Goal: Task Accomplishment & Management: Manage account settings

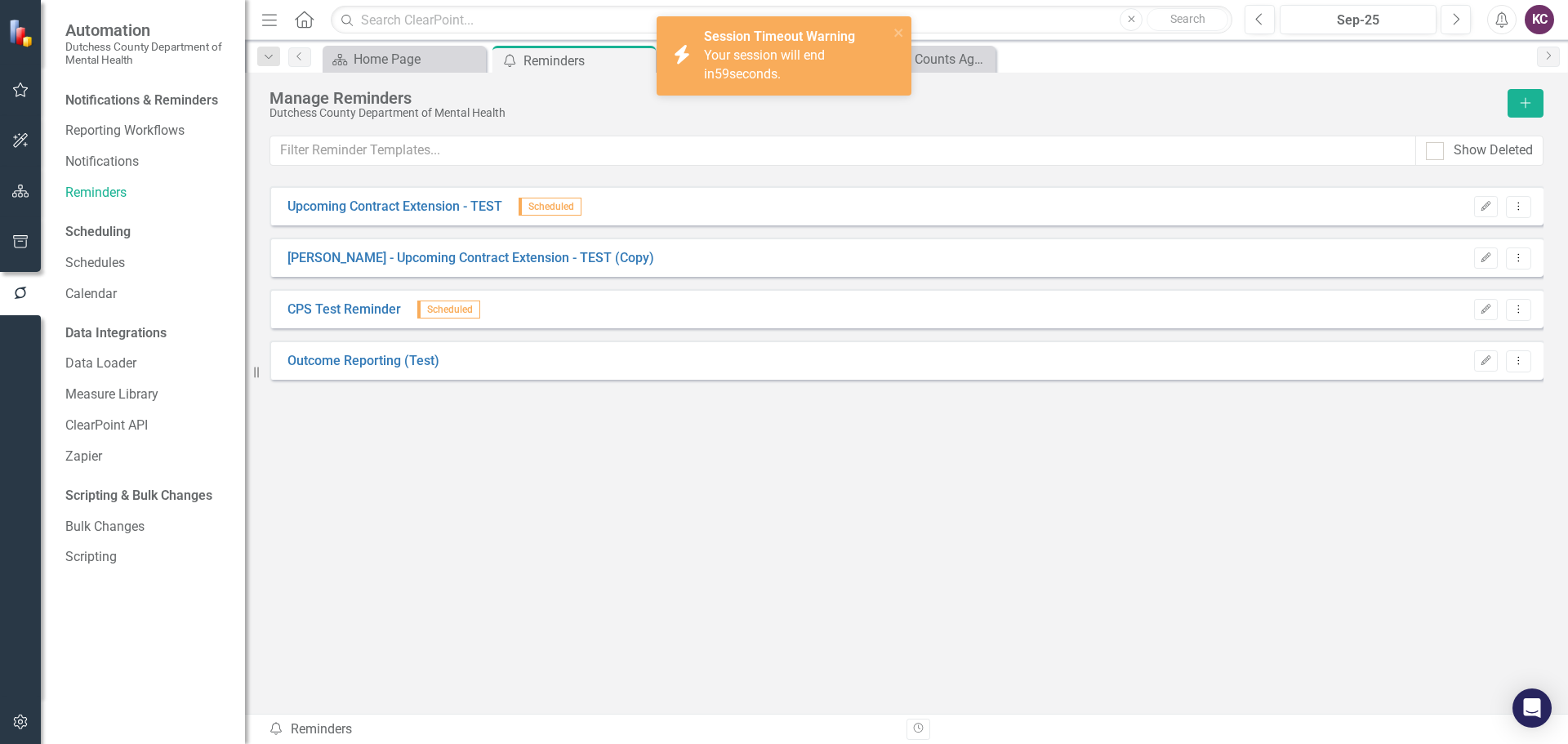
click at [1300, 519] on div "Upcoming Contract Extension - TEST Scheduled Edit Dropdown Menu [PERSON_NAME] -…" at bounding box center [906, 420] width 1274 height 468
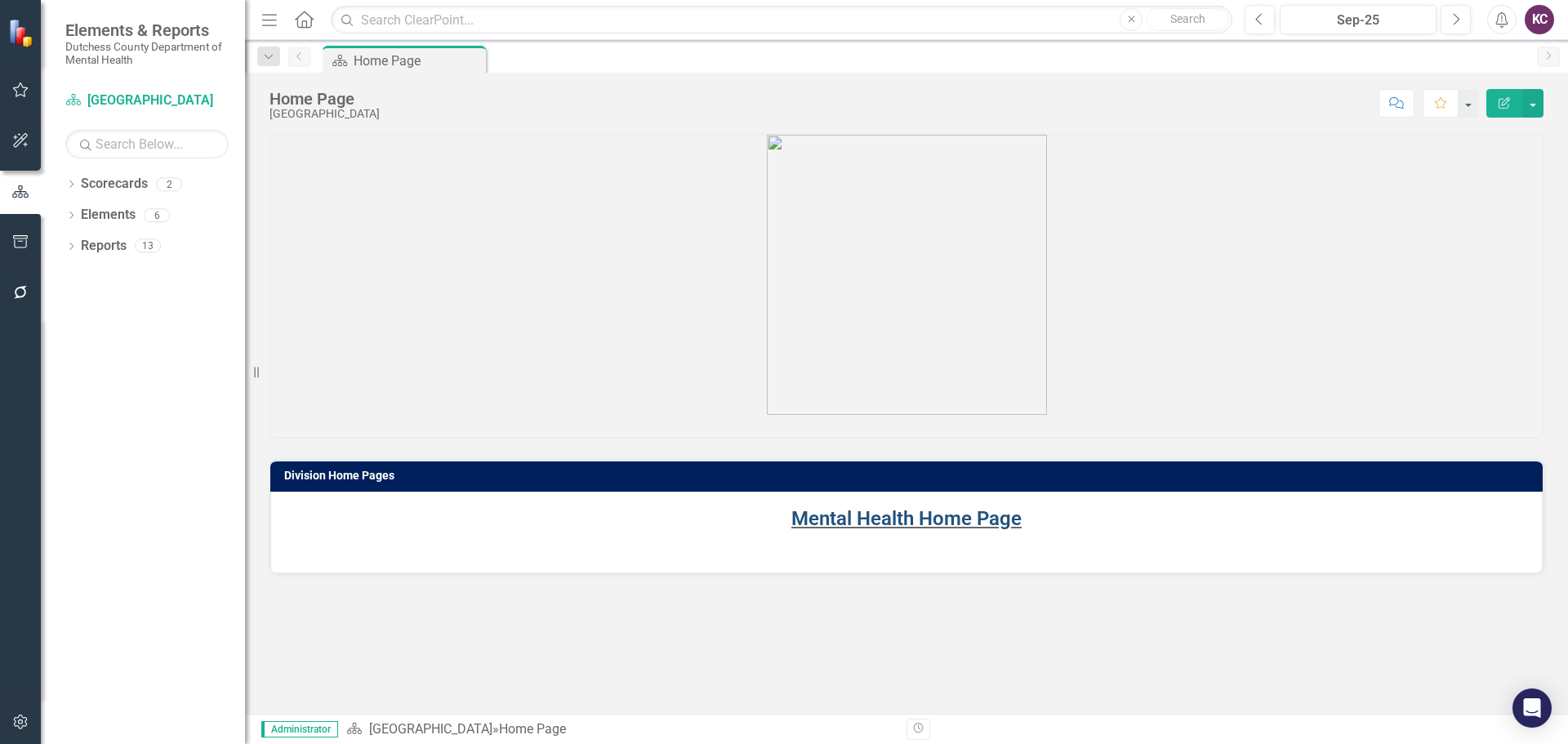
click at [884, 519] on link "Mental Health Home Page" at bounding box center [906, 518] width 231 height 23
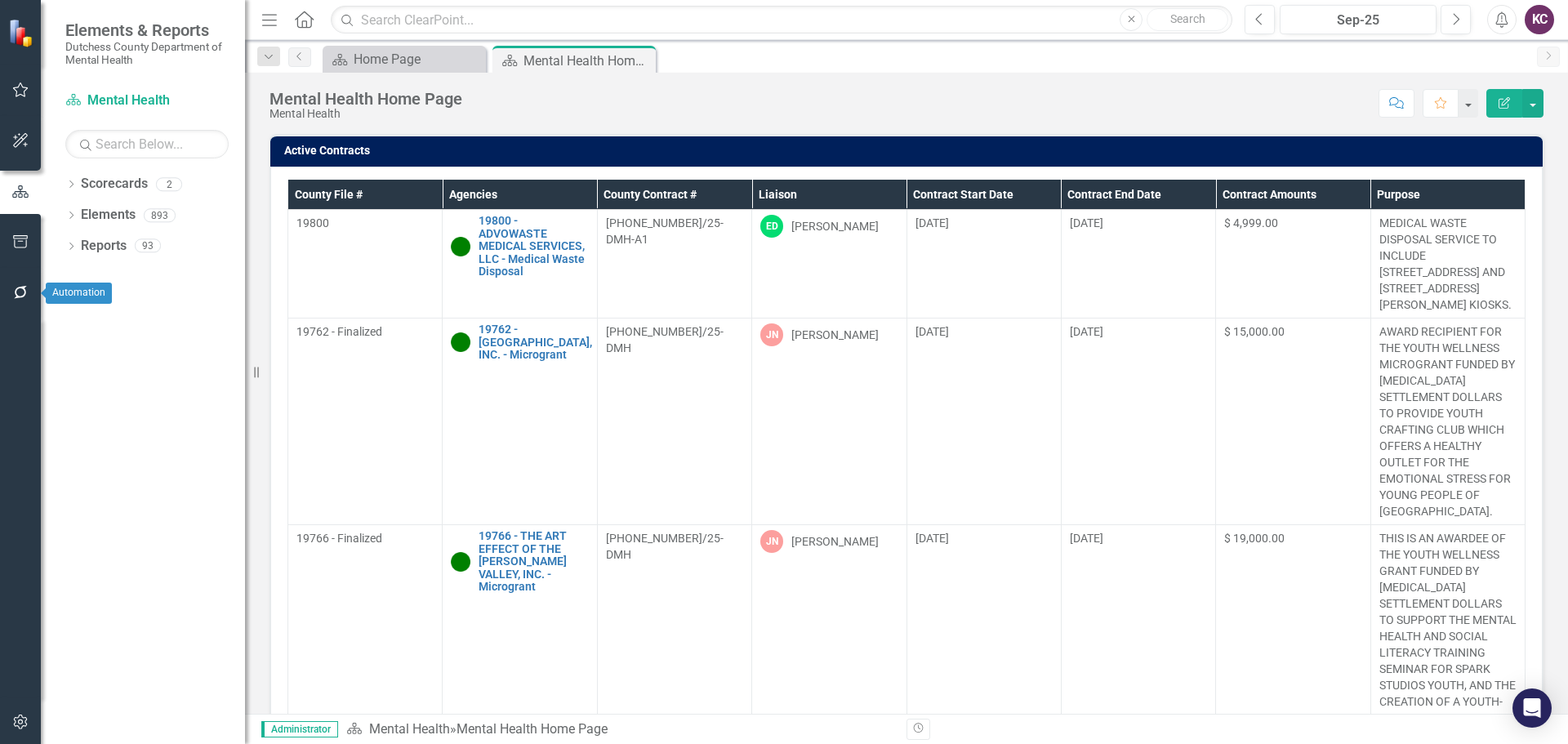
click at [19, 296] on icon "button" at bounding box center [20, 291] width 17 height 13
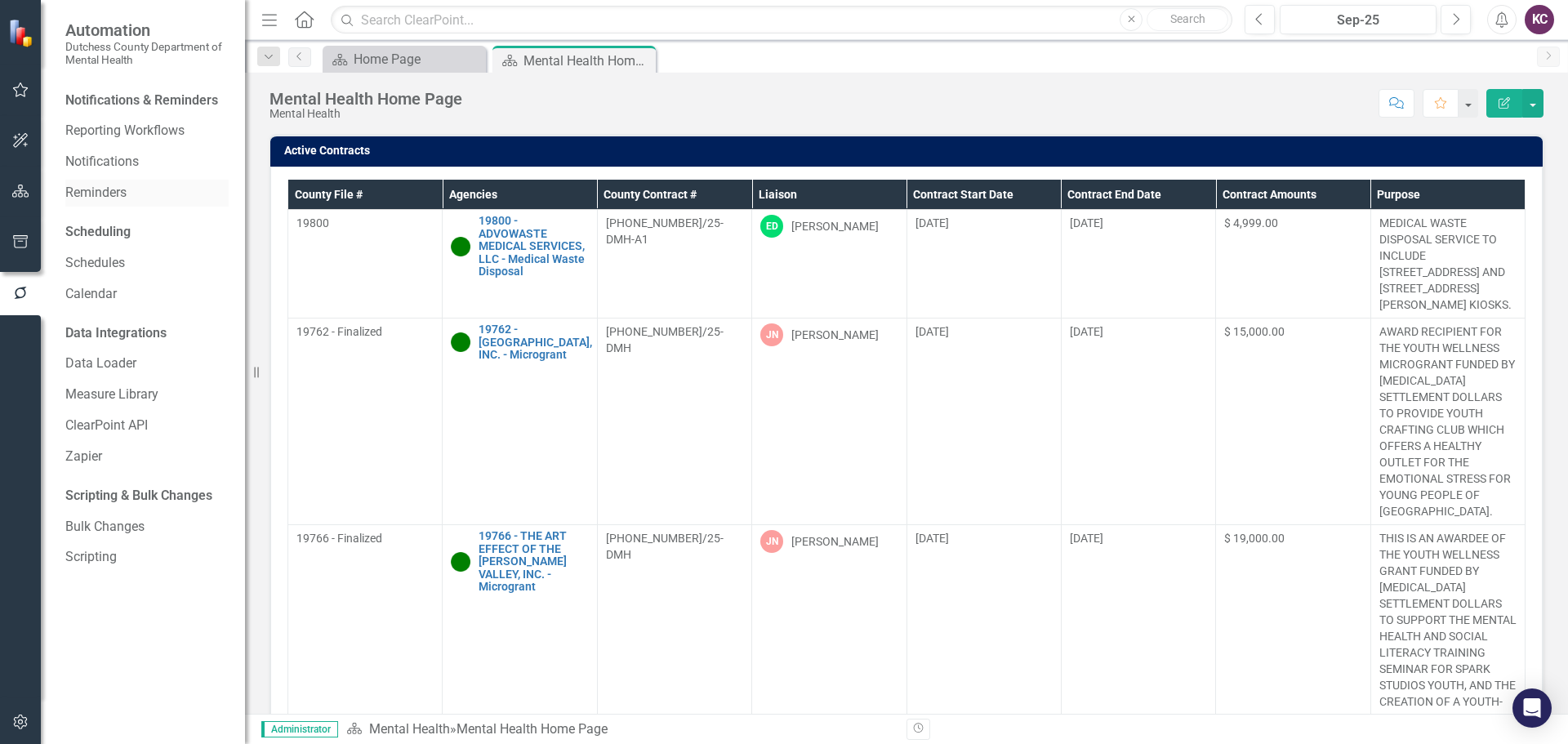
click at [105, 195] on link "Reminders" at bounding box center [146, 193] width 163 height 19
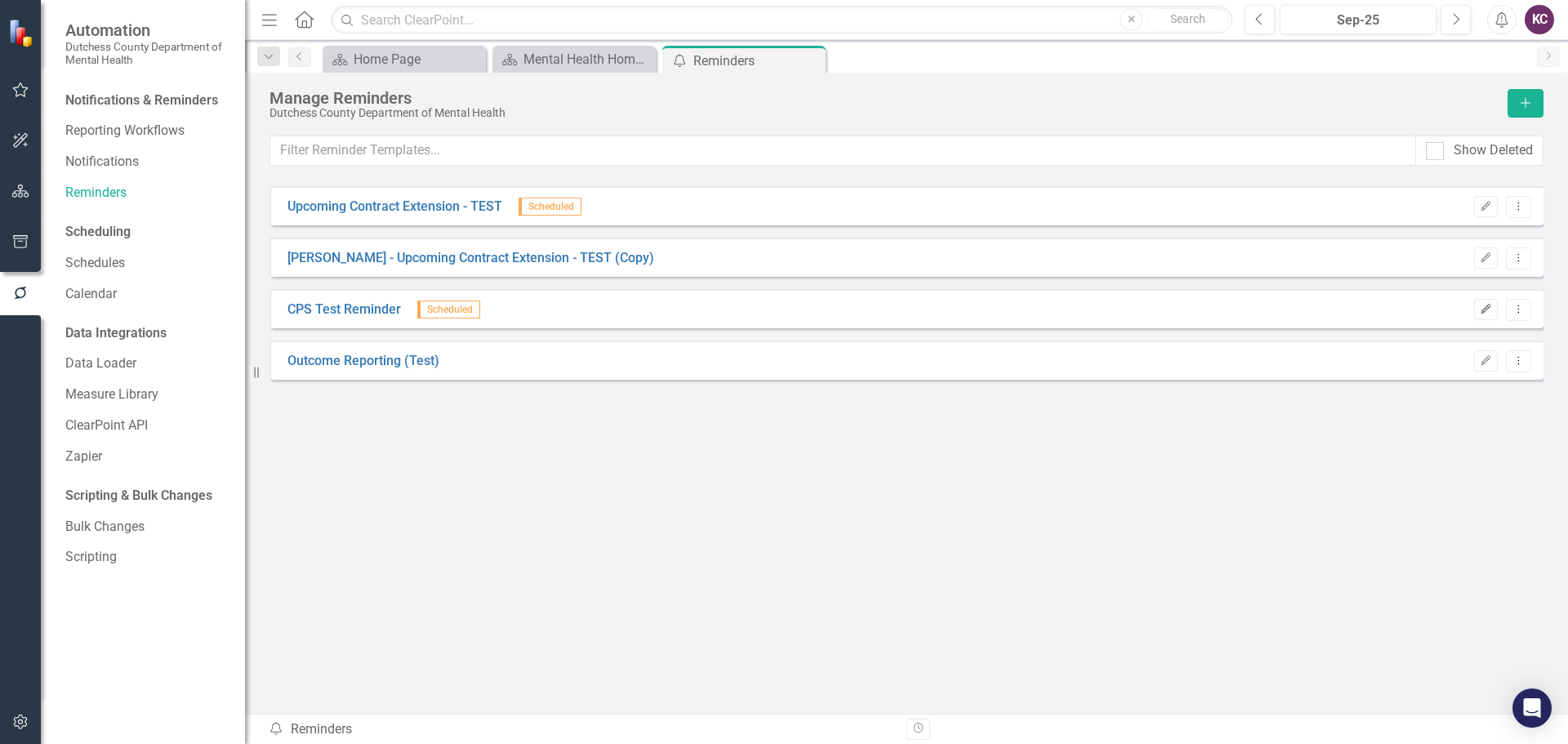
click at [1479, 307] on icon "Edit" at bounding box center [1485, 310] width 12 height 10
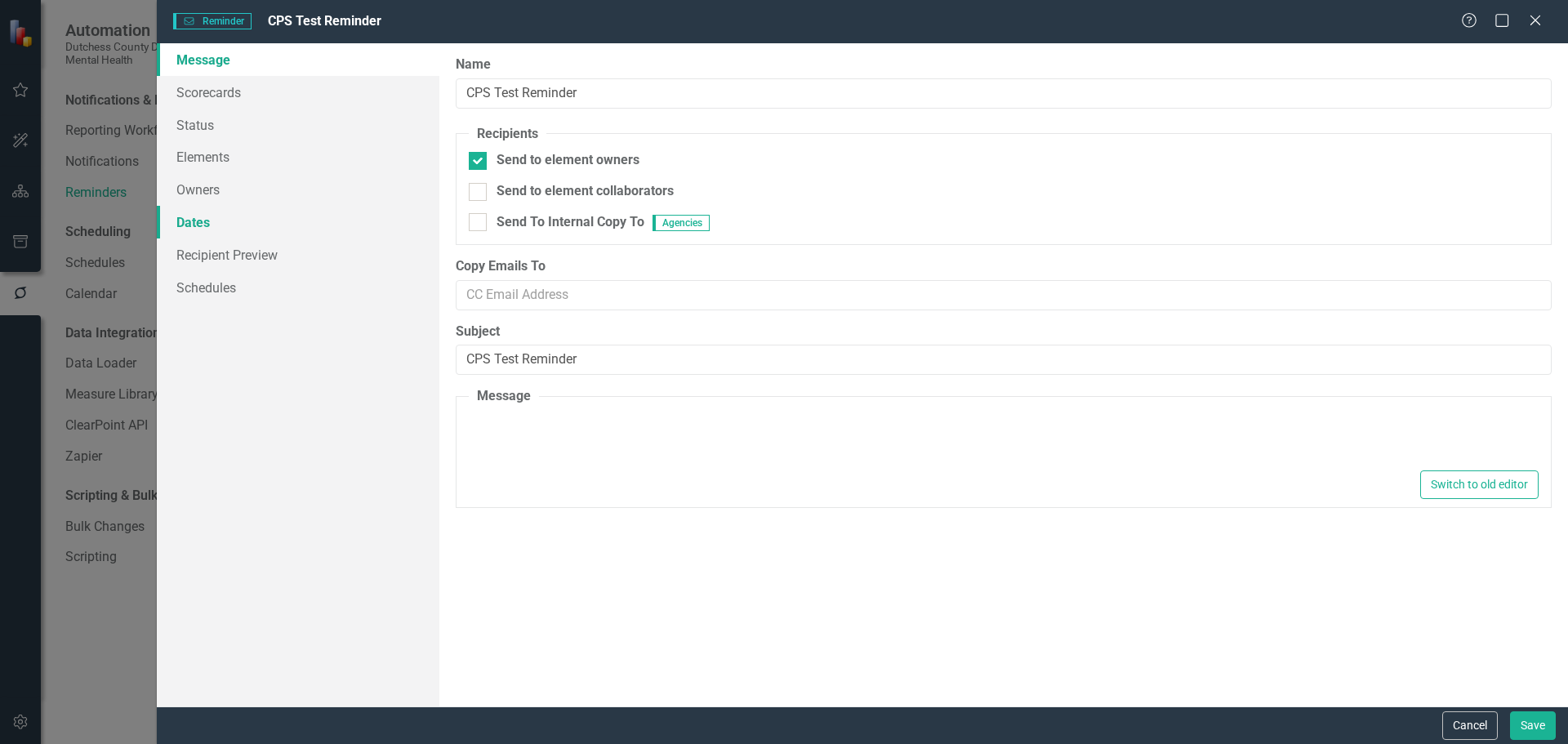
type textarea "<p>Dear {FirstName}, Please log into ClearPoint and update the following items …"
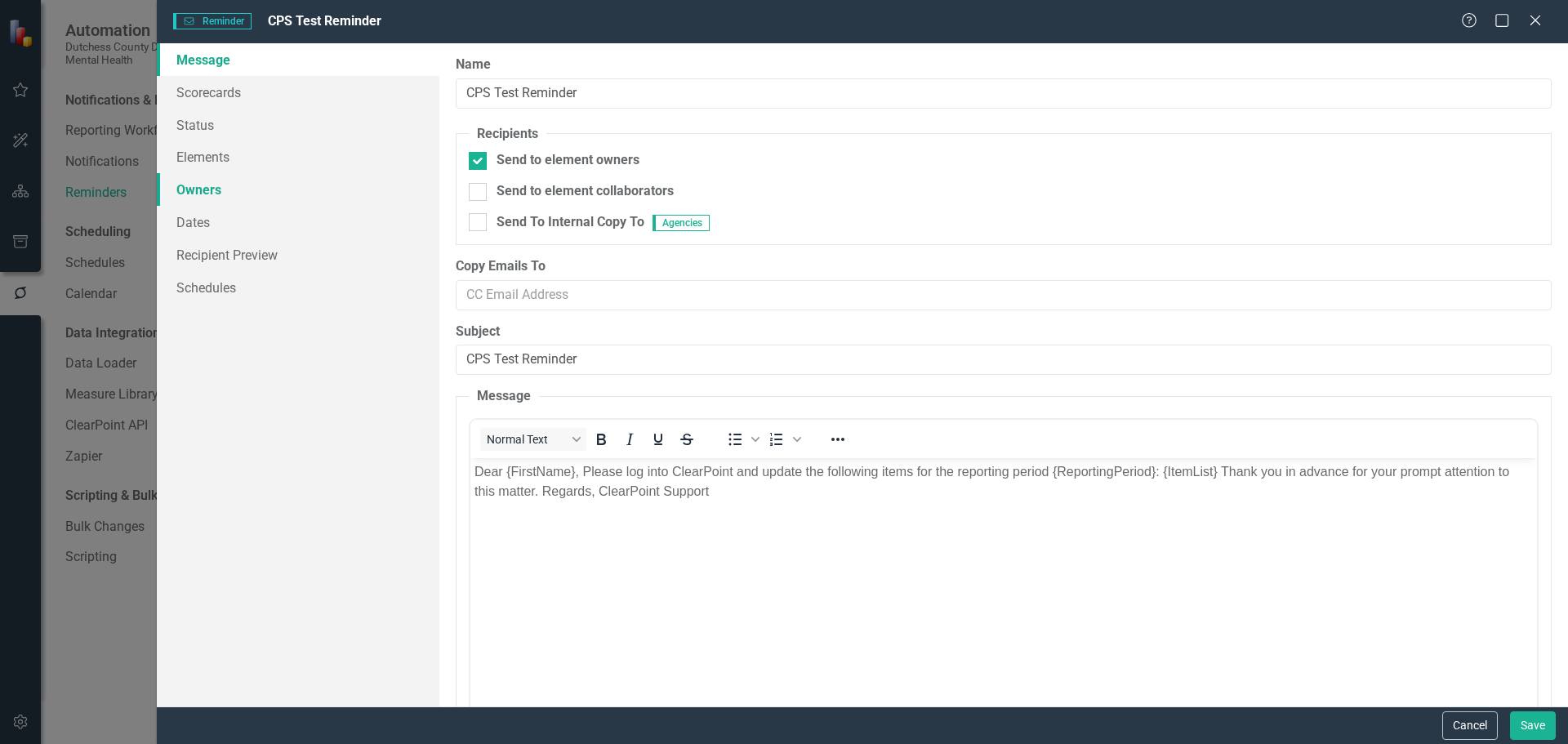
click at [220, 190] on link "Owners" at bounding box center [298, 189] width 282 height 33
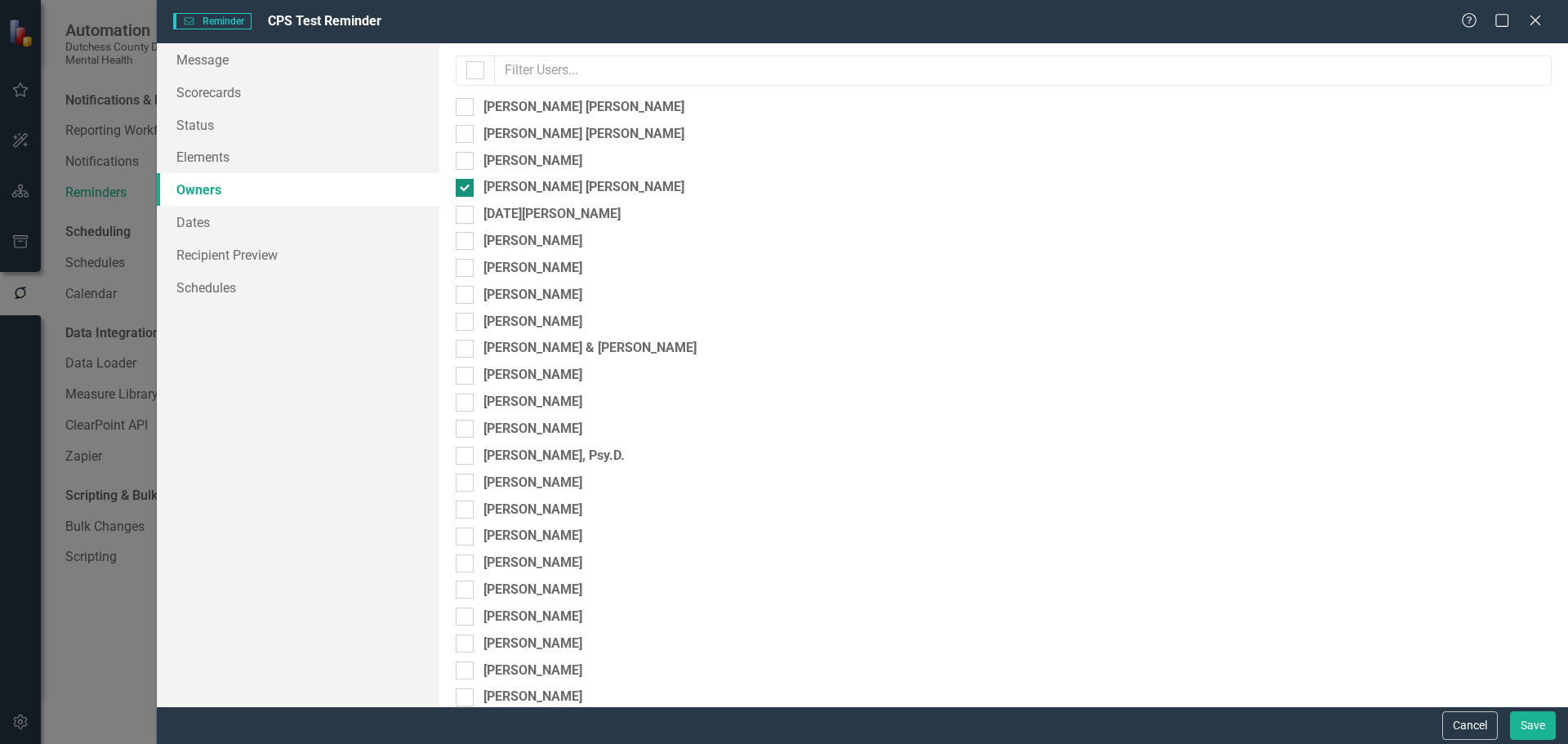
click at [466, 189] on div at bounding box center [464, 187] width 18 height 18
click at [466, 189] on input "[PERSON_NAME] [PERSON_NAME]" at bounding box center [460, 184] width 11 height 11
checkbox input "false"
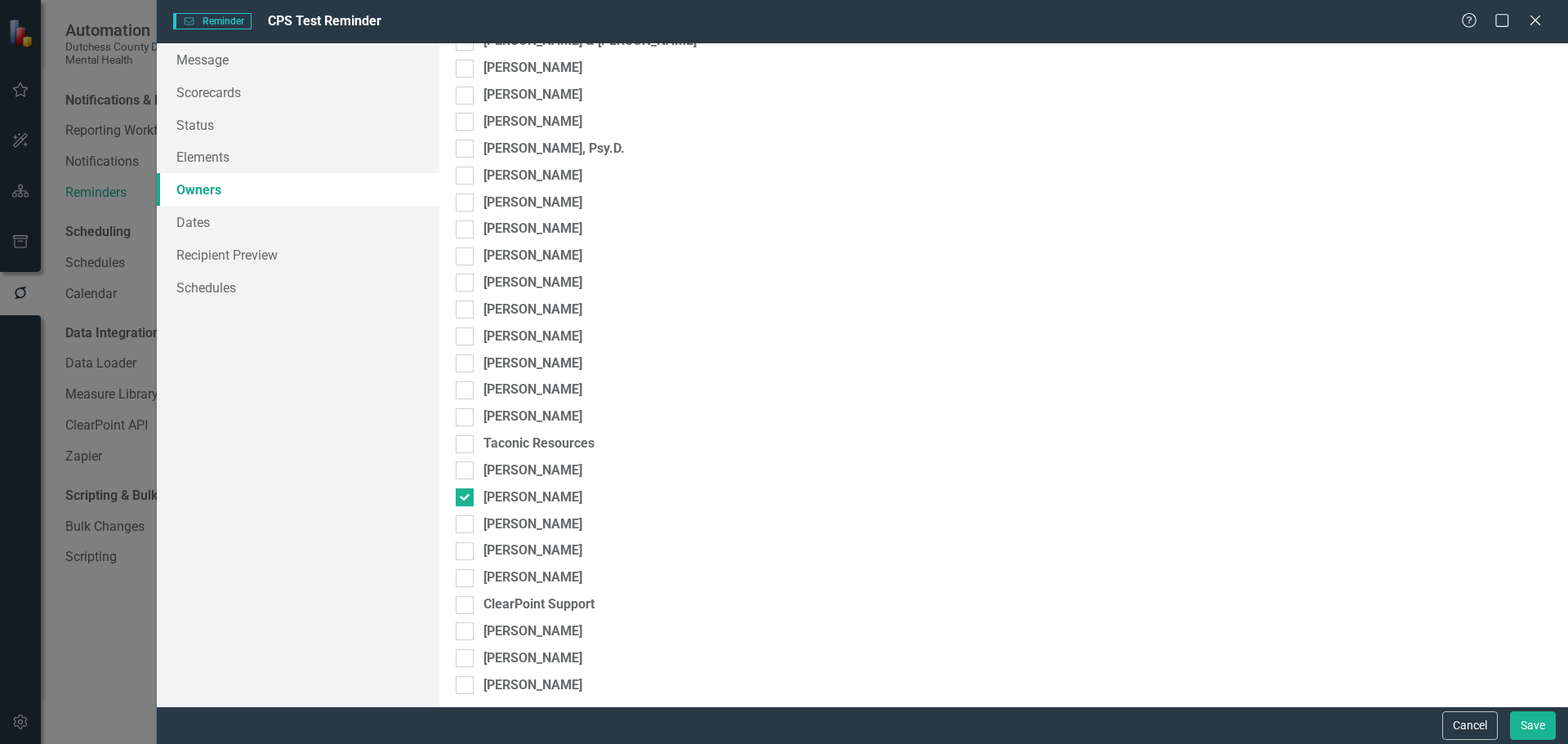
scroll to position [316, 0]
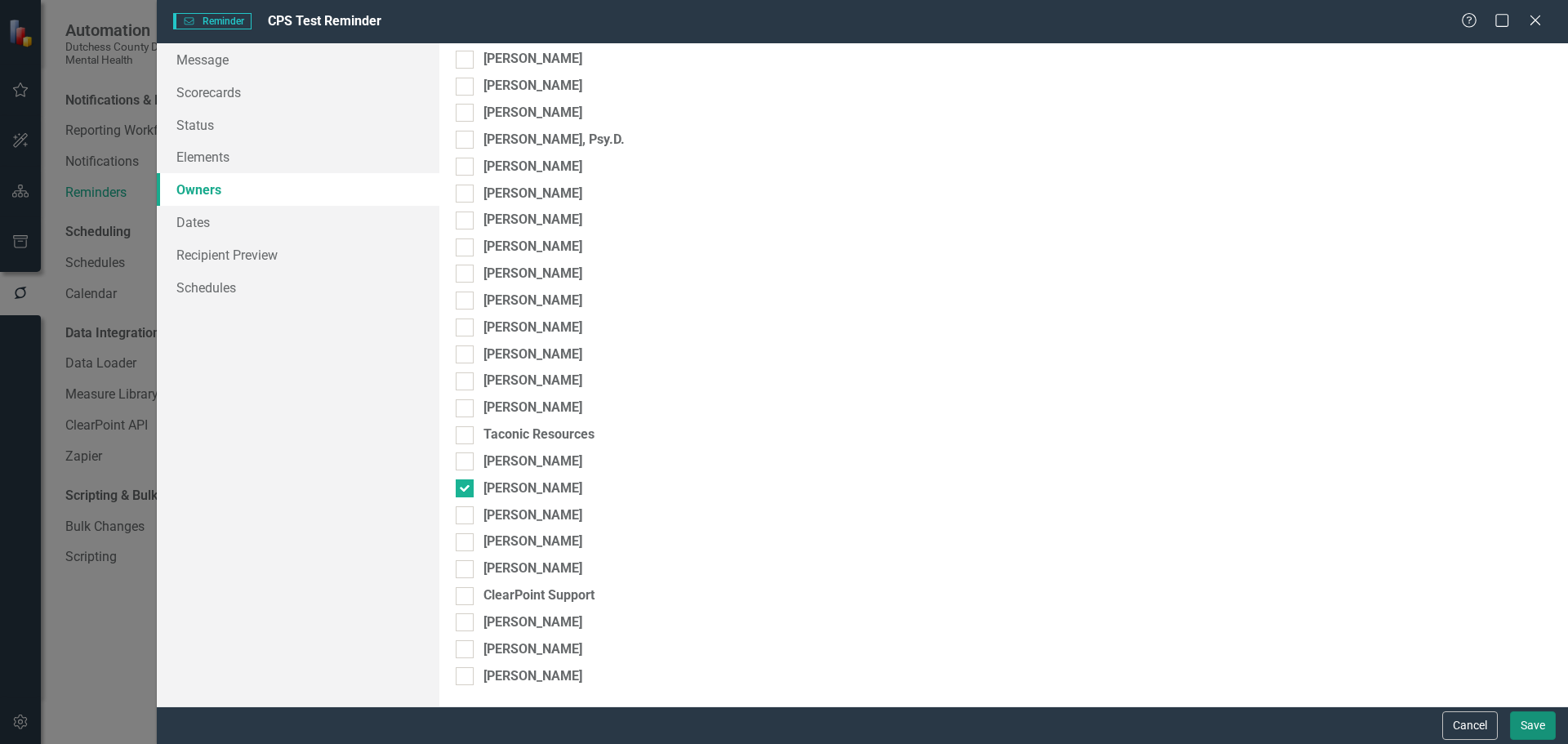
click at [1529, 723] on button "Save" at bounding box center [1533, 725] width 46 height 29
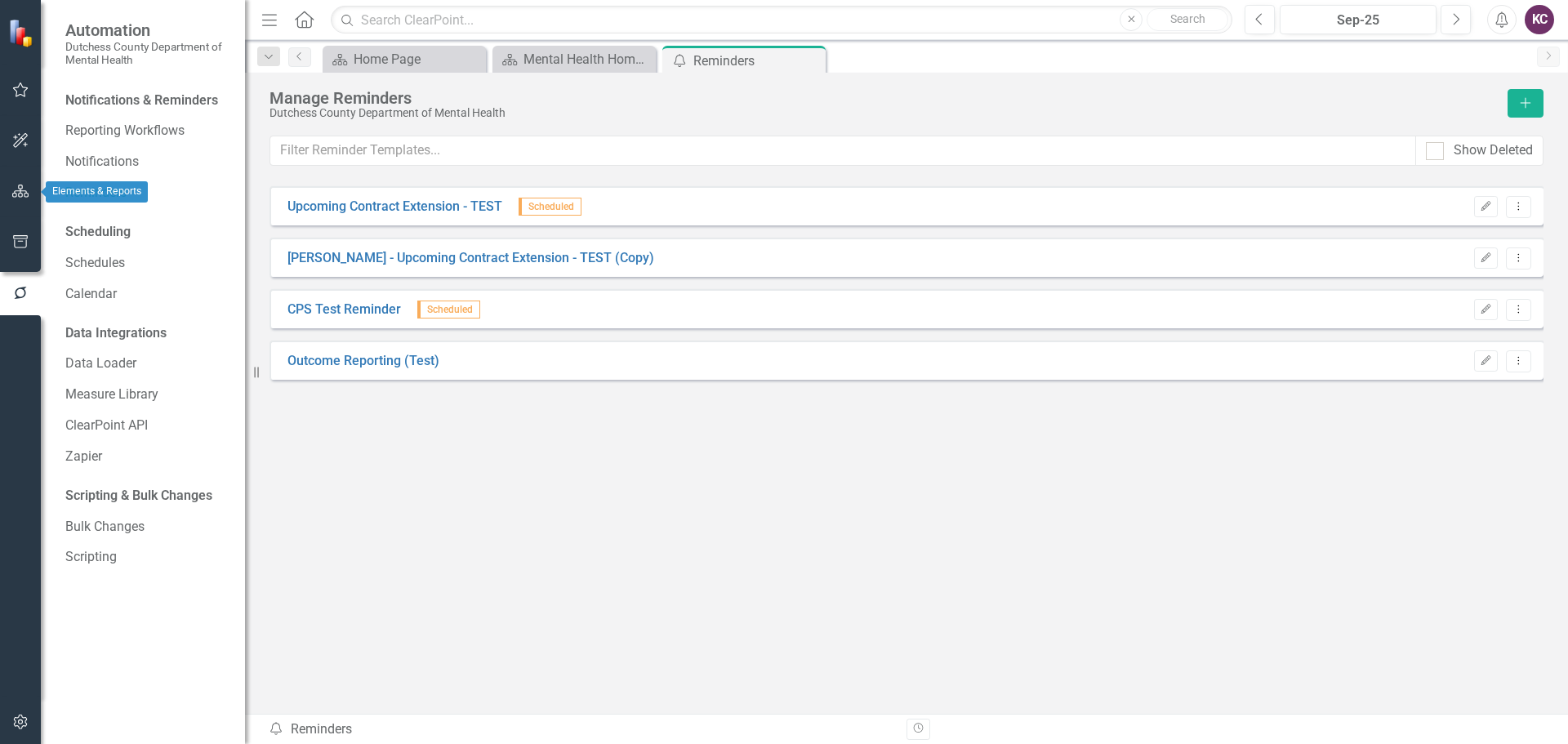
click at [23, 193] on icon "button" at bounding box center [20, 190] width 17 height 13
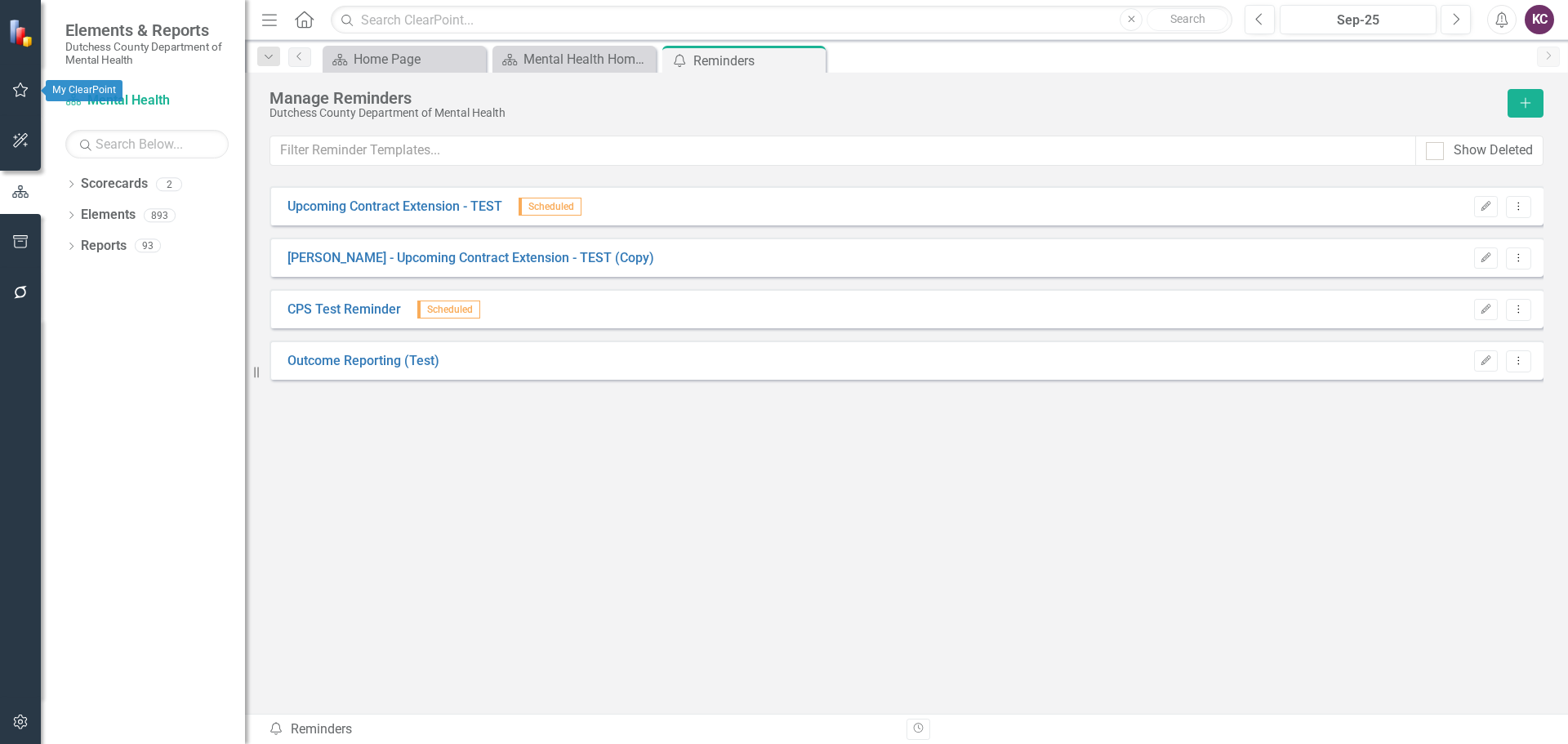
click at [14, 143] on icon "button" at bounding box center [20, 140] width 17 height 13
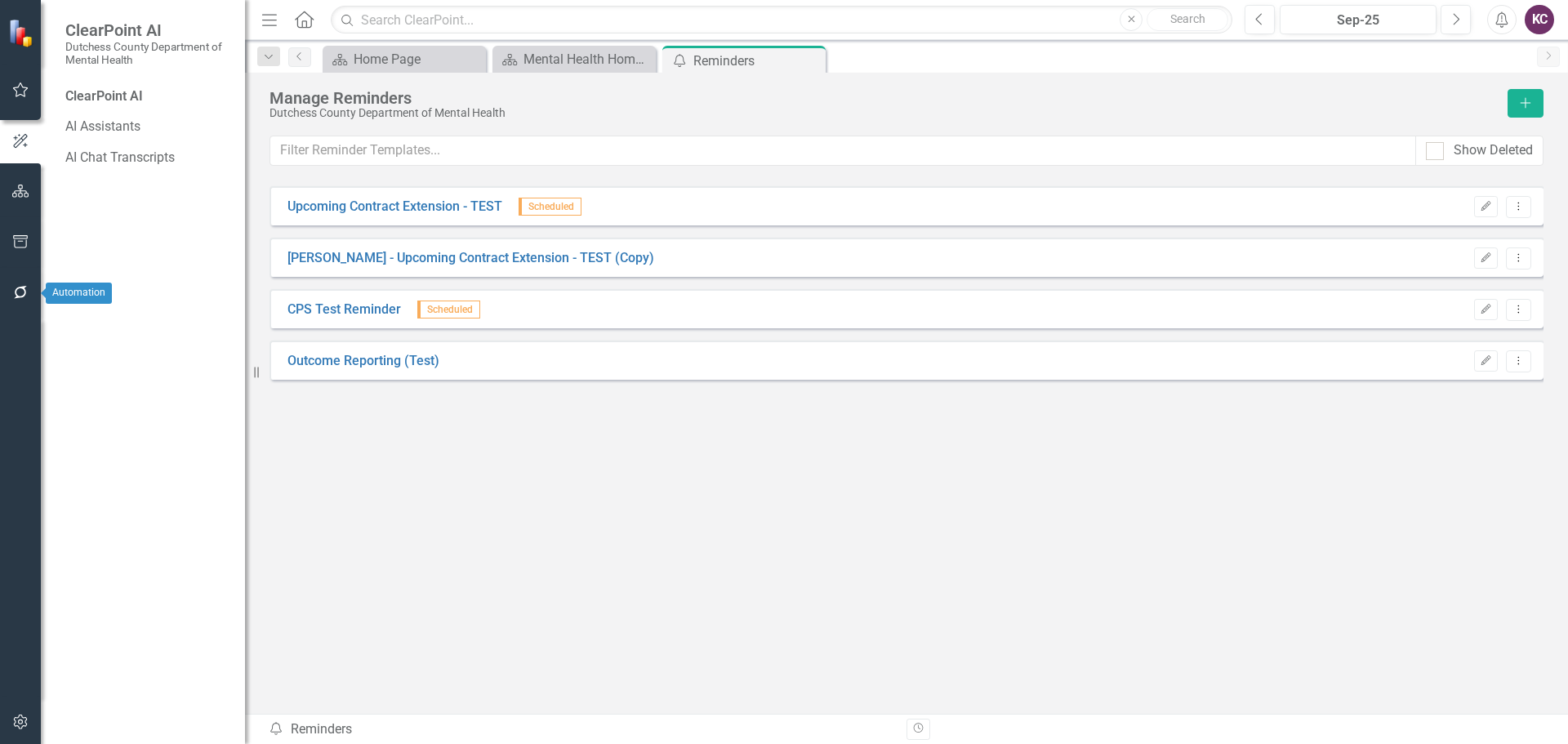
click at [15, 300] on button "button" at bounding box center [20, 293] width 36 height 35
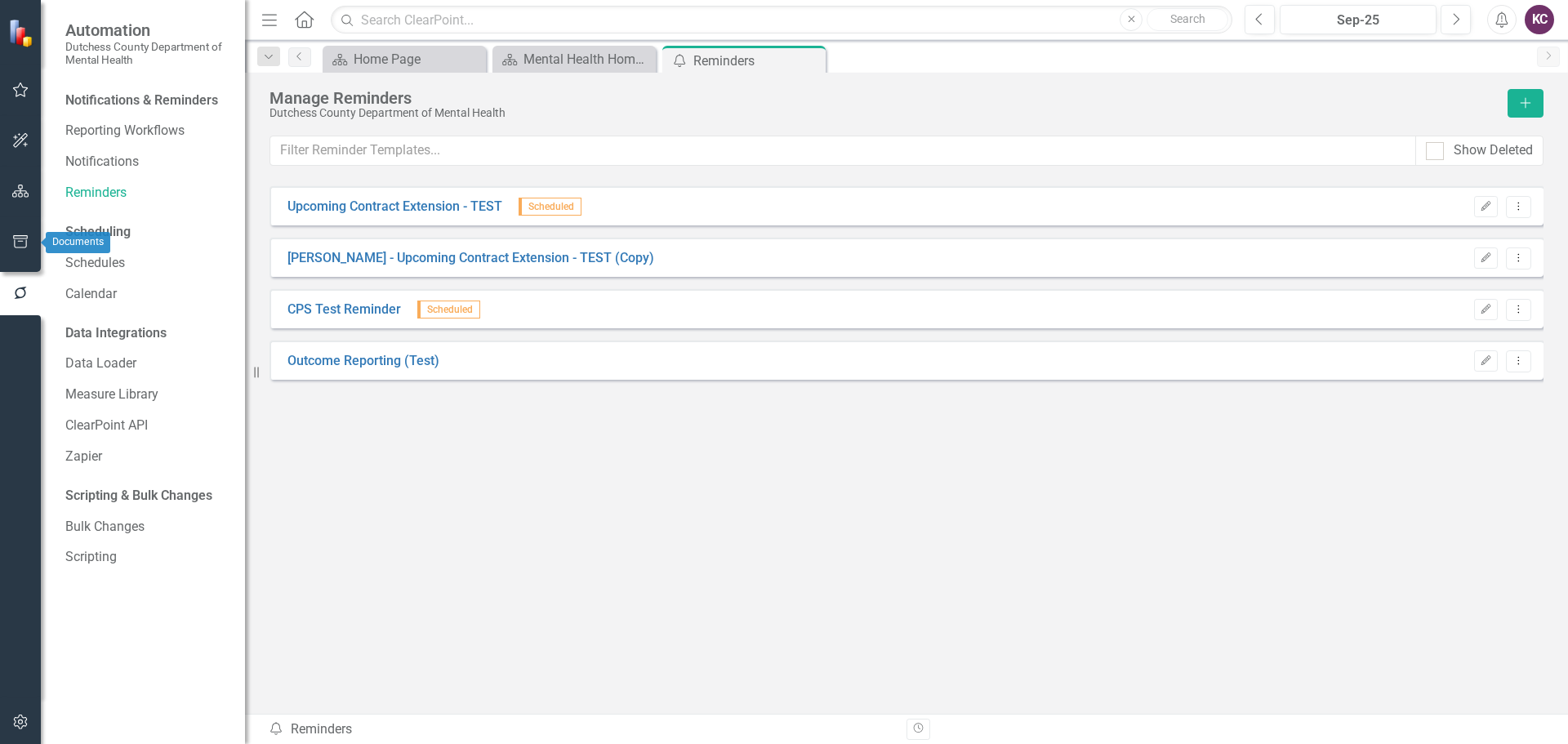
click at [19, 250] on button "button" at bounding box center [20, 242] width 36 height 35
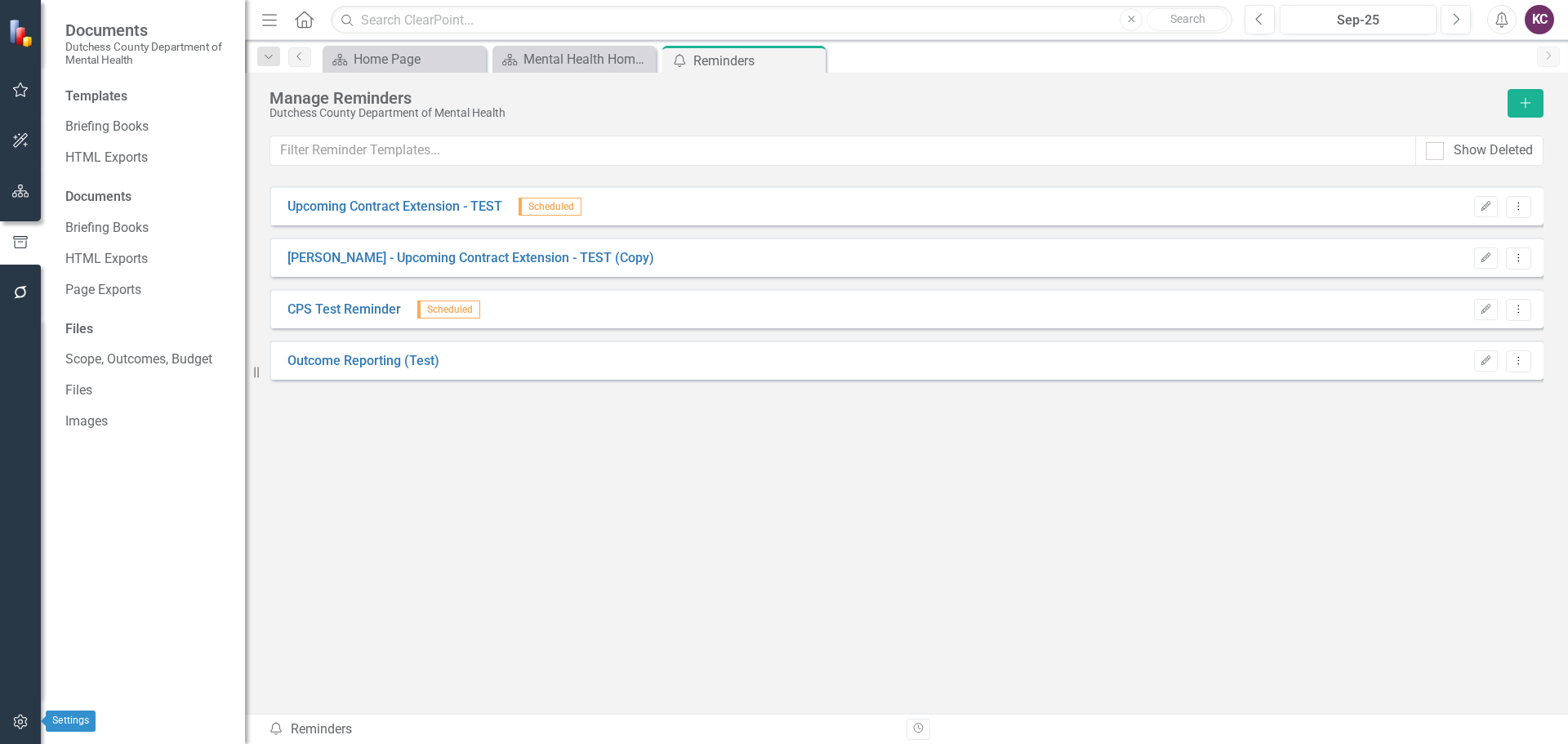
click at [14, 714] on button "button" at bounding box center [20, 722] width 36 height 35
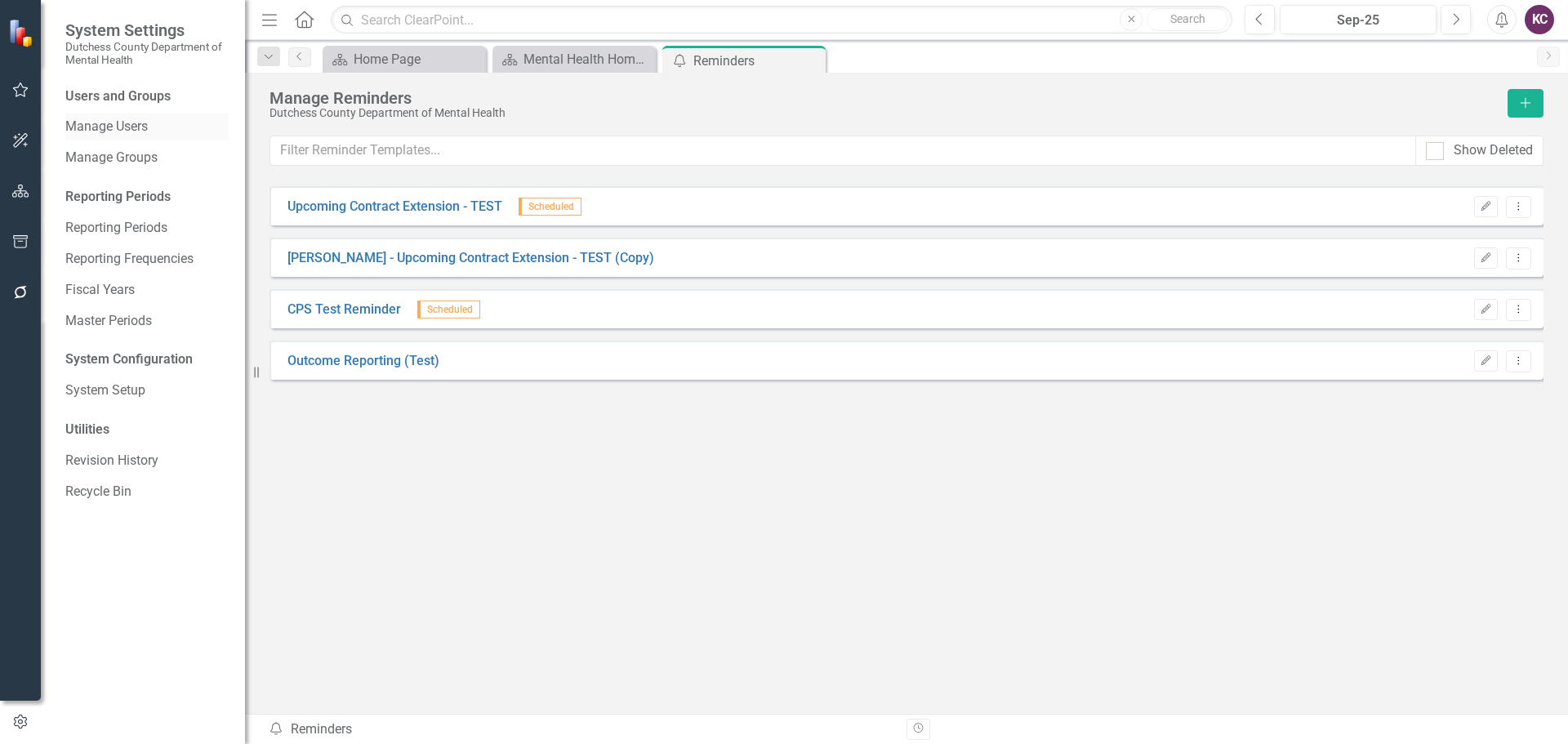
click at [118, 127] on link "Manage Users" at bounding box center [146, 127] width 163 height 19
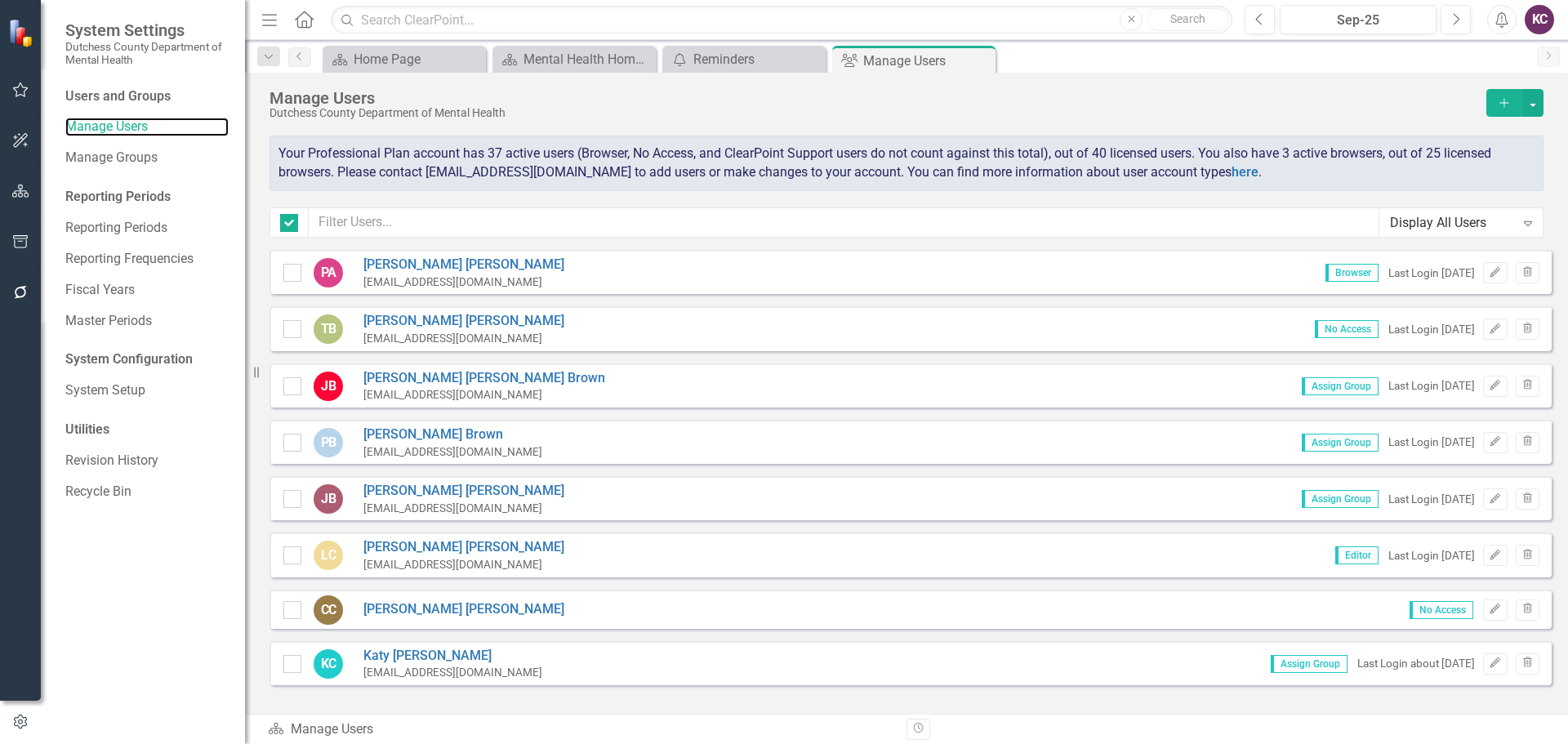
checkbox input "false"
click at [428, 491] on link "[PERSON_NAME] [PERSON_NAME]" at bounding box center [464, 491] width 201 height 19
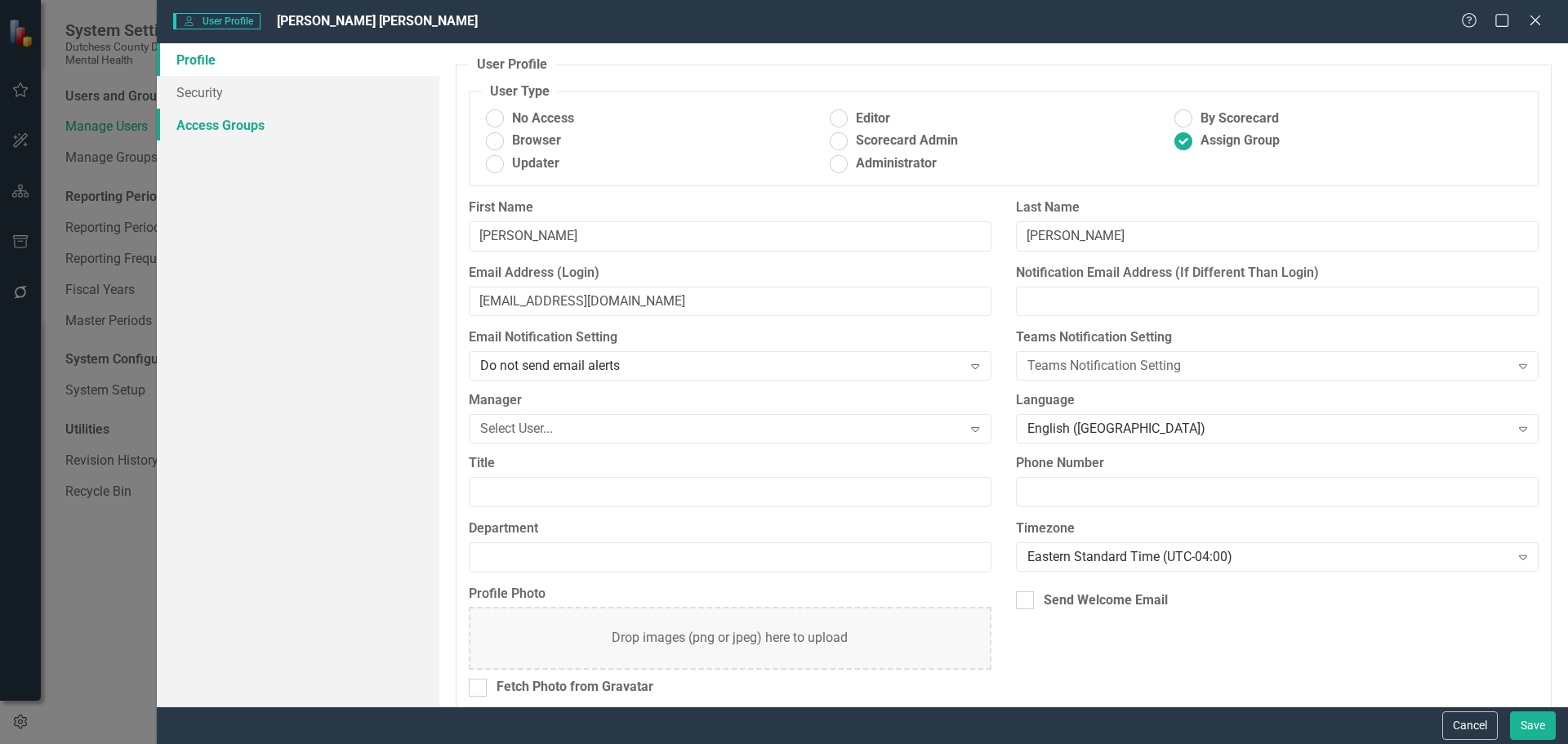
click at [202, 124] on link "Access Groups" at bounding box center [298, 125] width 282 height 33
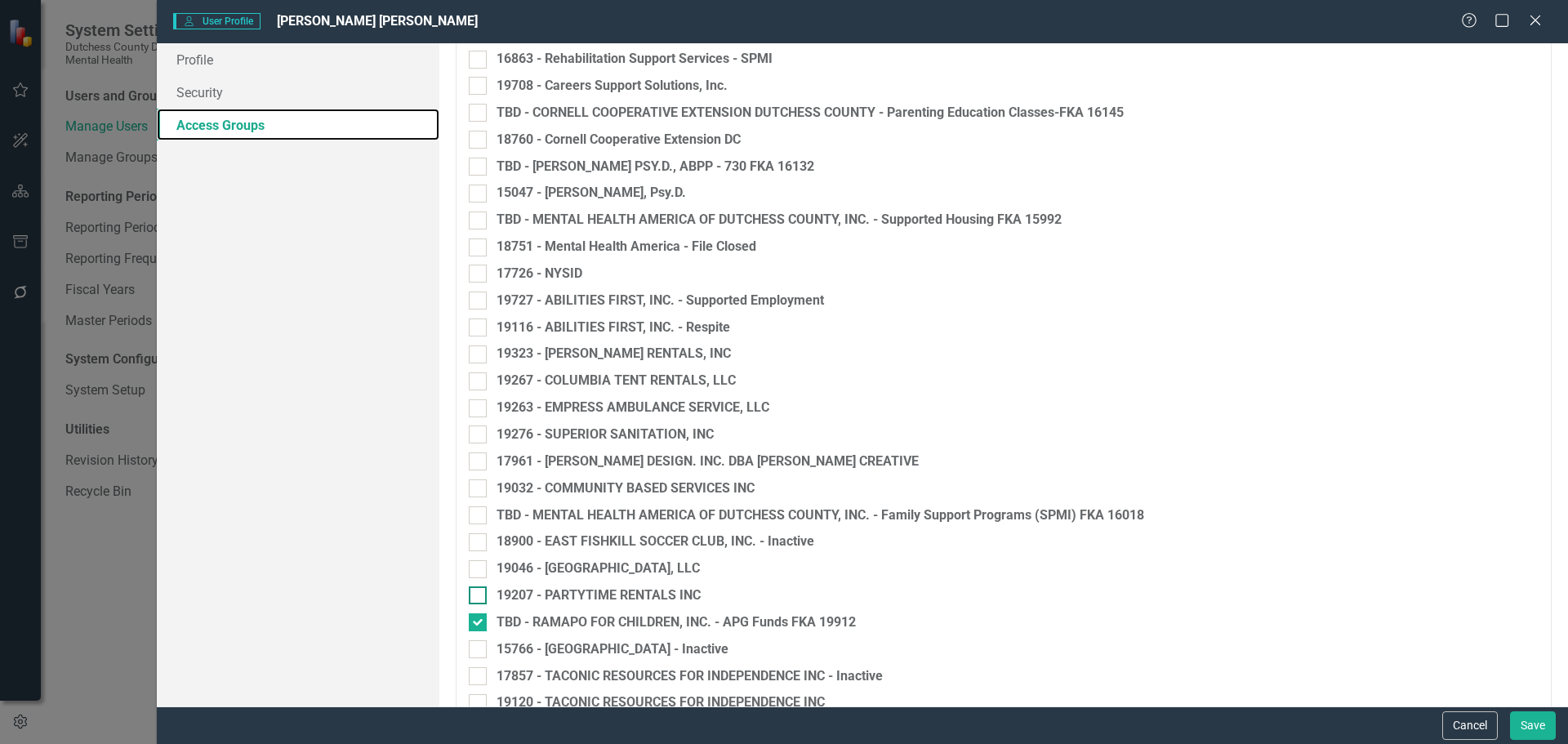
scroll to position [653, 0]
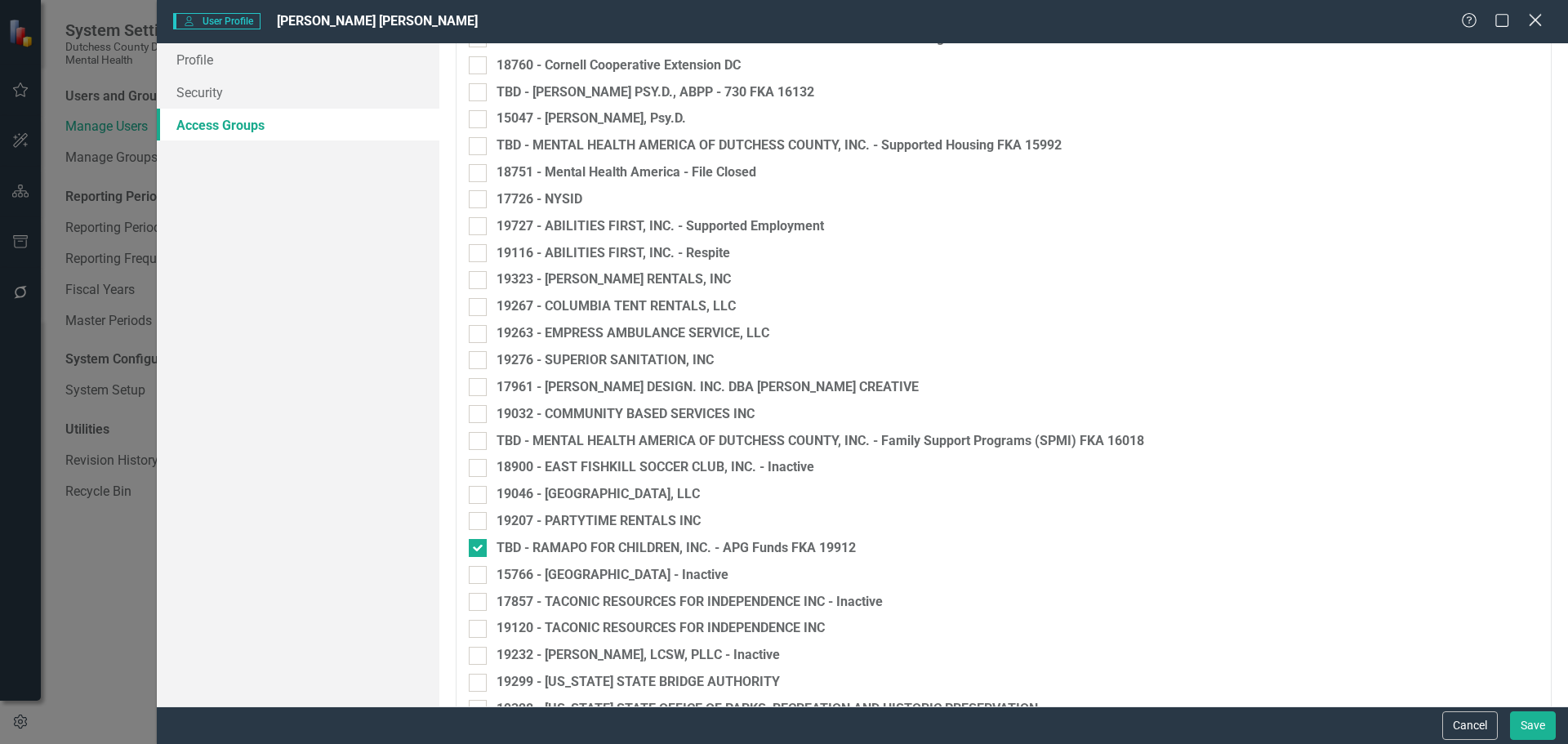
click at [1535, 23] on icon "Close" at bounding box center [1535, 19] width 20 height 15
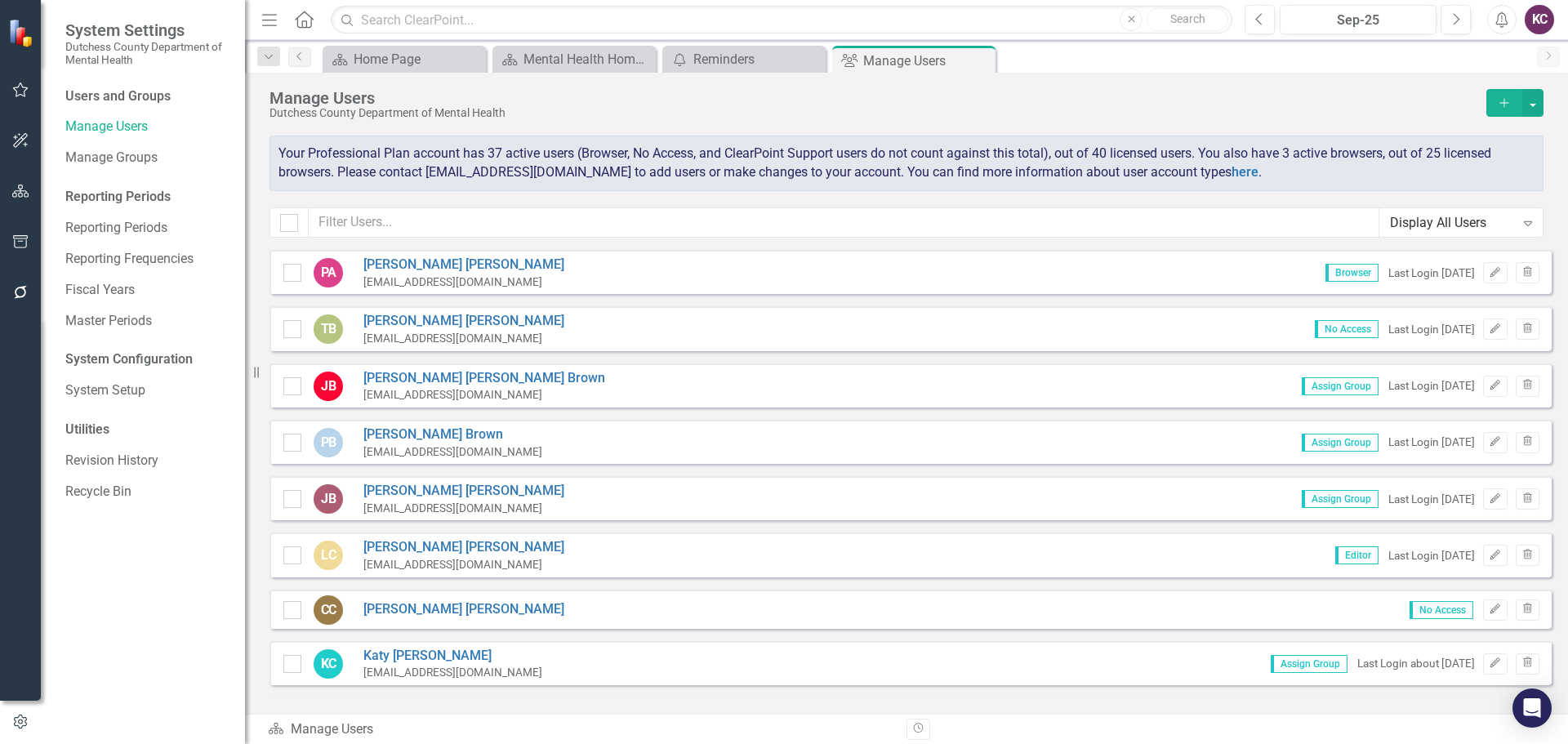
click at [1013, 111] on div "Dutchess County Department of Mental Health" at bounding box center [874, 113] width 1209 height 12
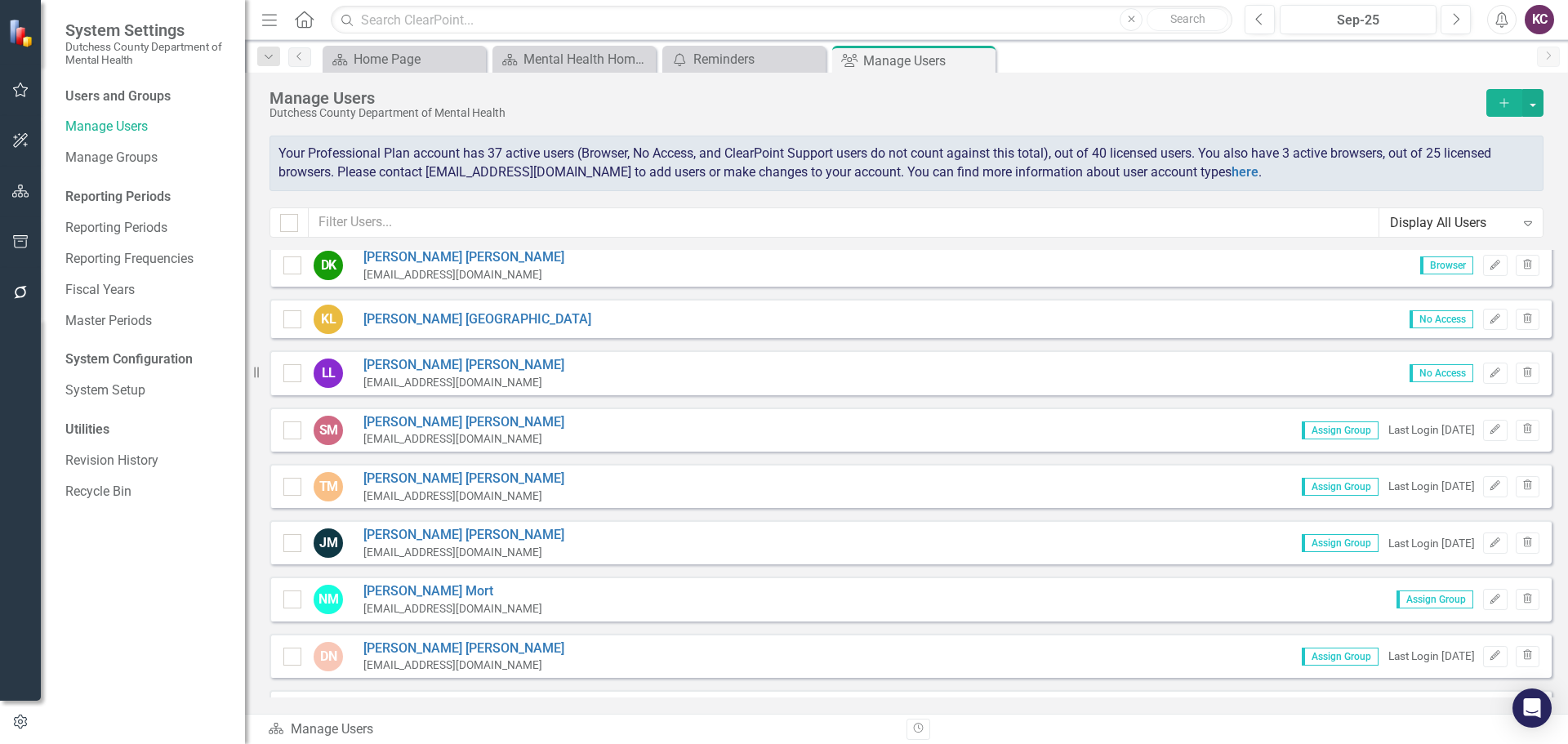
scroll to position [1796, 0]
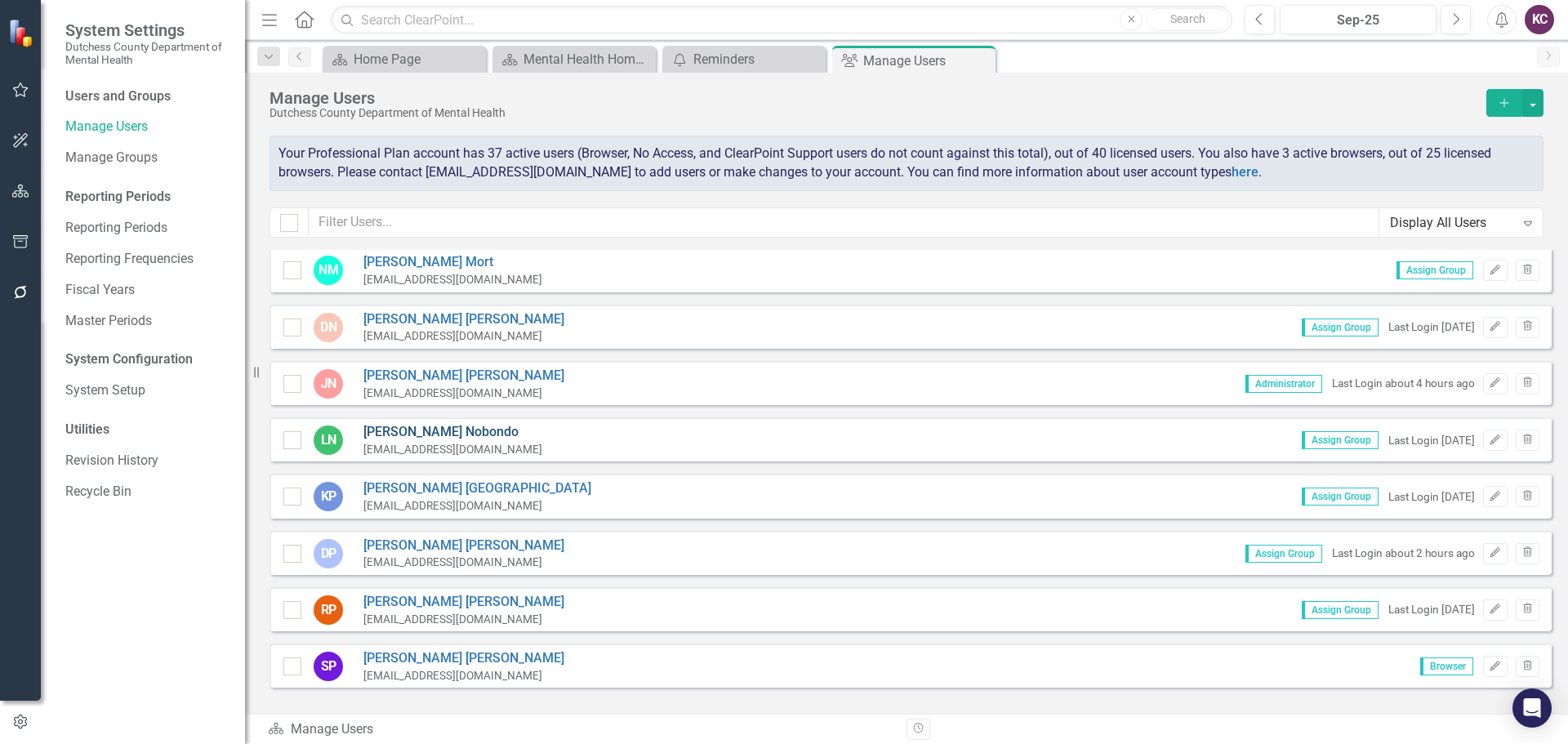
click at [393, 426] on link "[PERSON_NAME]" at bounding box center [453, 432] width 179 height 19
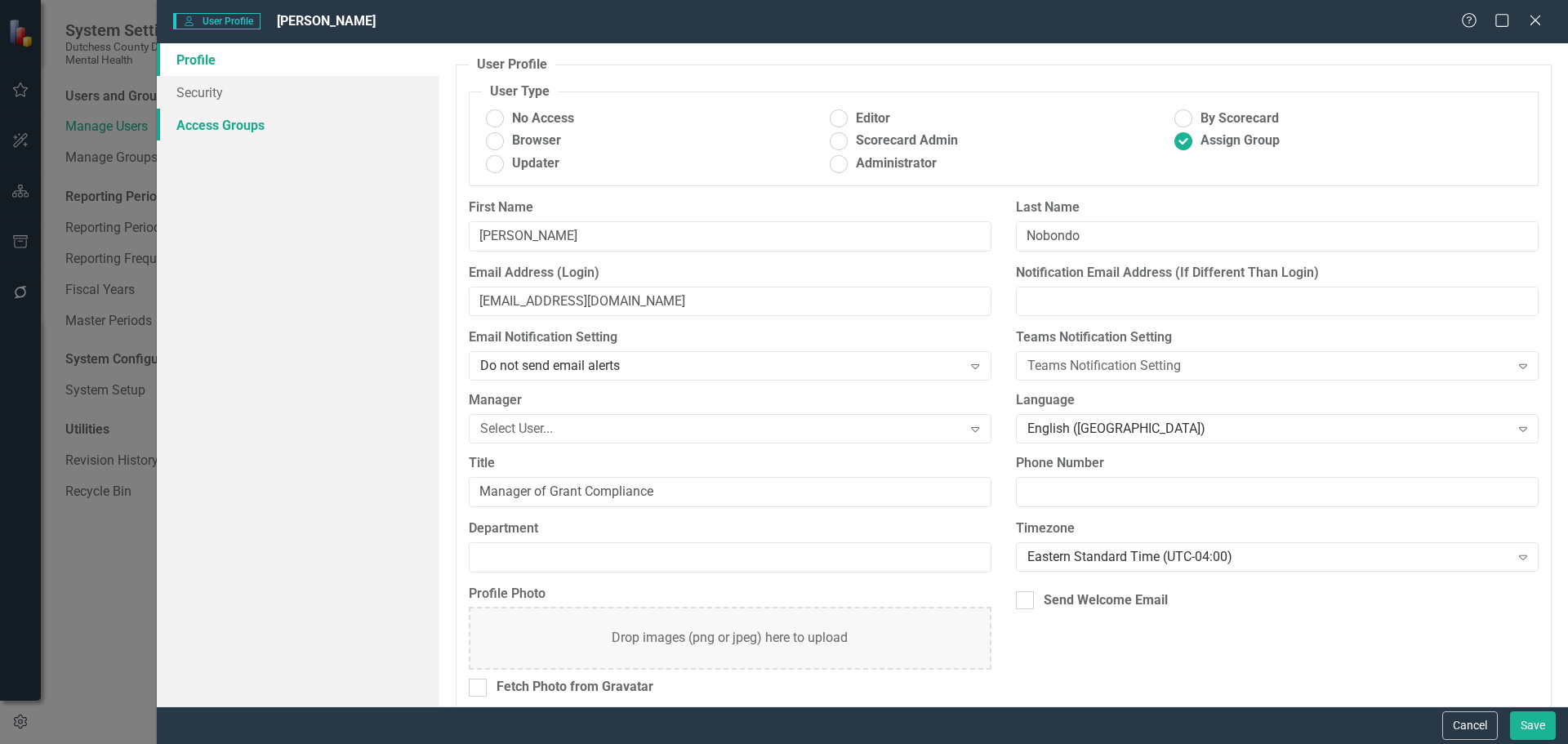
click at [197, 121] on link "Access Groups" at bounding box center [298, 125] width 282 height 33
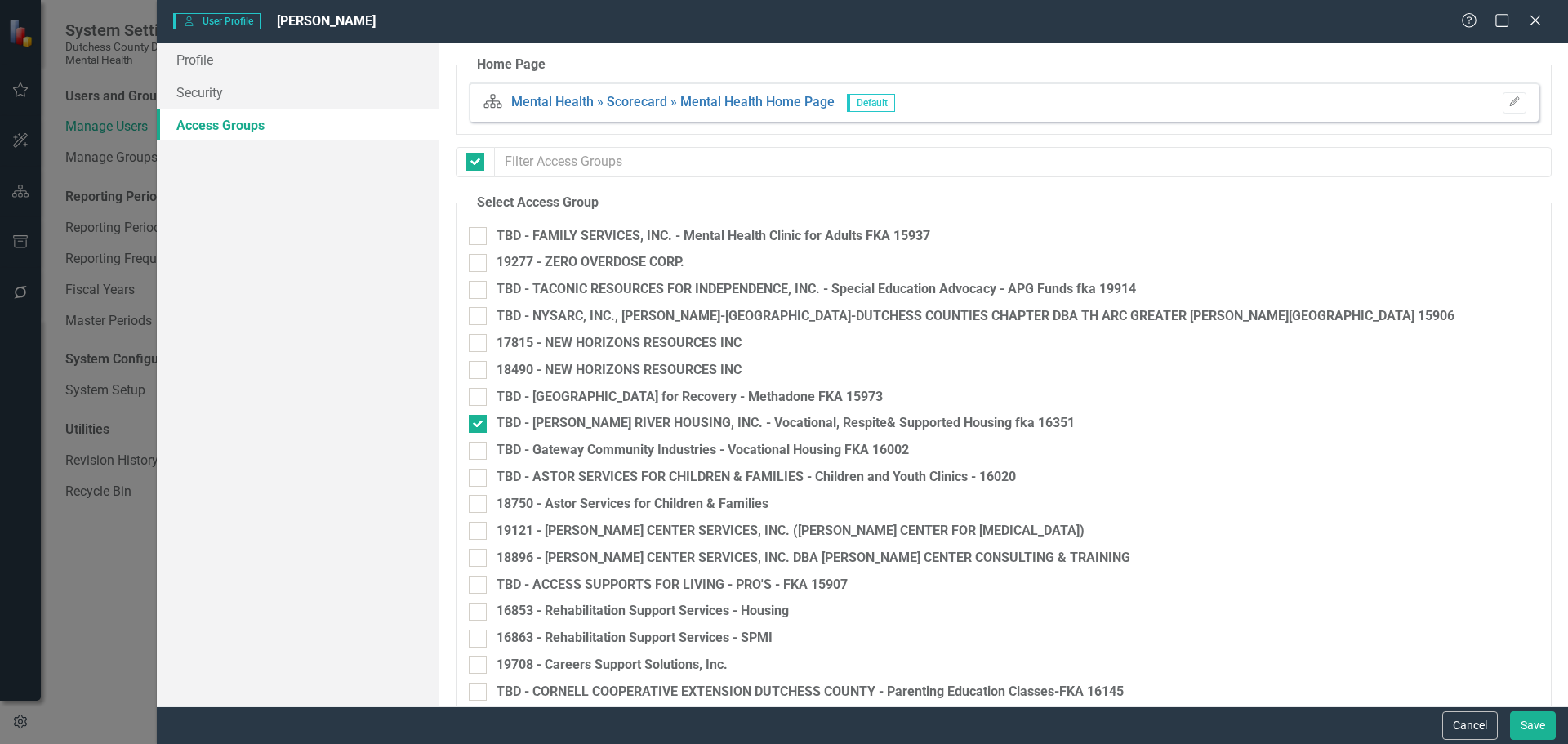
checkbox input "false"
click at [1536, 24] on icon "Close" at bounding box center [1535, 19] width 20 height 15
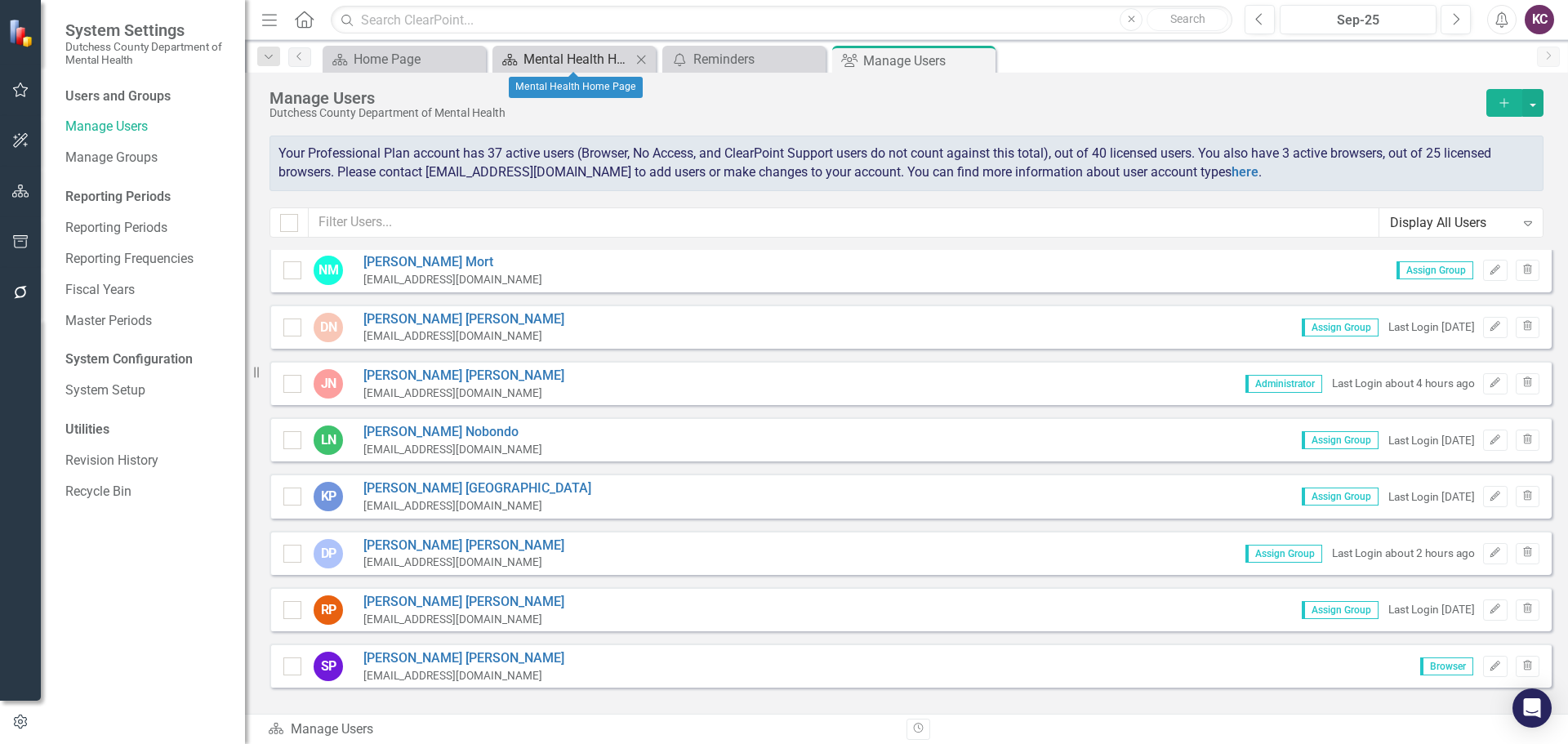
click at [573, 57] on div "Mental Health Home Page" at bounding box center [578, 59] width 108 height 20
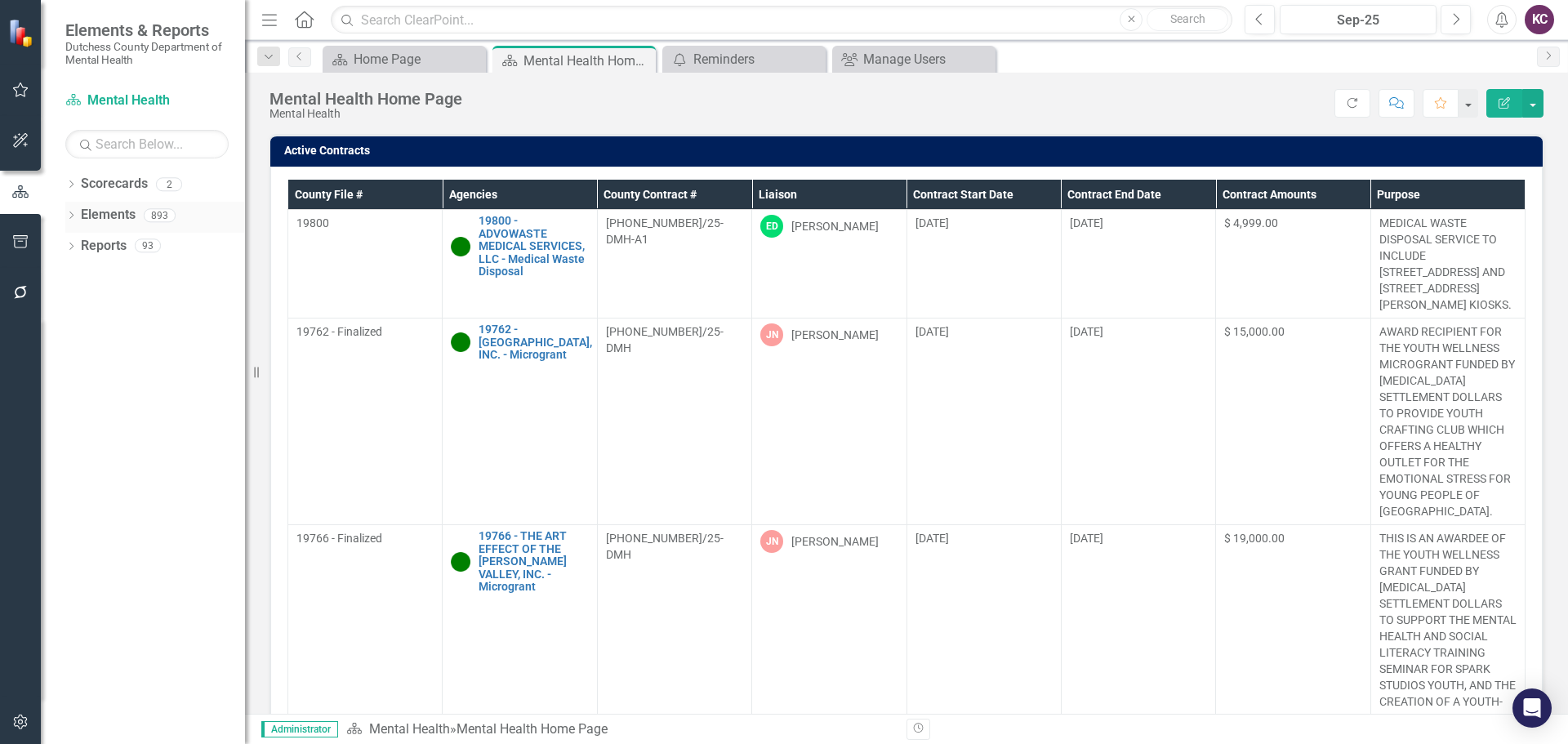
click at [84, 210] on link "Elements" at bounding box center [108, 215] width 55 height 19
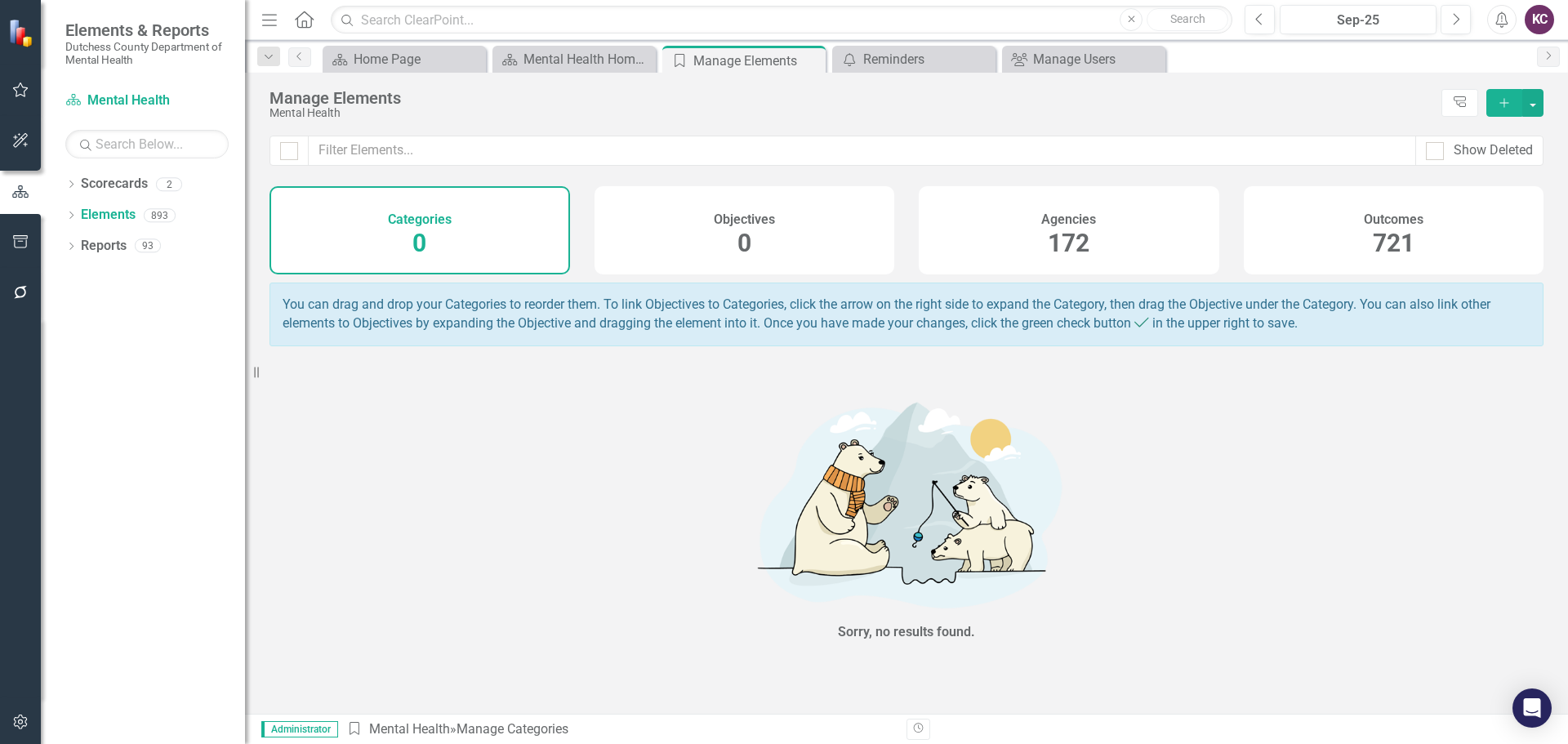
click at [990, 209] on div "Agencies 172" at bounding box center [1069, 230] width 301 height 88
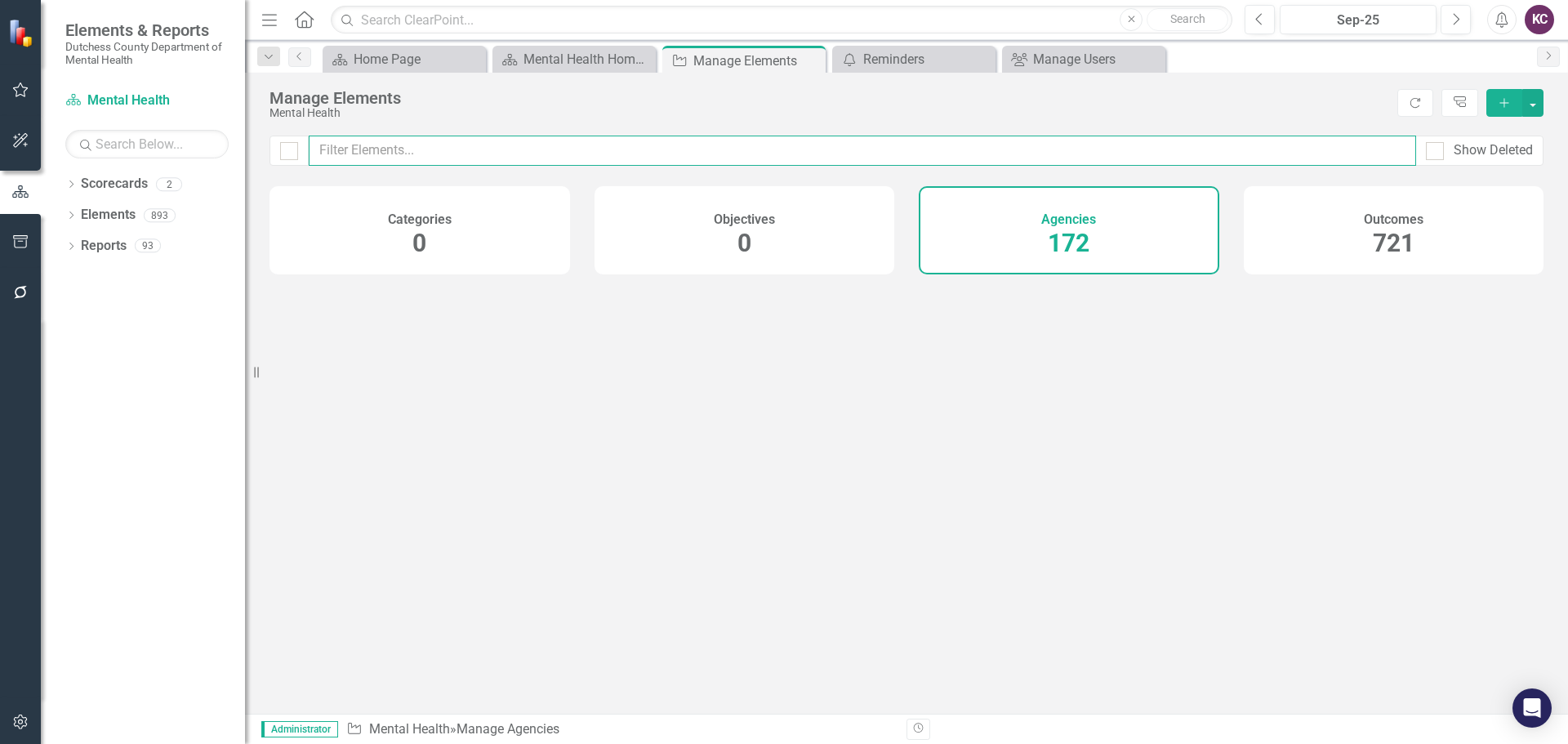
click at [568, 145] on input "text" at bounding box center [862, 150] width 1108 height 30
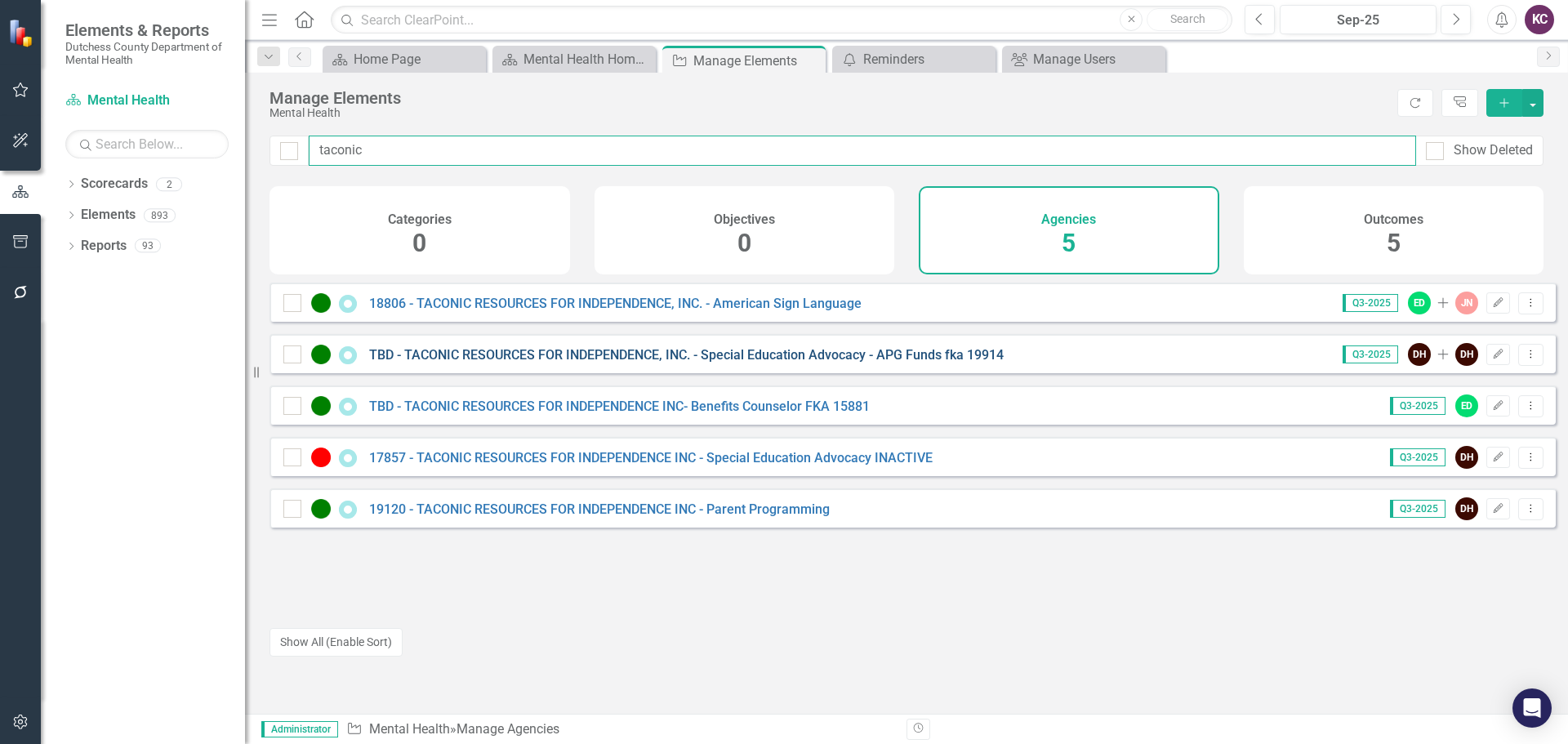
type input "taconic"
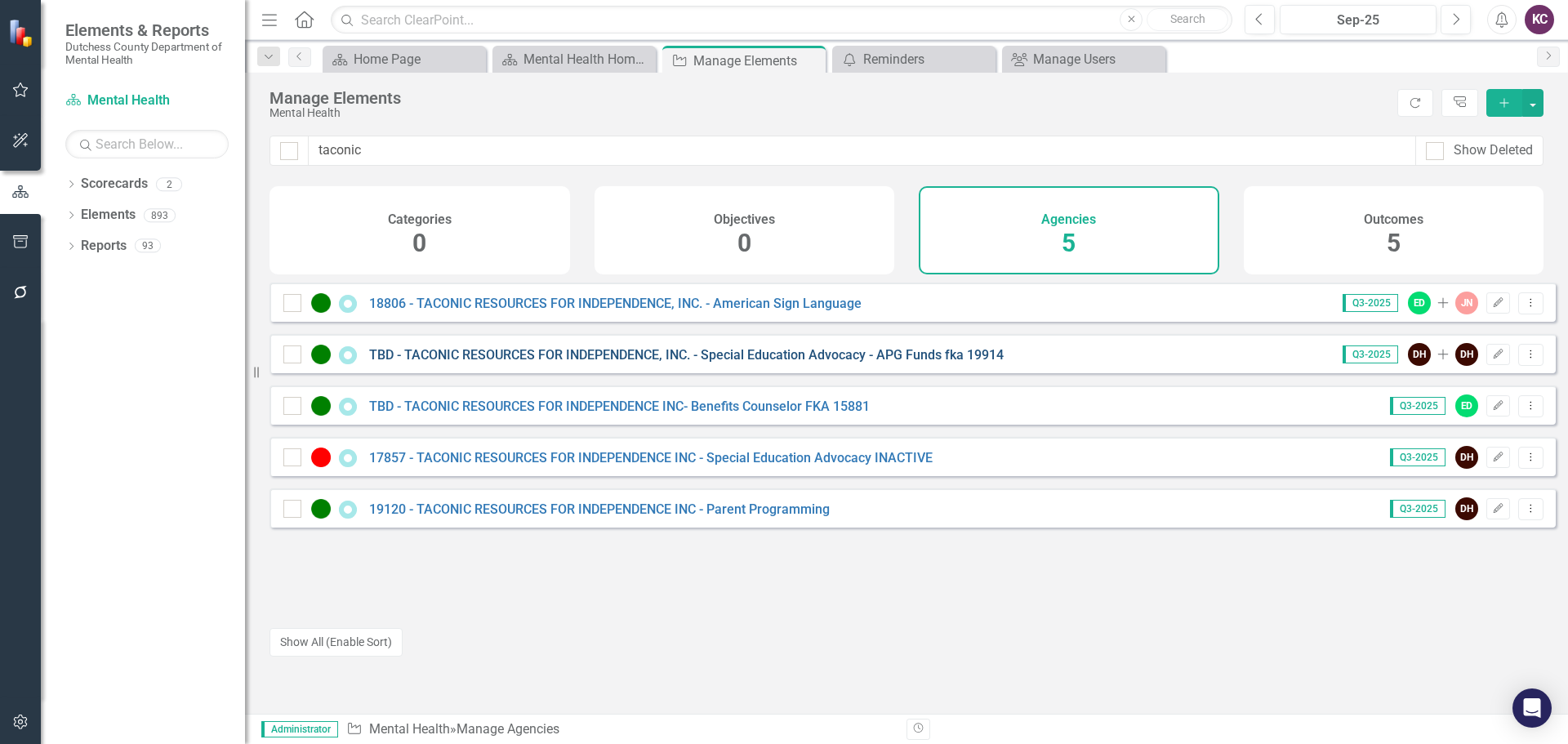
click at [621, 362] on link "TBD - TACONIC RESOURCES FOR INDEPENDENCE, INC. - Special Education Advocacy - A…" at bounding box center [686, 355] width 634 height 15
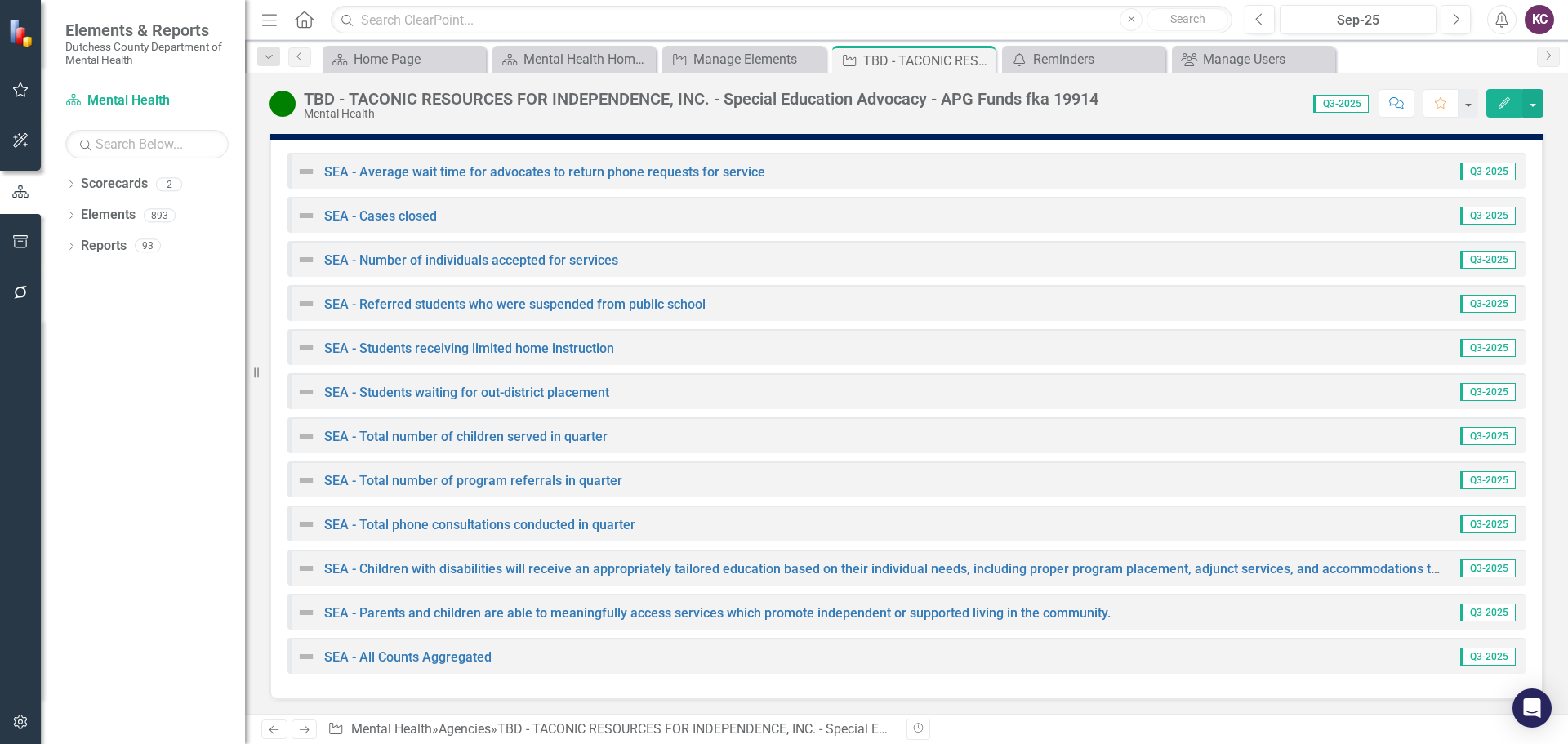
scroll to position [2365, 0]
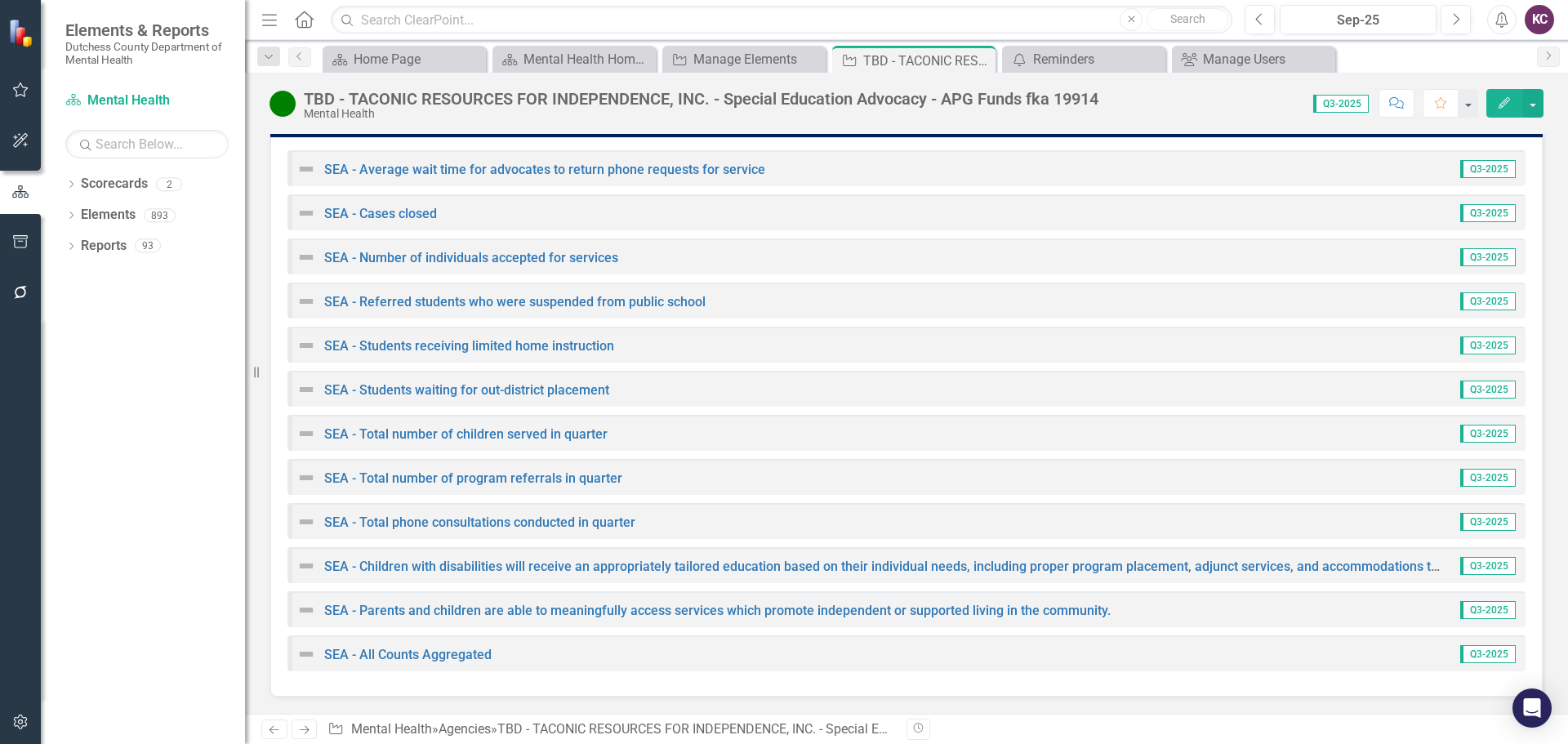
click at [417, 664] on div "SEA - All Counts Aggregated Q3-2025" at bounding box center [906, 653] width 1238 height 36
click at [420, 655] on link "SEA - All Counts Aggregated" at bounding box center [408, 654] width 167 height 15
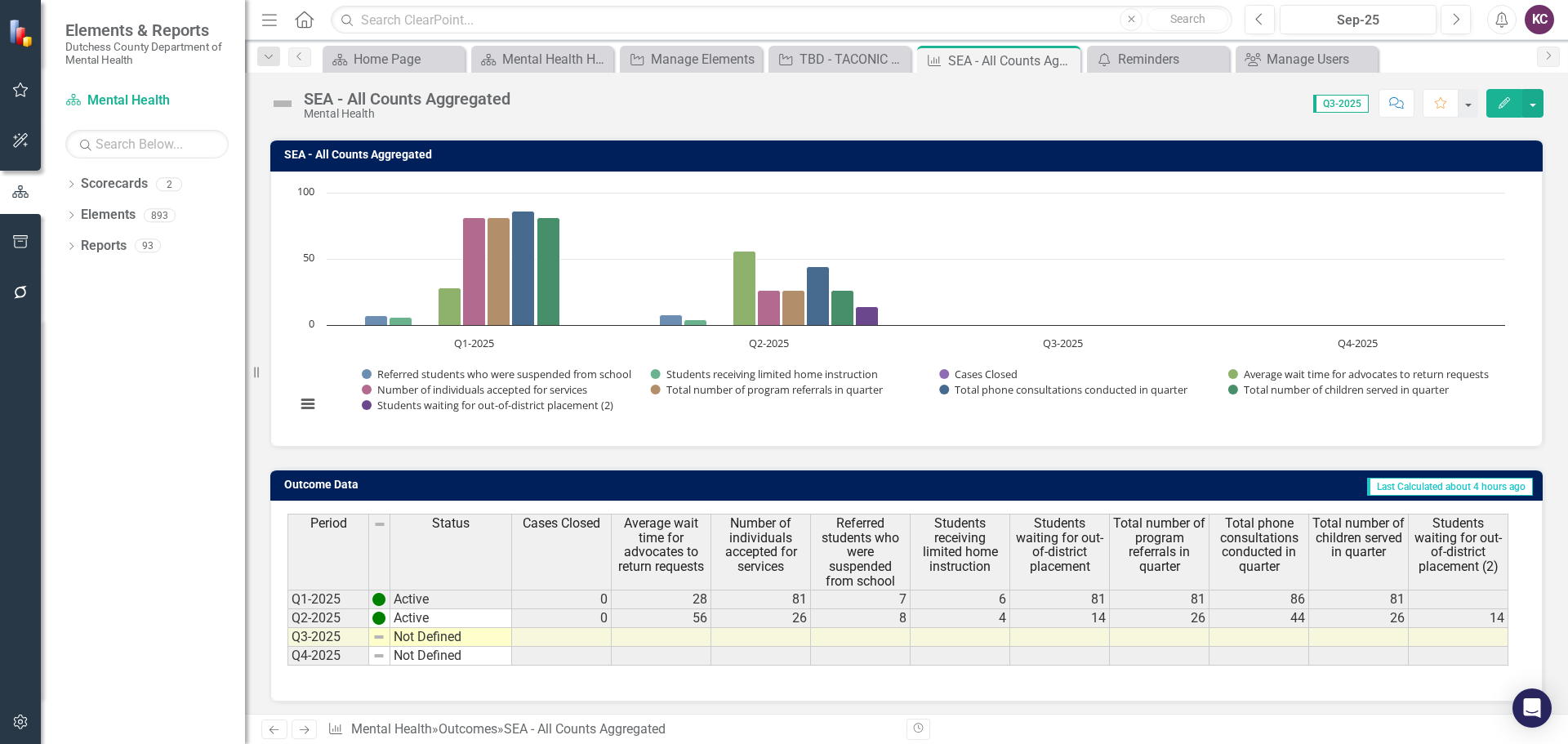
scroll to position [129, 0]
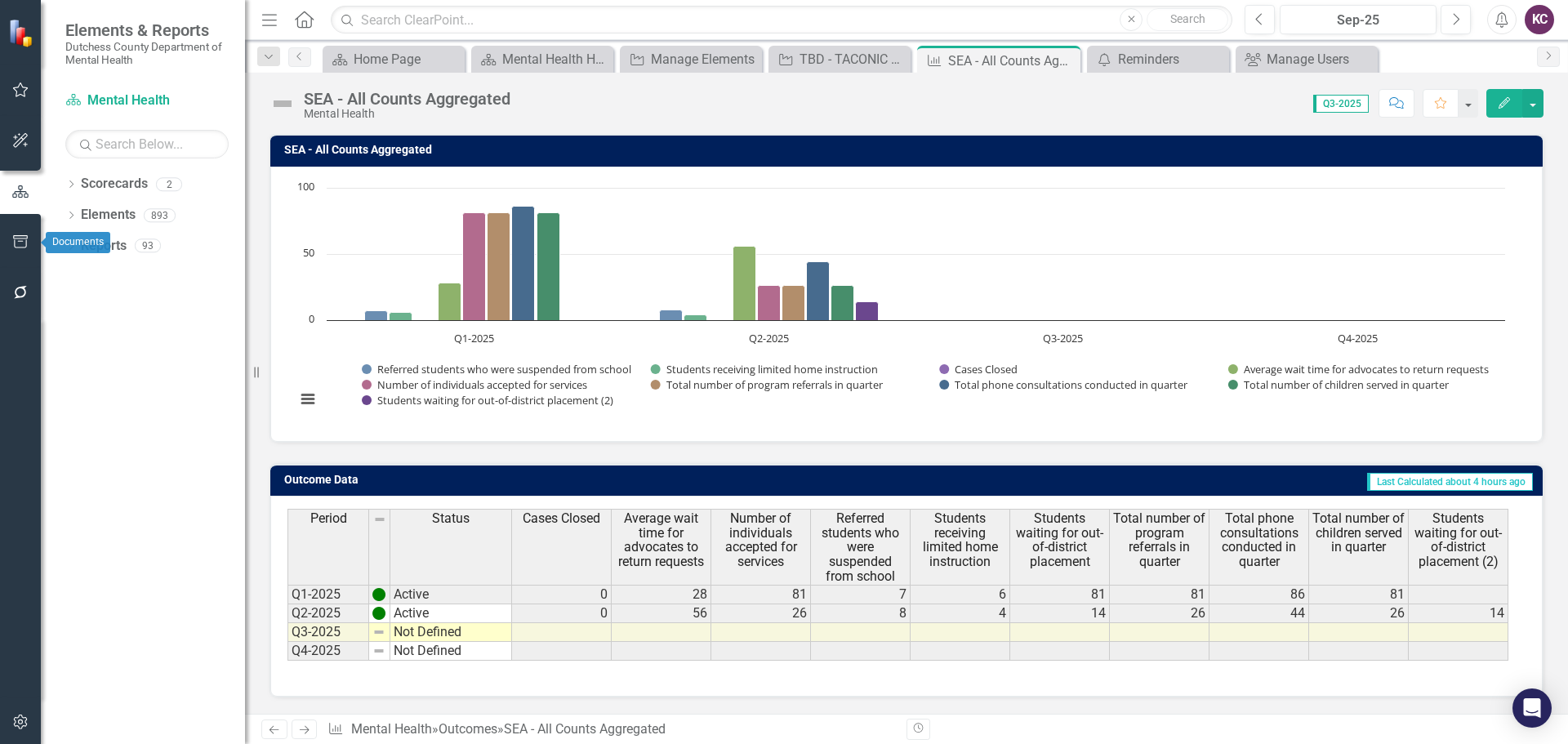
click at [17, 243] on icon "button" at bounding box center [20, 241] width 17 height 13
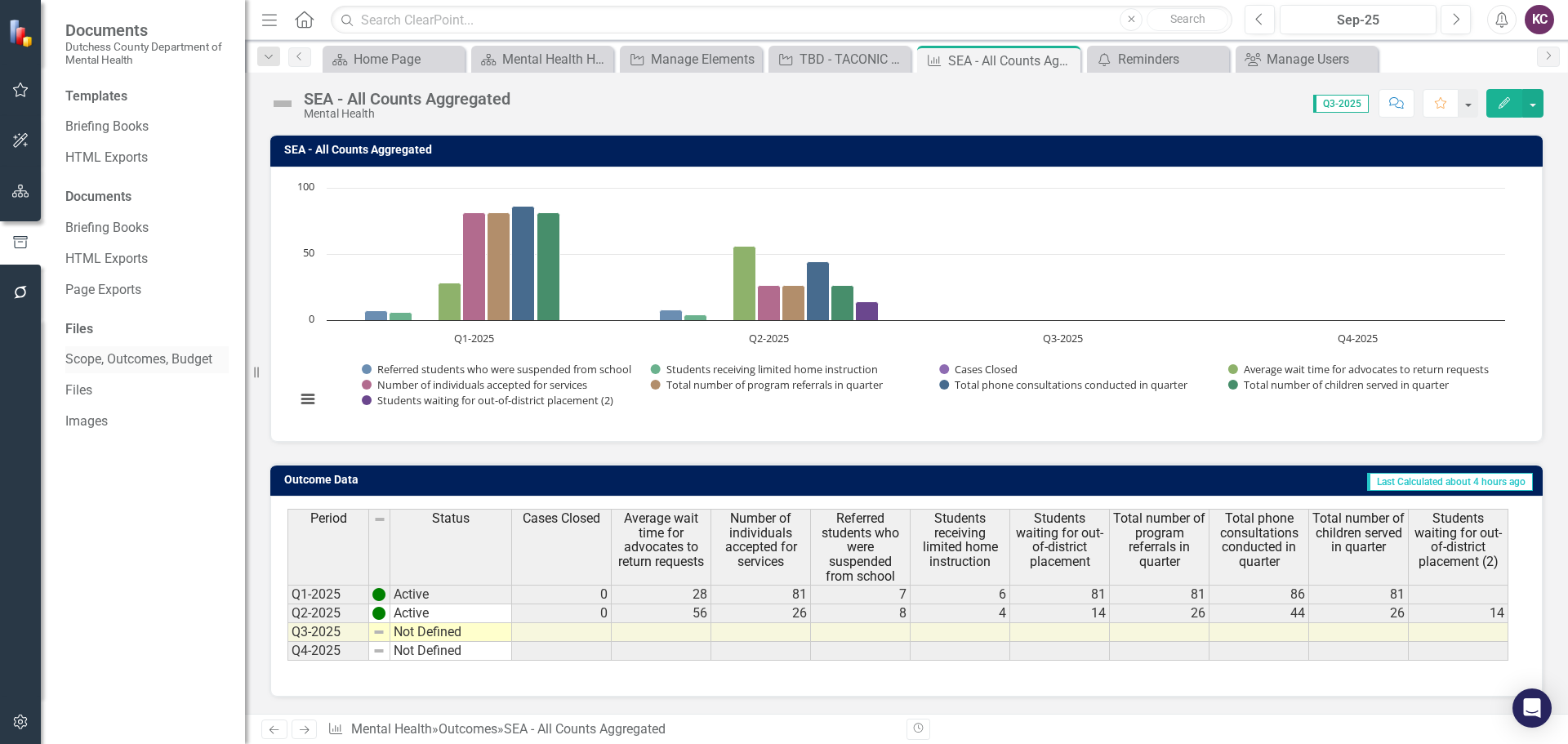
click at [124, 361] on link "Scope, Outcomes, Budget" at bounding box center [146, 360] width 163 height 19
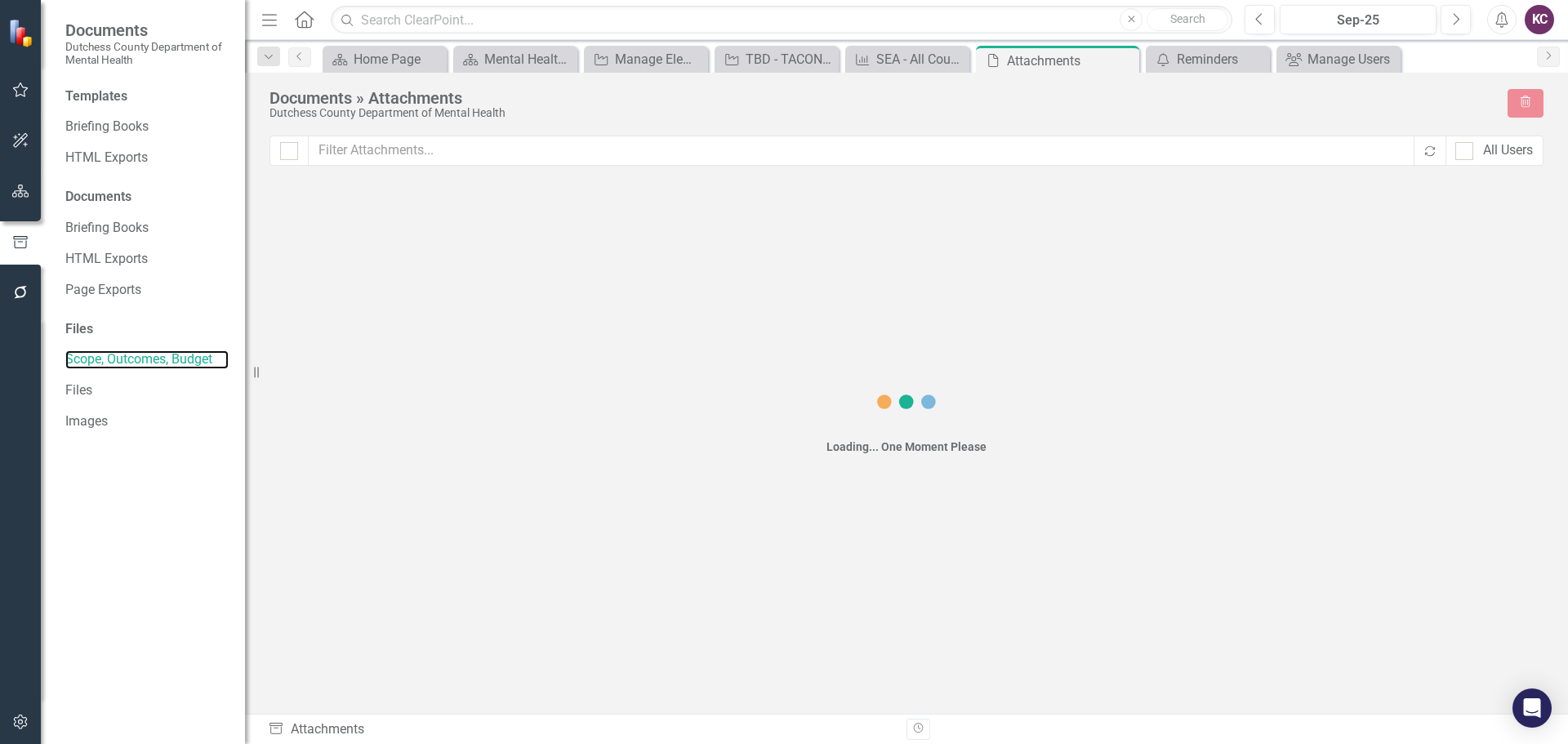
checkbox input "false"
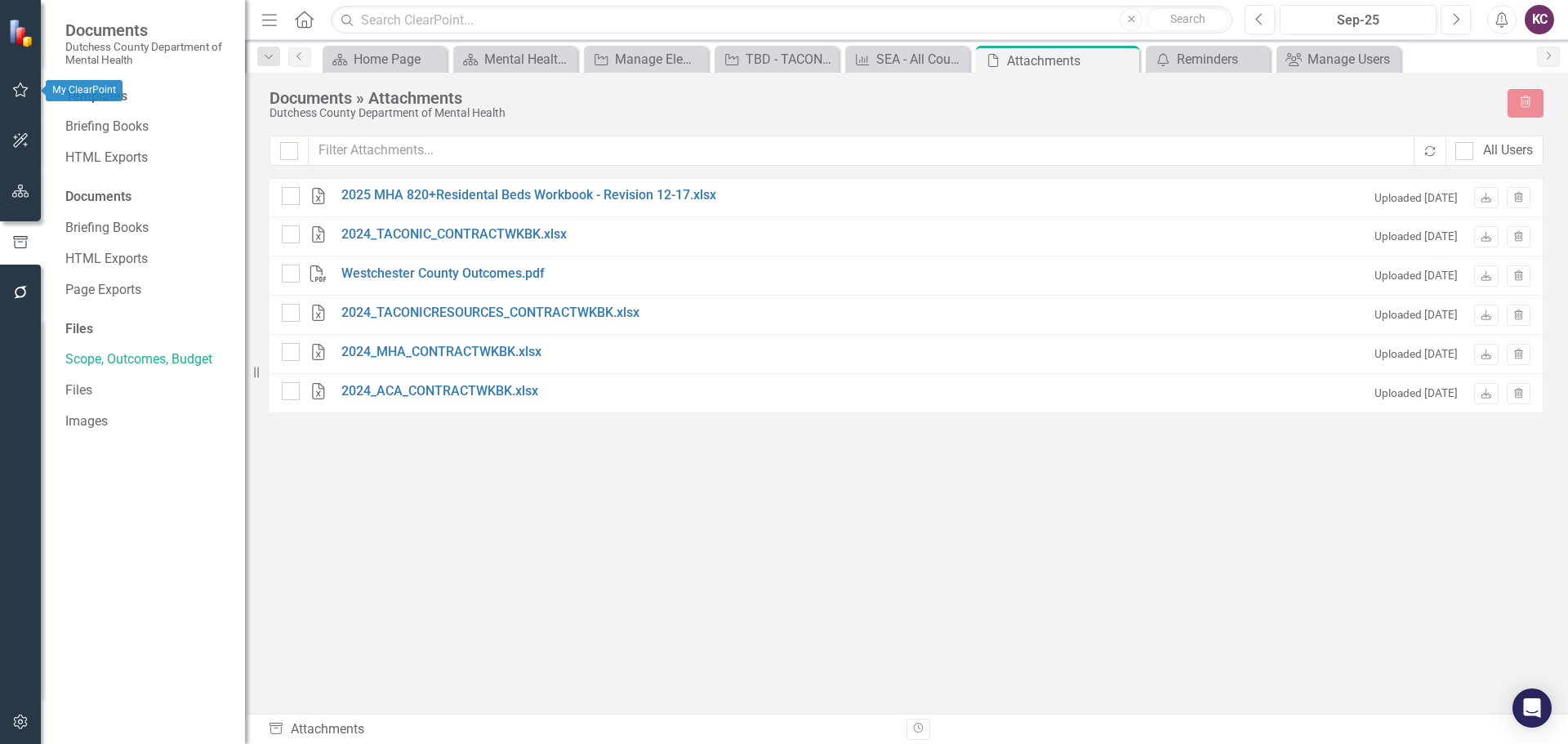
click at [14, 132] on button "button" at bounding box center [20, 141] width 36 height 35
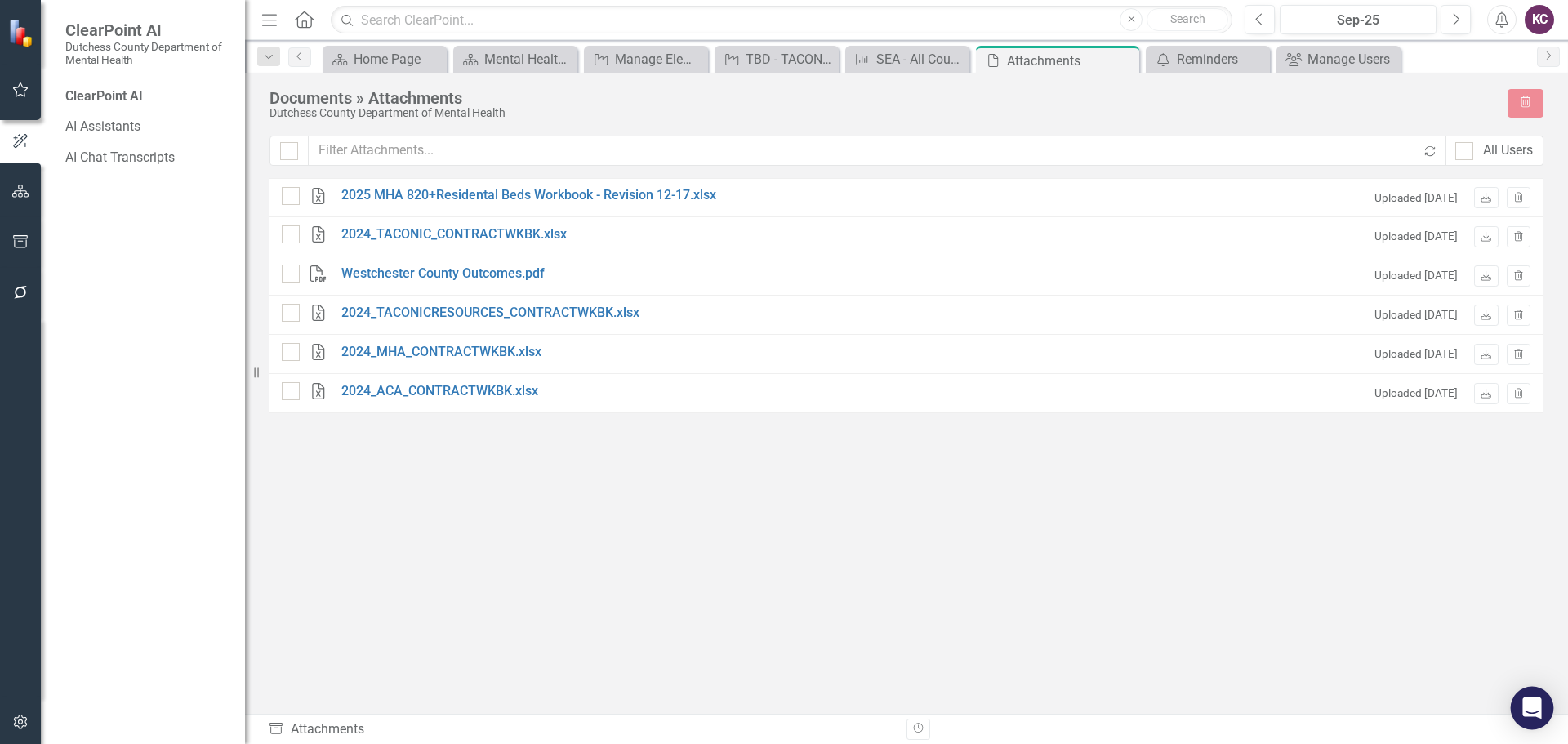
click at [1522, 711] on div "Open Intercom Messenger" at bounding box center [1532, 708] width 43 height 43
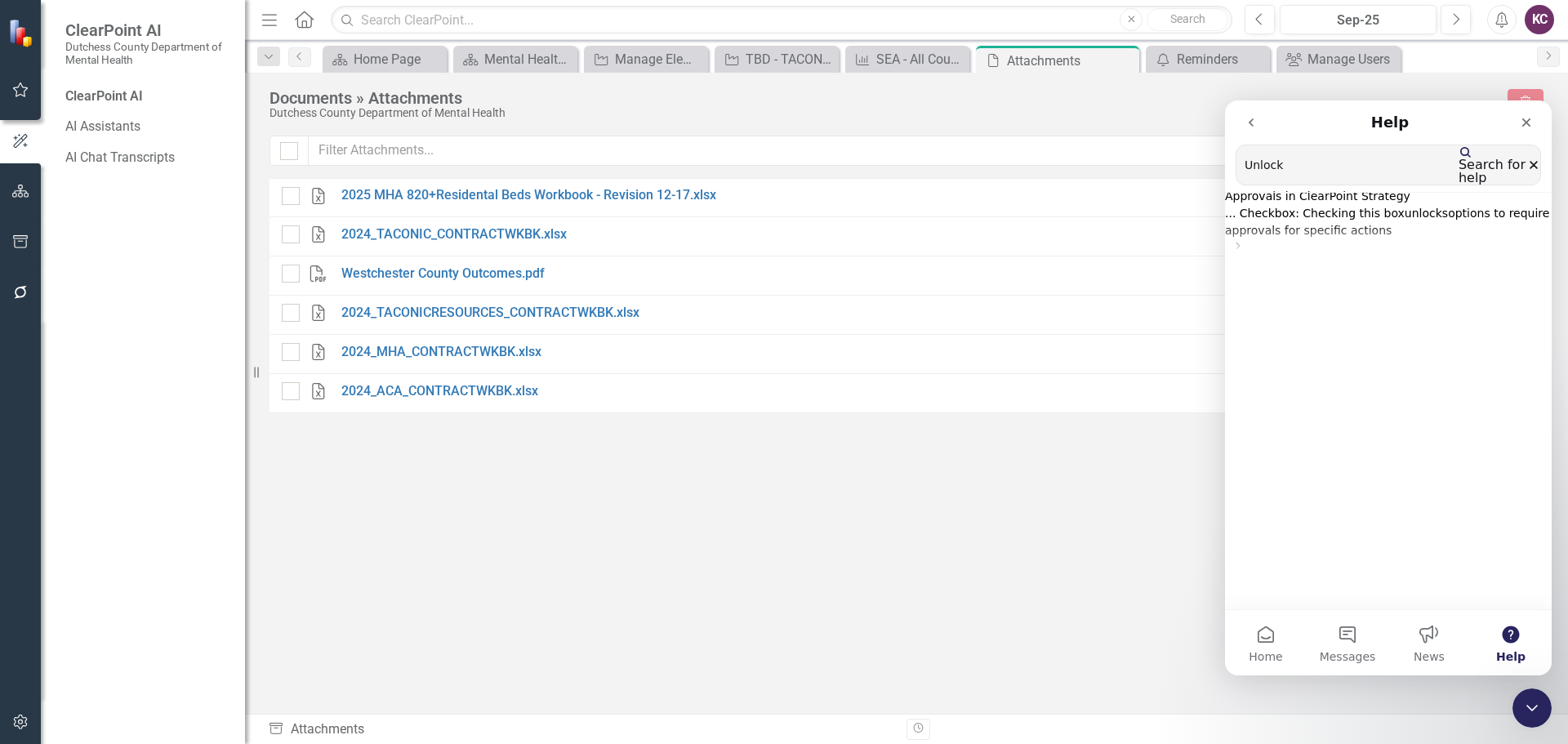
type input "Unlock"
click at [1530, 164] on icon "Clear" at bounding box center [1533, 165] width 7 height 7
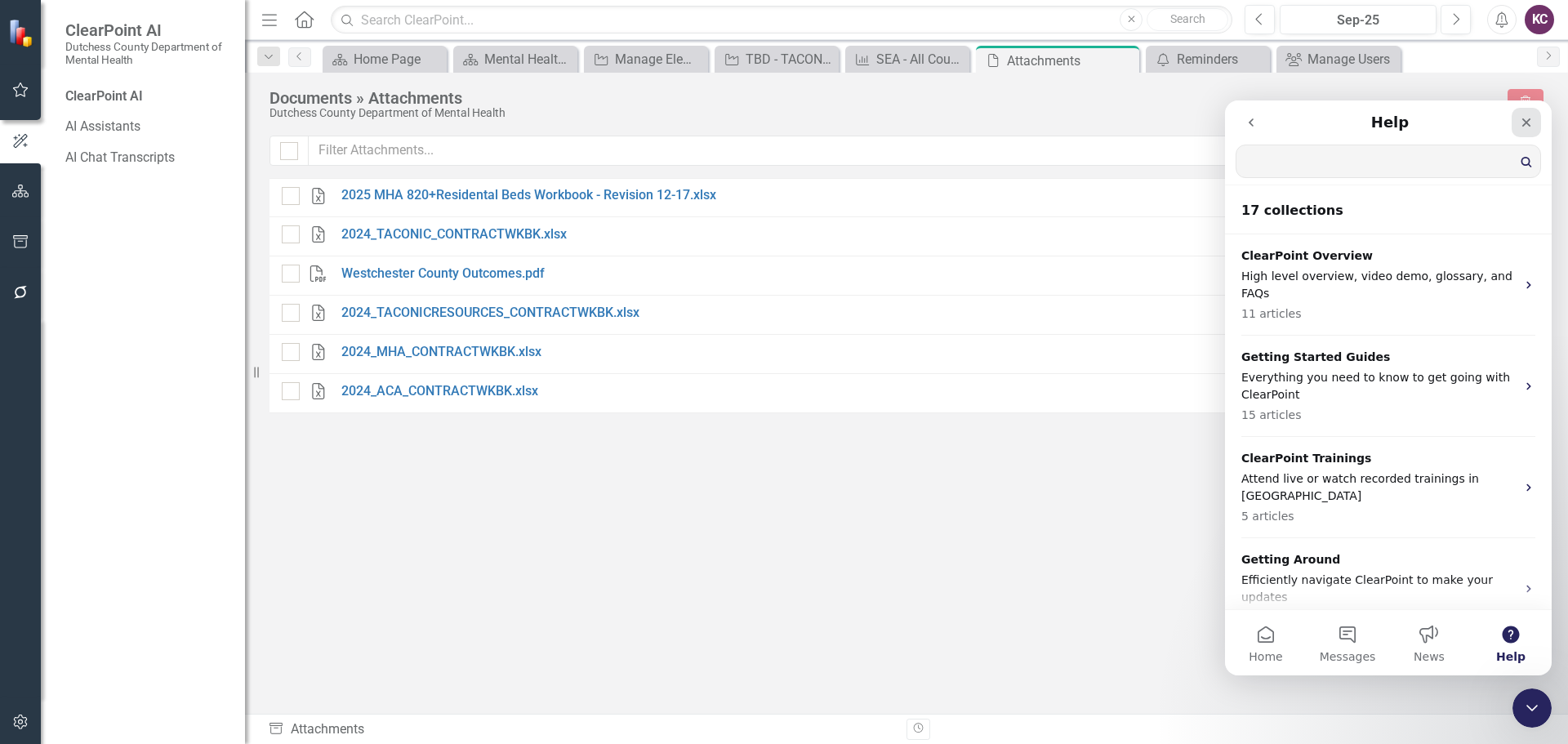
click at [1523, 128] on icon "Close" at bounding box center [1526, 122] width 13 height 13
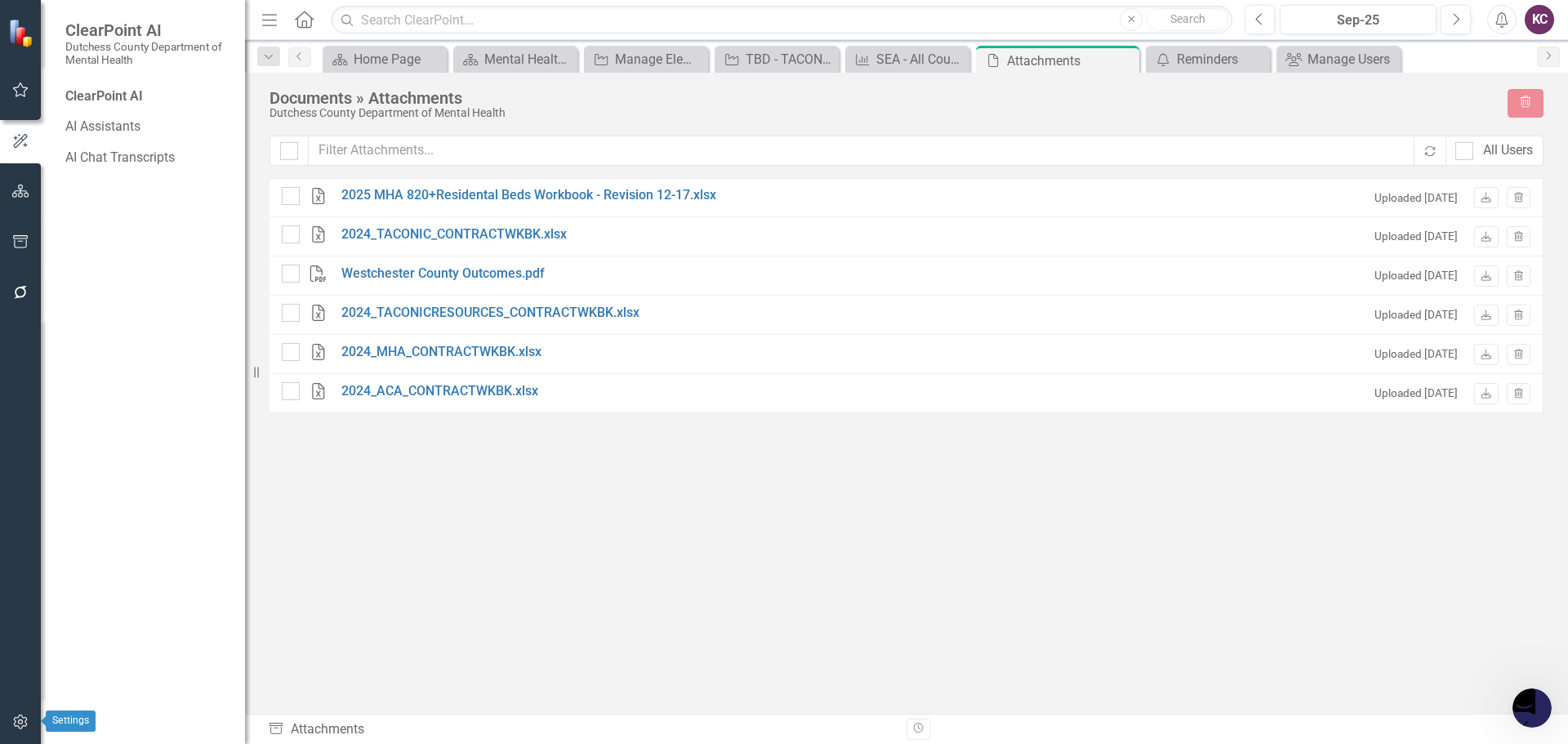
click at [21, 719] on icon "button" at bounding box center [20, 721] width 17 height 13
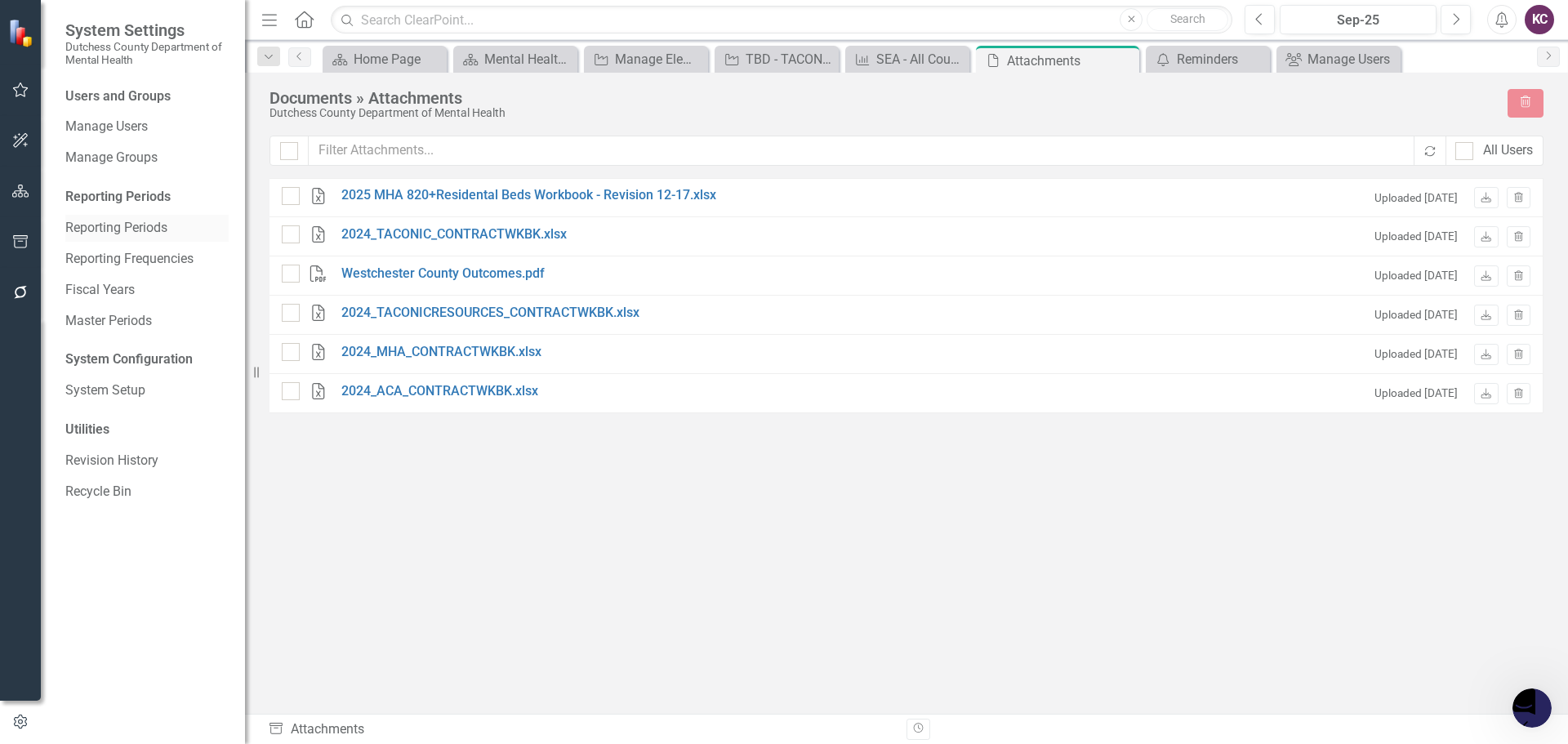
click at [132, 231] on link "Reporting Periods" at bounding box center [146, 228] width 163 height 19
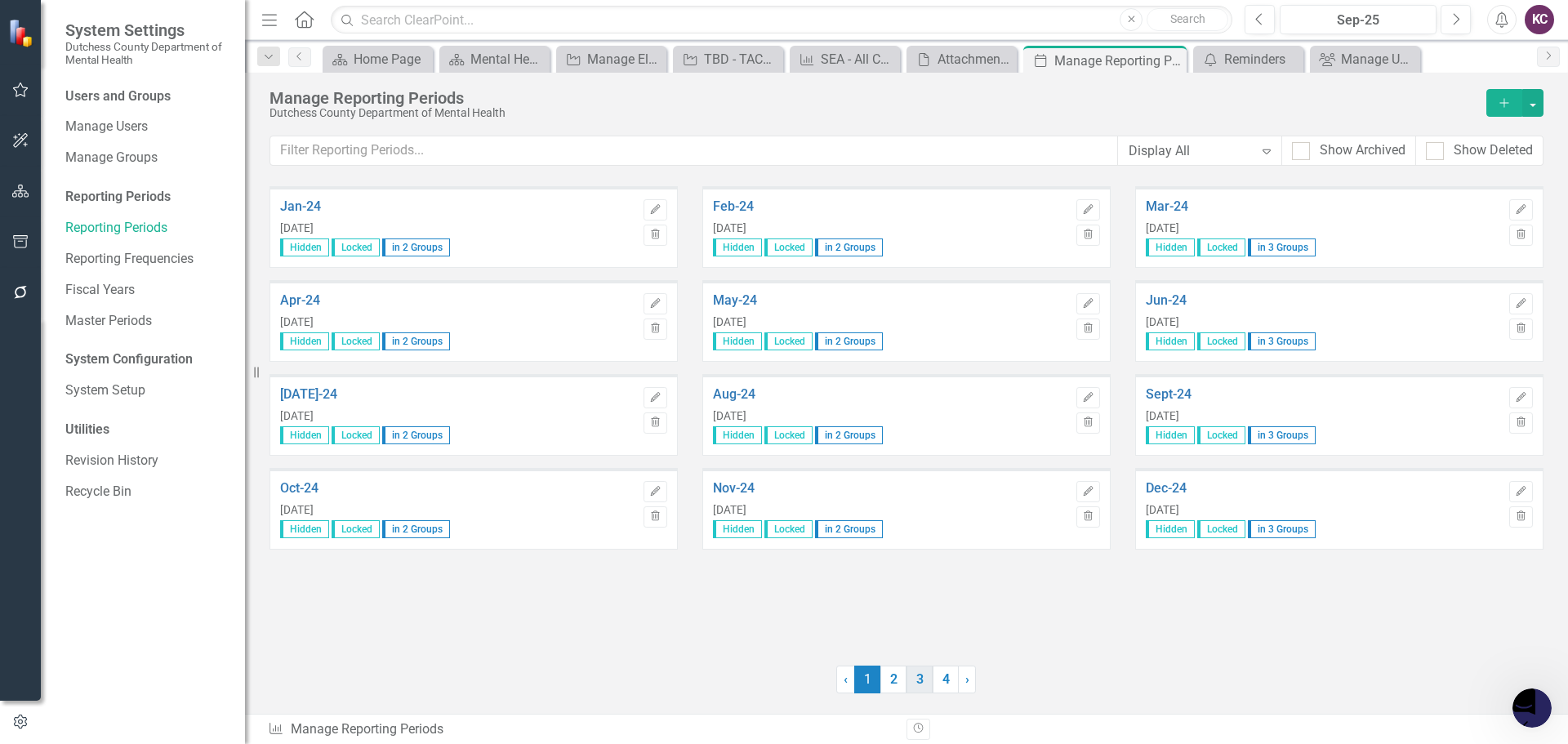
click at [917, 682] on link "3" at bounding box center [919, 679] width 26 height 28
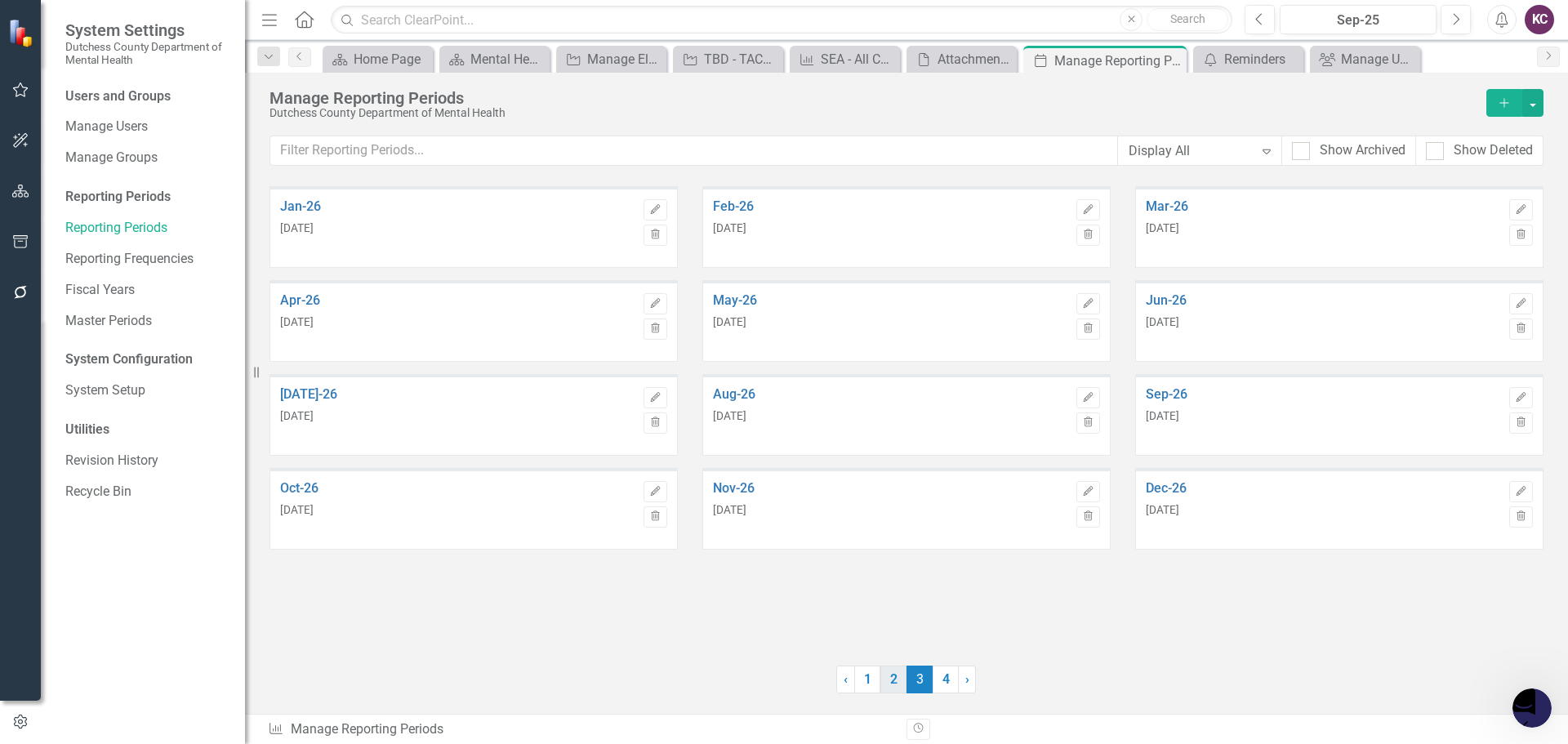
click at [895, 678] on link "2" at bounding box center [893, 679] width 26 height 28
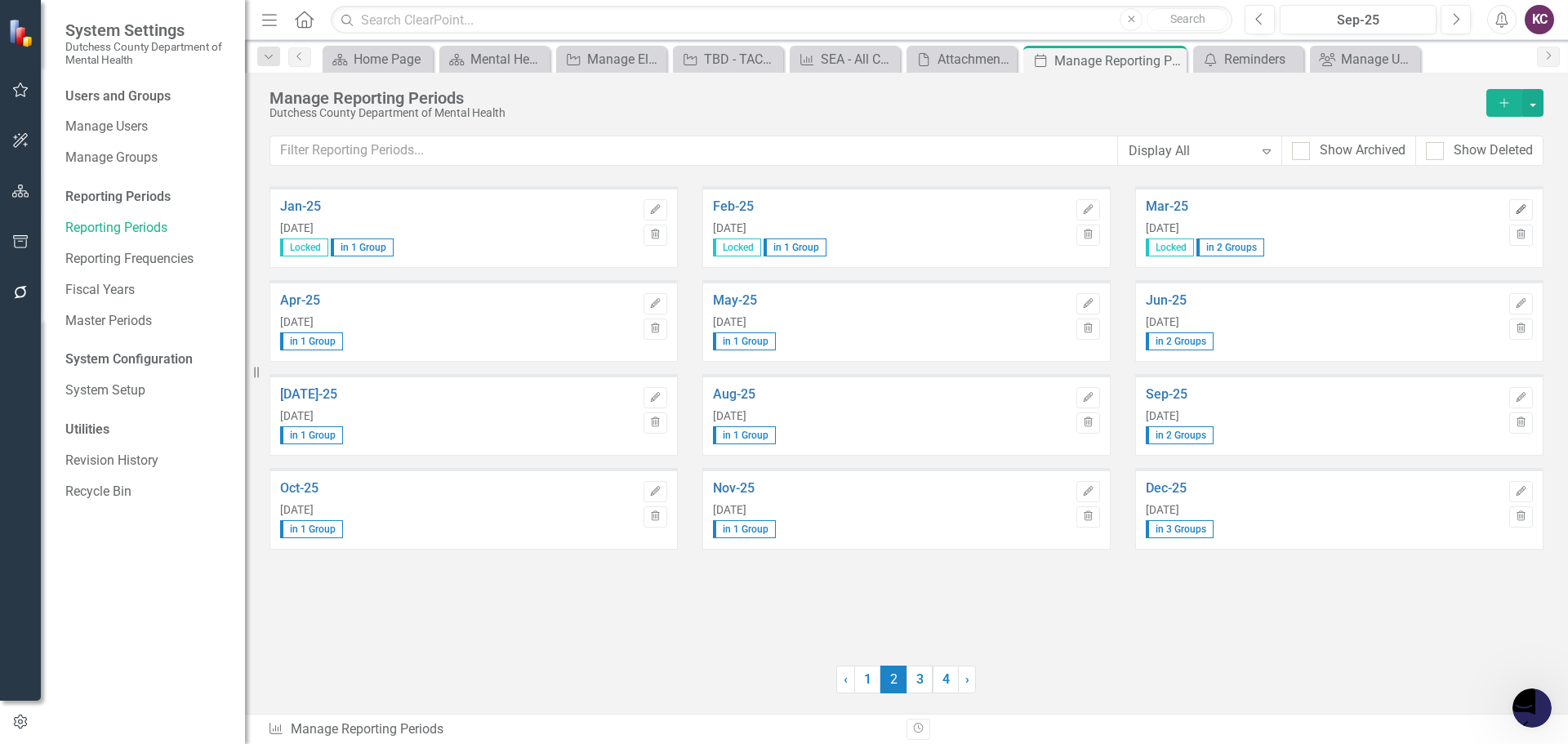
click at [1520, 215] on button "Edit" at bounding box center [1521, 209] width 24 height 21
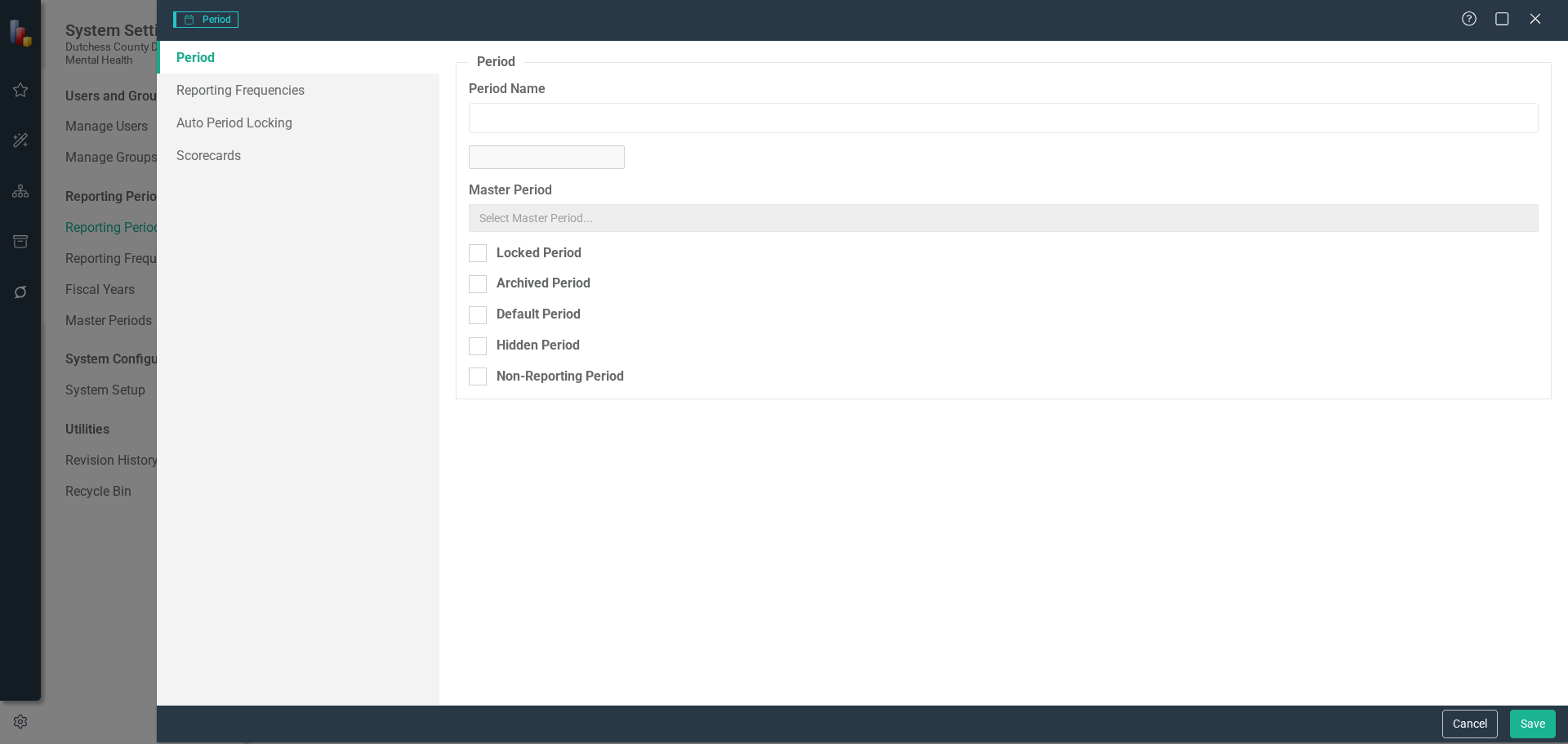
type input "Mar-25"
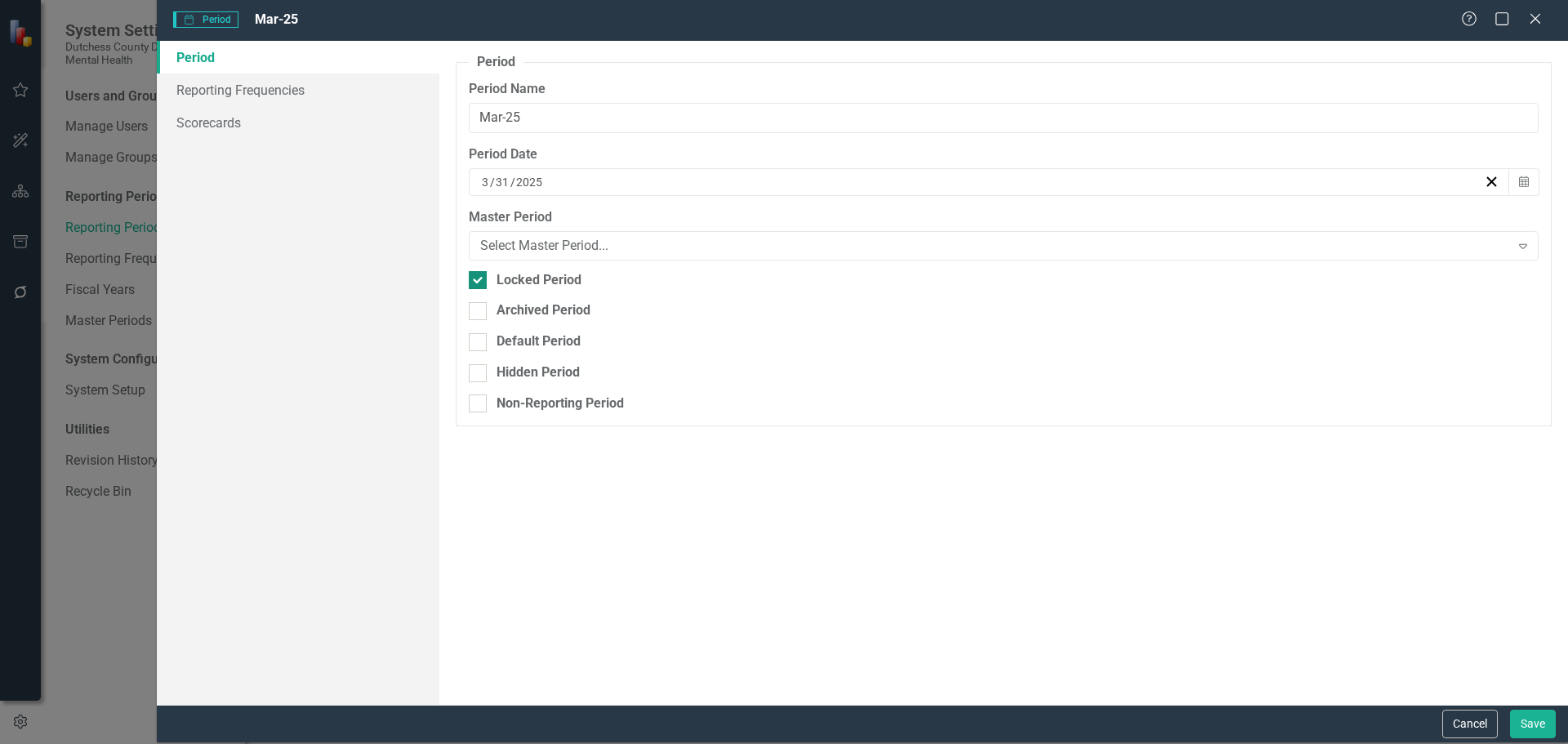
click at [486, 279] on div at bounding box center [477, 280] width 18 height 18
click at [479, 279] on input "Locked Period" at bounding box center [474, 276] width 11 height 11
checkbox input "false"
click at [1520, 721] on button "Save" at bounding box center [1533, 724] width 46 height 29
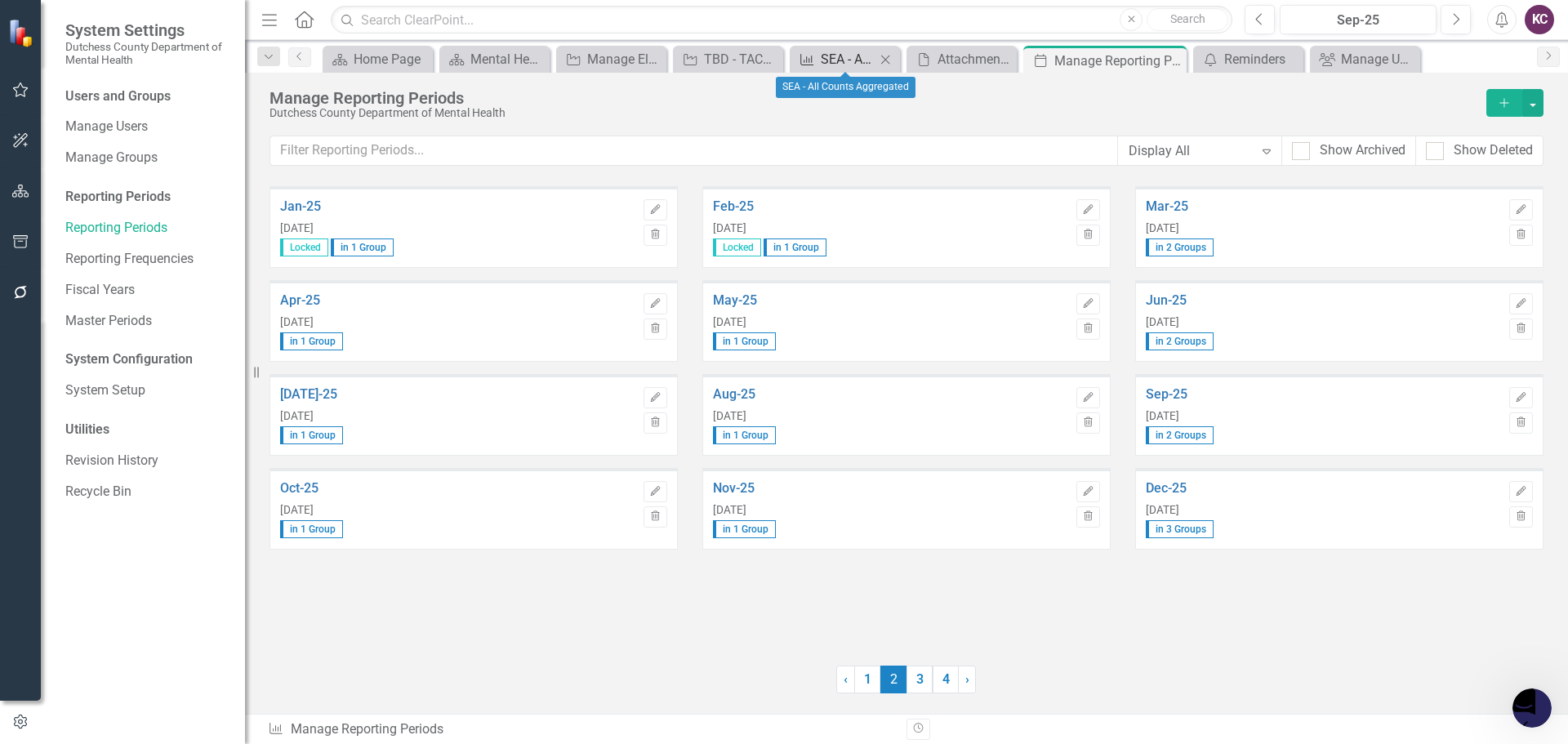
click at [844, 58] on div "SEA - All Counts Aggregated" at bounding box center [847, 59] width 55 height 20
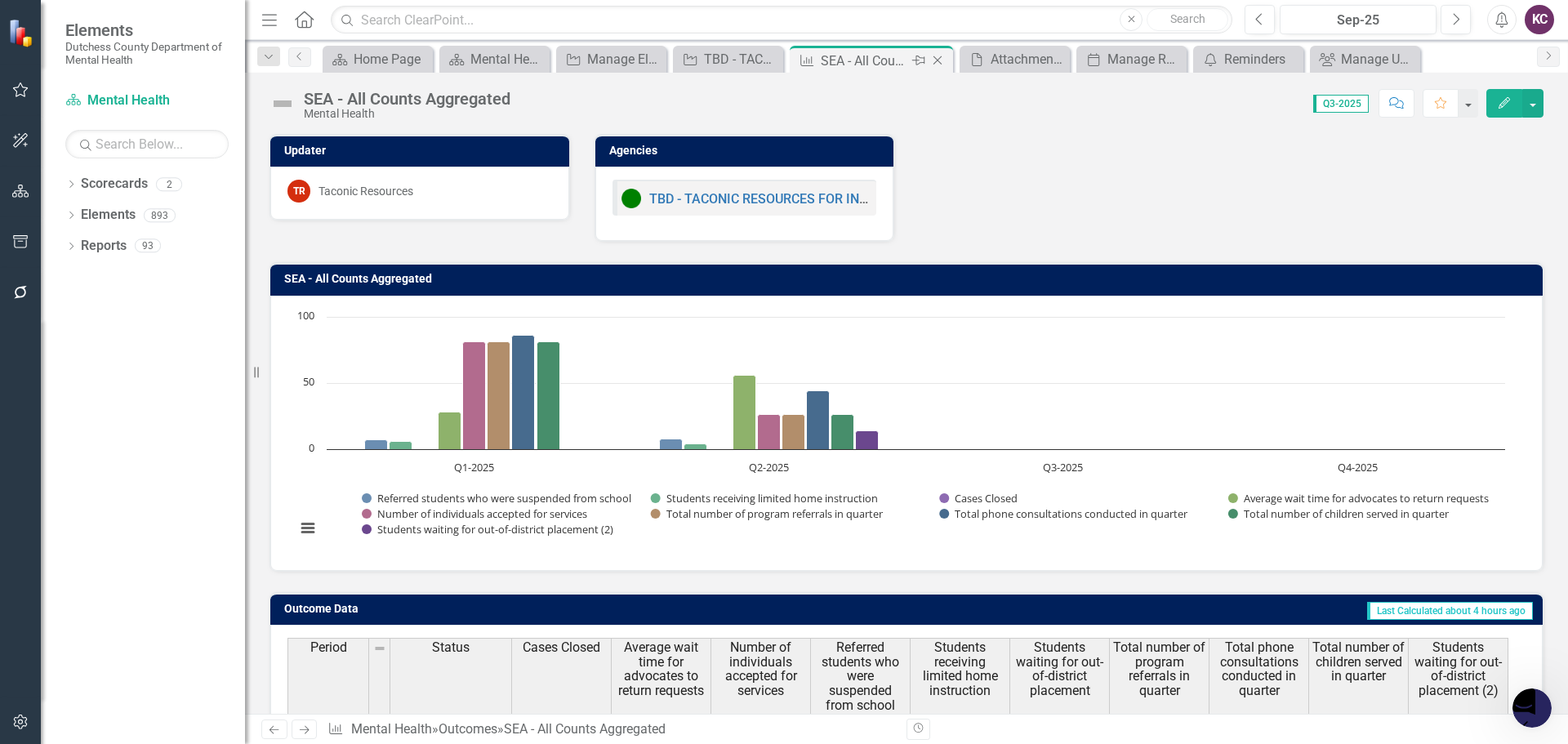
click at [938, 62] on icon "Close" at bounding box center [937, 60] width 16 height 13
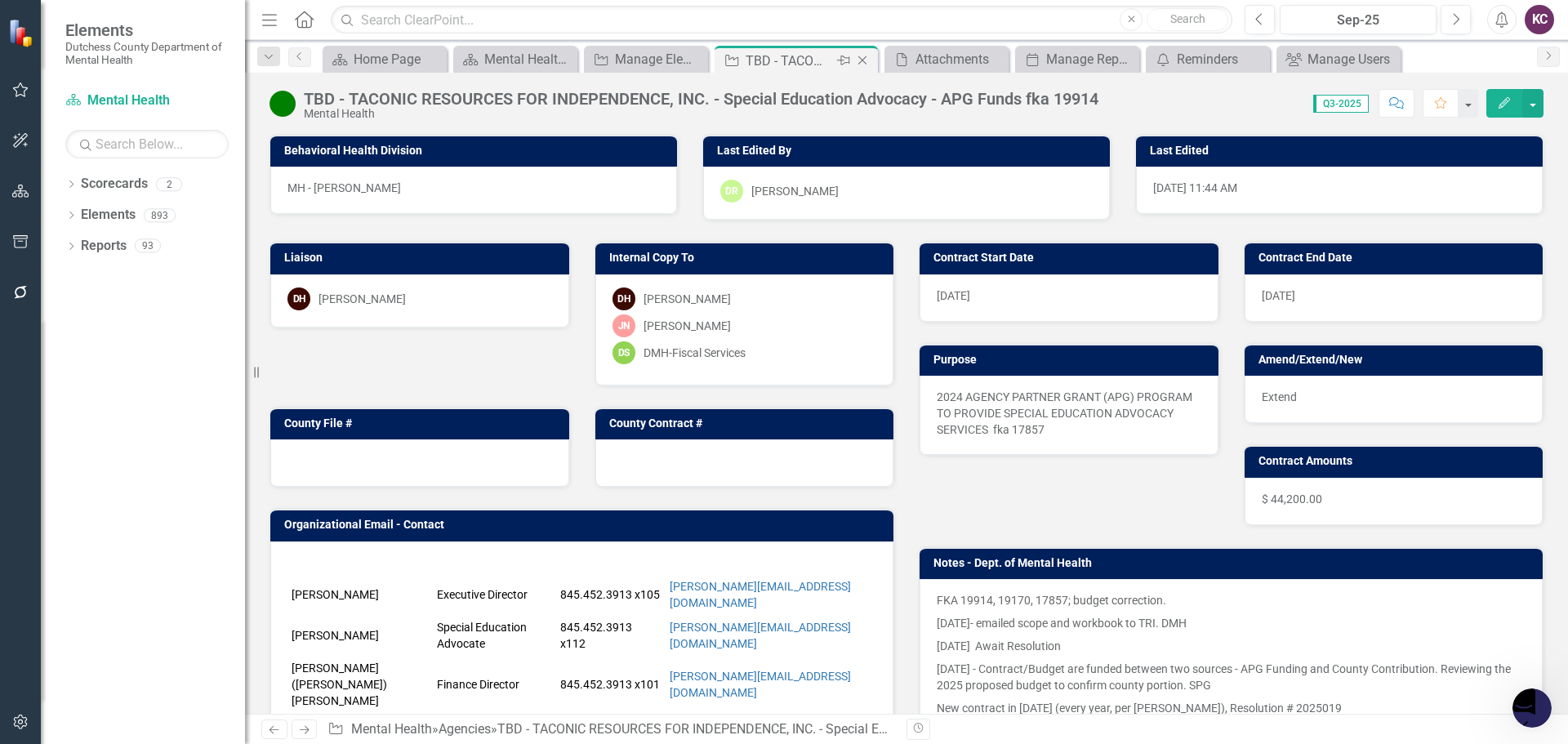
click at [779, 57] on div "TBD - TACONIC RESOURCES FOR INDEPENDENCE, INC. - Special Education Advocacy - A…" at bounding box center [789, 61] width 87 height 20
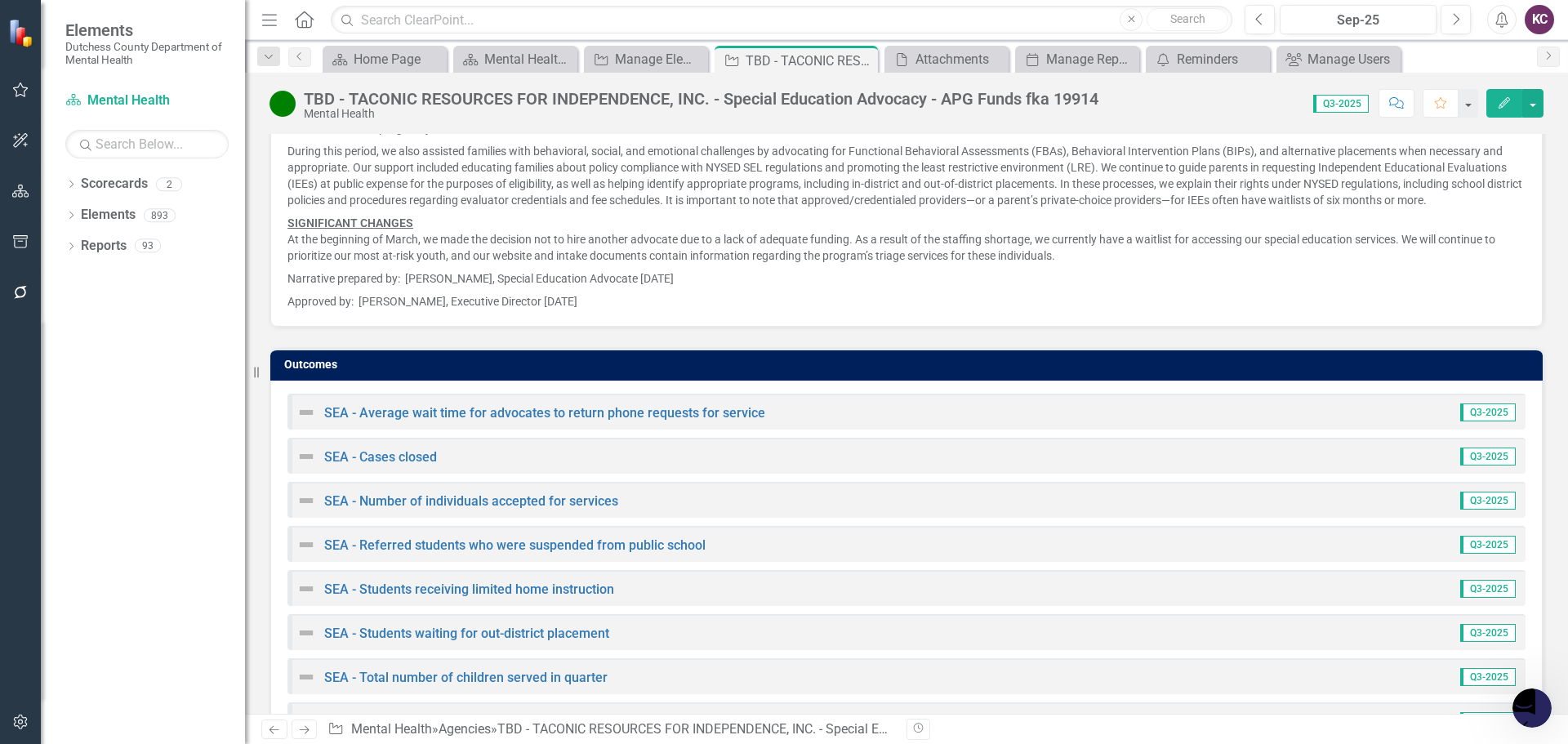
scroll to position [2365, 0]
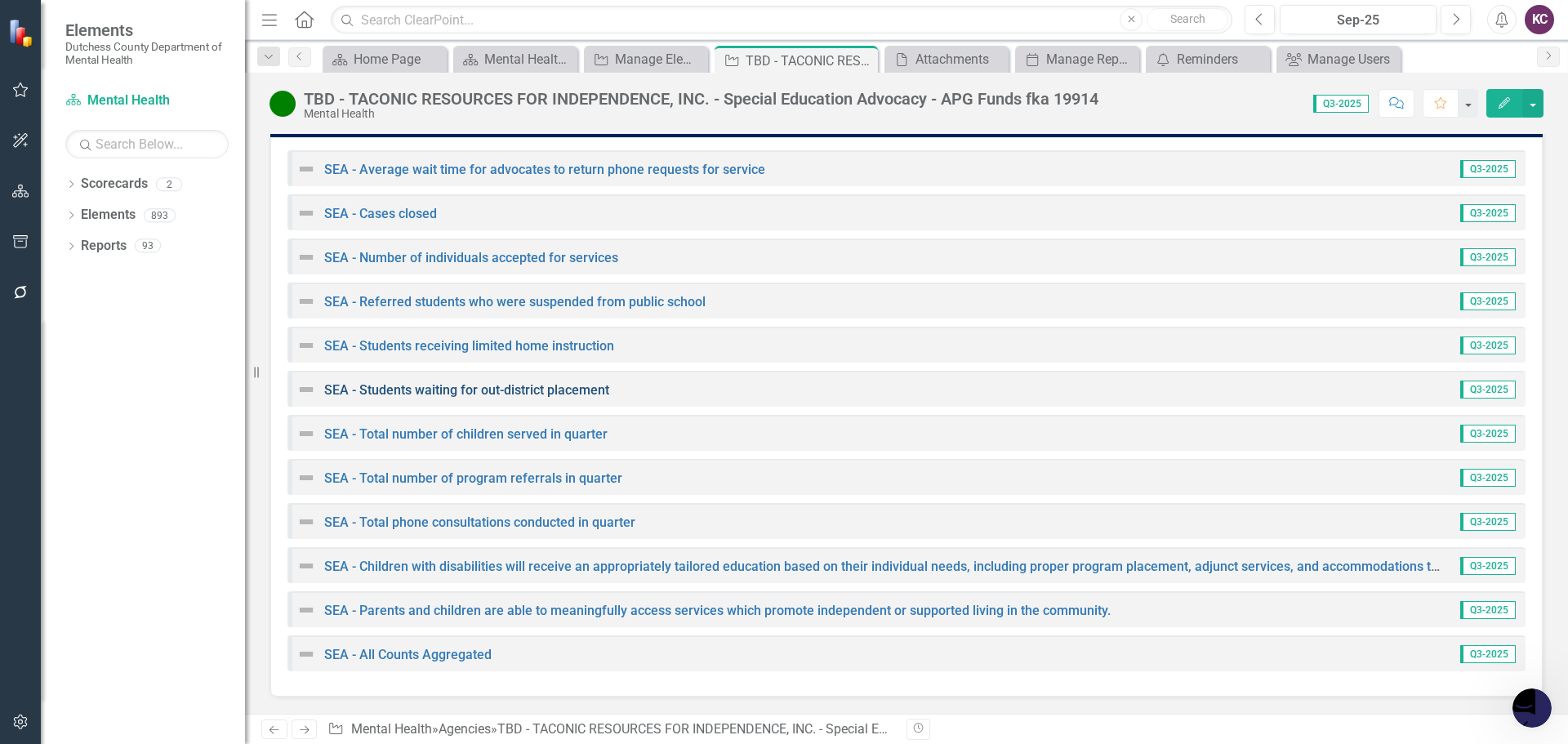
click at [516, 395] on link "SEA - Students waiting for out-district placement" at bounding box center [466, 389] width 285 height 15
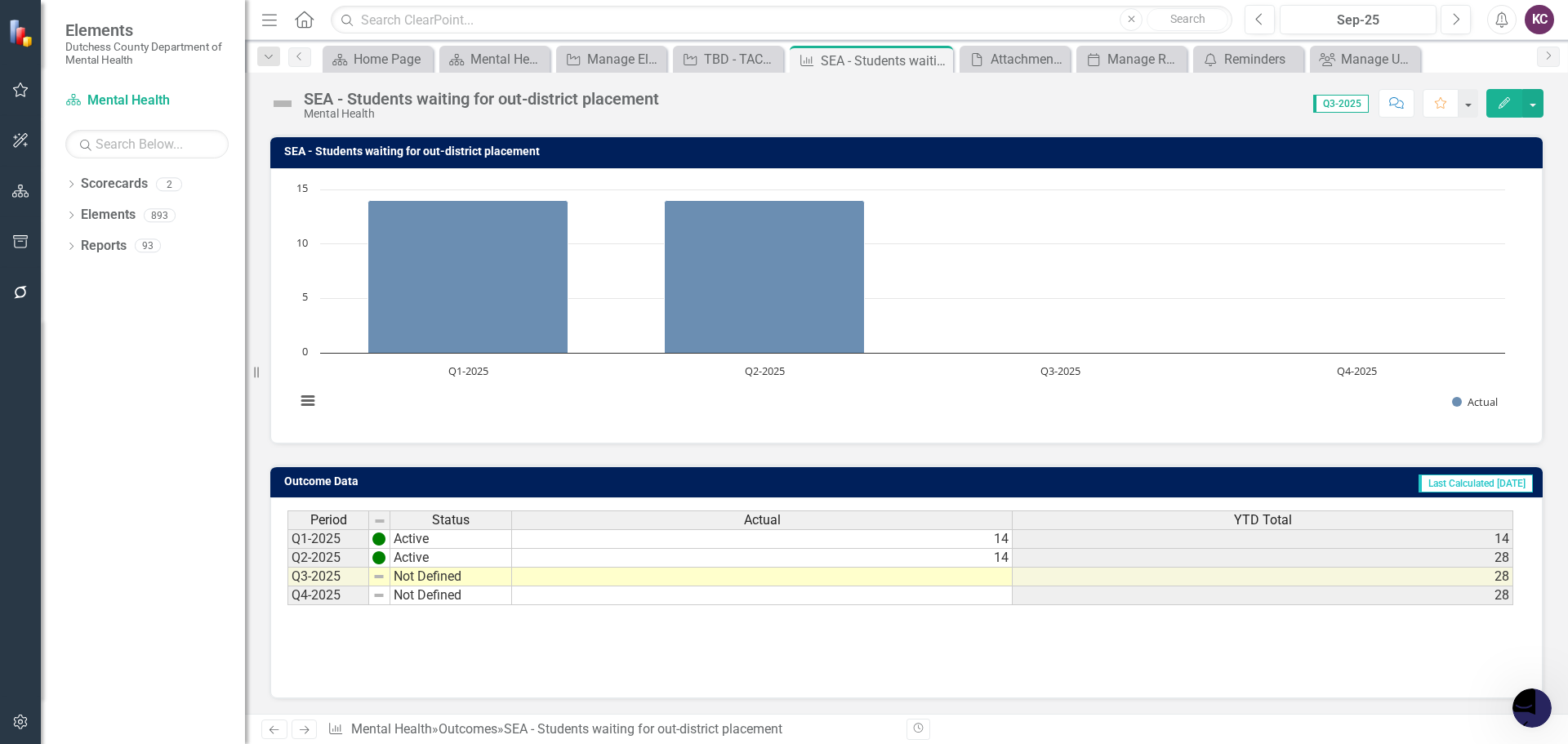
scroll to position [129, 0]
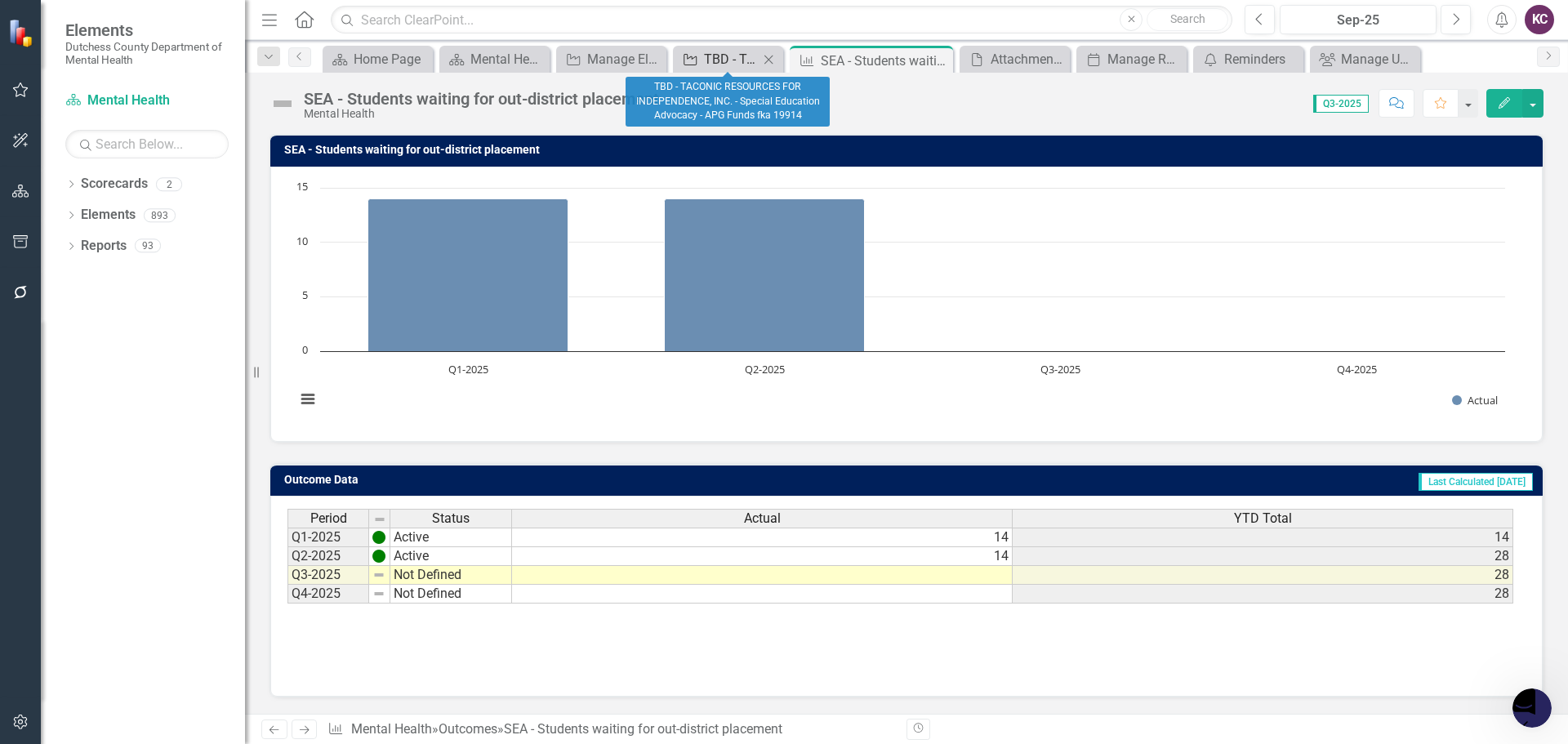
click at [713, 55] on div "TBD - TACONIC RESOURCES FOR INDEPENDENCE, INC. - Special Education Advocacy - A…" at bounding box center [731, 59] width 55 height 20
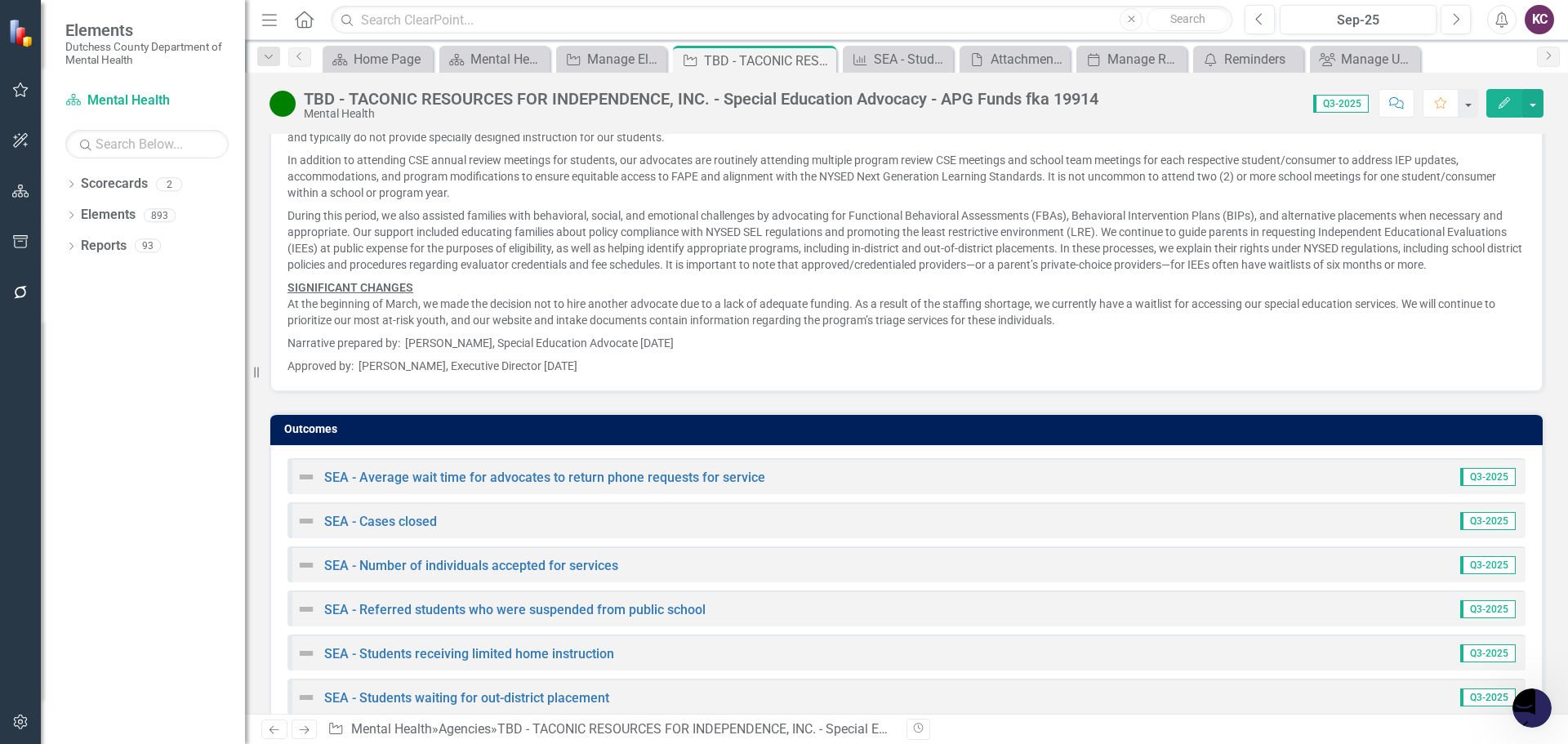
scroll to position [2365, 0]
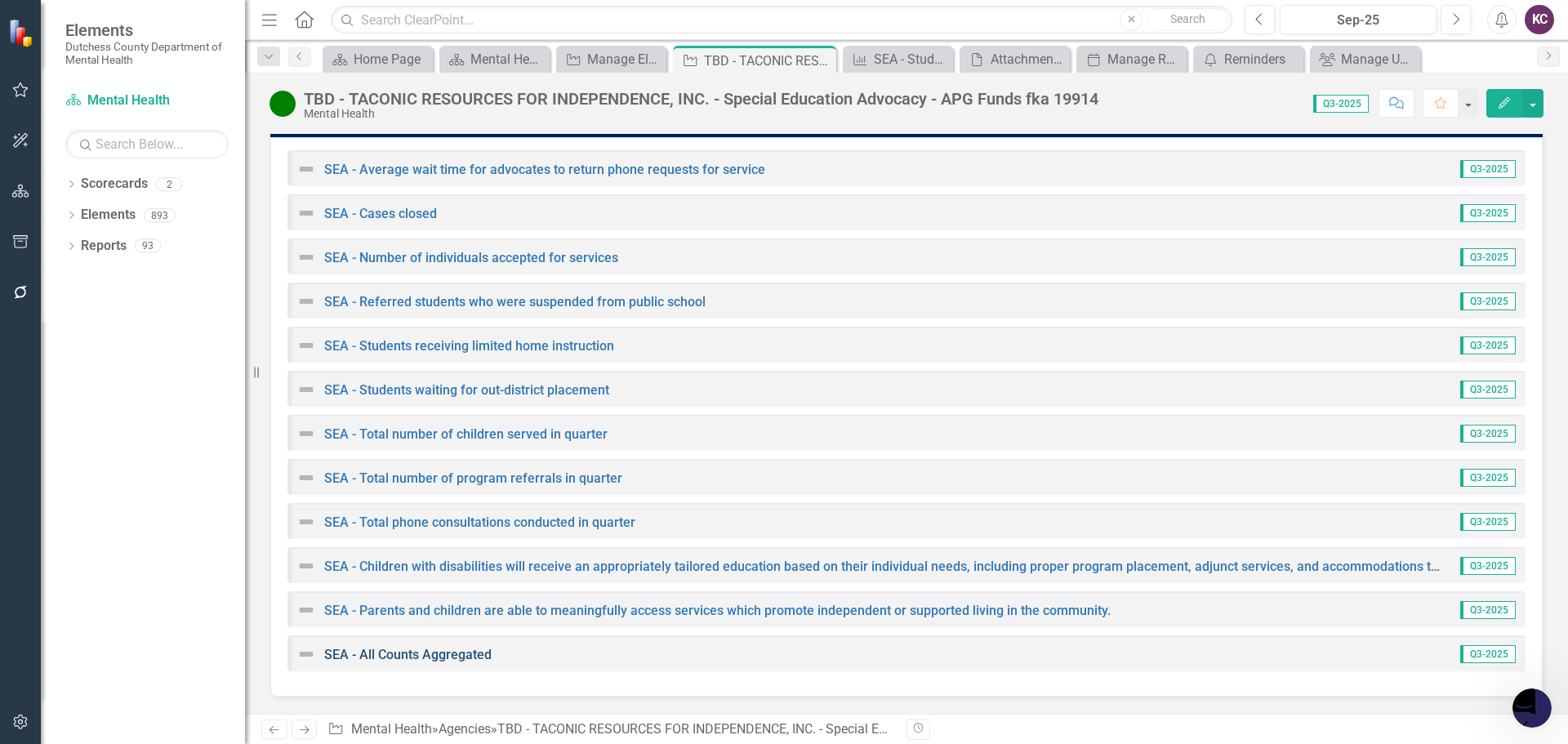
click at [430, 654] on link "SEA - All Counts Aggregated" at bounding box center [408, 654] width 167 height 15
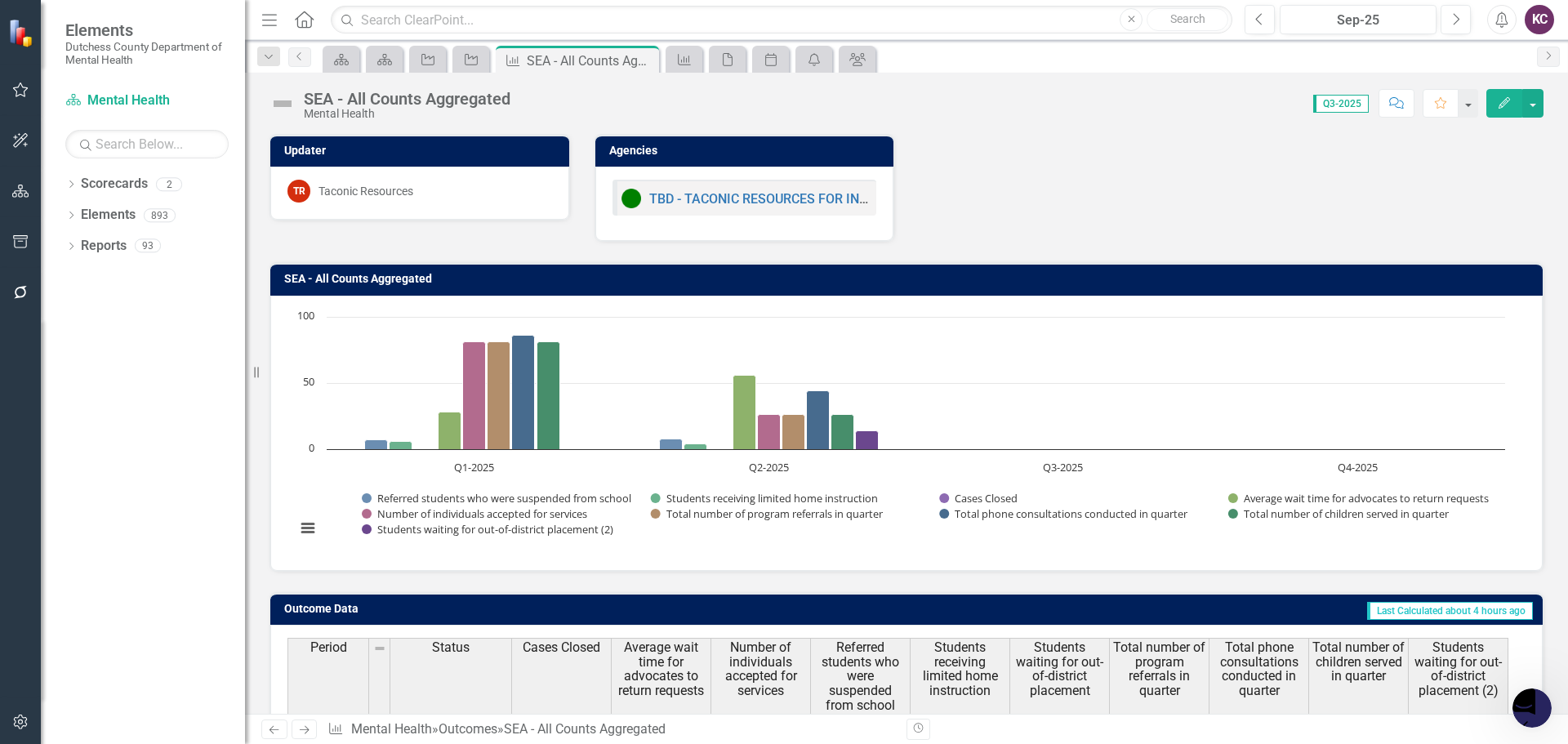
scroll to position [129, 0]
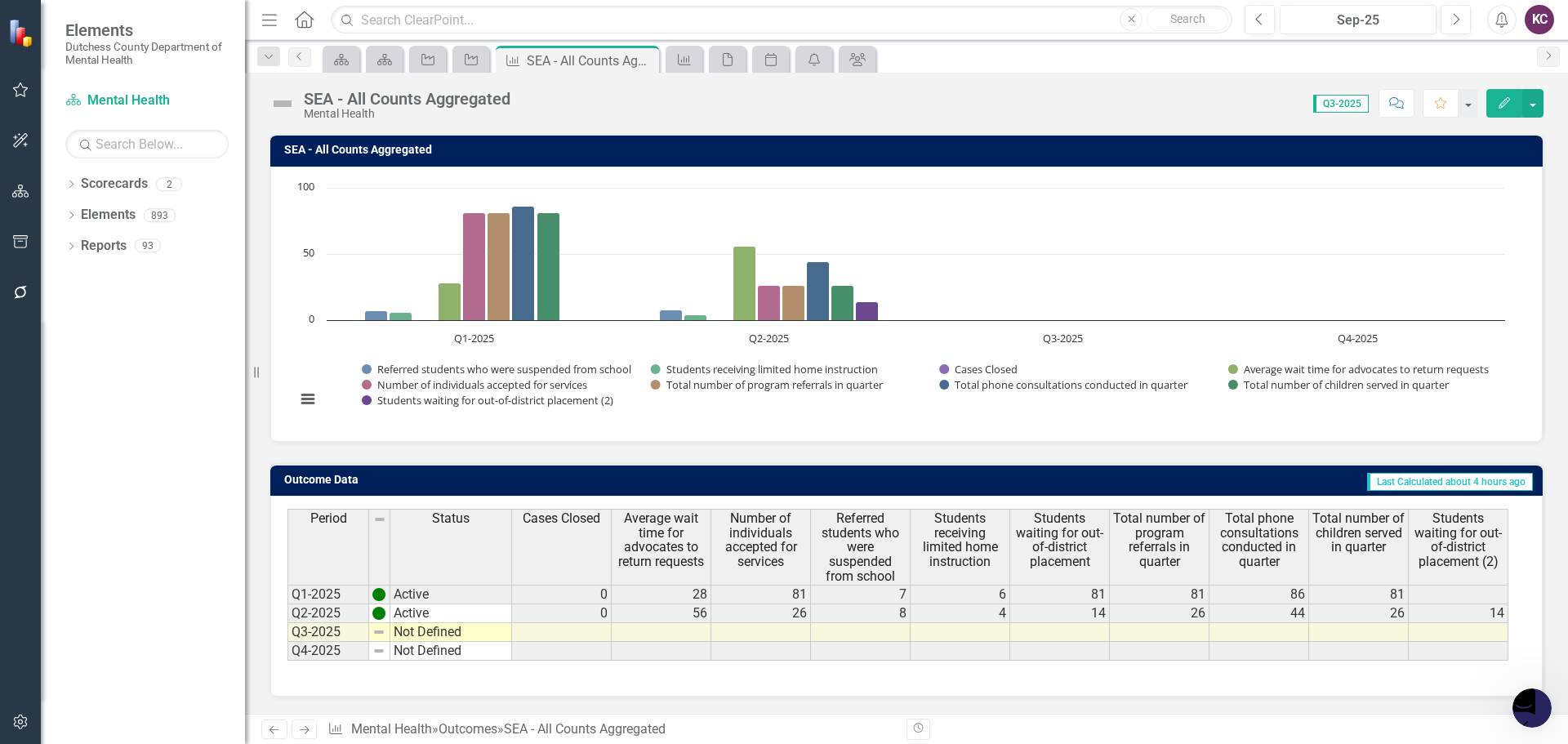
click at [1496, 111] on button "Edit" at bounding box center [1504, 103] width 36 height 29
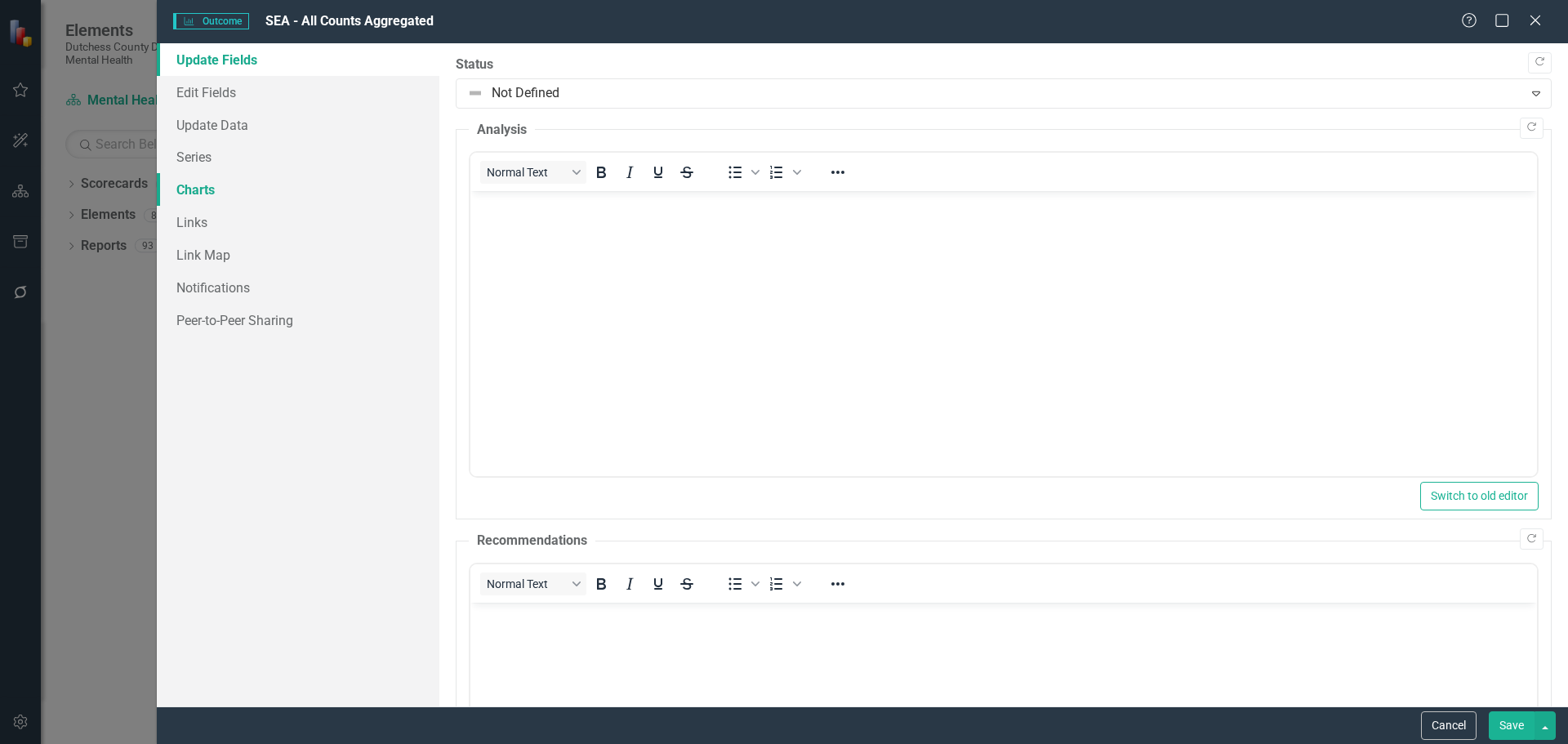
scroll to position [0, 0]
click at [201, 156] on link "Series" at bounding box center [298, 156] width 282 height 33
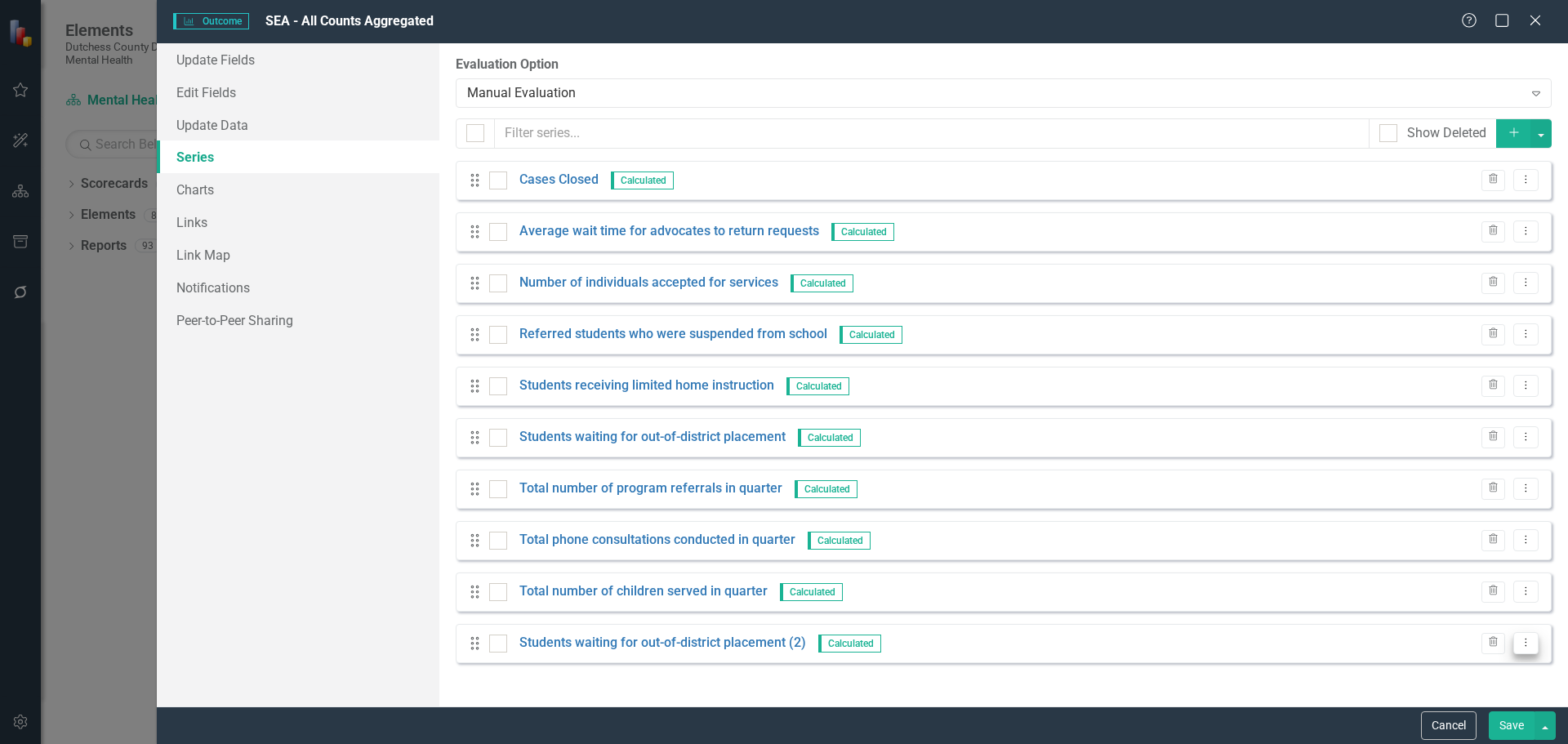
click at [1529, 644] on icon "Dropdown Menu" at bounding box center [1526, 642] width 14 height 11
click at [1434, 555] on link "Edit Edit Measure Series" at bounding box center [1445, 556] width 185 height 30
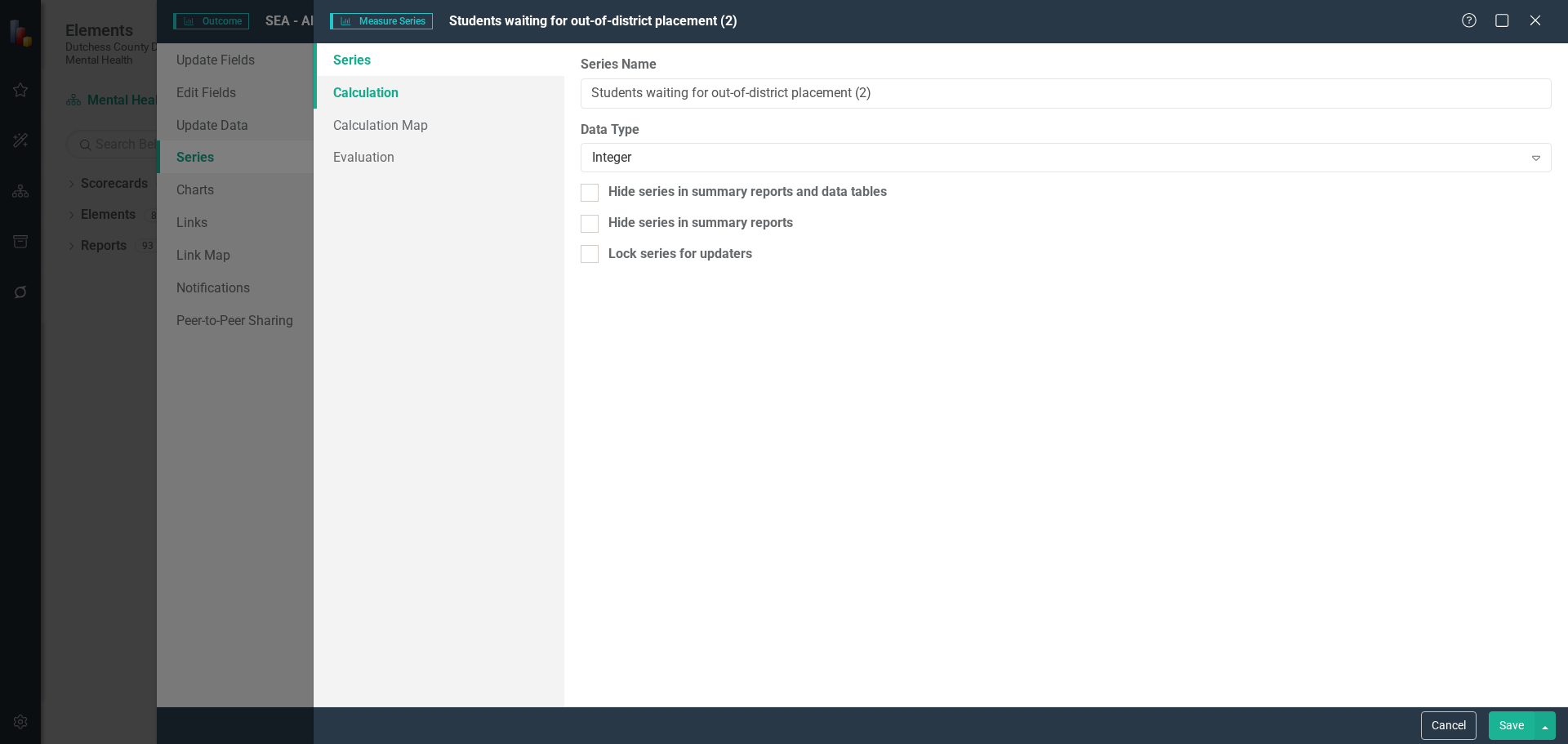
click at [381, 90] on link "Calculation" at bounding box center [438, 92] width 251 height 33
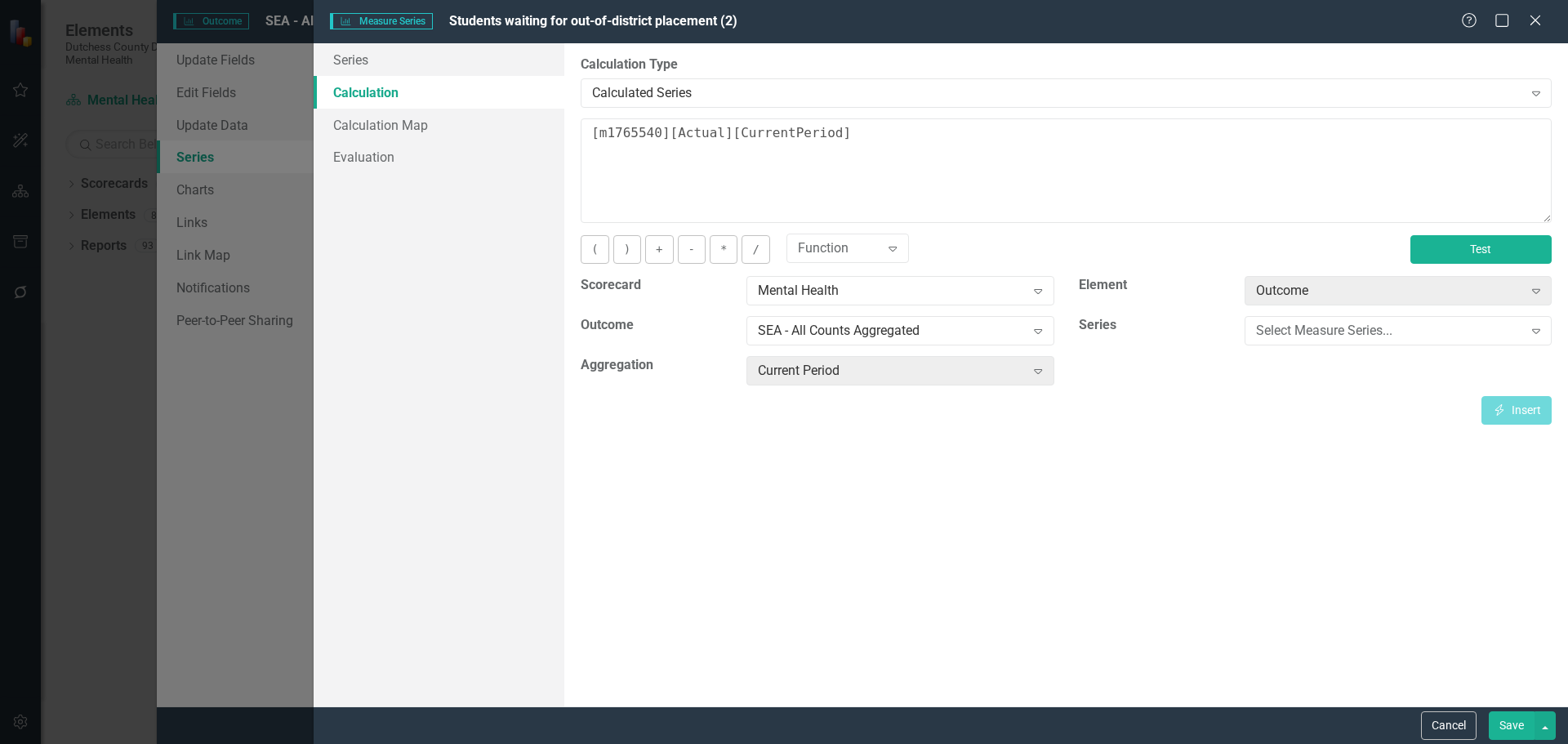
click at [1477, 259] on button "Test" at bounding box center [1480, 249] width 141 height 29
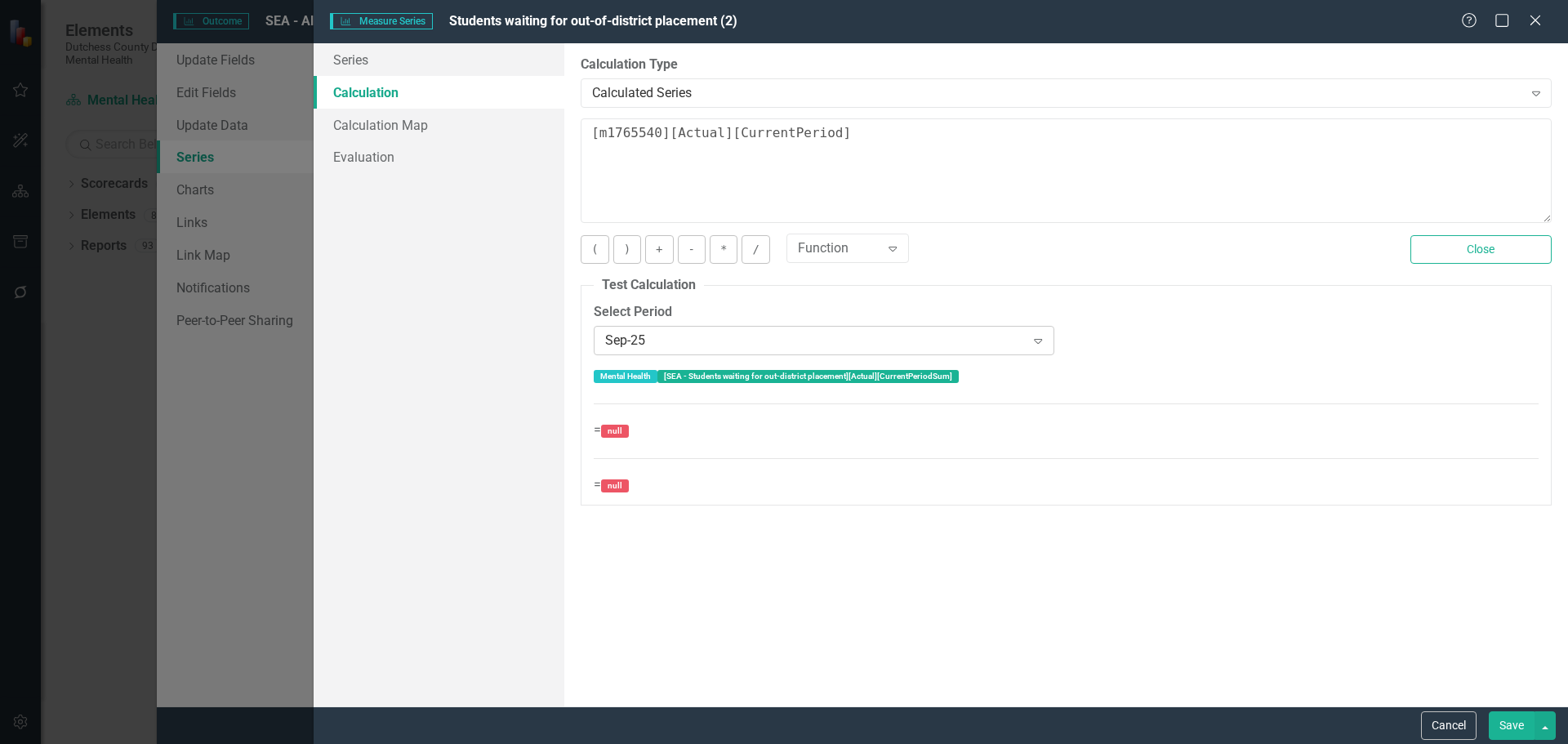
click at [1040, 345] on icon "Expand" at bounding box center [1037, 339] width 16 height 13
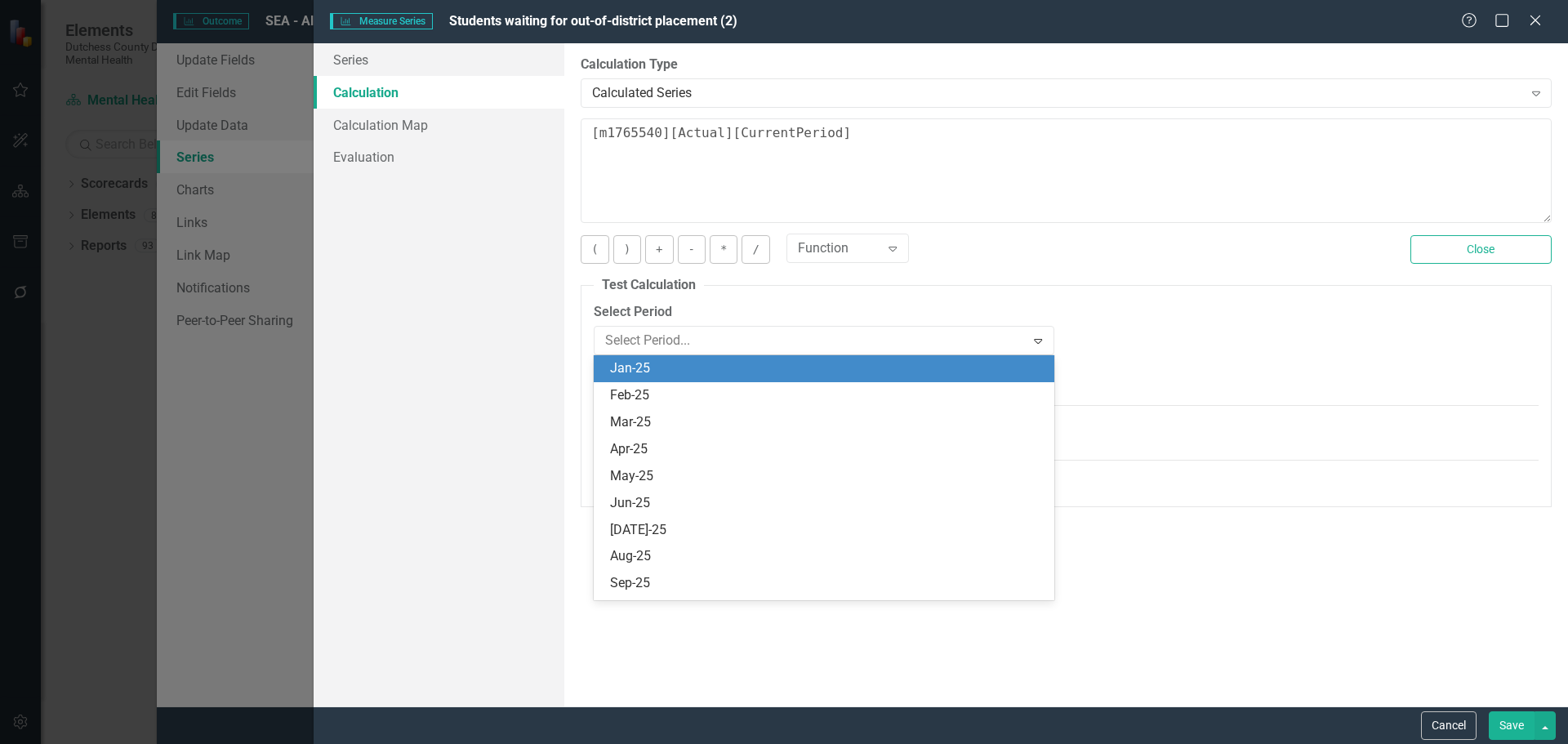
click at [660, 368] on div "Jan-25" at bounding box center [826, 368] width 433 height 19
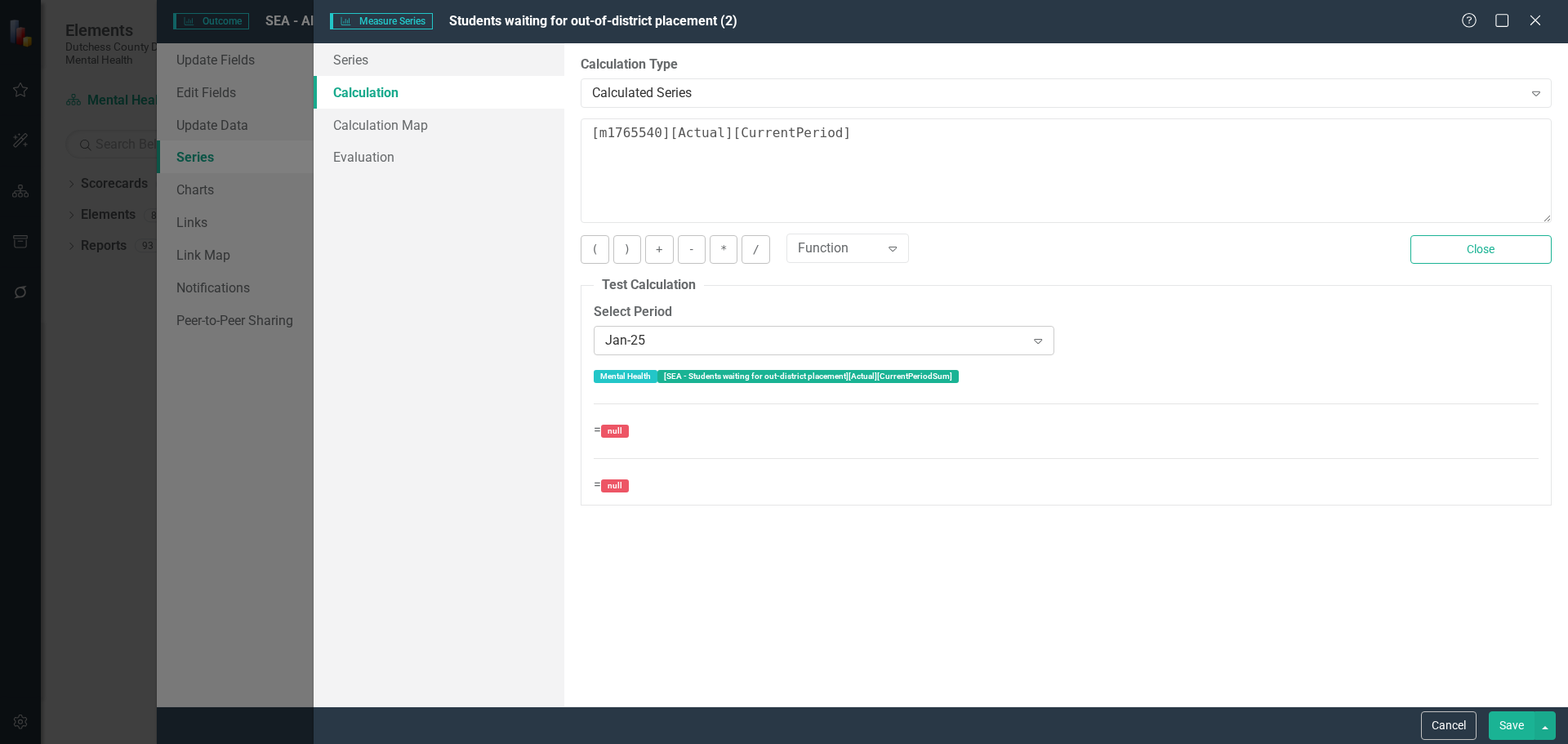
click at [1039, 341] on icon "Expand" at bounding box center [1037, 339] width 16 height 13
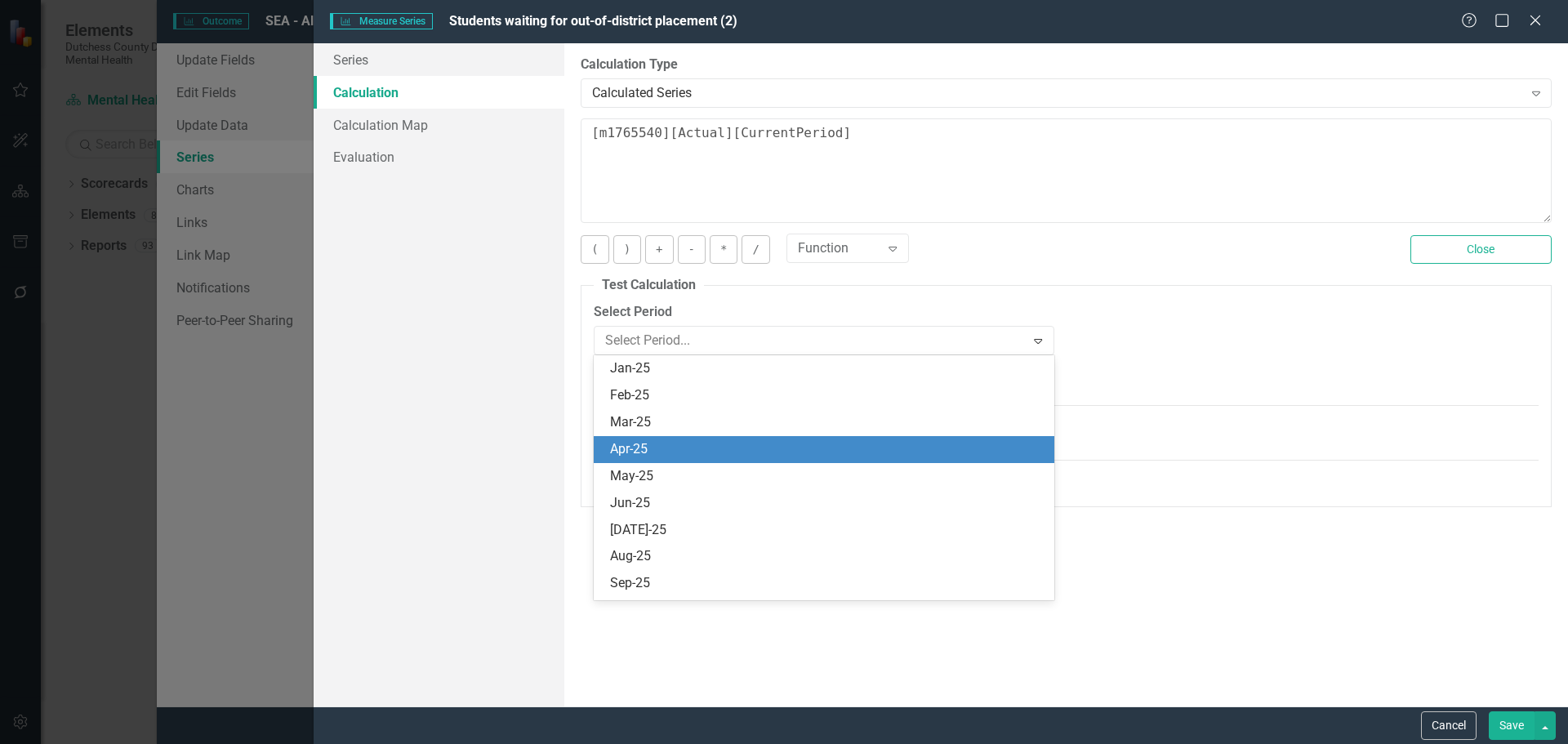
click at [694, 453] on div "Apr-25" at bounding box center [826, 449] width 433 height 19
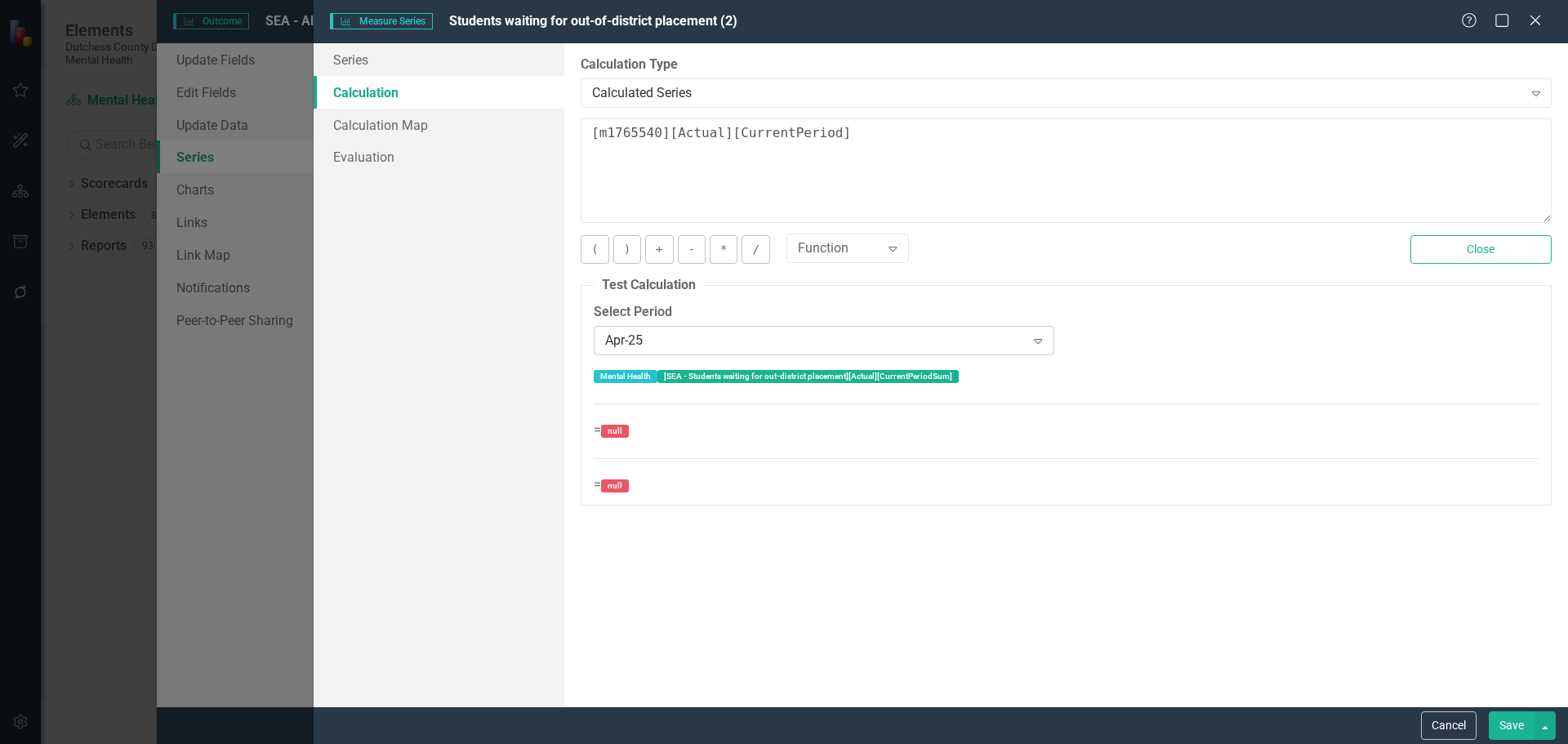
click at [1037, 345] on icon "Expand" at bounding box center [1037, 339] width 16 height 13
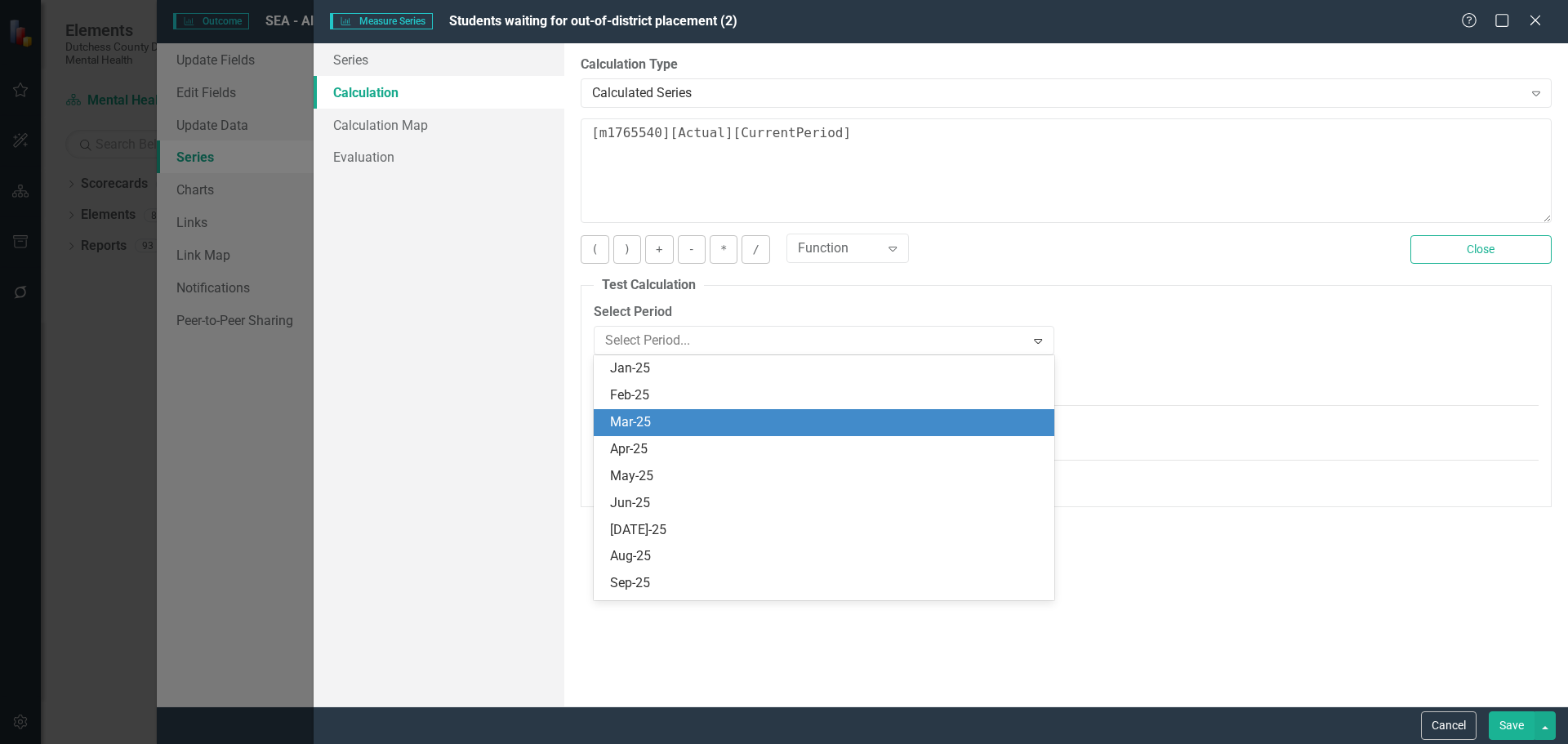
click at [649, 426] on div "Mar-25" at bounding box center [826, 422] width 433 height 19
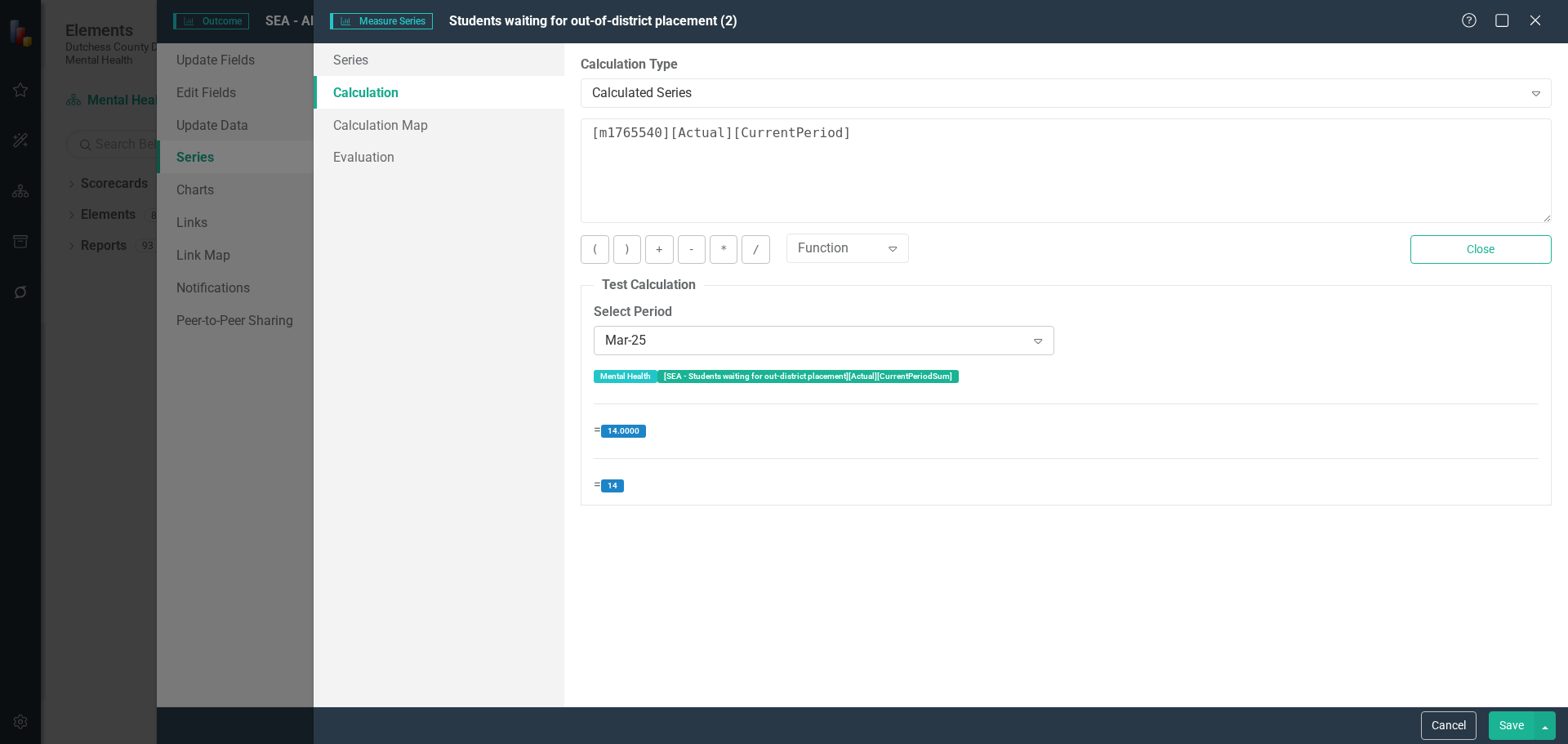
click at [1037, 342] on icon at bounding box center [1038, 341] width 8 height 5
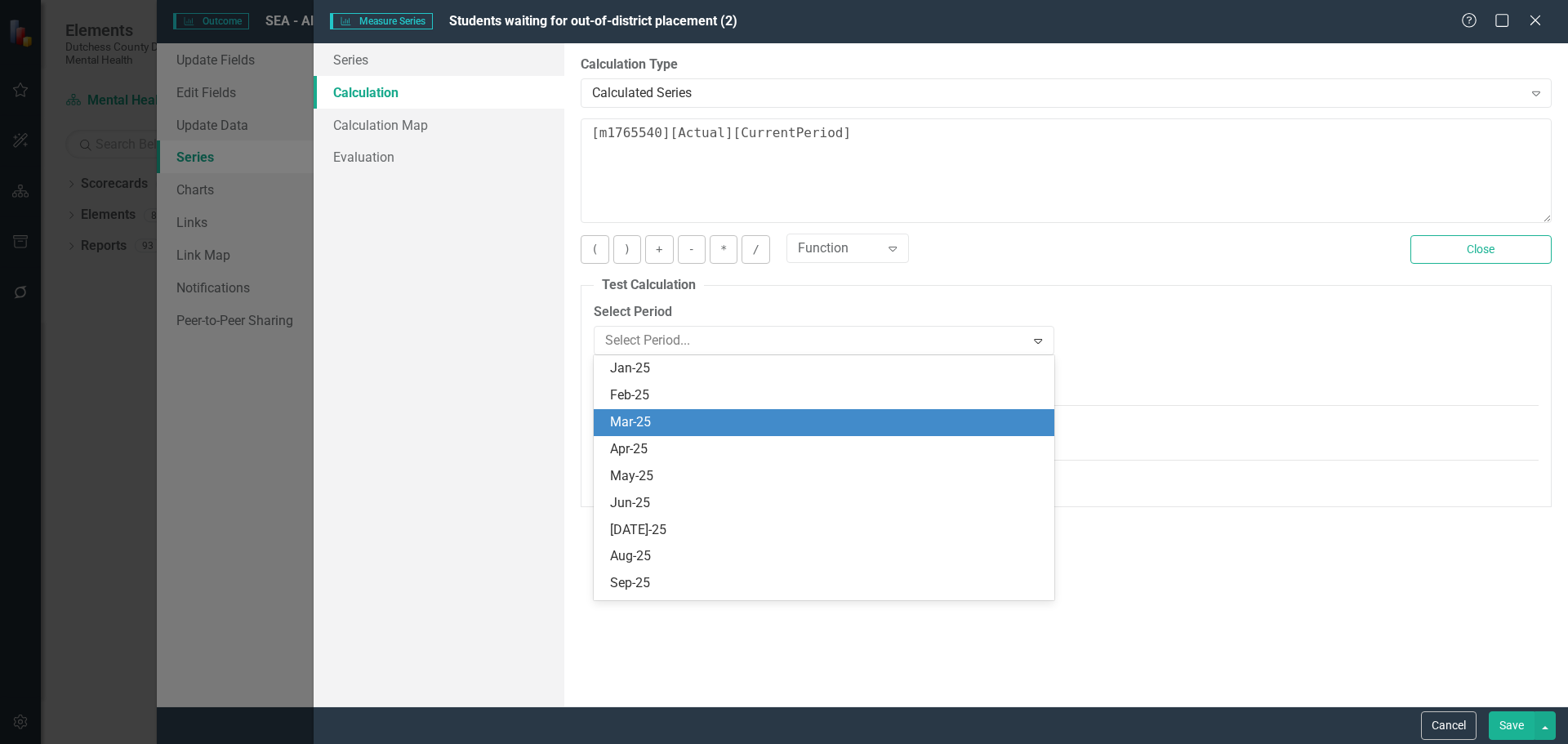
scroll to position [54, 0]
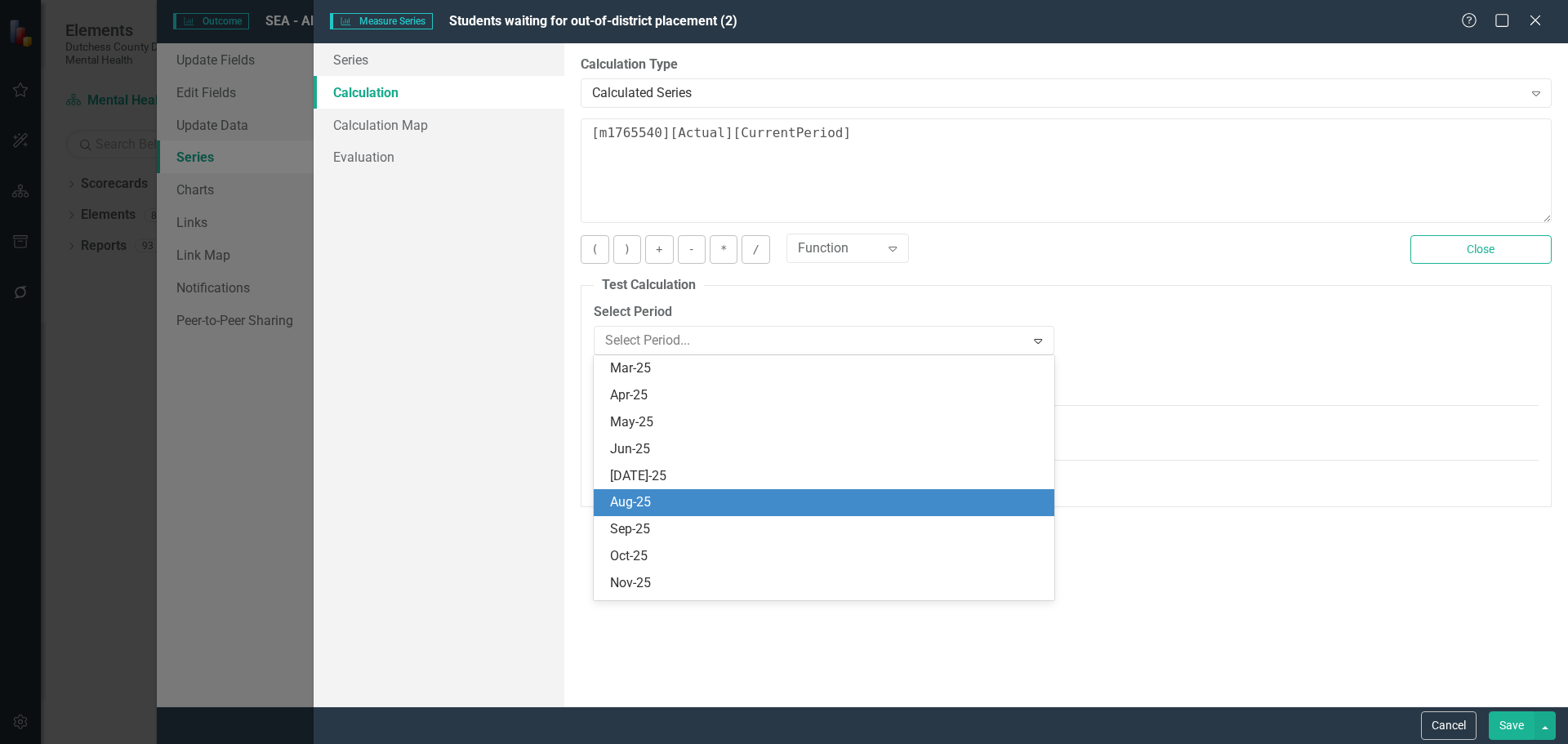
click at [733, 501] on div "Aug-25" at bounding box center [826, 502] width 433 height 19
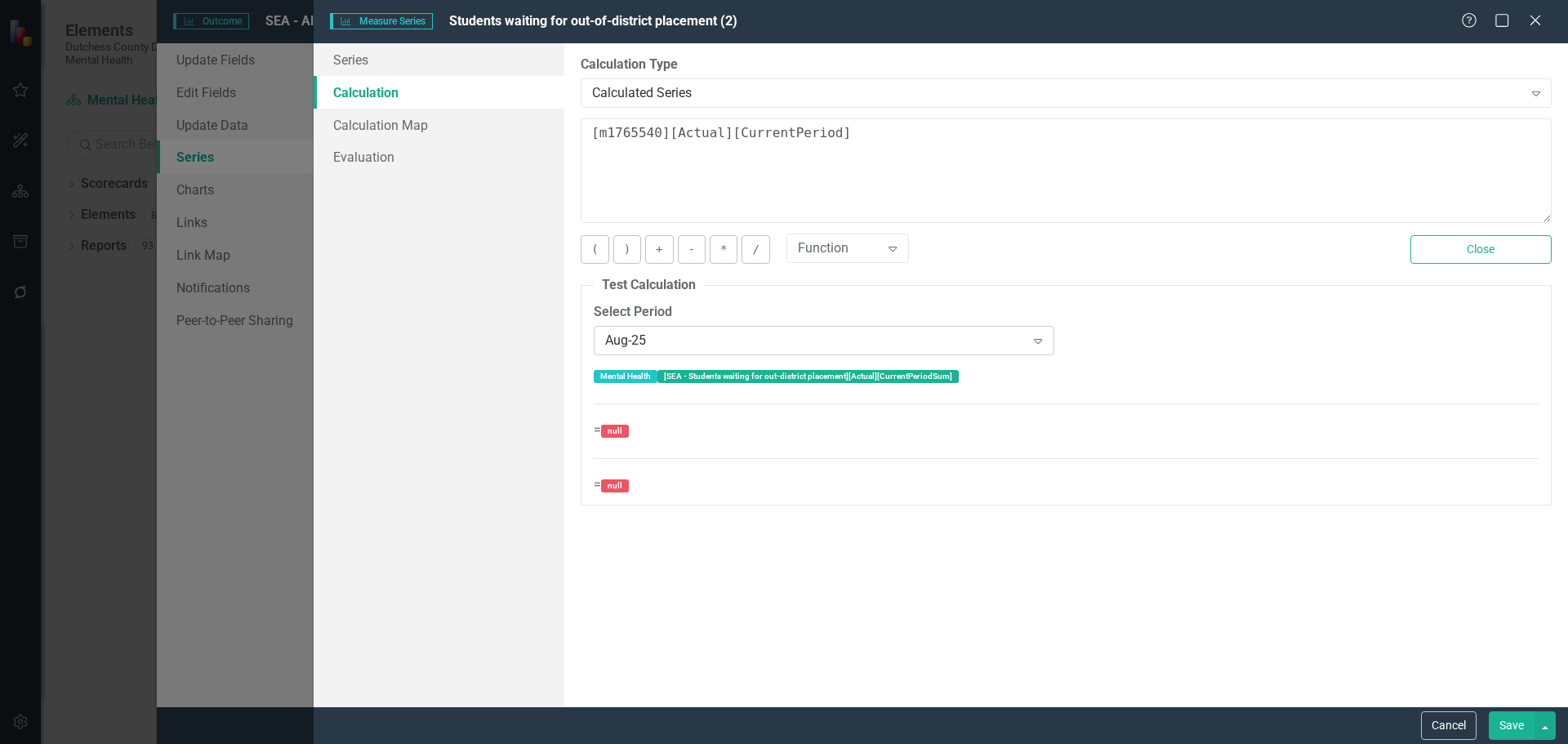
click at [1034, 339] on icon "Expand" at bounding box center [1037, 339] width 16 height 13
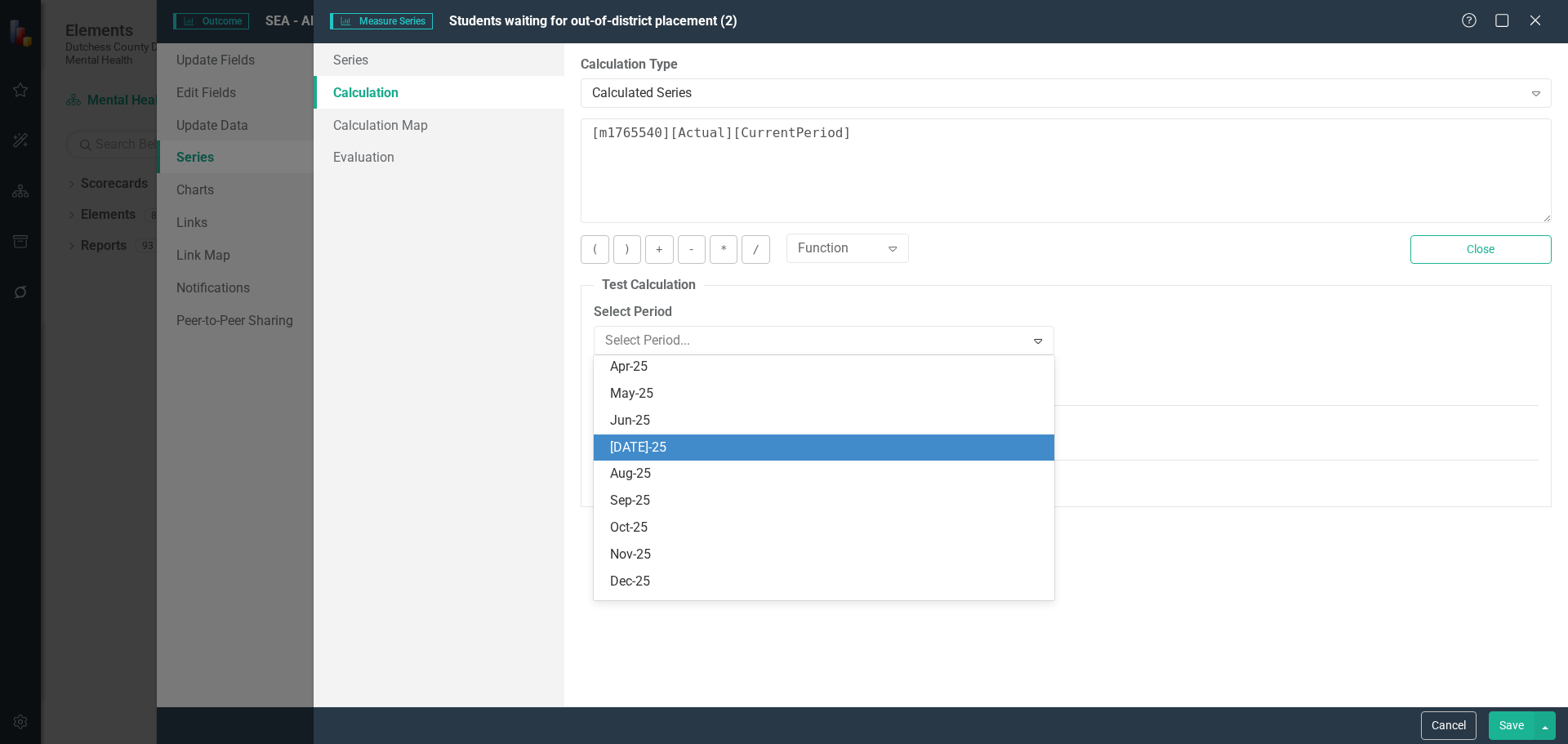
scroll to position [0, 0]
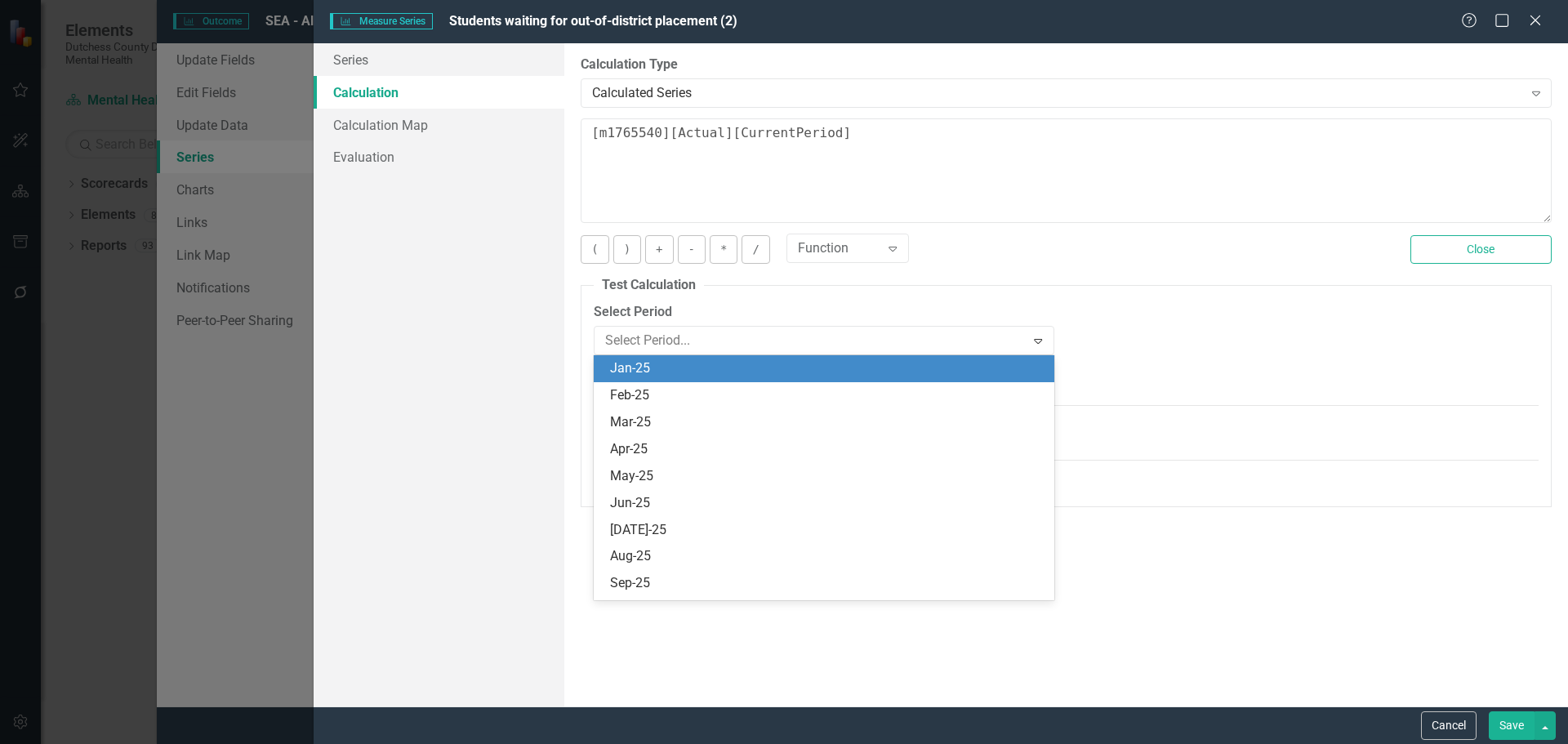
click at [711, 366] on div "Jan-25" at bounding box center [826, 368] width 433 height 19
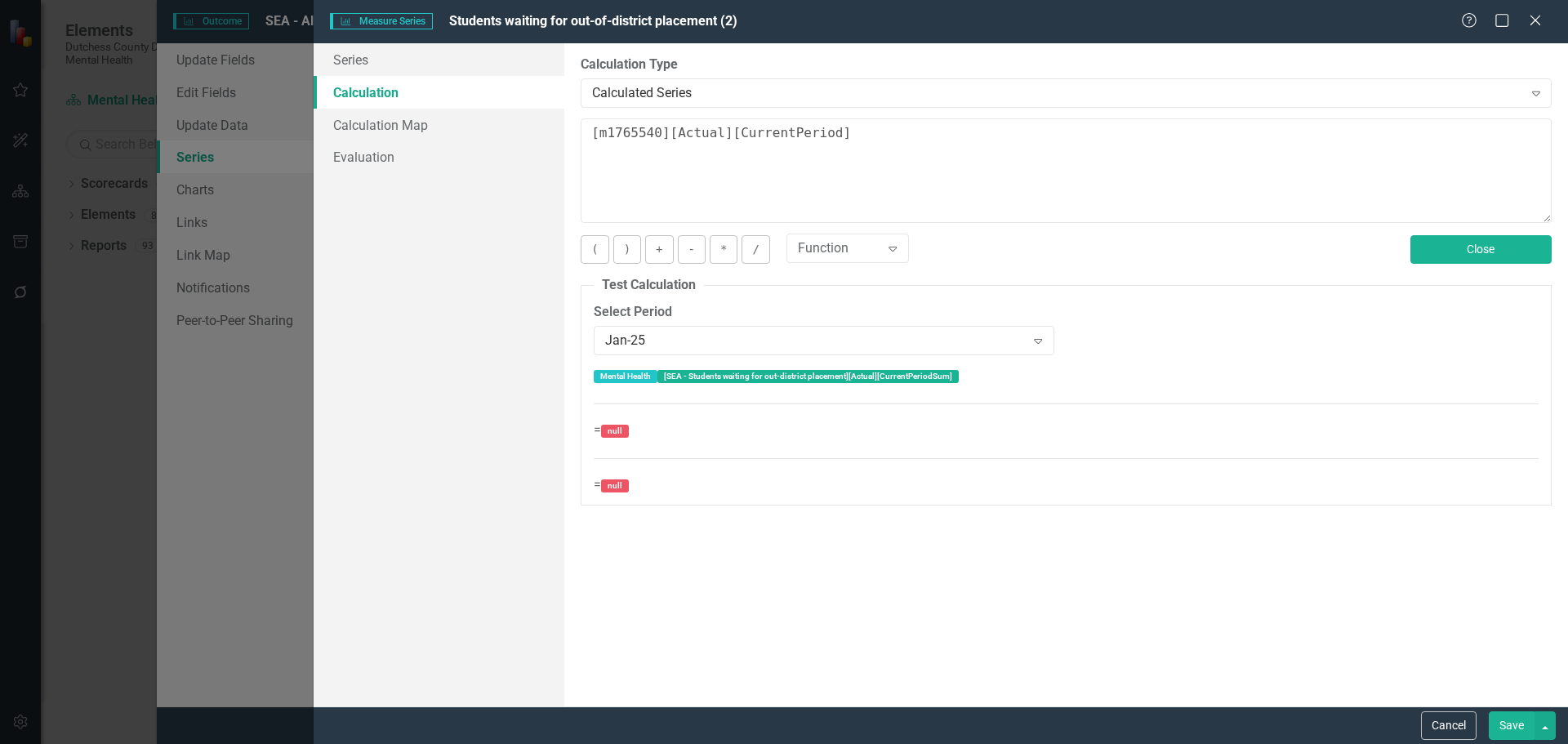
drag, startPoint x: 1465, startPoint y: 253, endPoint x: 1433, endPoint y: 262, distance: 33.2
click at [1464, 253] on button "Close" at bounding box center [1480, 249] width 141 height 29
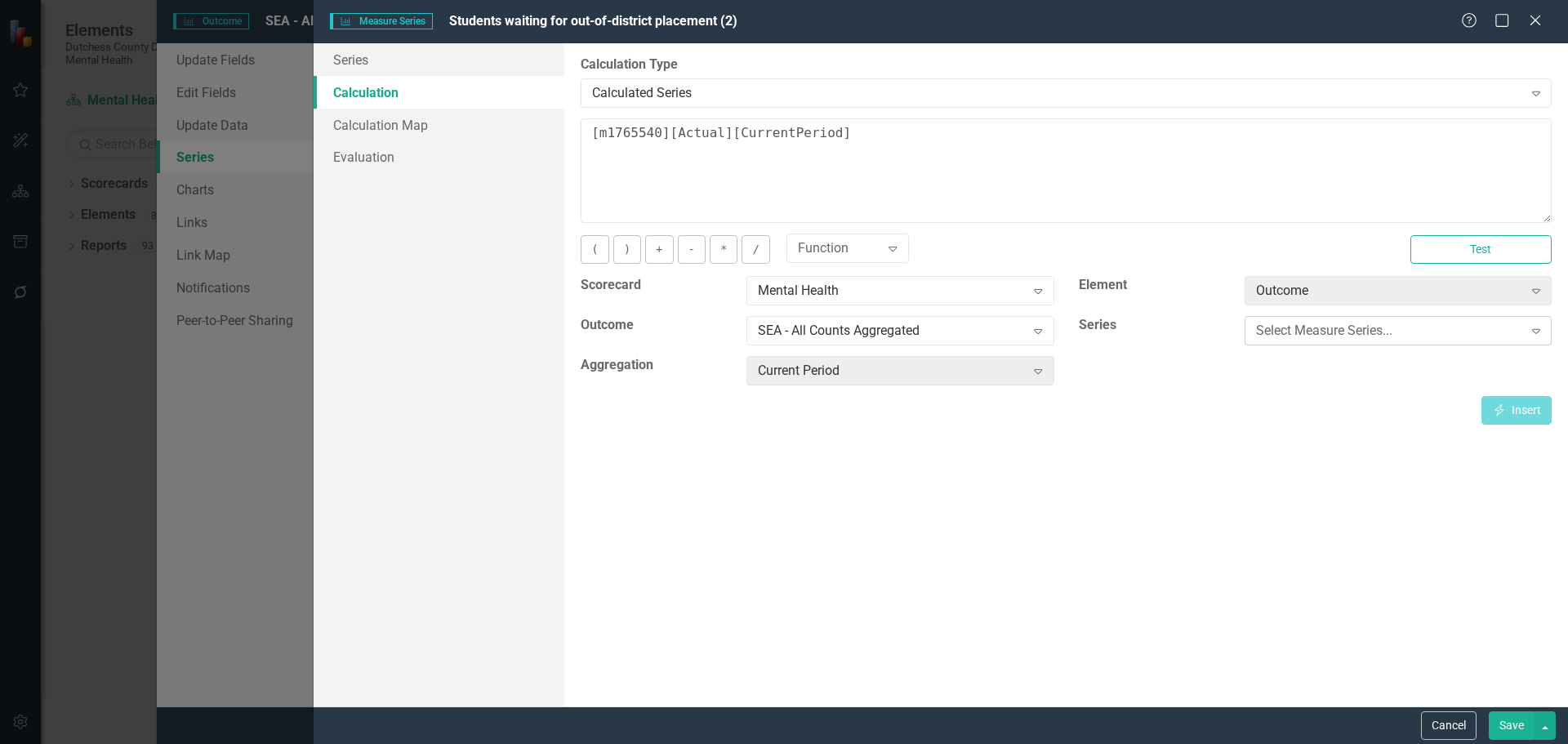
click at [1547, 324] on div "Expand" at bounding box center [1536, 330] width 30 height 26
click at [1010, 469] on div "By default, series in ClearPoint are not calculated. So, if you leave the form …" at bounding box center [1066, 374] width 1004 height 663
click at [1040, 329] on icon "Expand" at bounding box center [1037, 330] width 16 height 13
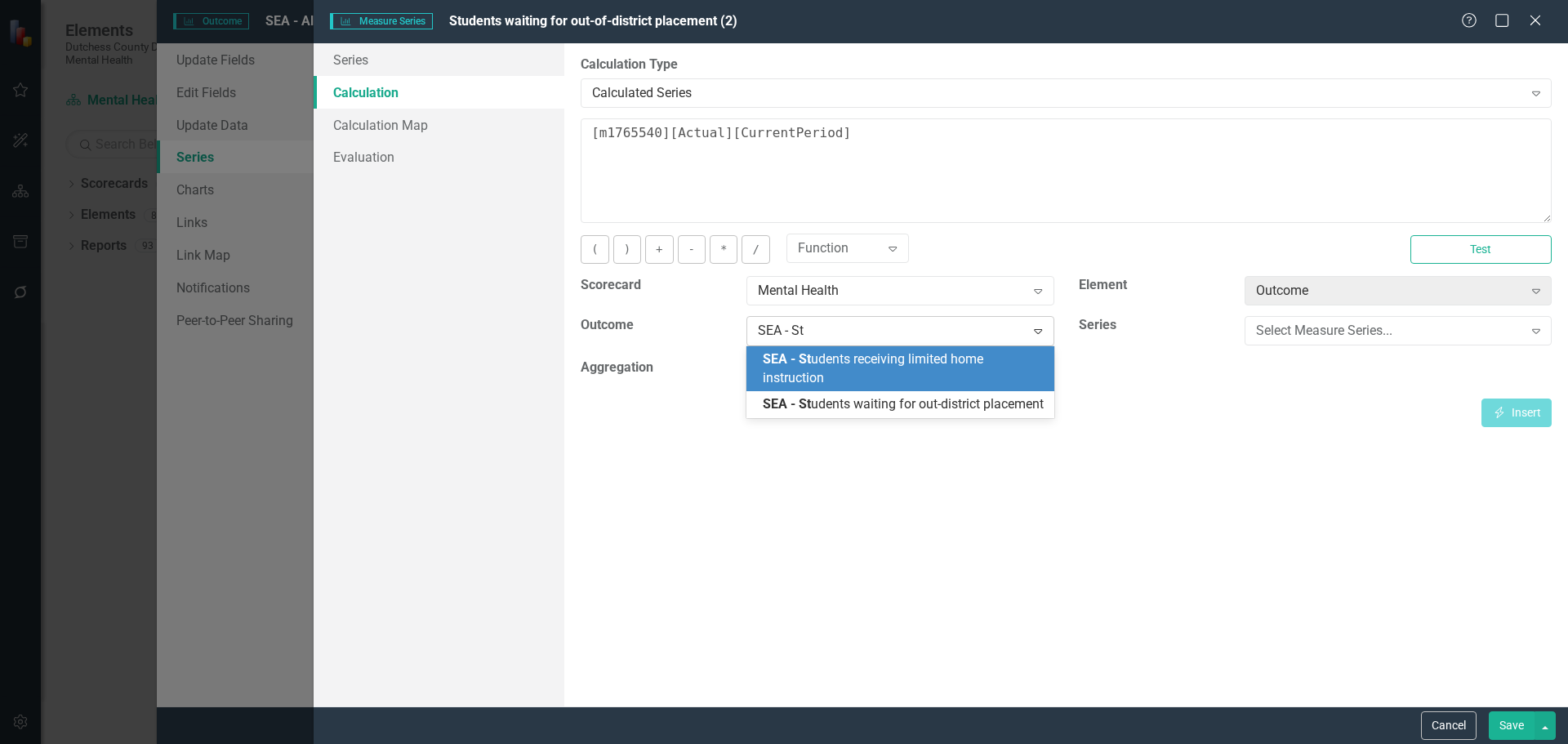
type input "SEA - Stu"
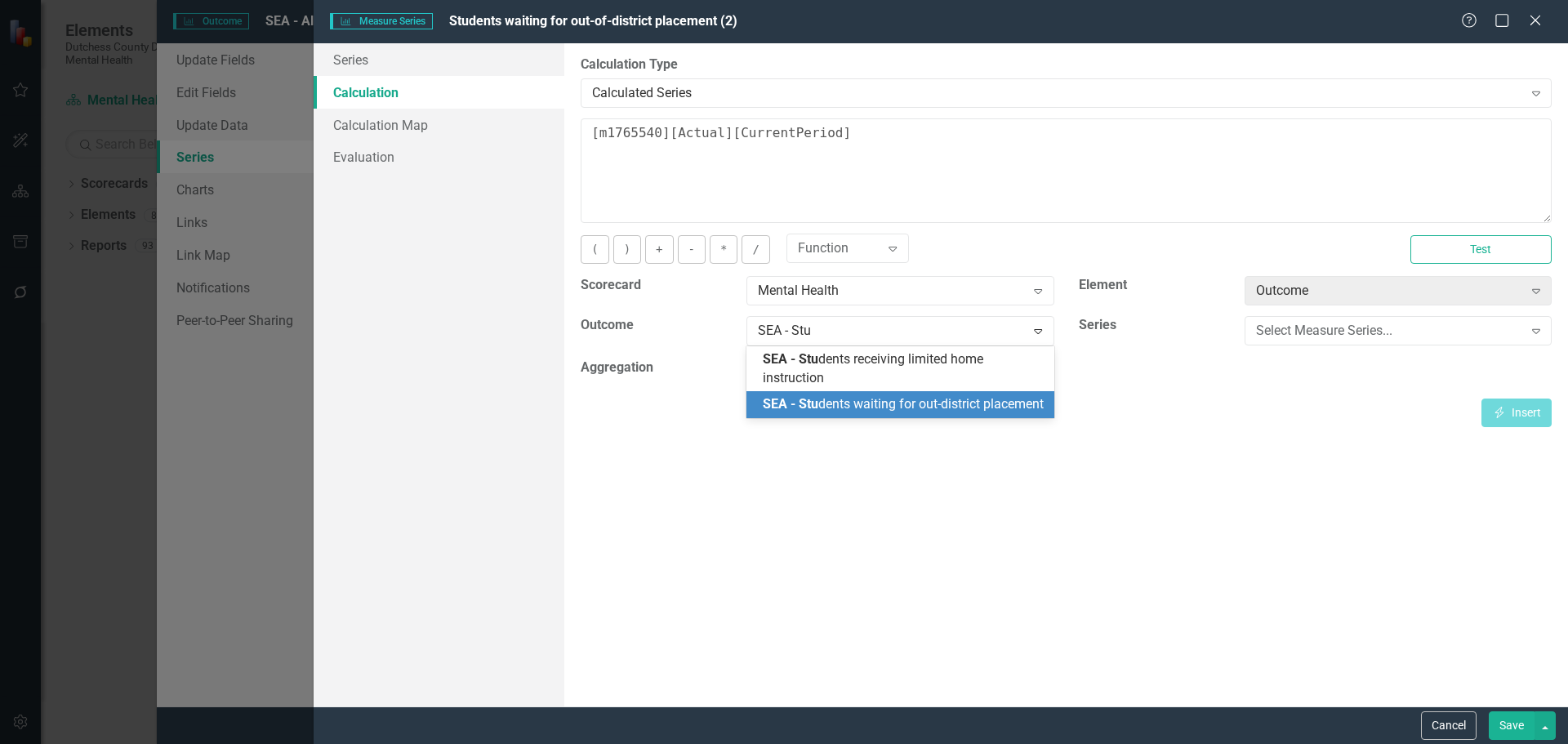
click at [870, 414] on div "SEA - Stu dents waiting for out-district placement" at bounding box center [903, 405] width 281 height 19
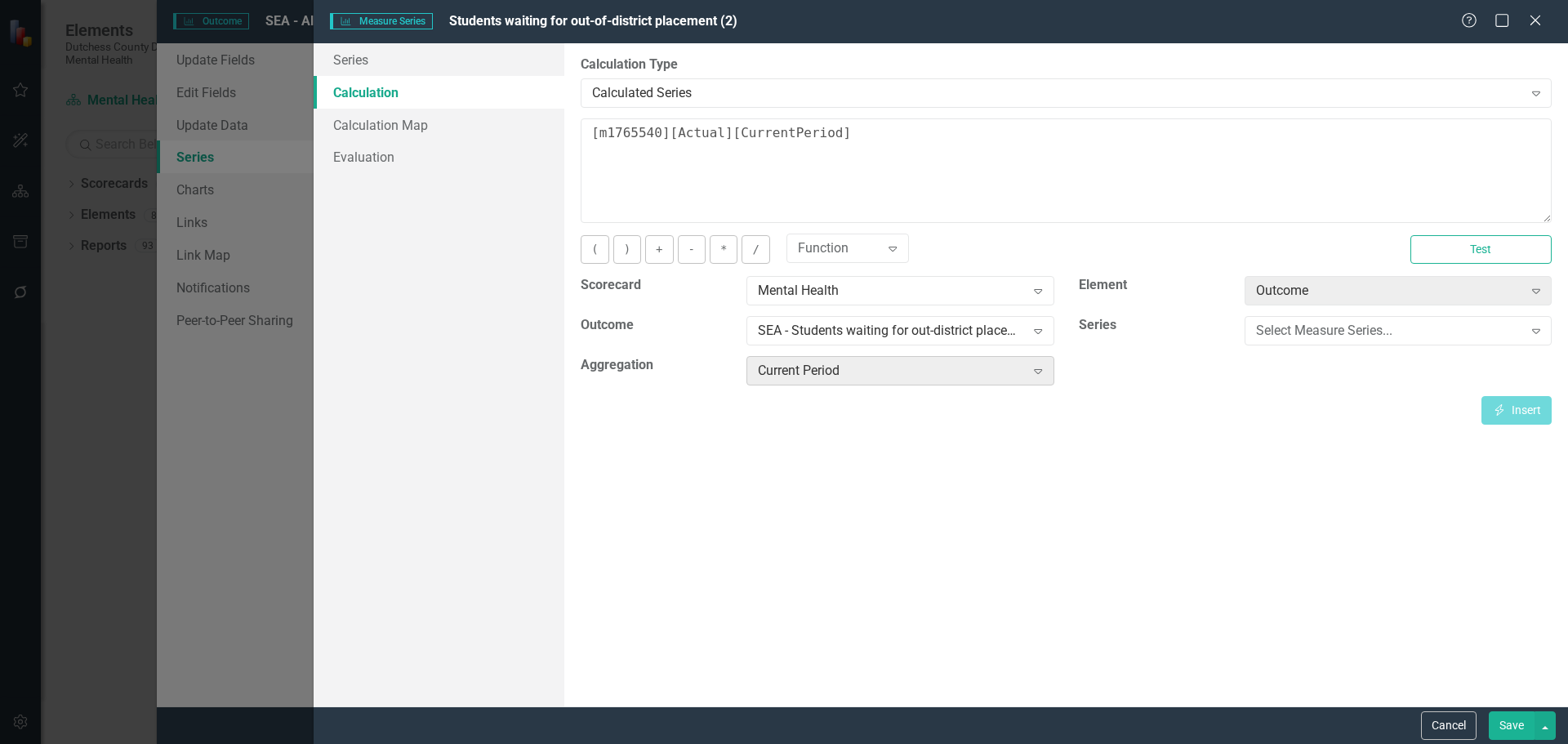
click at [1032, 372] on icon "Expand" at bounding box center [1037, 370] width 16 height 13
click at [1516, 327] on div "Select Measure Series..." at bounding box center [1390, 331] width 267 height 19
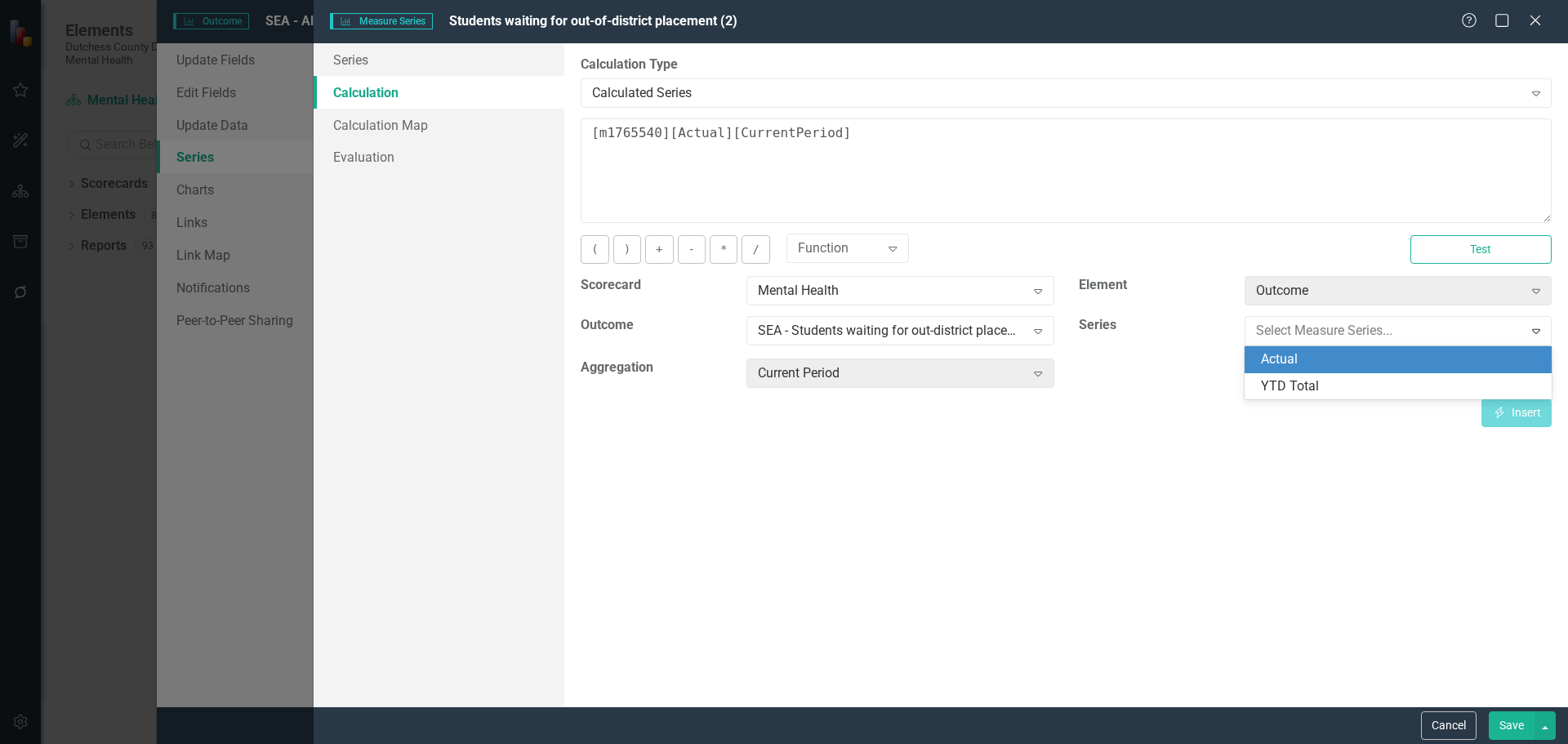
click at [1324, 356] on div "Actual" at bounding box center [1401, 360] width 281 height 19
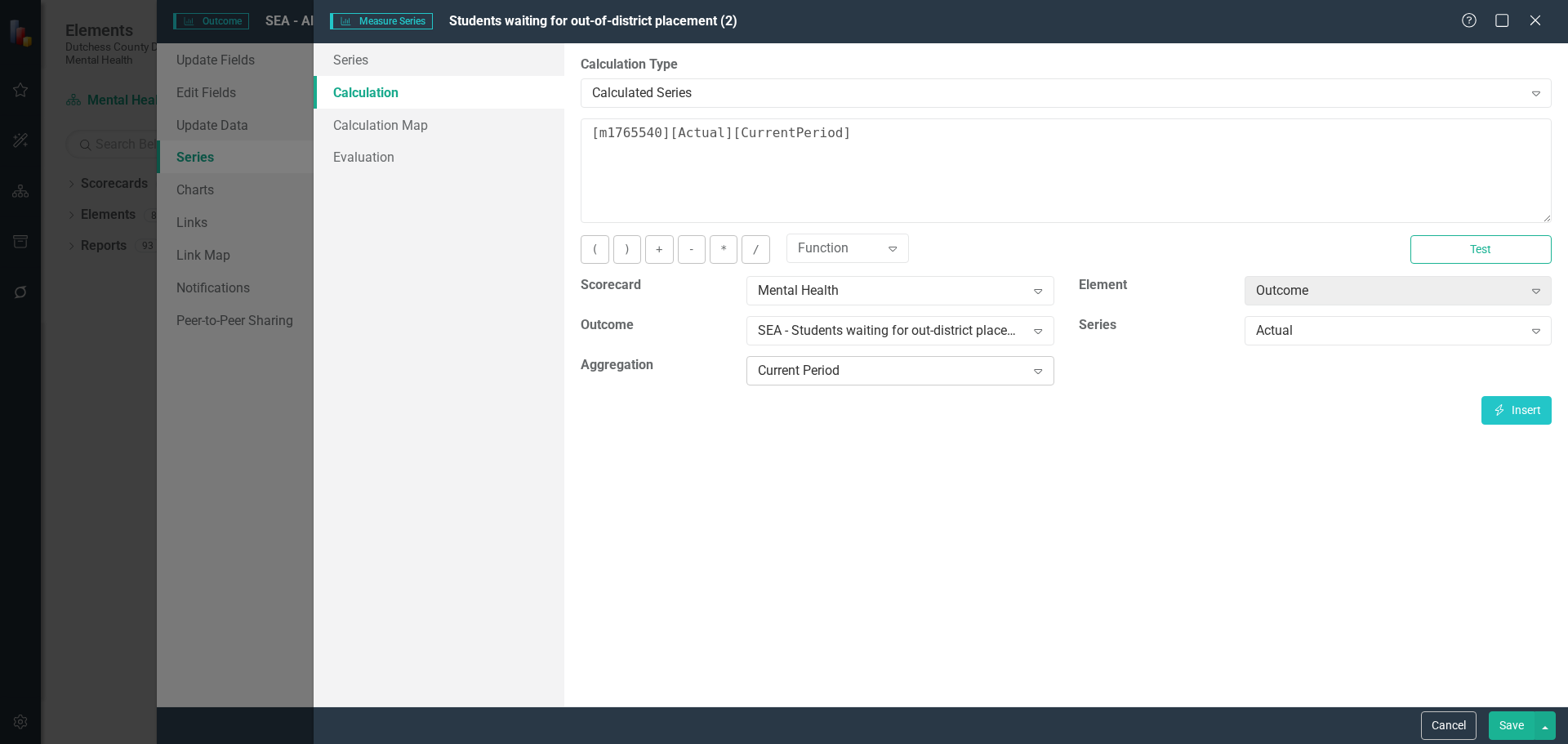
click at [1004, 370] on div "Current Period" at bounding box center [891, 371] width 267 height 19
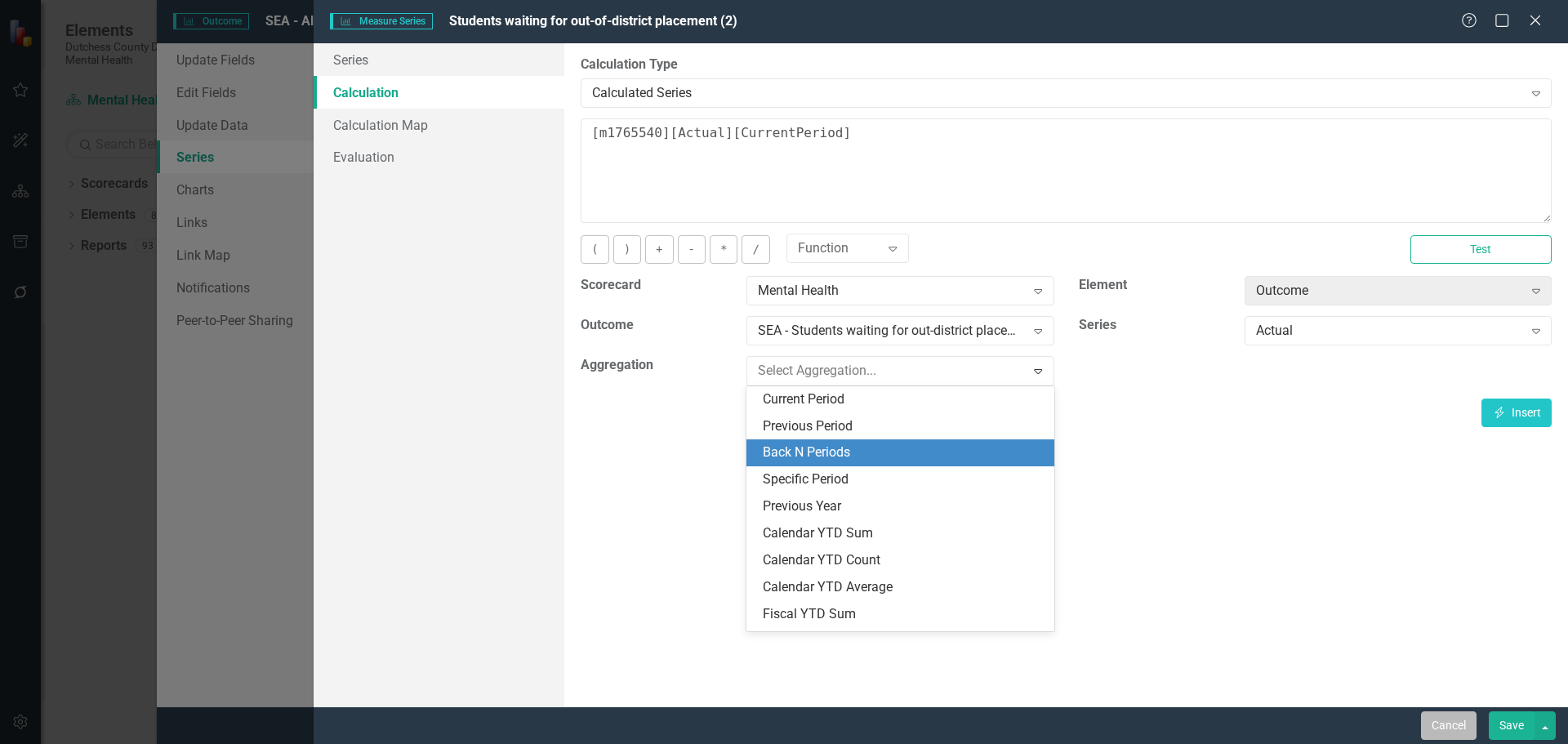
click at [1423, 730] on button "Cancel" at bounding box center [1449, 725] width 56 height 29
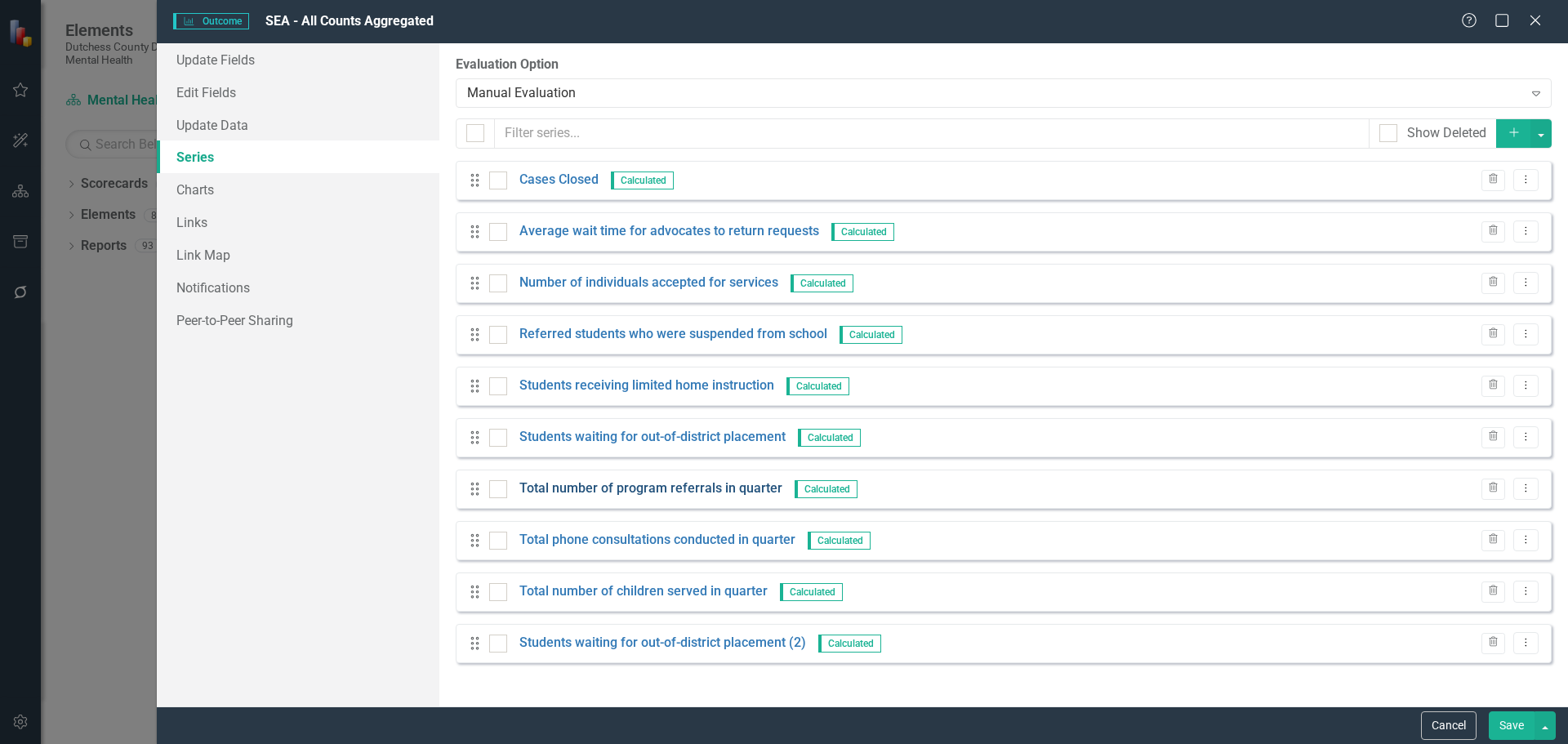
click at [668, 483] on link "Total number of program referrals in quarter" at bounding box center [651, 488] width 263 height 19
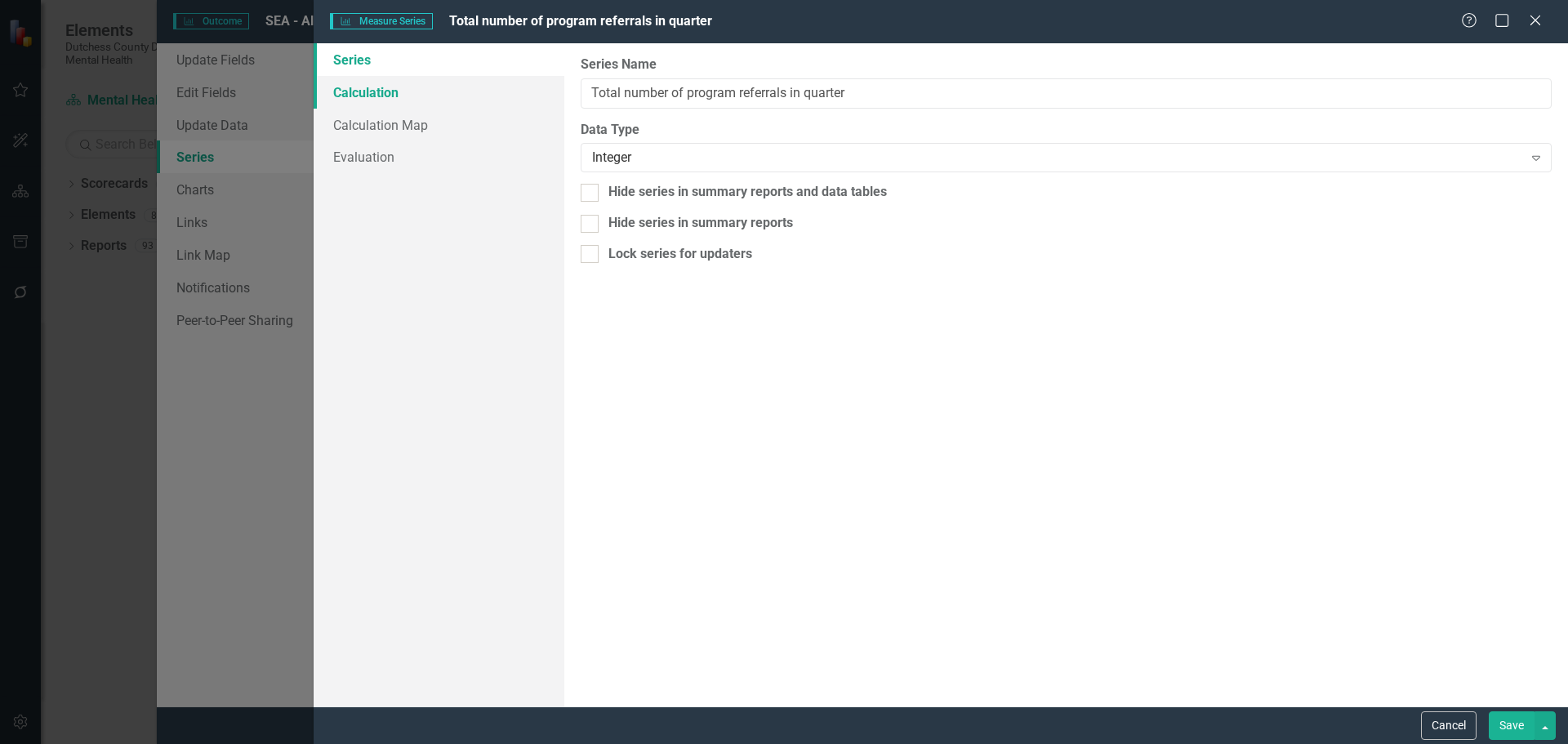
click at [384, 97] on link "Calculation" at bounding box center [438, 92] width 251 height 33
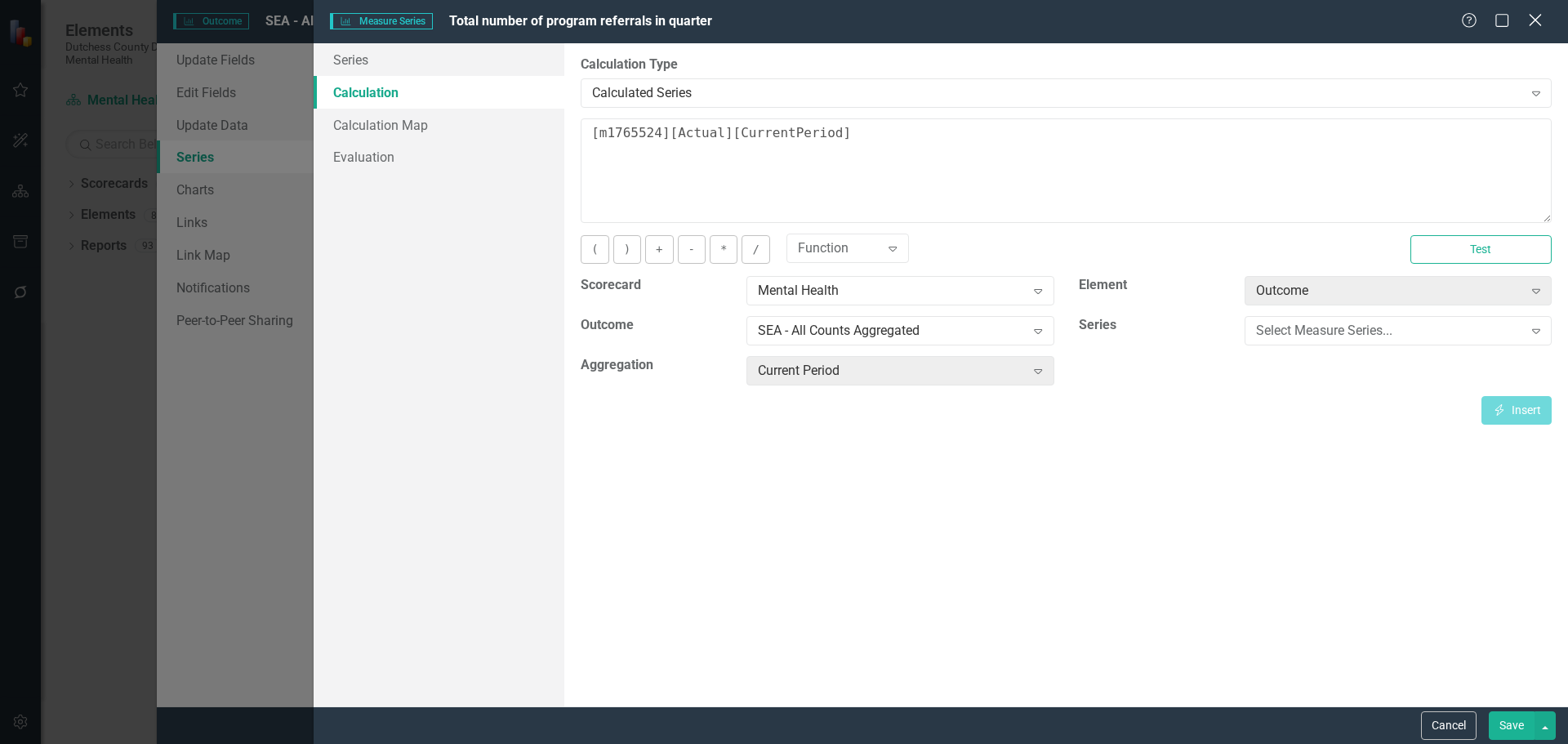
click at [1538, 22] on icon "Close" at bounding box center [1535, 19] width 20 height 15
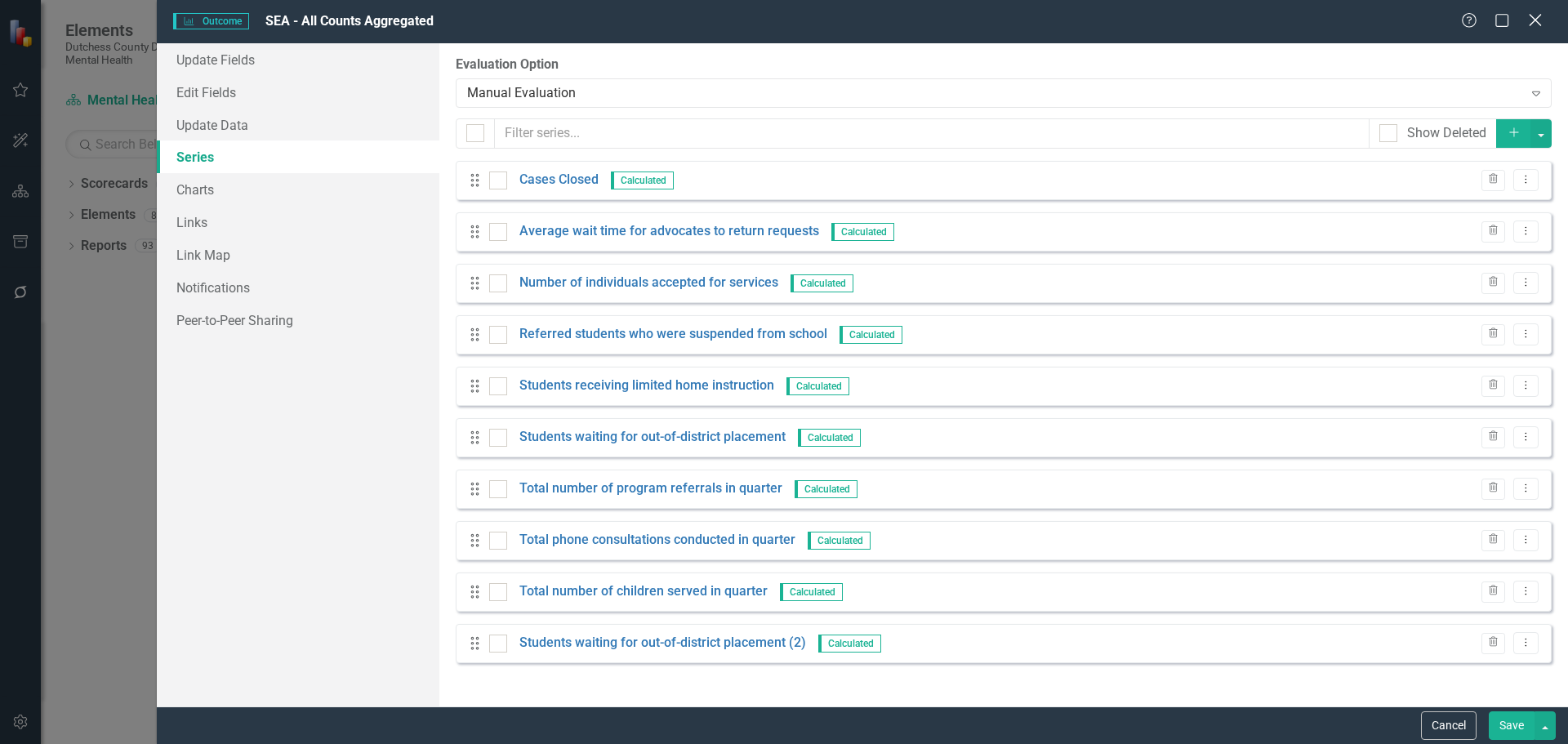
click at [1540, 28] on div "Close" at bounding box center [1535, 22] width 20 height 22
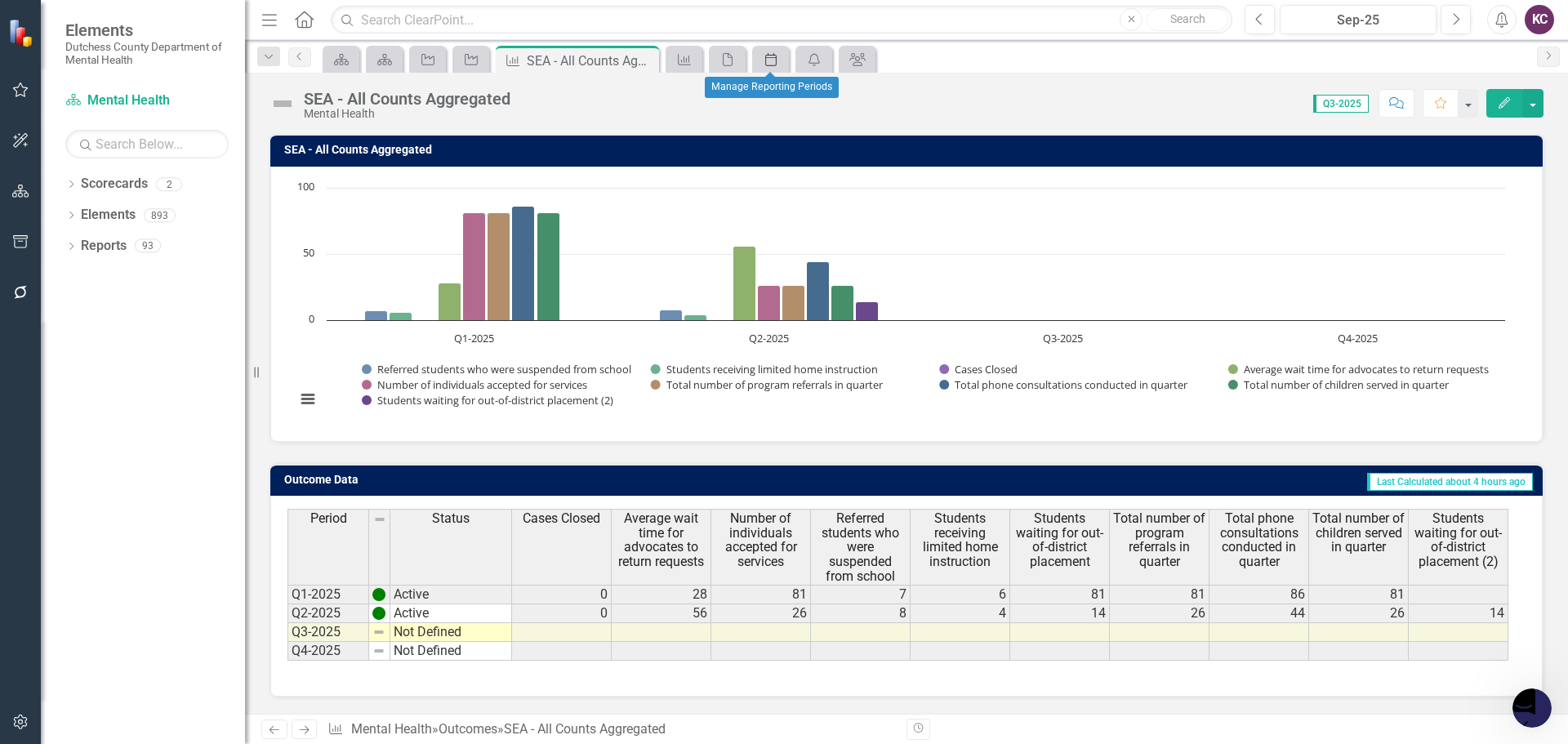
click at [777, 62] on icon "Period" at bounding box center [770, 59] width 16 height 13
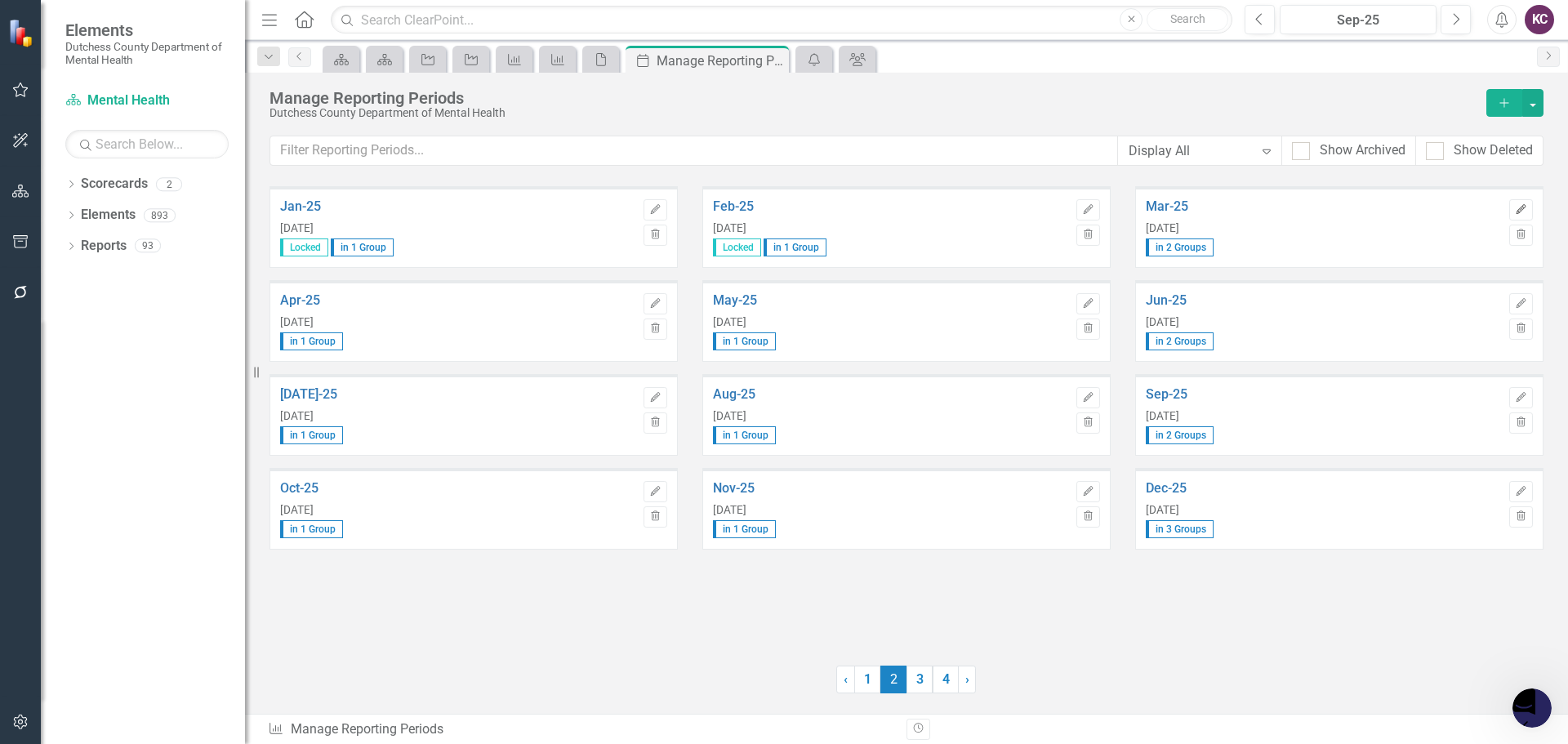
click at [1522, 210] on icon "Edit" at bounding box center [1521, 210] width 12 height 10
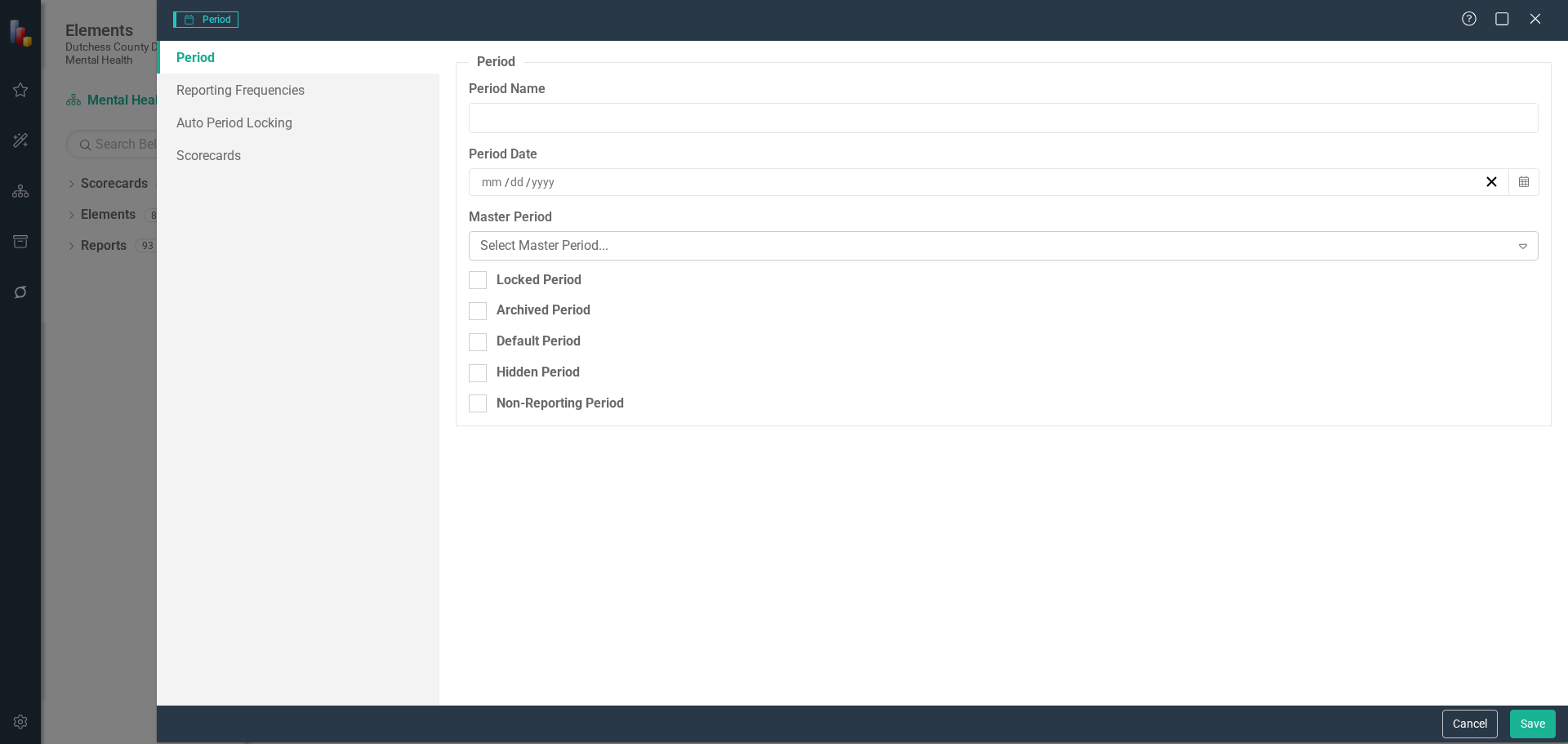
type input "Mar-25"
type input "3"
type input "31"
type input "2025"
click at [476, 278] on input "Locked Period" at bounding box center [474, 276] width 11 height 11
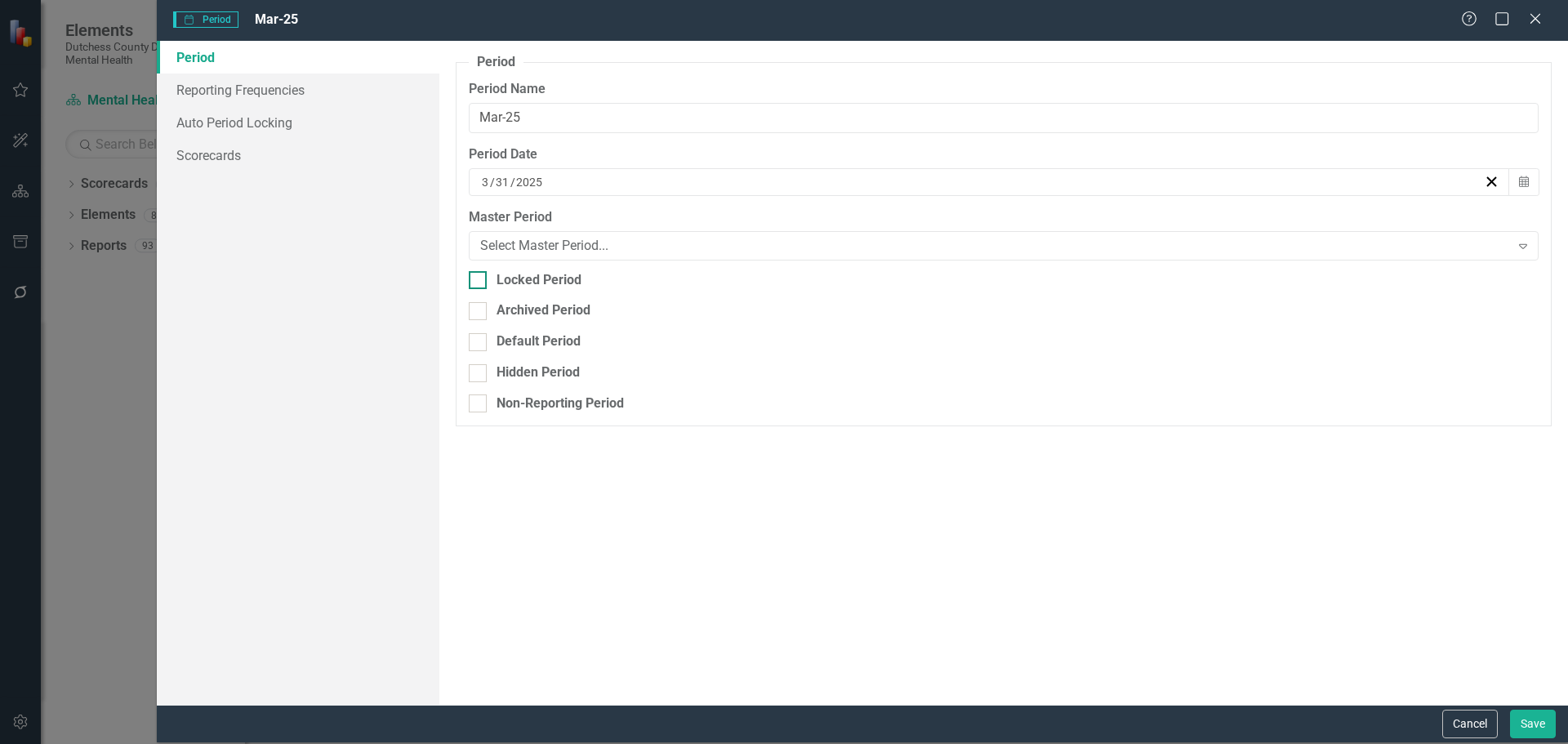
checkbox input "true"
click at [1536, 730] on button "Save" at bounding box center [1533, 724] width 46 height 29
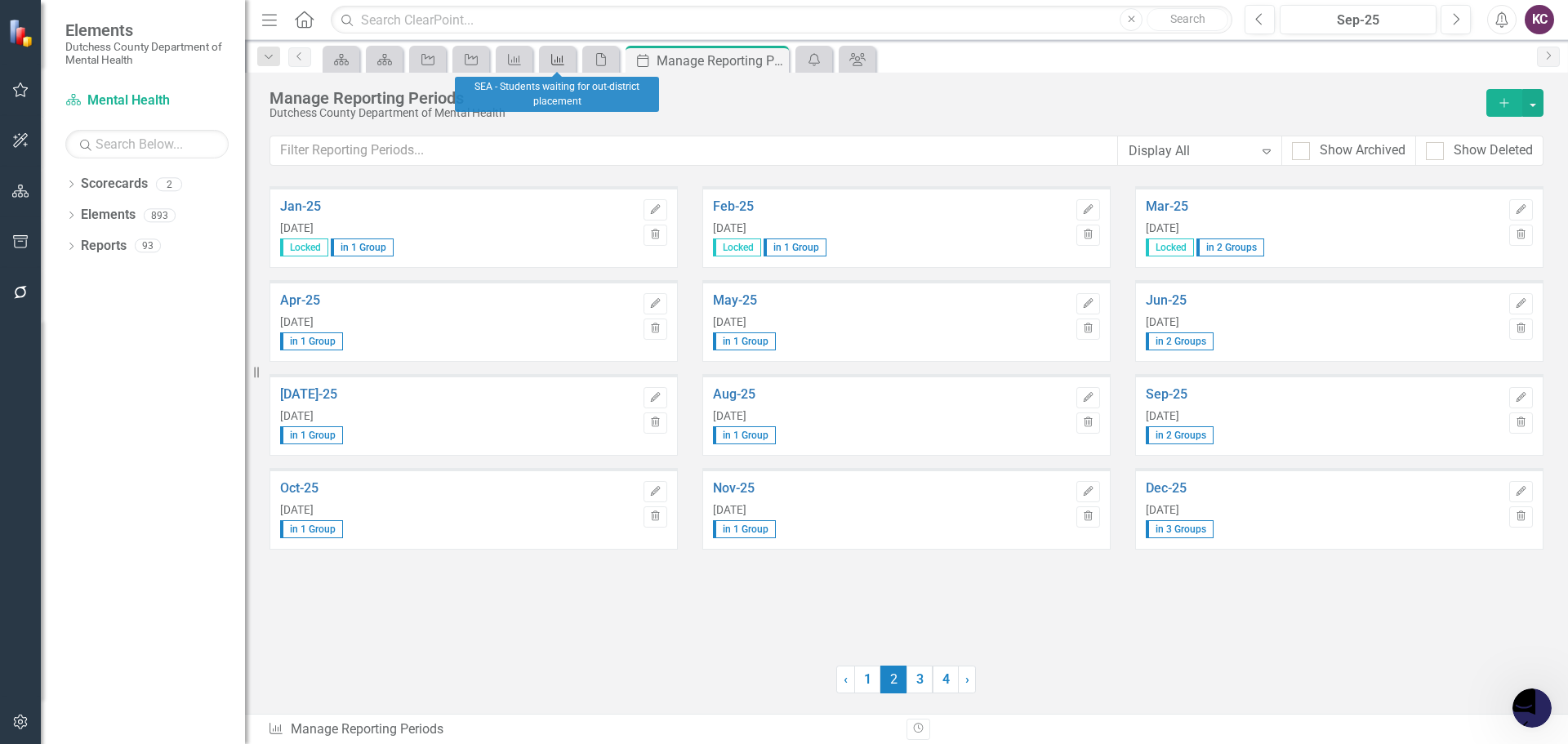
click at [555, 52] on div "Outcome" at bounding box center [554, 59] width 23 height 20
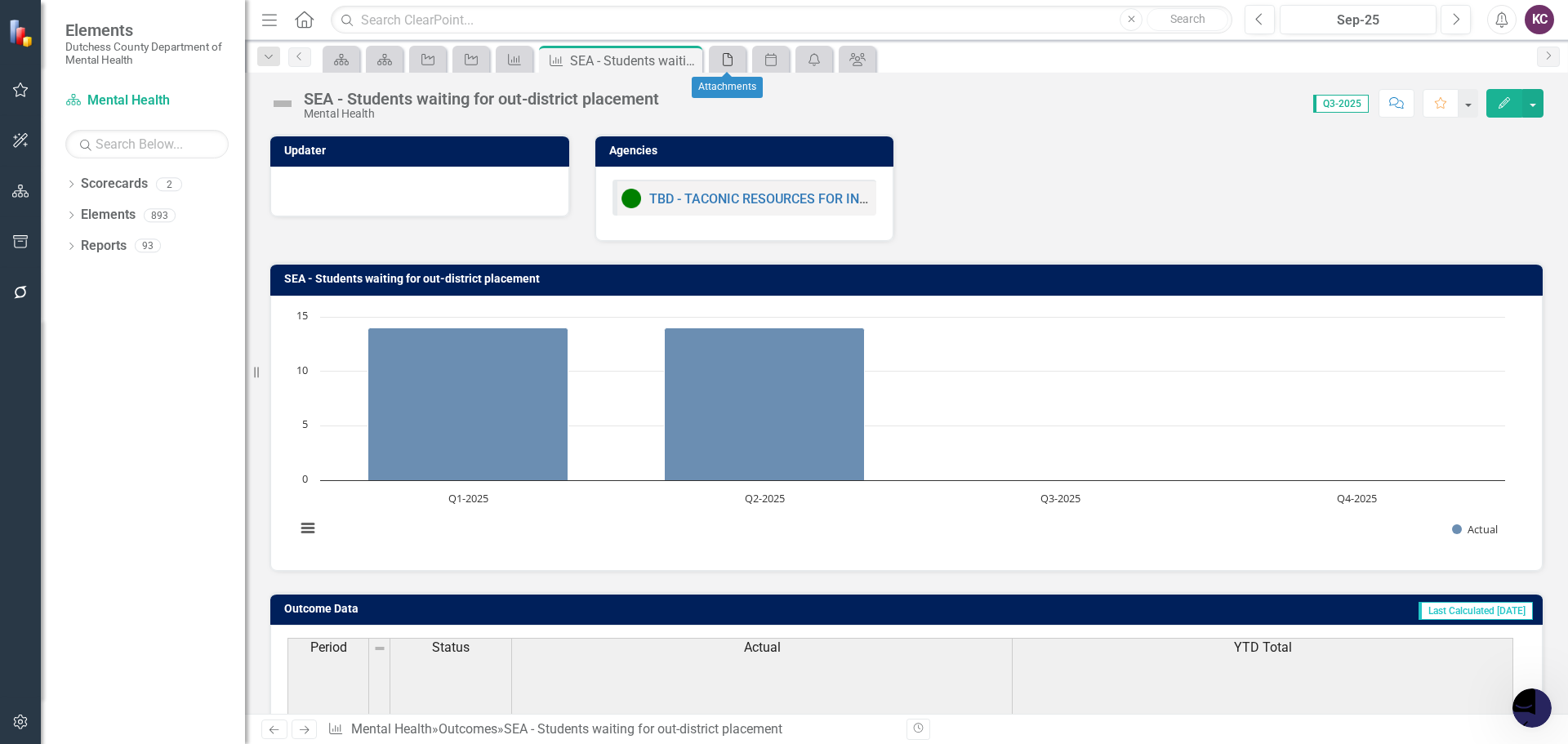
click at [728, 60] on icon "File" at bounding box center [727, 59] width 16 height 13
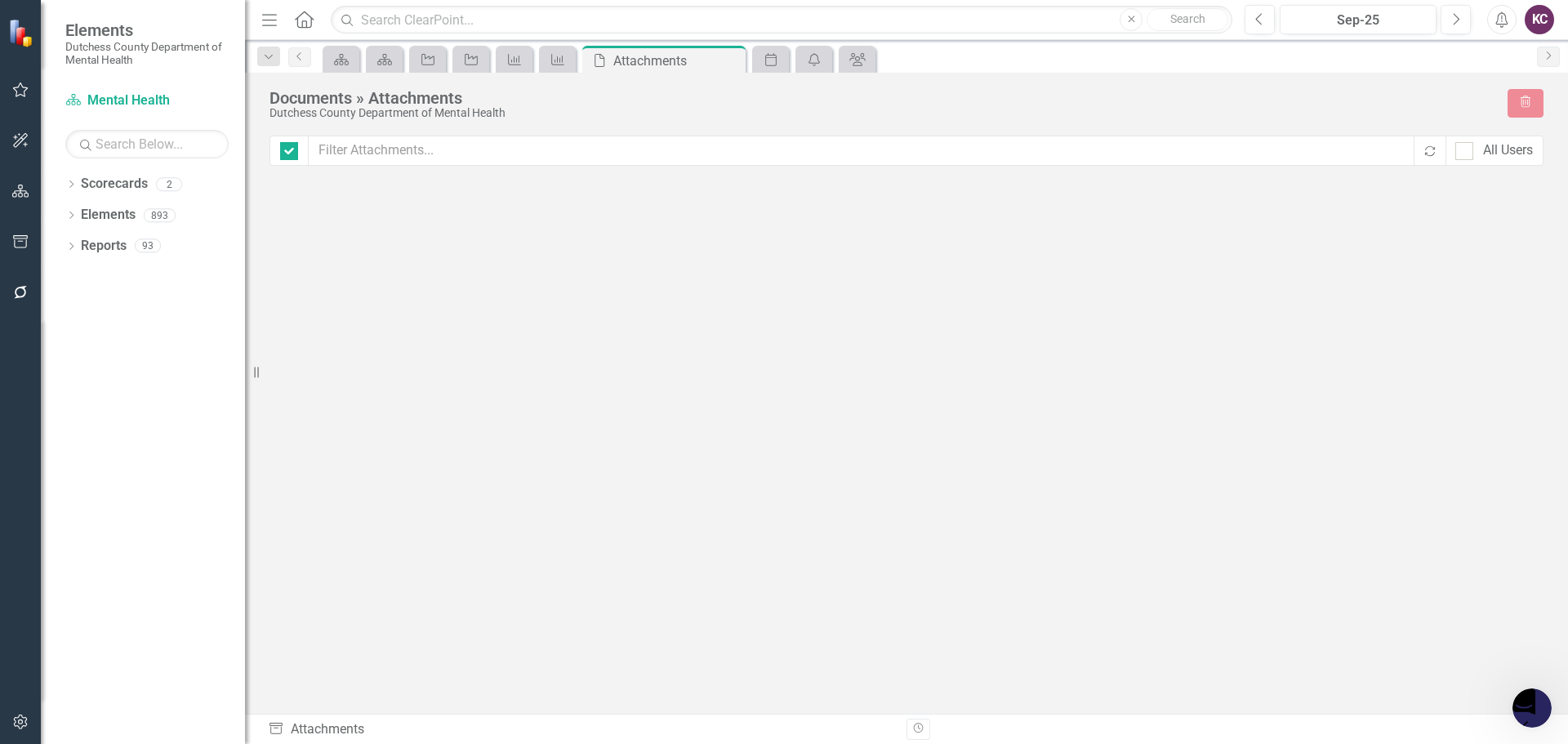
checkbox input "false"
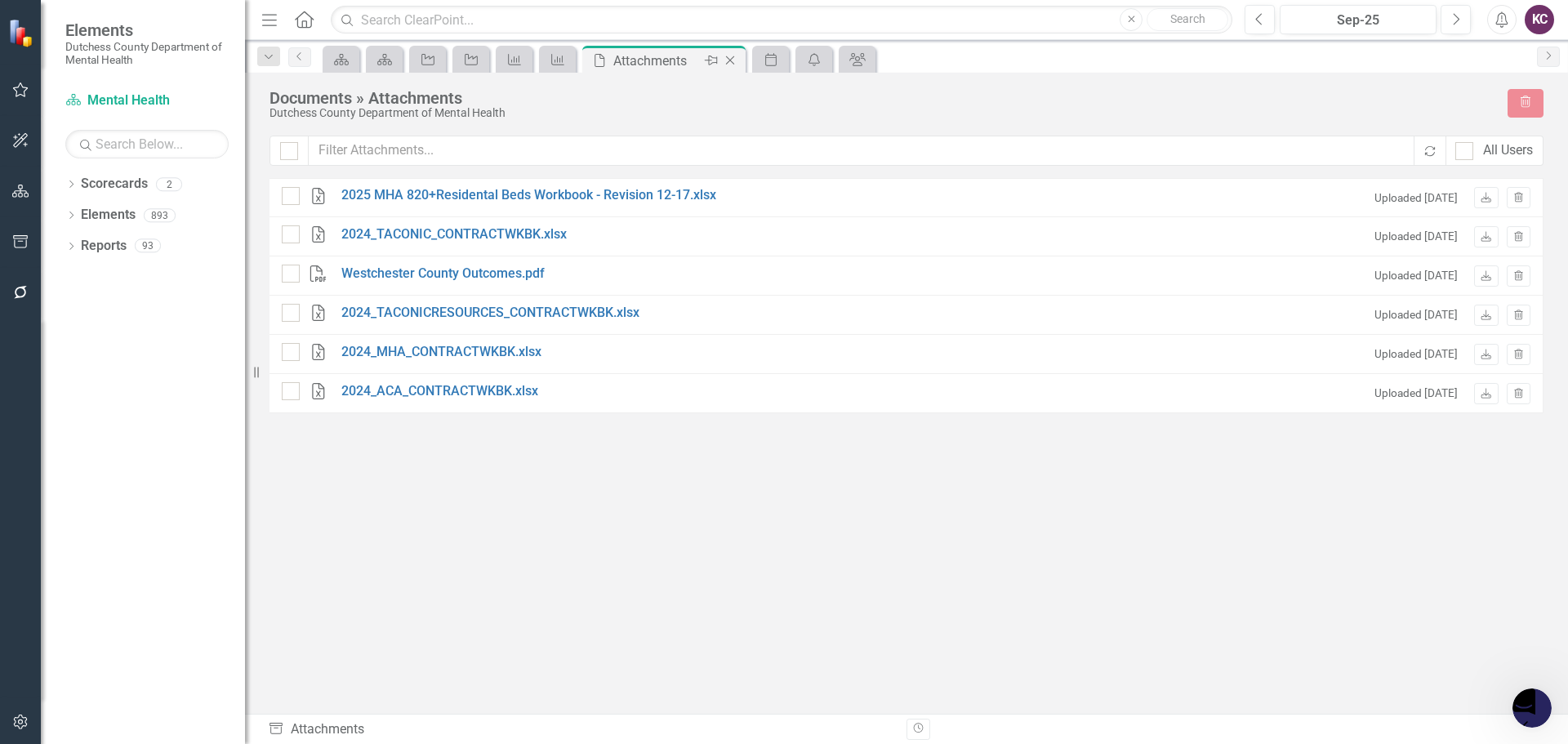
click at [728, 59] on icon at bounding box center [730, 61] width 9 height 9
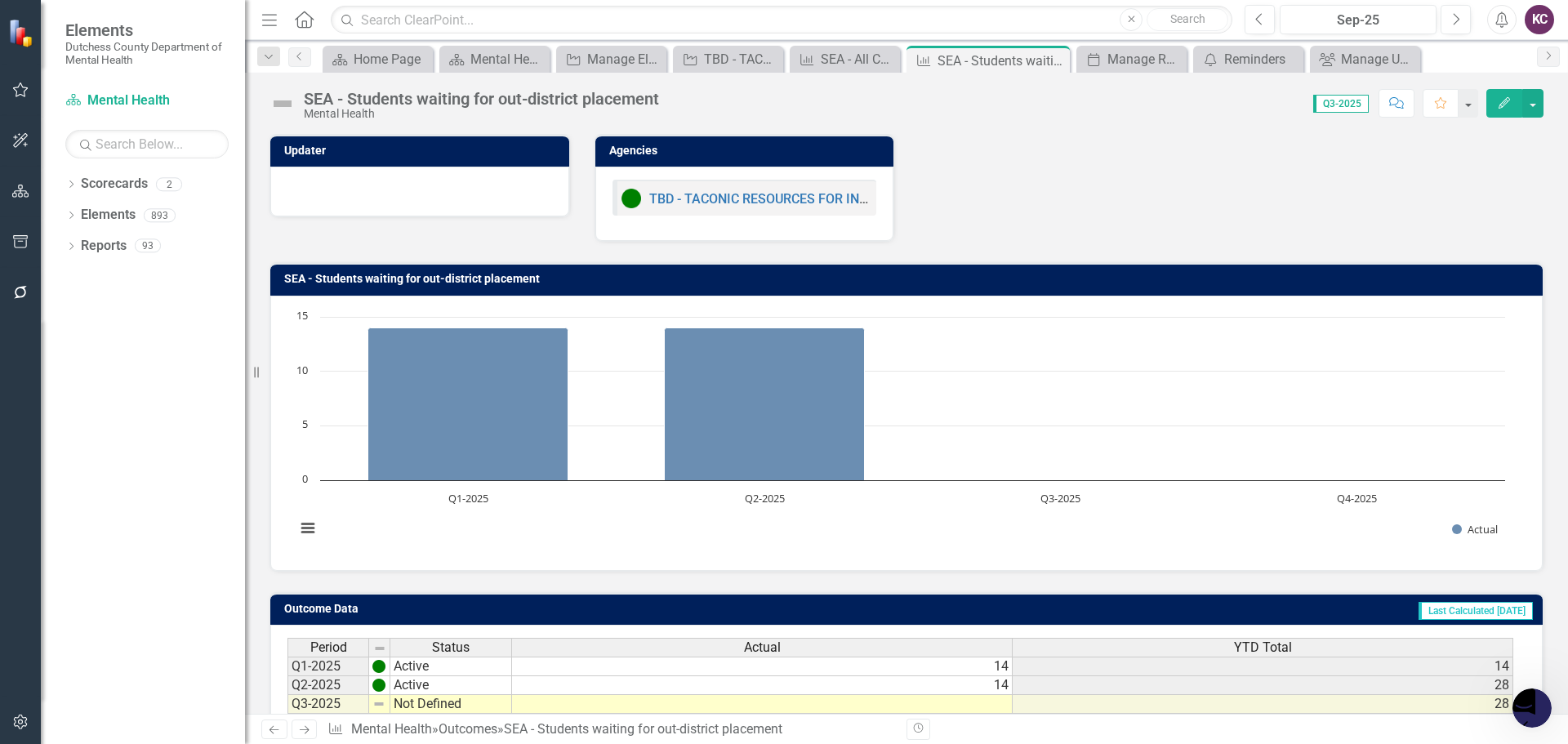
click at [968, 161] on div "Updater Agencies TBD - TACONIC RESOURCES FOR INDEPENDENCE, INC. - Special Educa…" at bounding box center [906, 177] width 1298 height 128
click at [1221, 200] on div "Updater Agencies TBD - TACONIC RESOURCES FOR INDEPENDENCE, INC. - Special Educa…" at bounding box center [906, 177] width 1298 height 128
click at [836, 60] on div "SEA - All Counts Aggregated" at bounding box center [847, 59] width 55 height 20
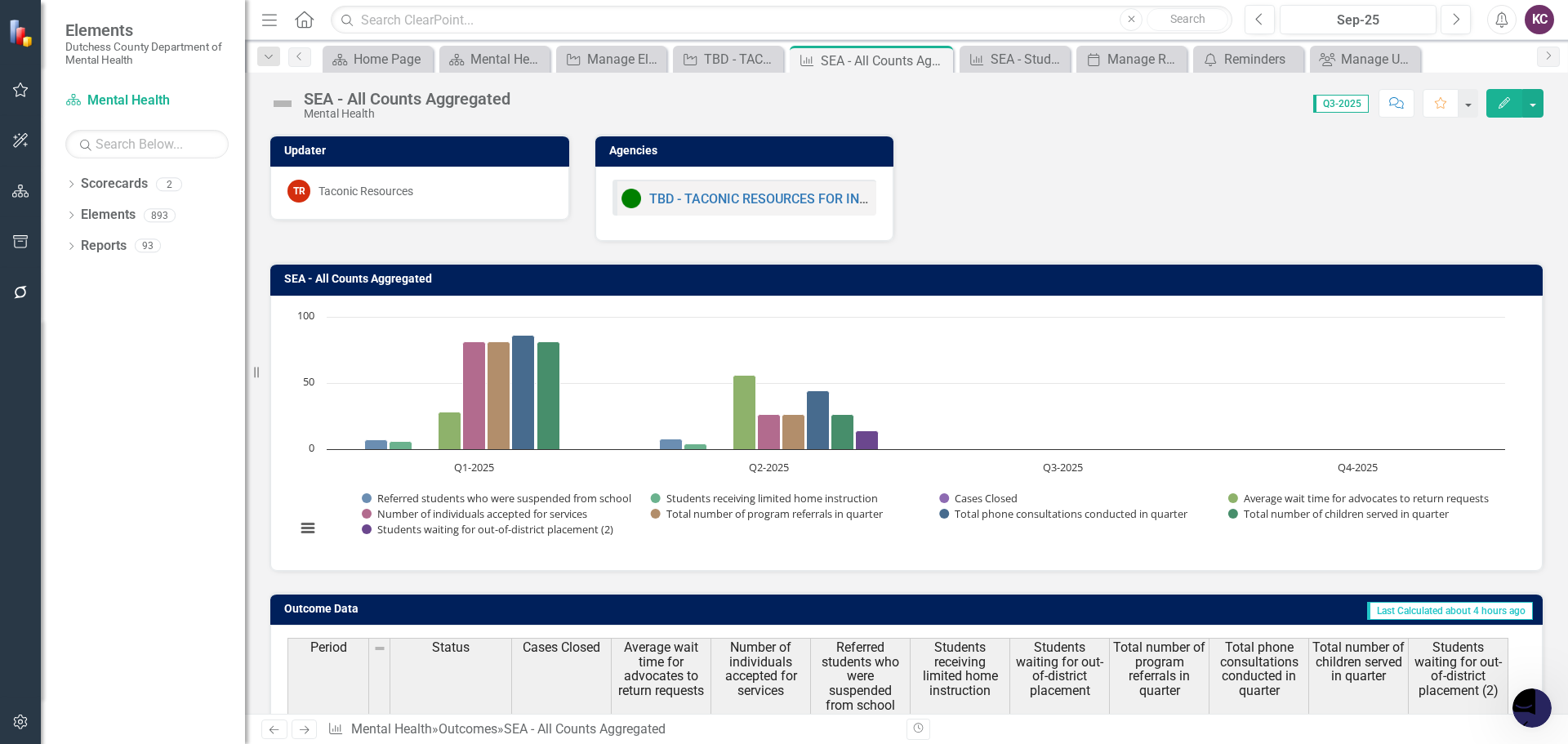
scroll to position [129, 0]
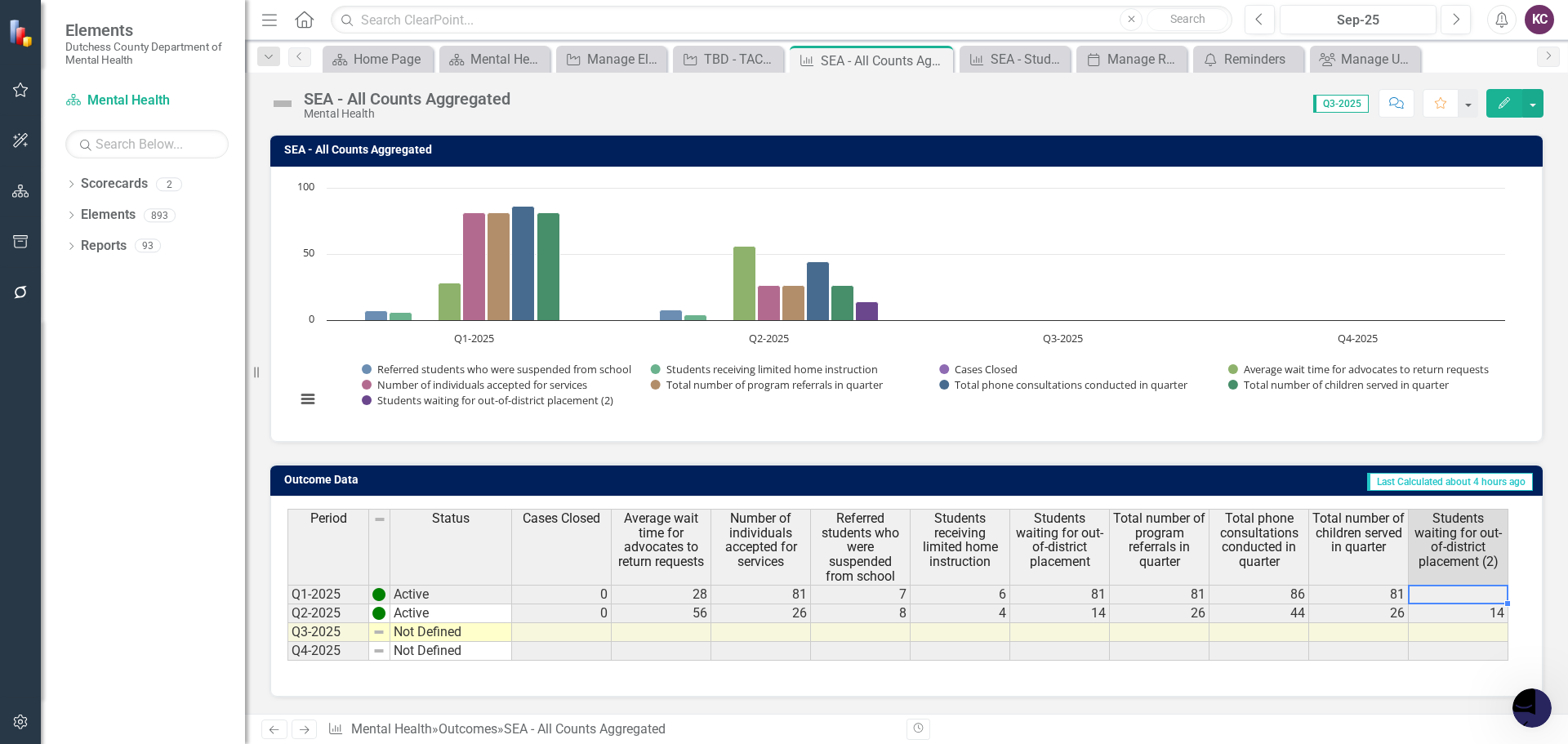
click at [1462, 592] on td at bounding box center [1458, 594] width 100 height 19
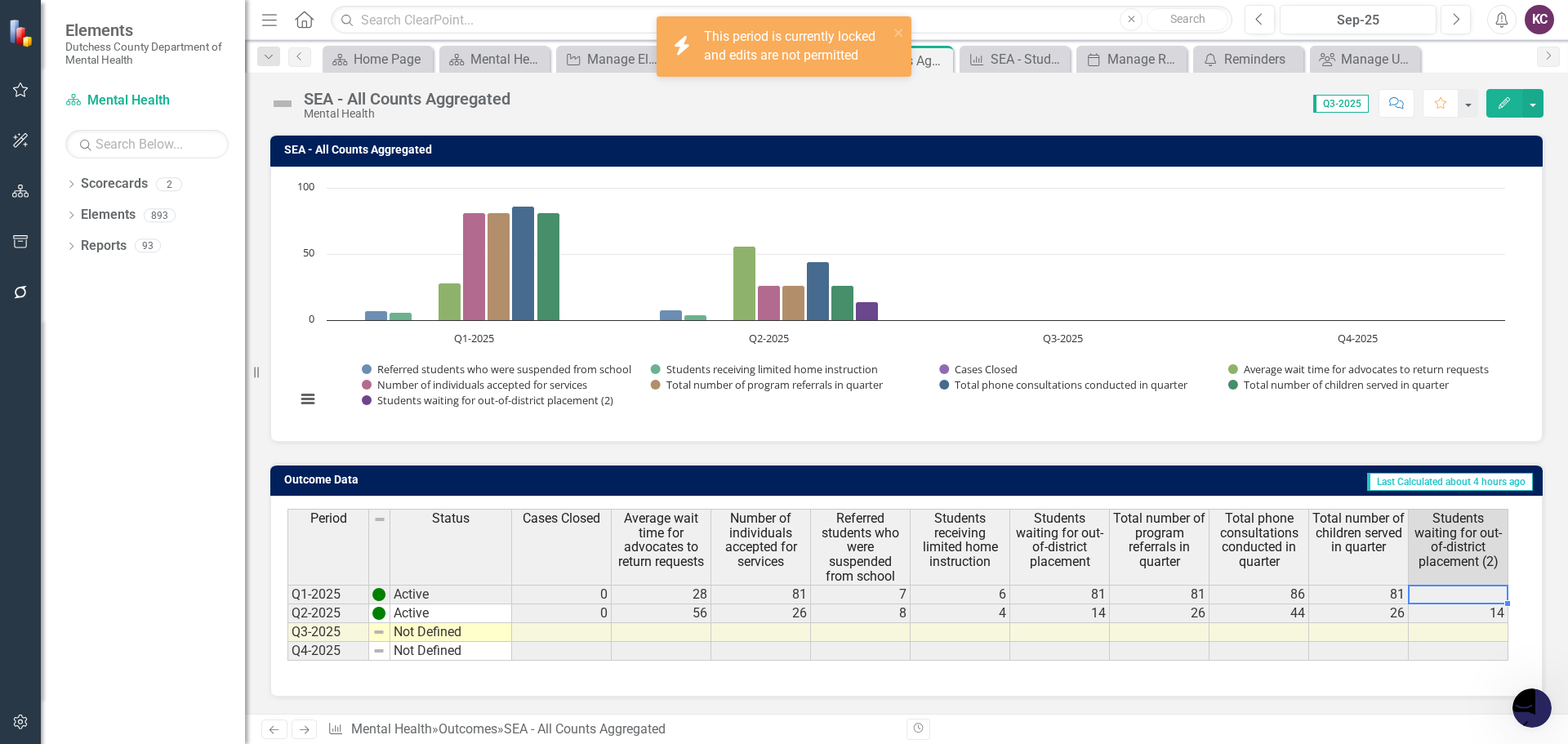
click at [1461, 593] on td at bounding box center [1458, 594] width 100 height 19
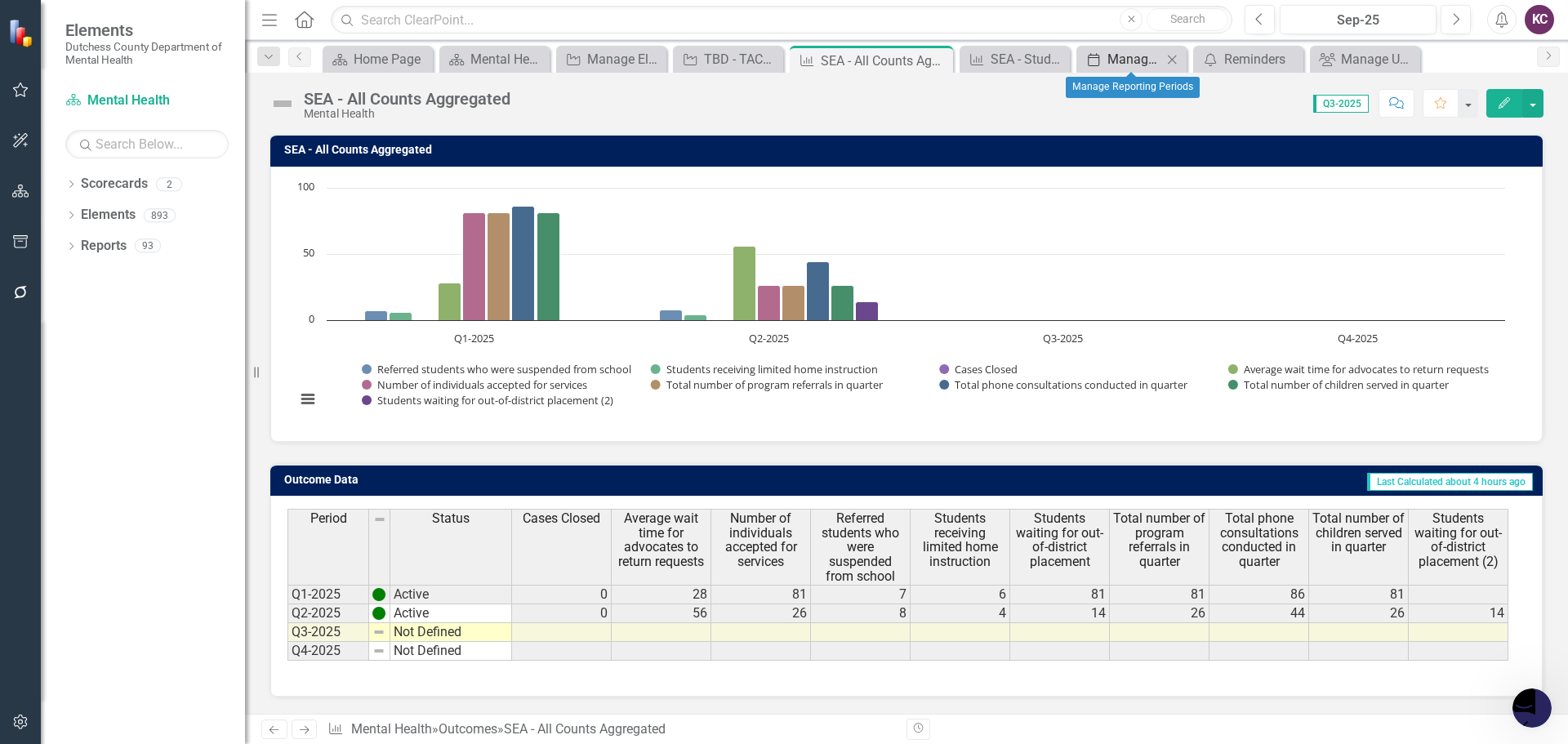
click at [1130, 61] on div "Manage Reporting Periods" at bounding box center [1135, 59] width 55 height 20
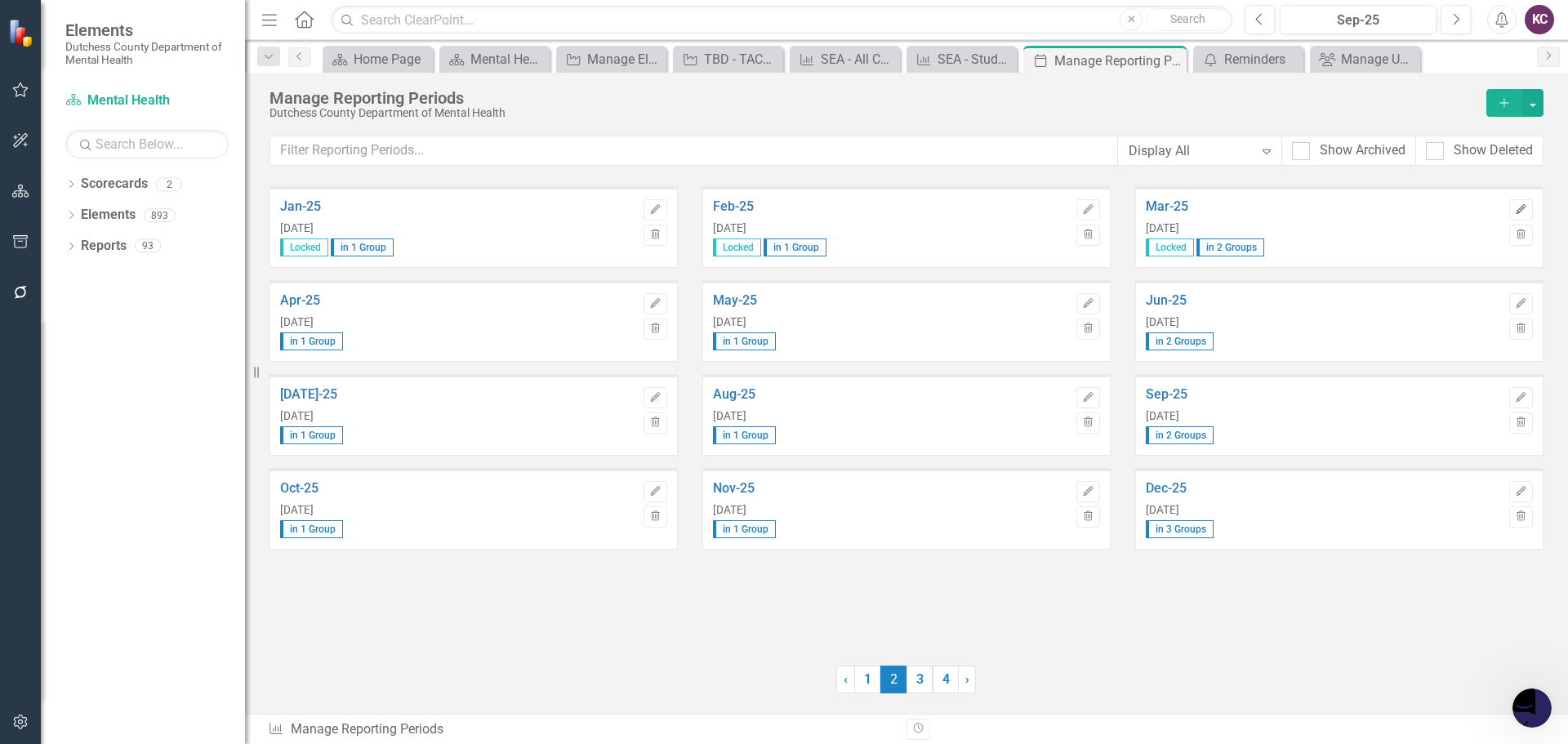
click at [1523, 209] on icon "button" at bounding box center [1521, 209] width 10 height 10
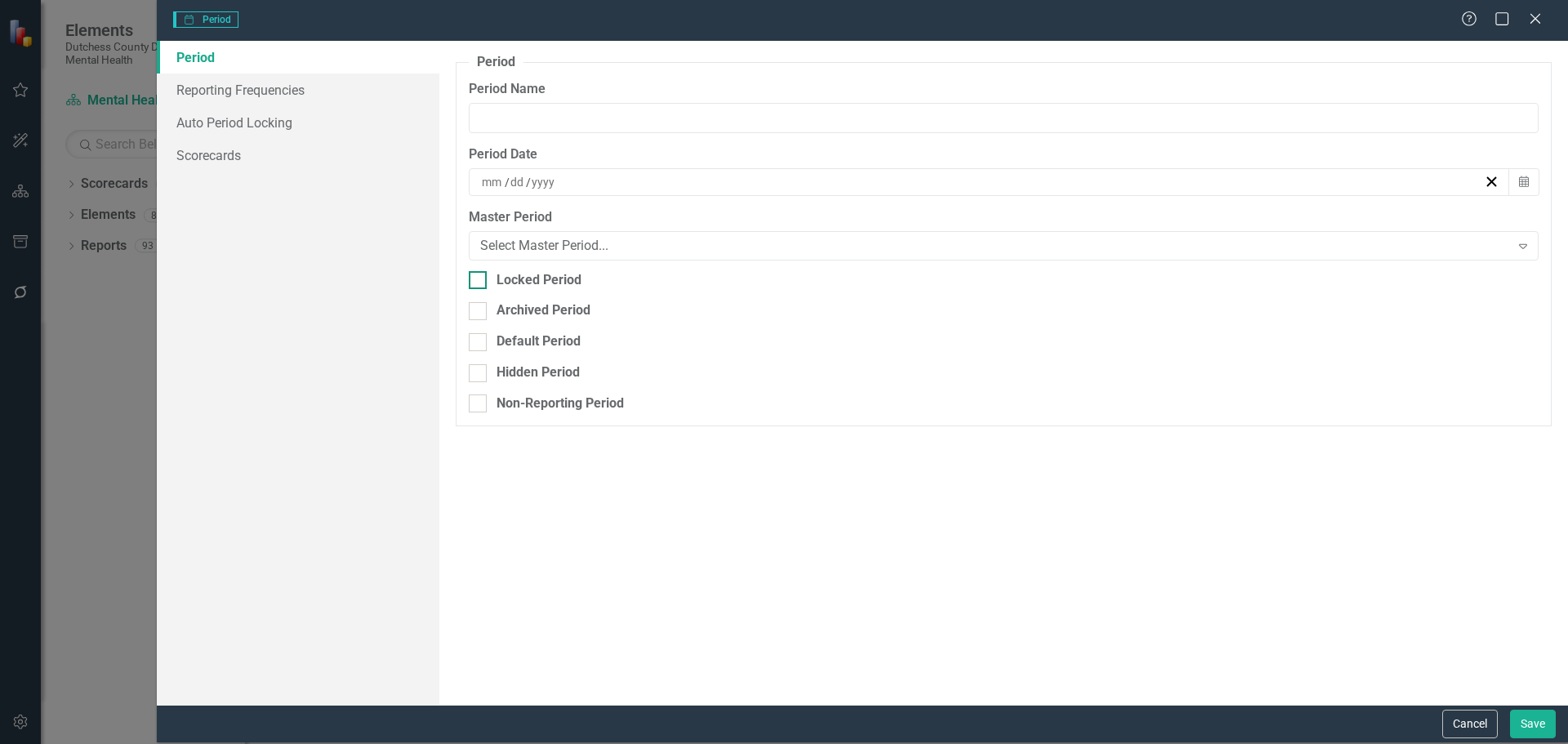
type input "Mar-25"
type input "3"
type input "31"
type input "2025"
click at [484, 279] on div at bounding box center [477, 280] width 18 height 18
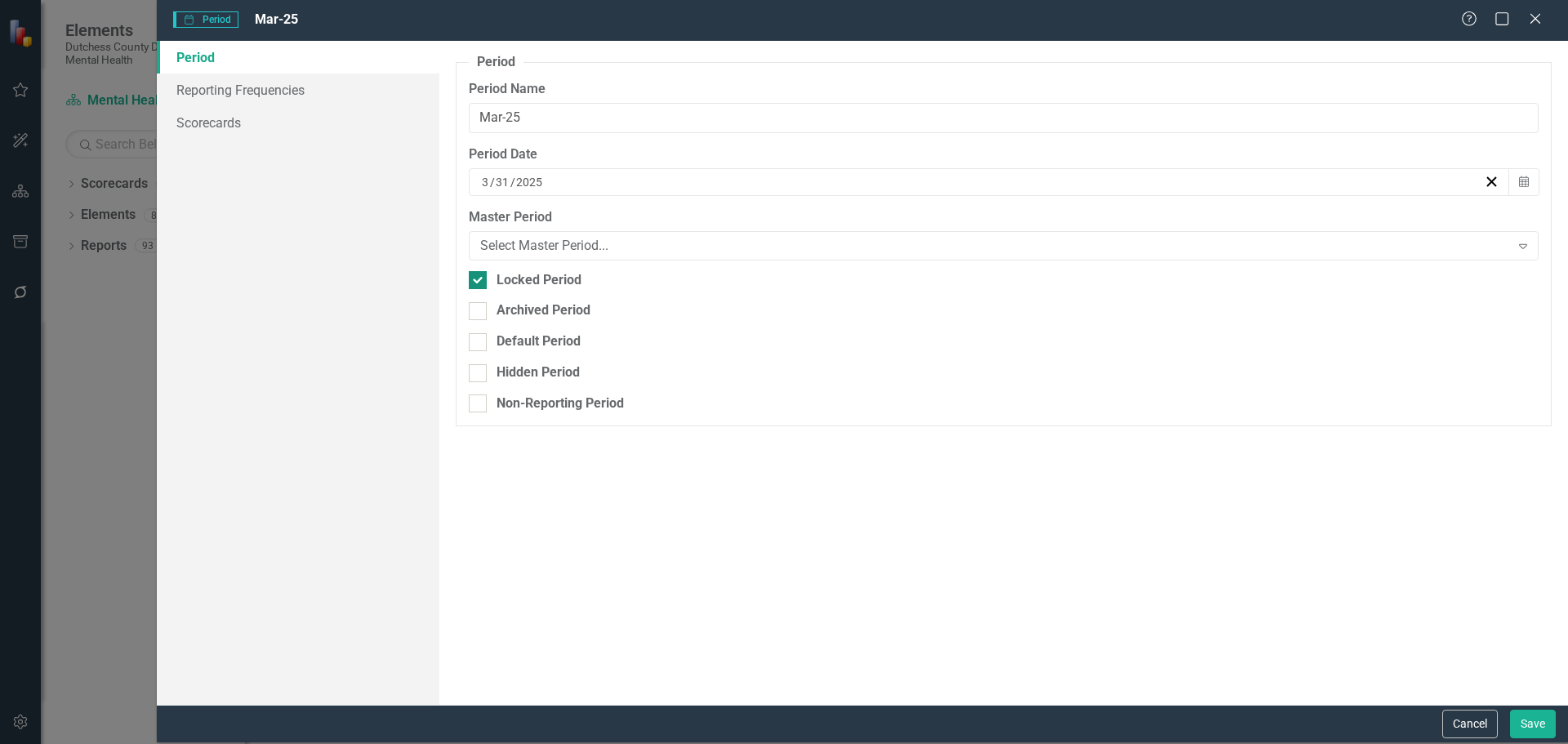
click at [479, 279] on input "Locked Period" at bounding box center [474, 276] width 11 height 11
checkbox input "false"
click at [1522, 726] on button "Save" at bounding box center [1533, 724] width 46 height 29
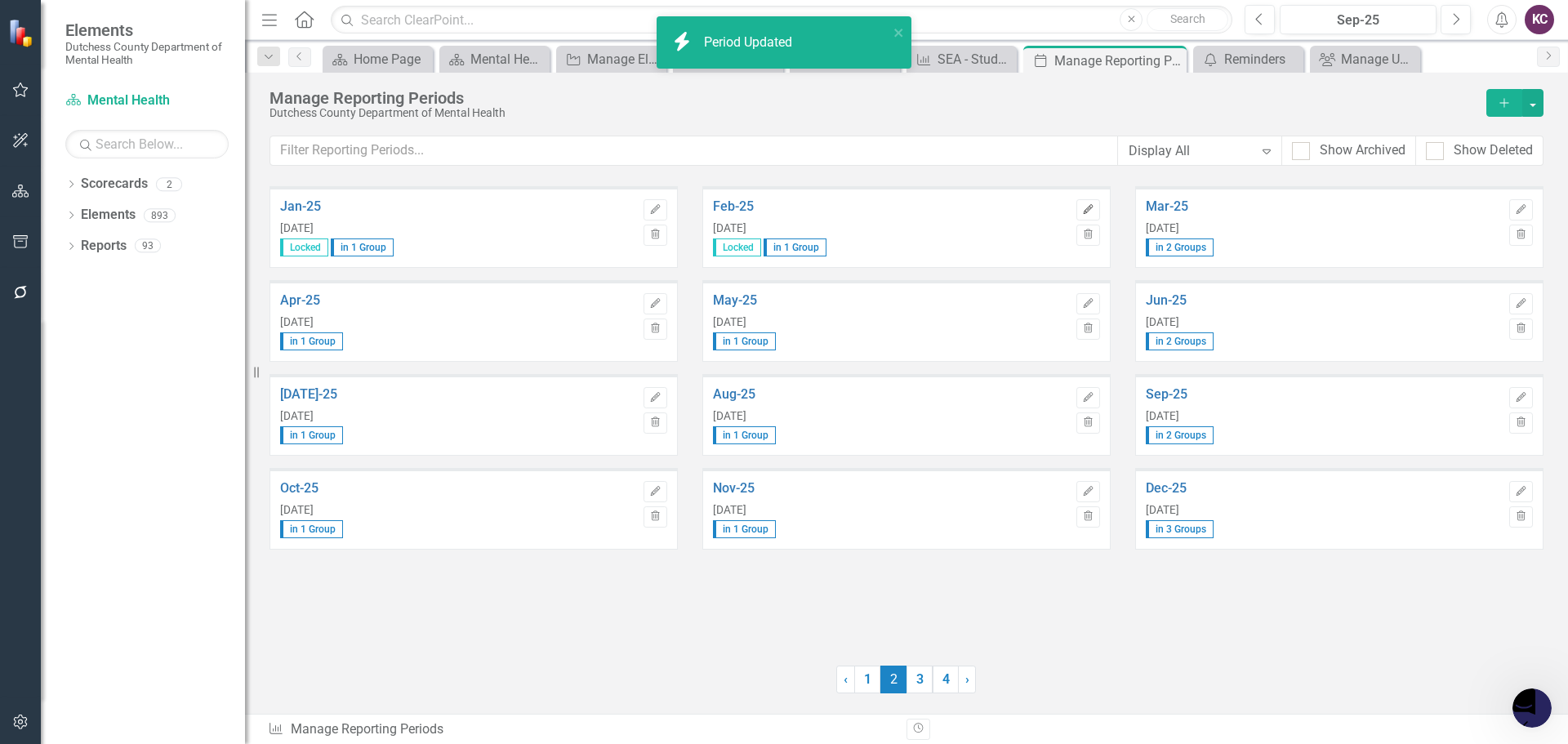
click at [1088, 204] on button "Edit" at bounding box center [1088, 209] width 24 height 21
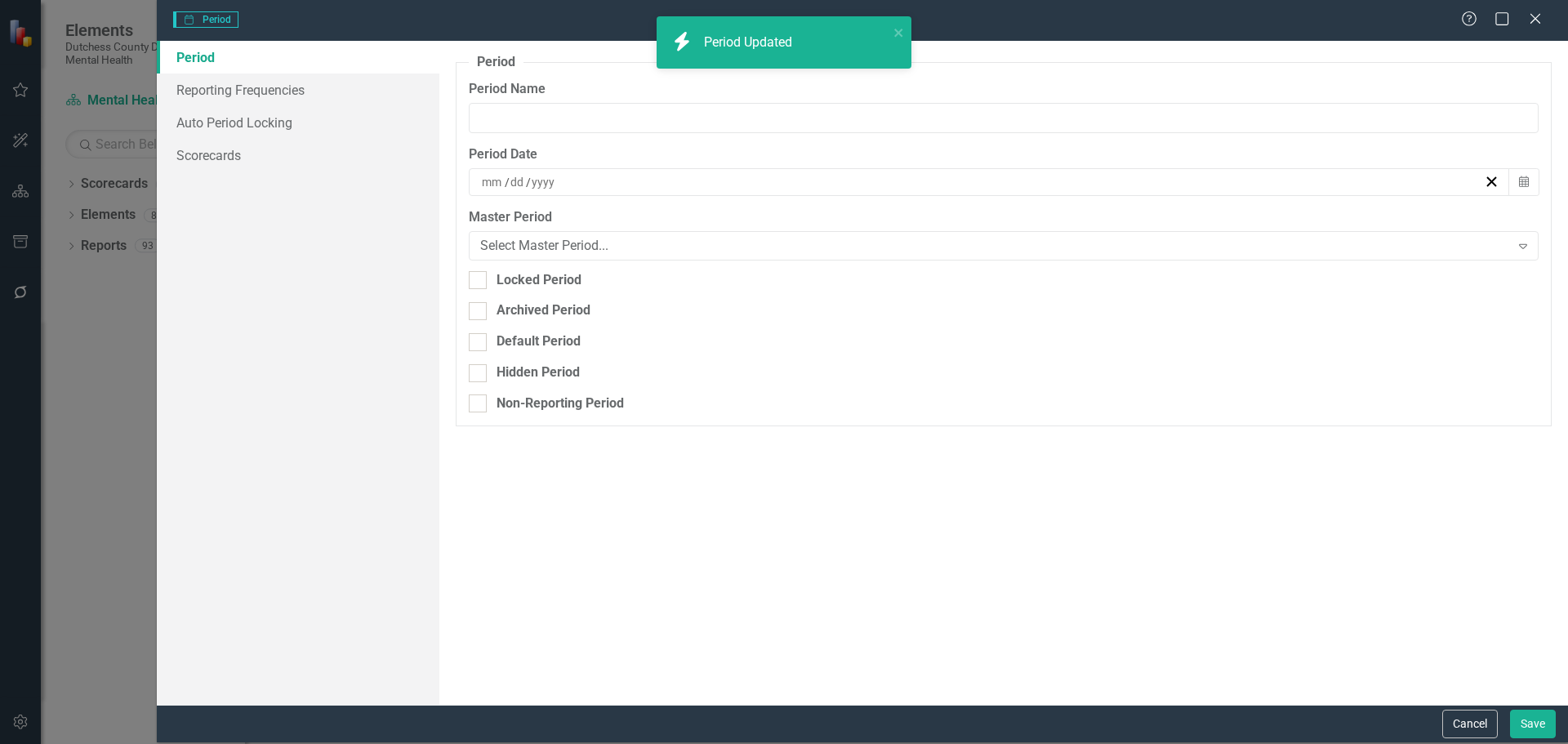
type input "Feb-25"
type input "2"
type input "28"
type input "2025"
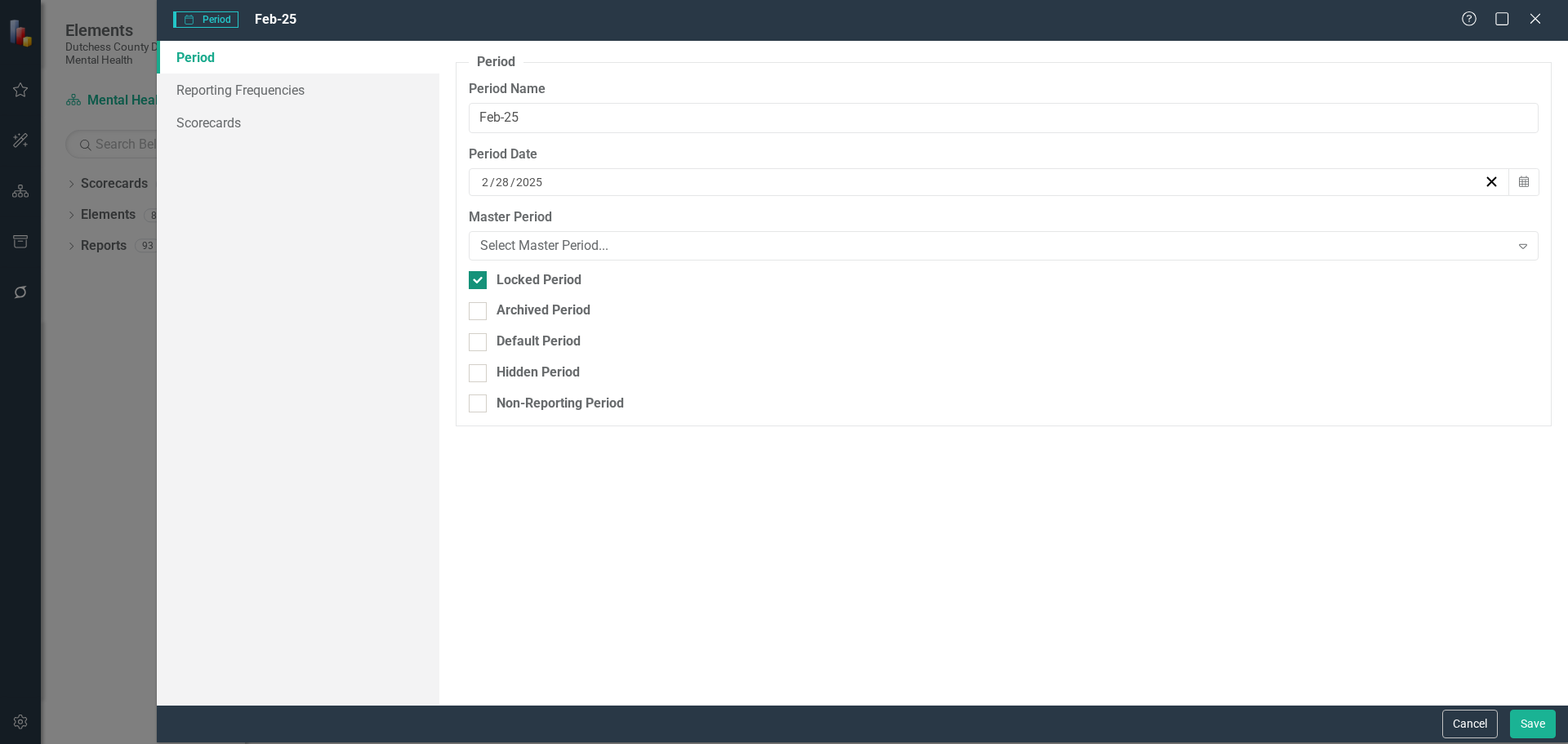
click at [482, 284] on div at bounding box center [477, 280] width 18 height 18
click at [479, 281] on input "Locked Period" at bounding box center [474, 276] width 11 height 11
checkbox input "false"
click at [1522, 720] on button "Save" at bounding box center [1533, 724] width 46 height 29
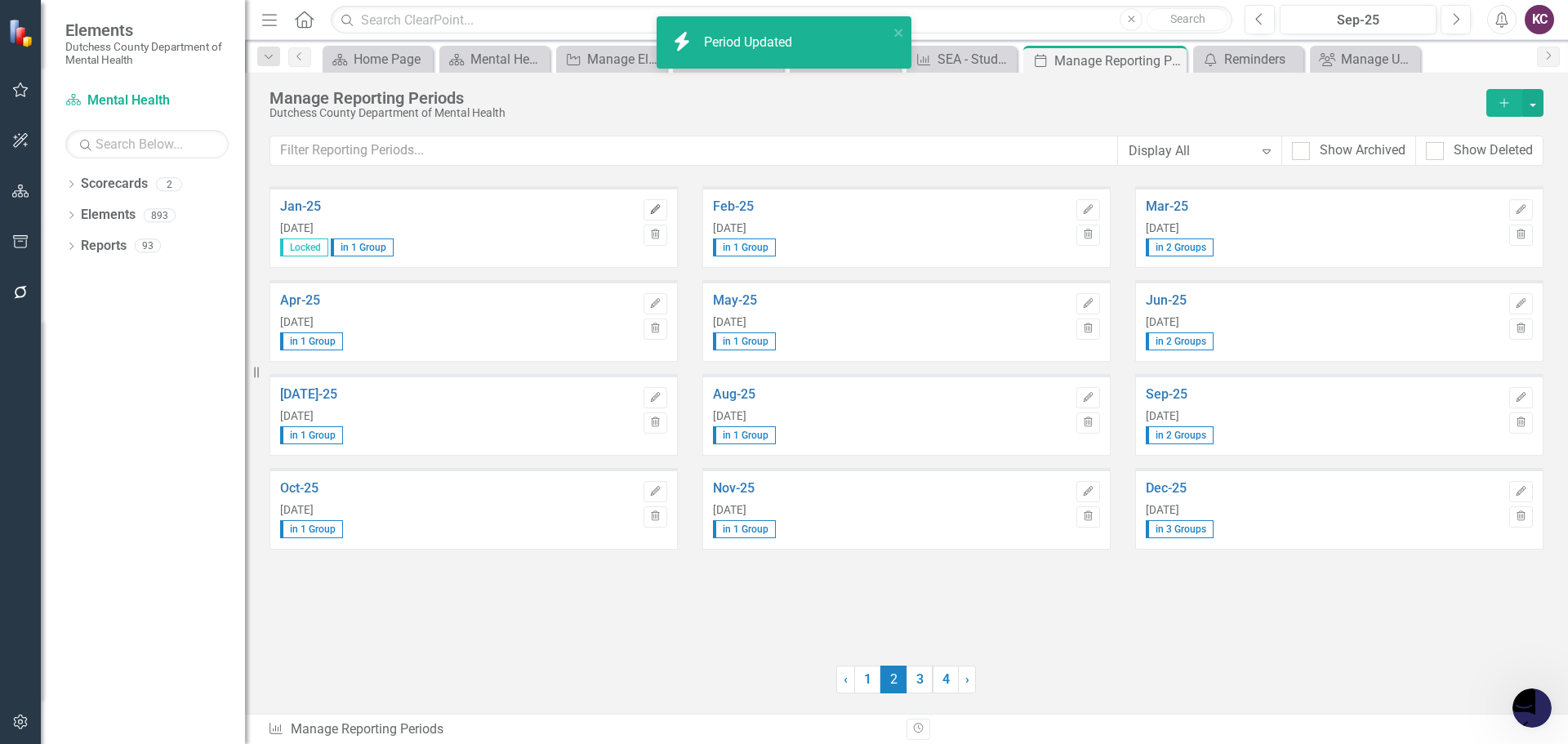
click at [653, 215] on button "Edit" at bounding box center [656, 209] width 24 height 21
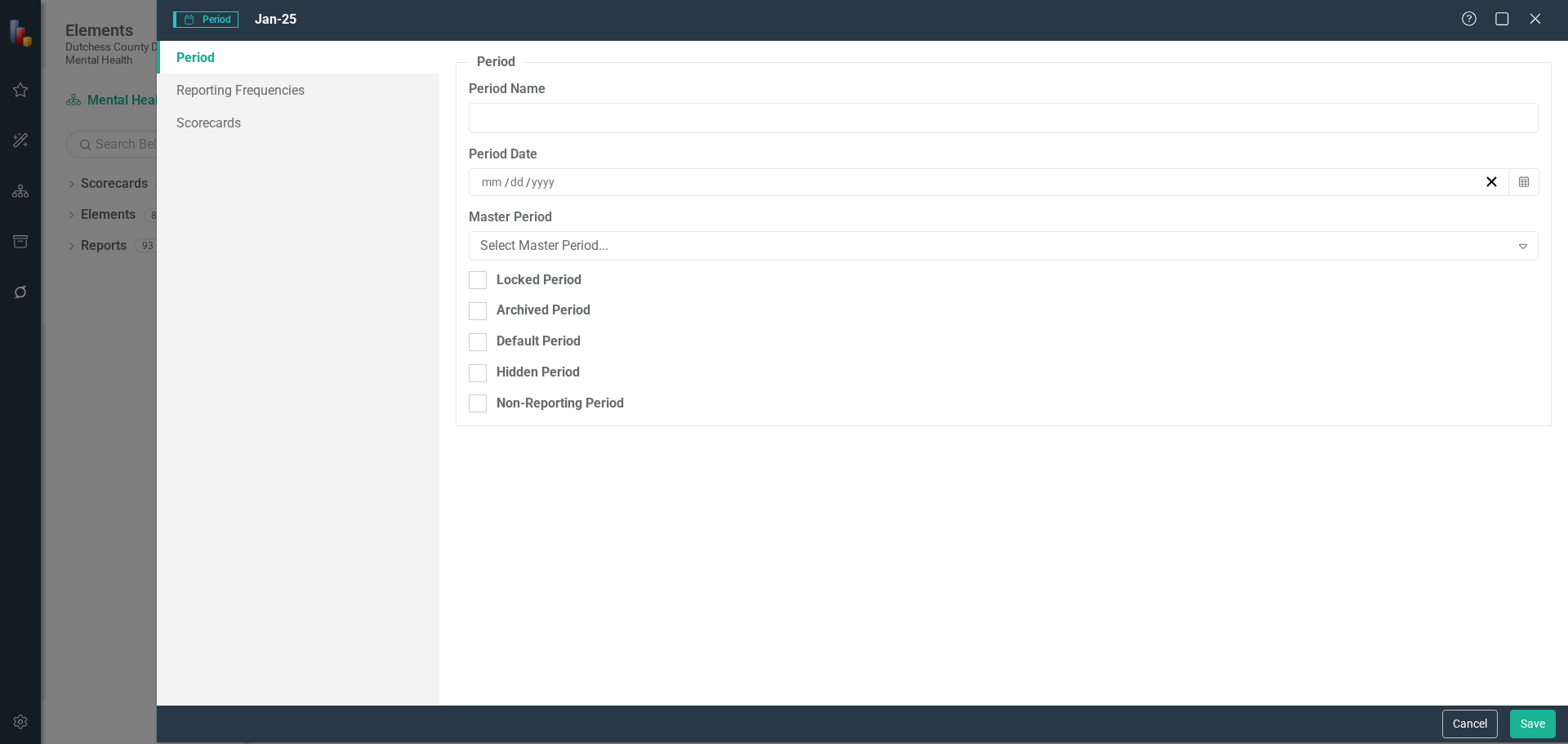
type input "Jan-25"
type input "1"
type input "2025"
click at [476, 280] on input "Locked Period" at bounding box center [474, 276] width 11 height 11
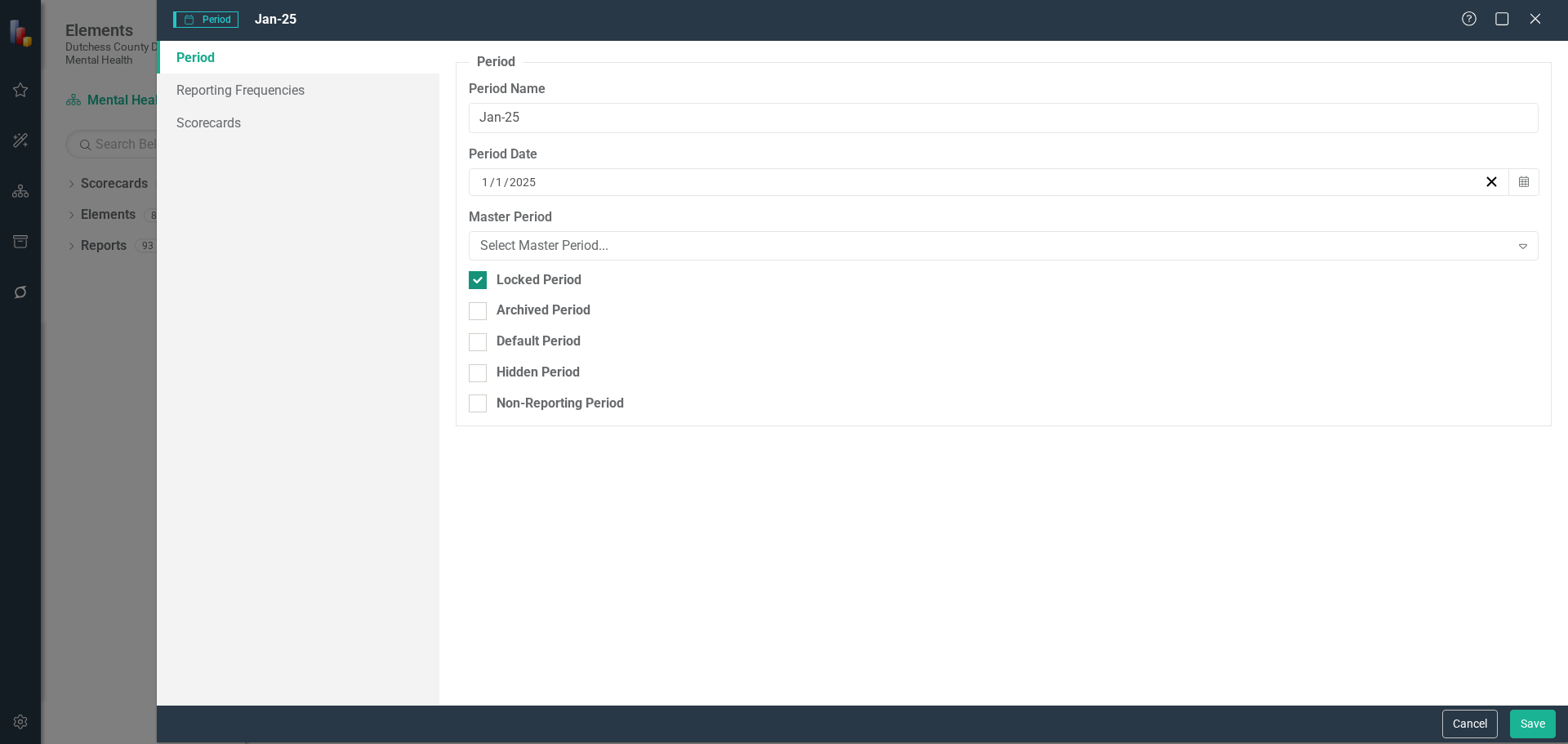
checkbox input "false"
click at [1517, 728] on button "Save" at bounding box center [1533, 724] width 46 height 29
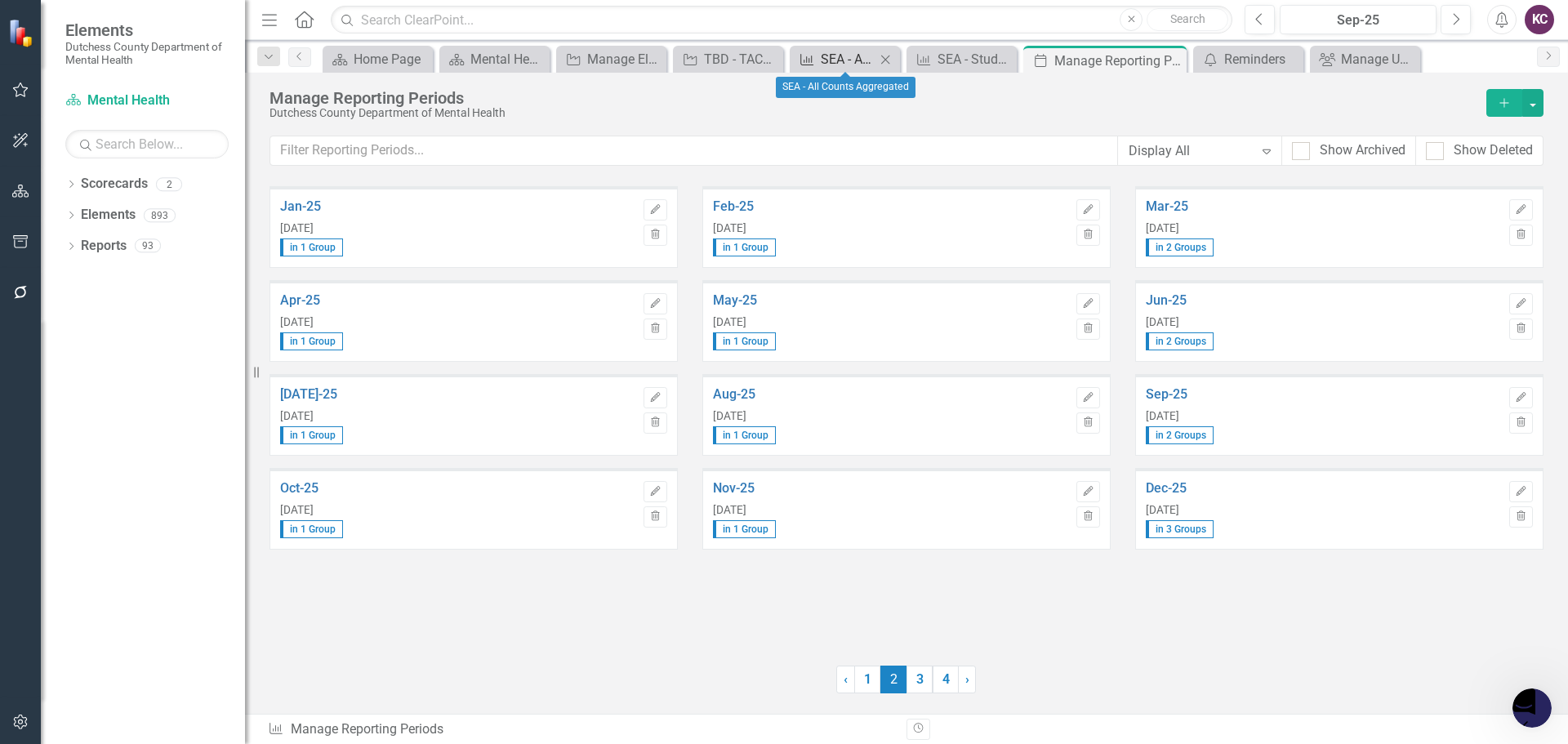
click at [830, 57] on div "SEA - All Counts Aggregated" at bounding box center [847, 59] width 55 height 20
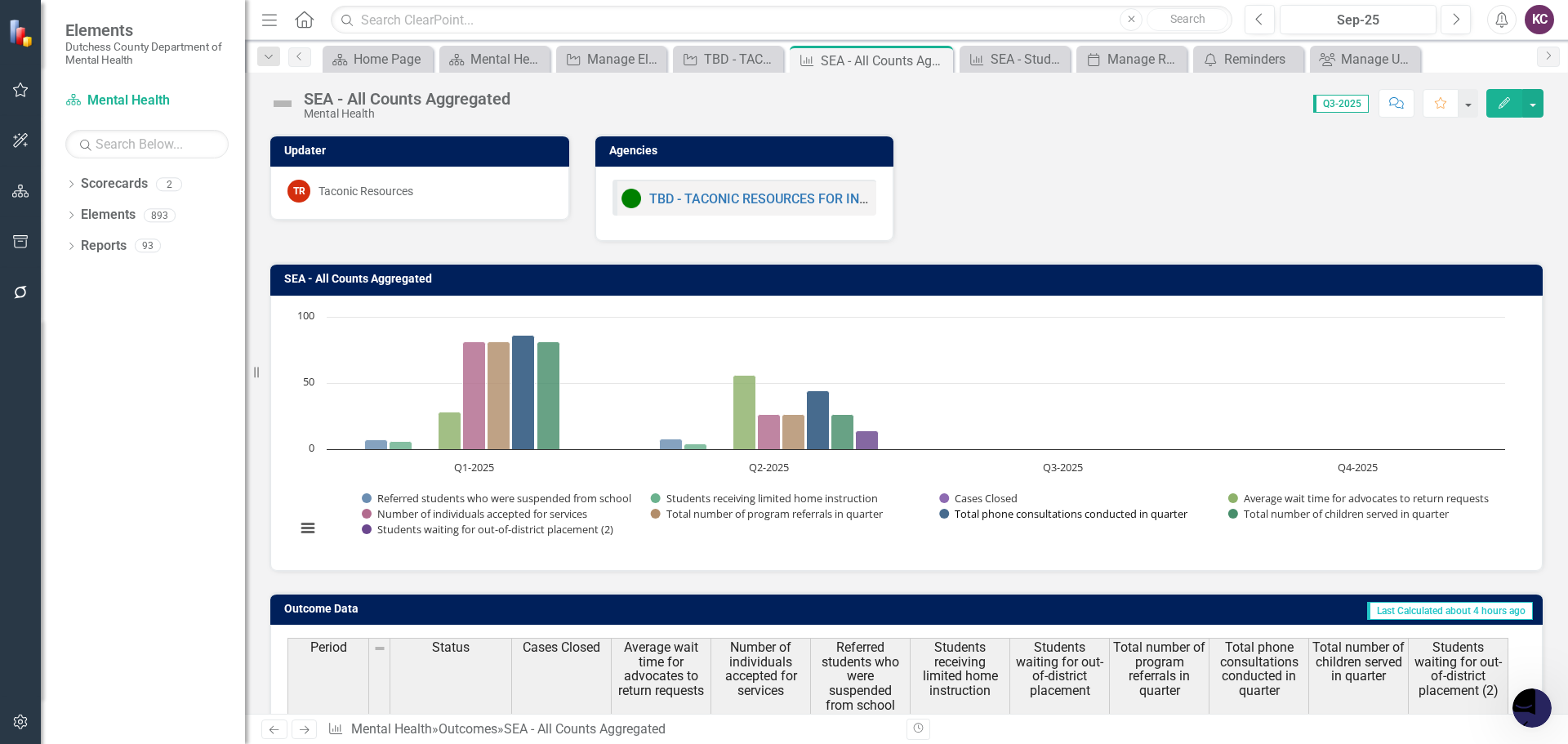
scroll to position [129, 0]
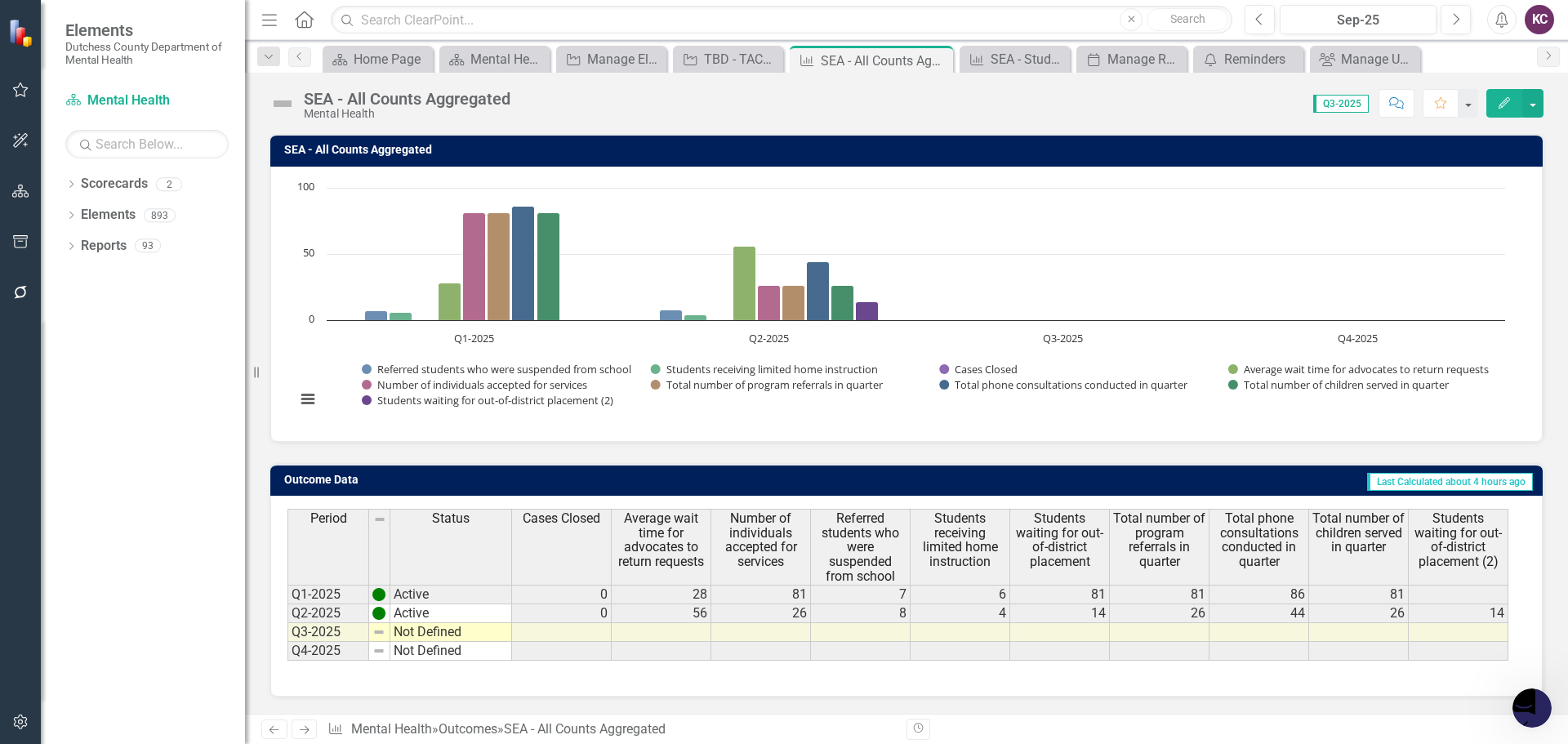
click at [1460, 600] on td at bounding box center [1458, 594] width 100 height 19
click at [939, 62] on icon at bounding box center [938, 61] width 9 height 9
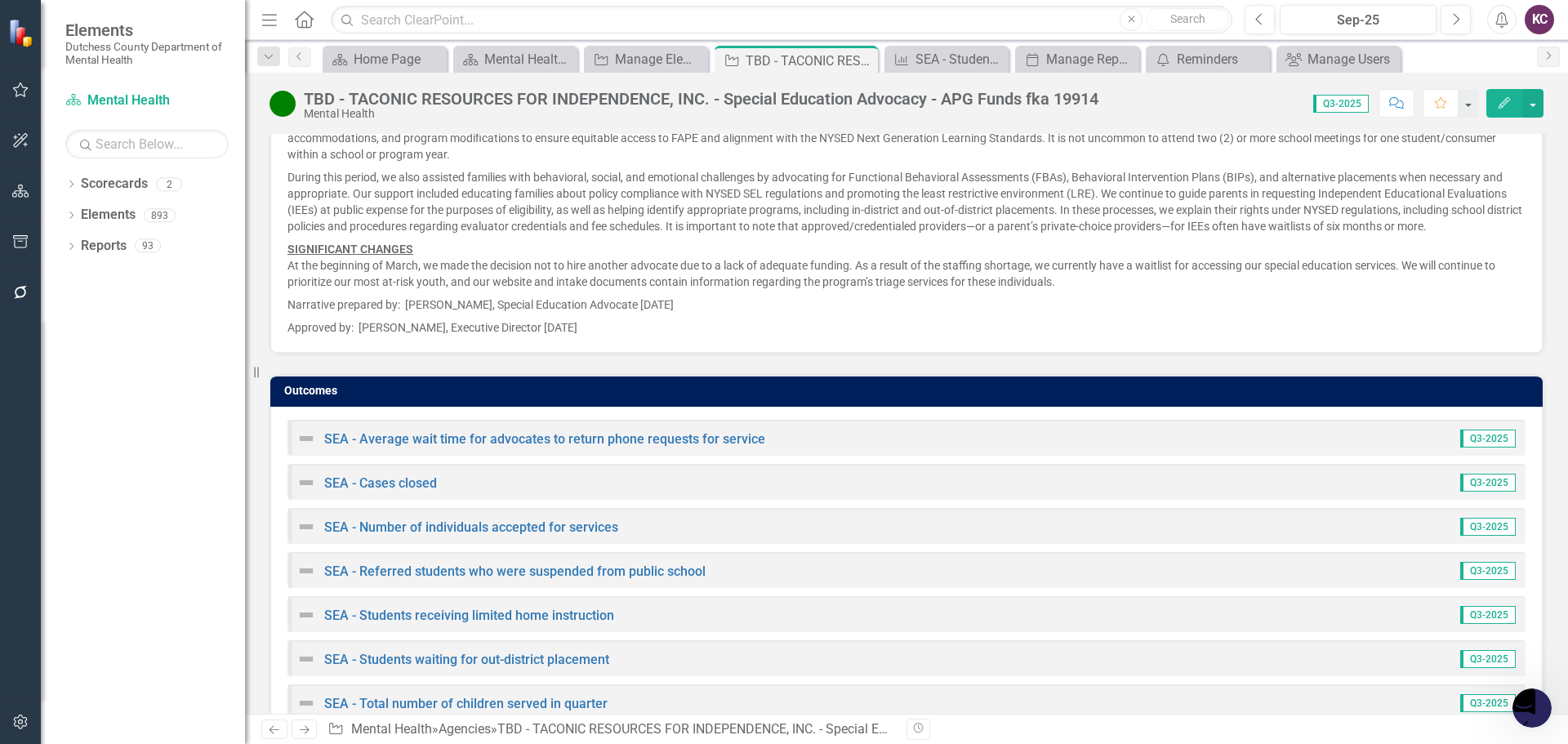
scroll to position [2365, 0]
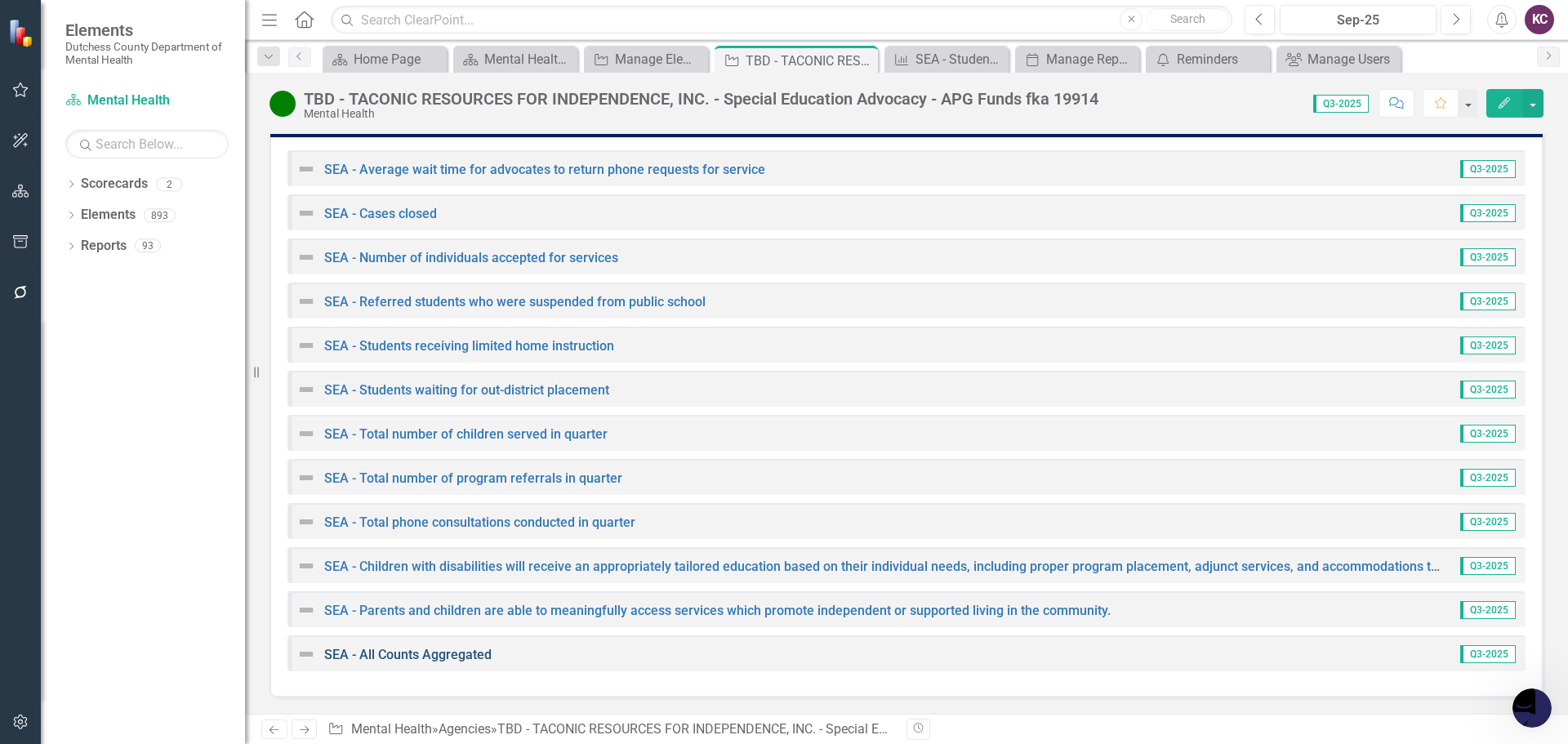
click at [406, 651] on link "SEA - All Counts Aggregated" at bounding box center [408, 654] width 167 height 15
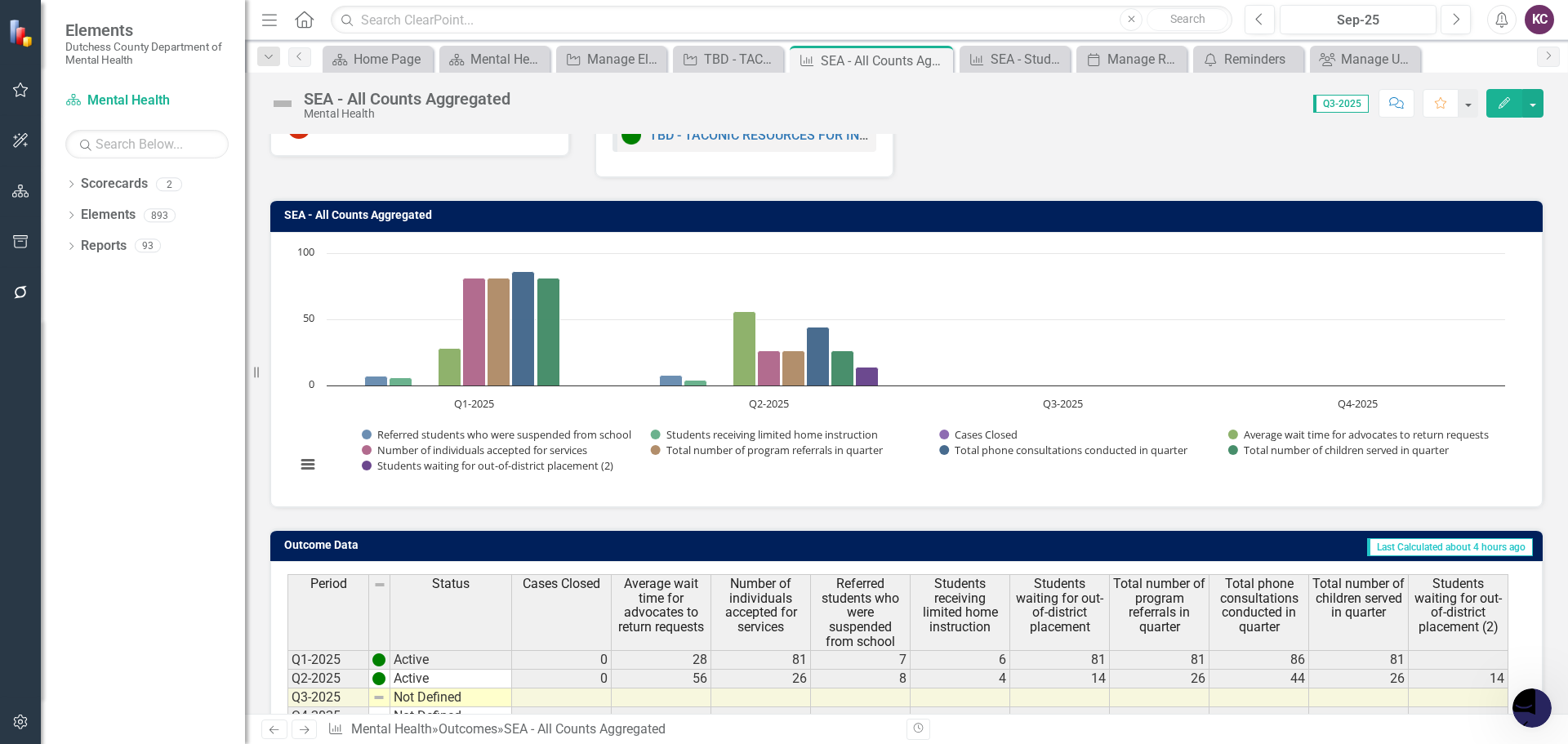
scroll to position [129, 0]
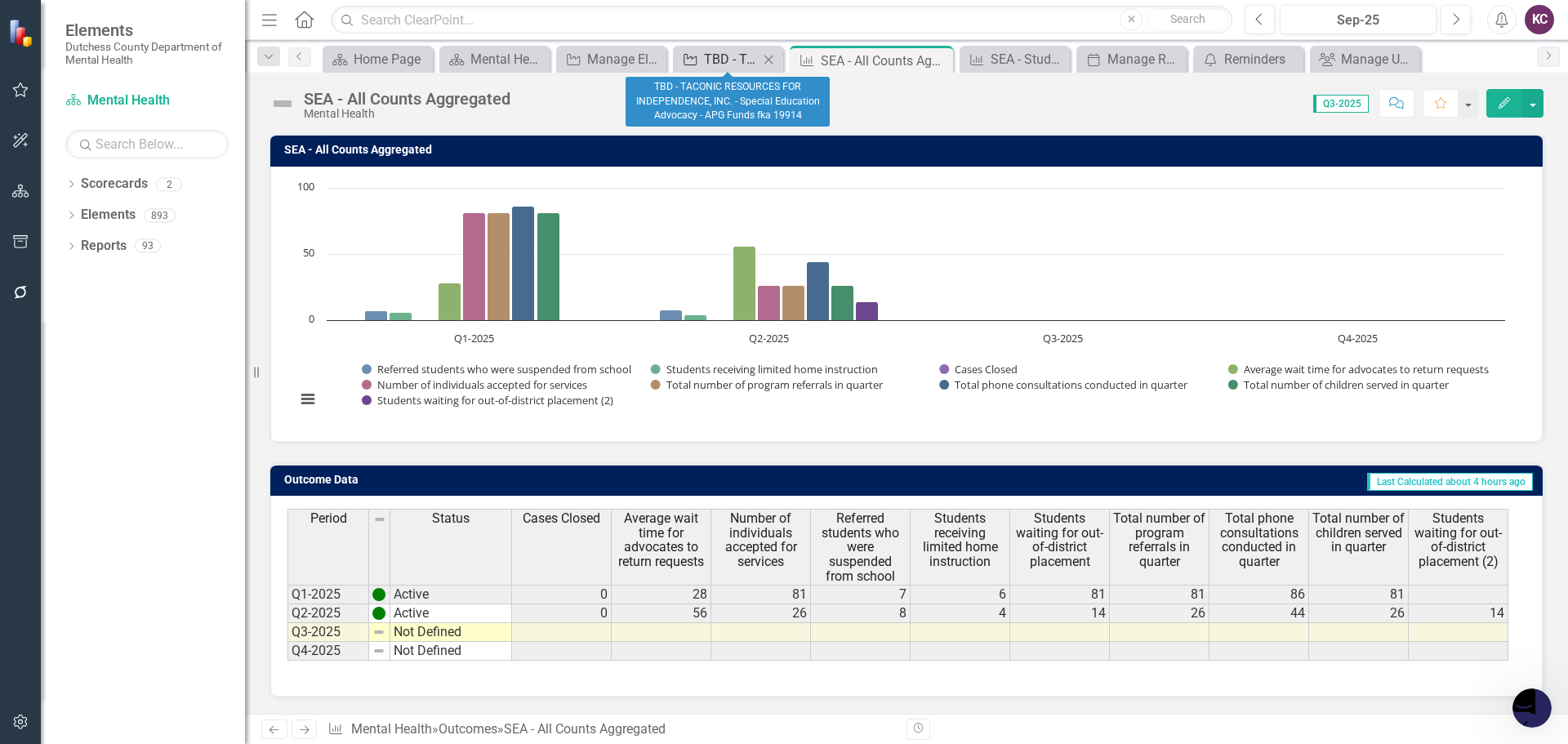
click at [711, 57] on div "TBD - TACONIC RESOURCES FOR INDEPENDENCE, INC. - Special Education Advocacy - A…" at bounding box center [731, 59] width 55 height 20
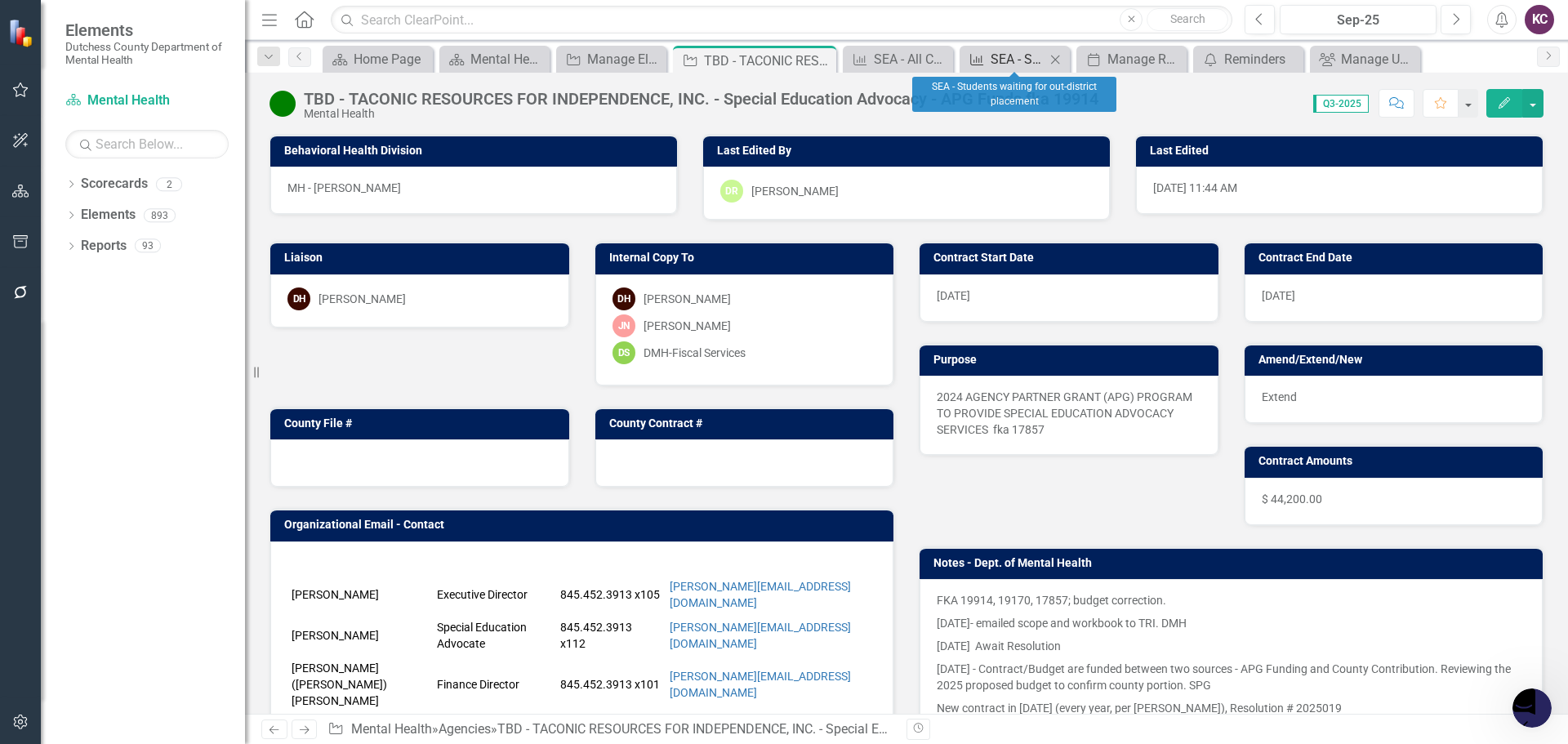
click at [1010, 57] on div "SEA - Students waiting for out-district placement" at bounding box center [1017, 59] width 55 height 20
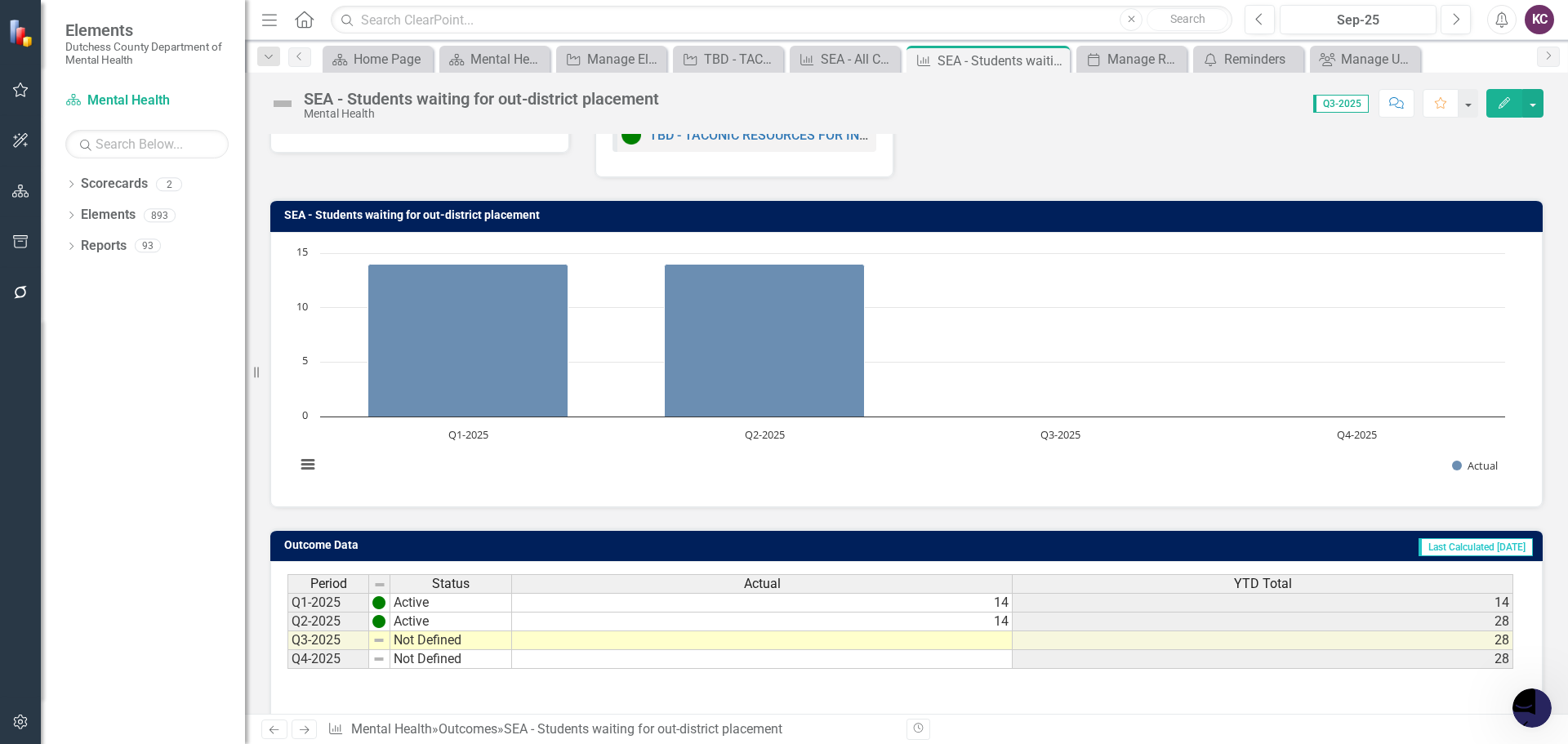
scroll to position [129, 0]
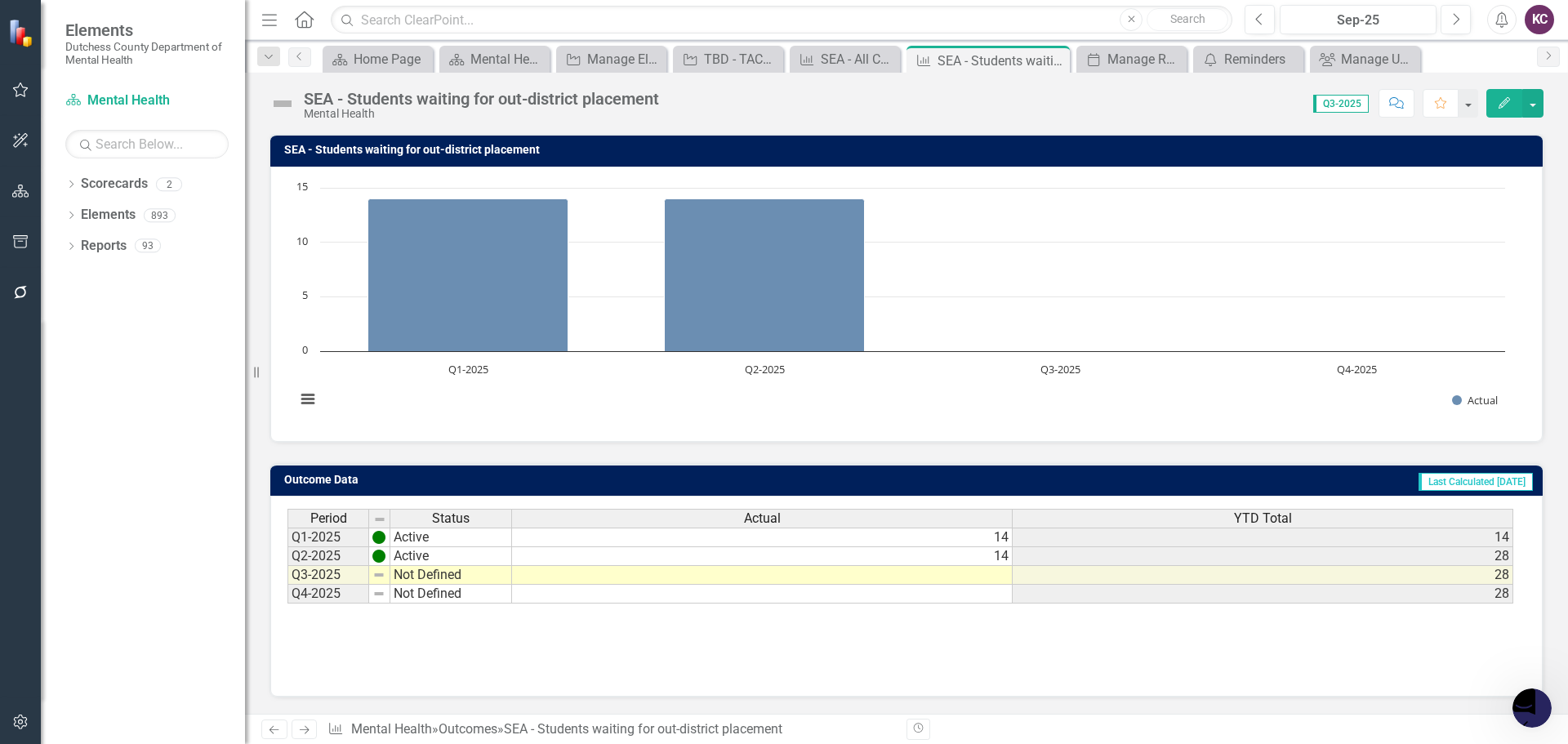
click at [632, 562] on td "14" at bounding box center [762, 557] width 501 height 19
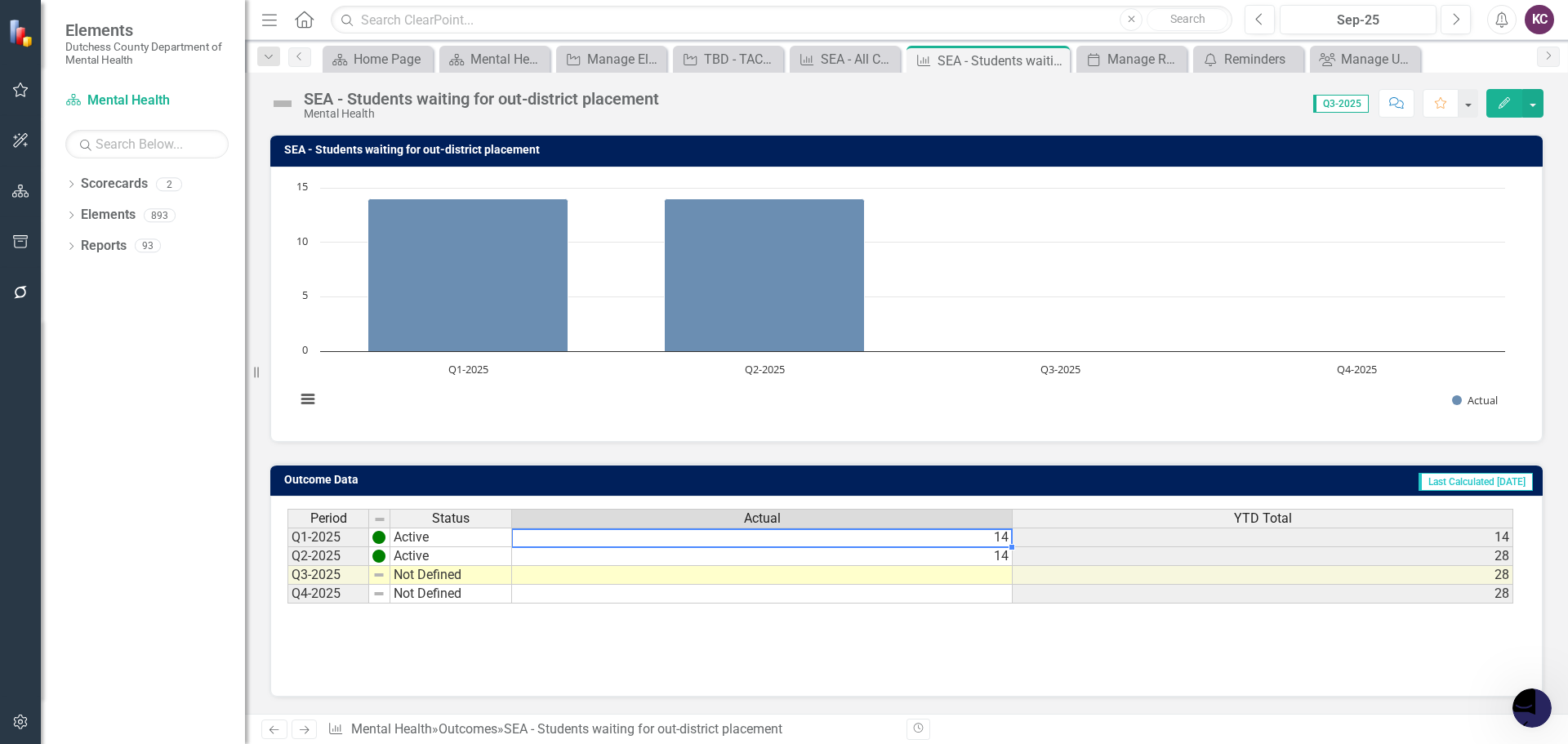
click at [679, 540] on td "14" at bounding box center [762, 536] width 501 height 19
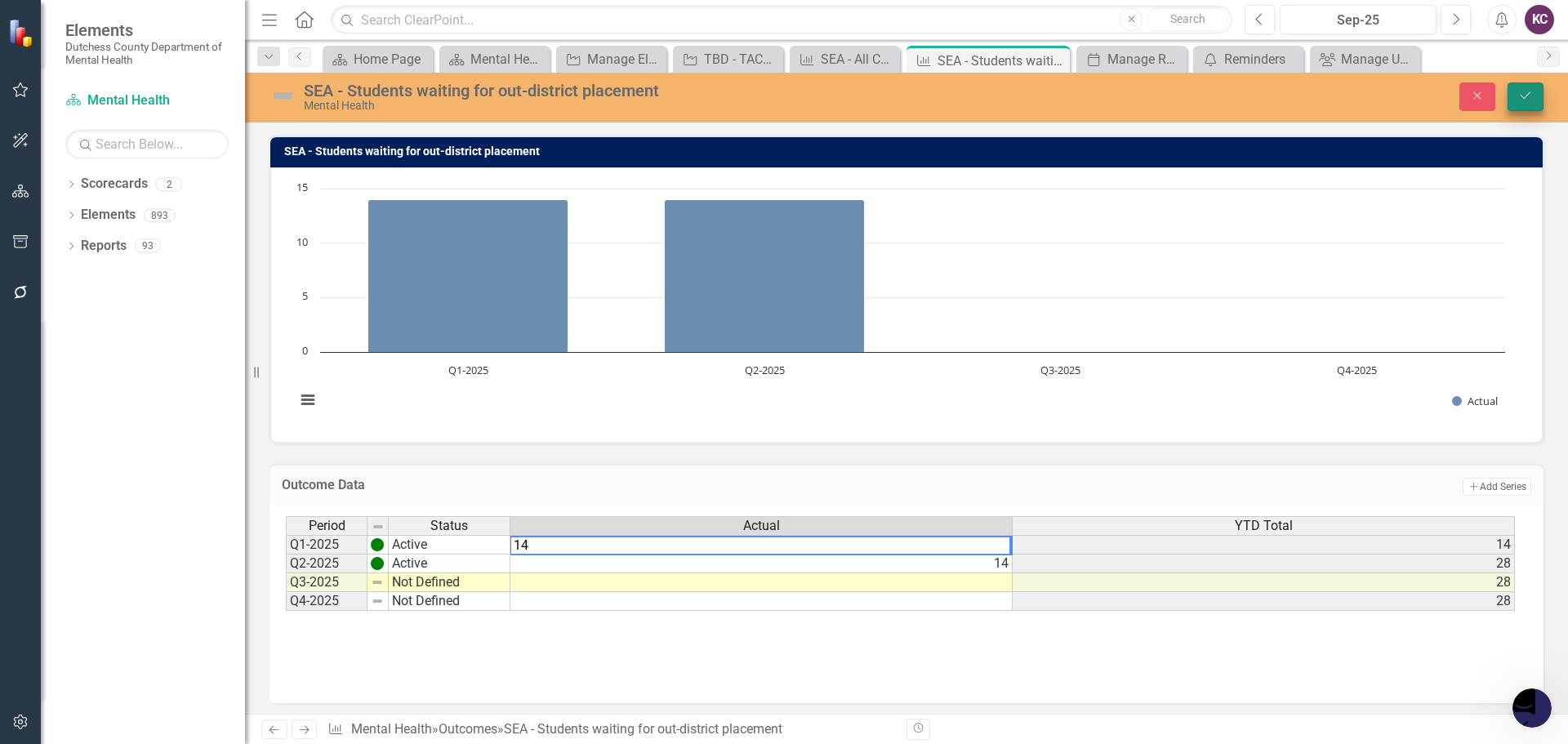
type textarea "14"
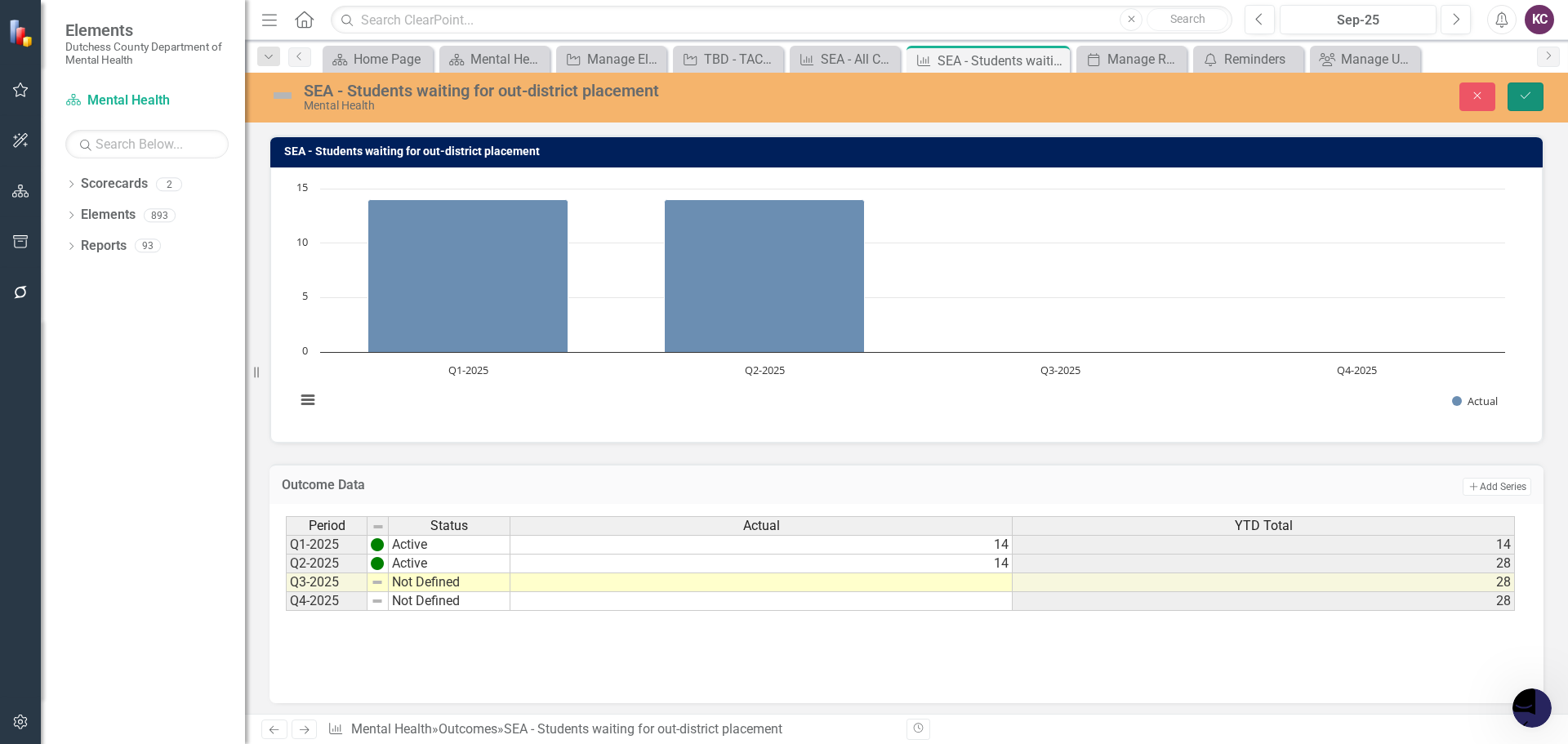
click at [1521, 98] on icon "Save" at bounding box center [1525, 95] width 14 height 12
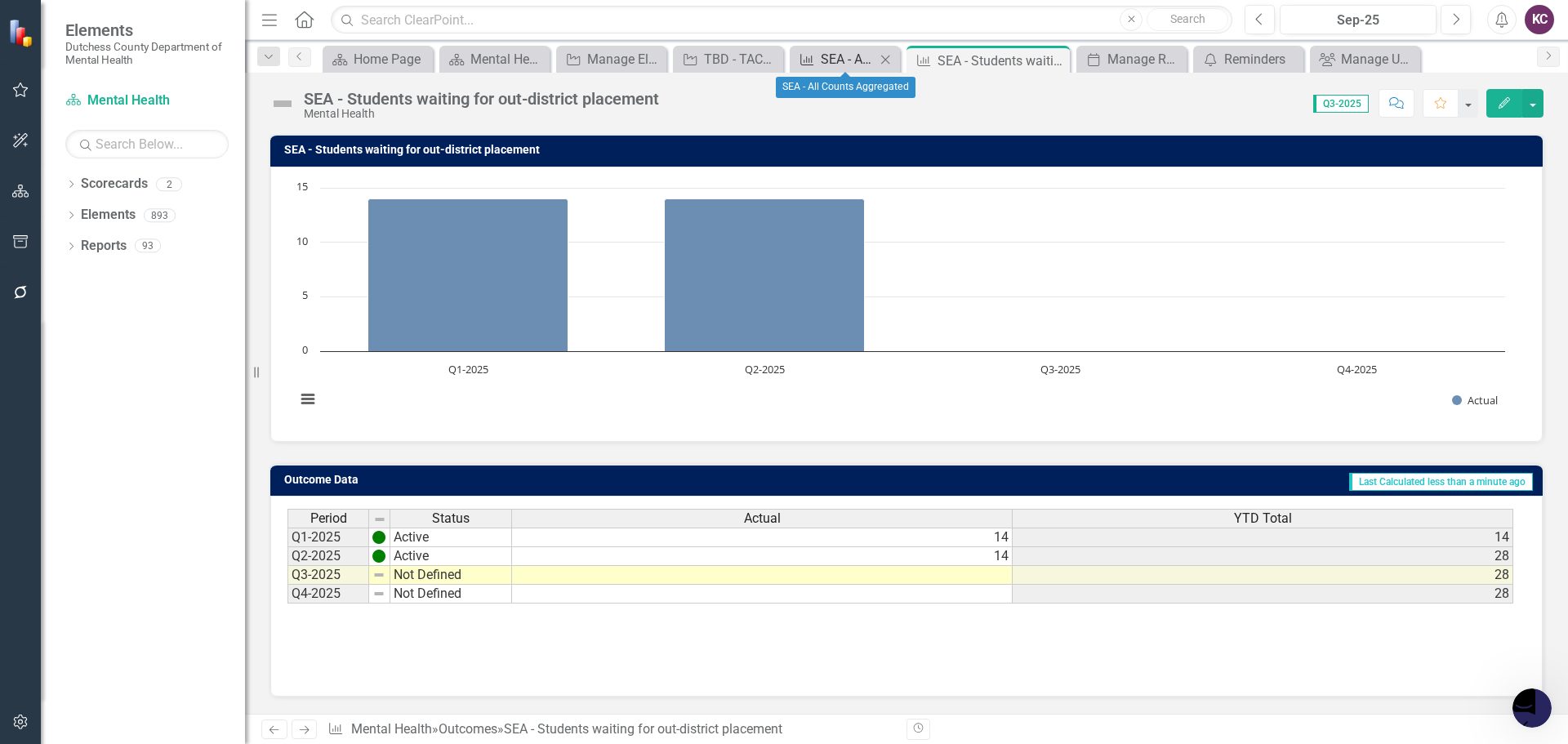
click at [836, 59] on div "SEA - All Counts Aggregated" at bounding box center [847, 59] width 55 height 20
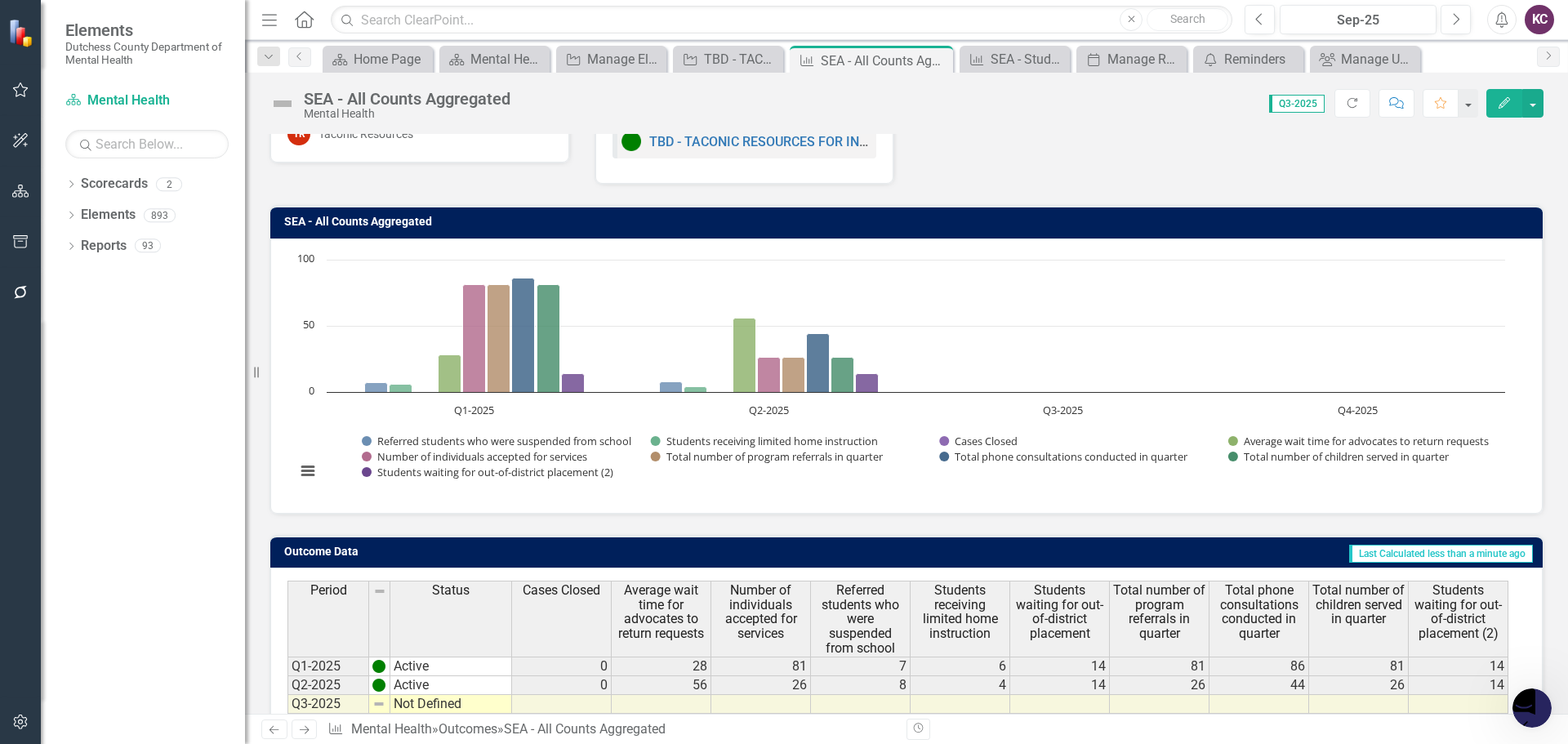
scroll to position [129, 0]
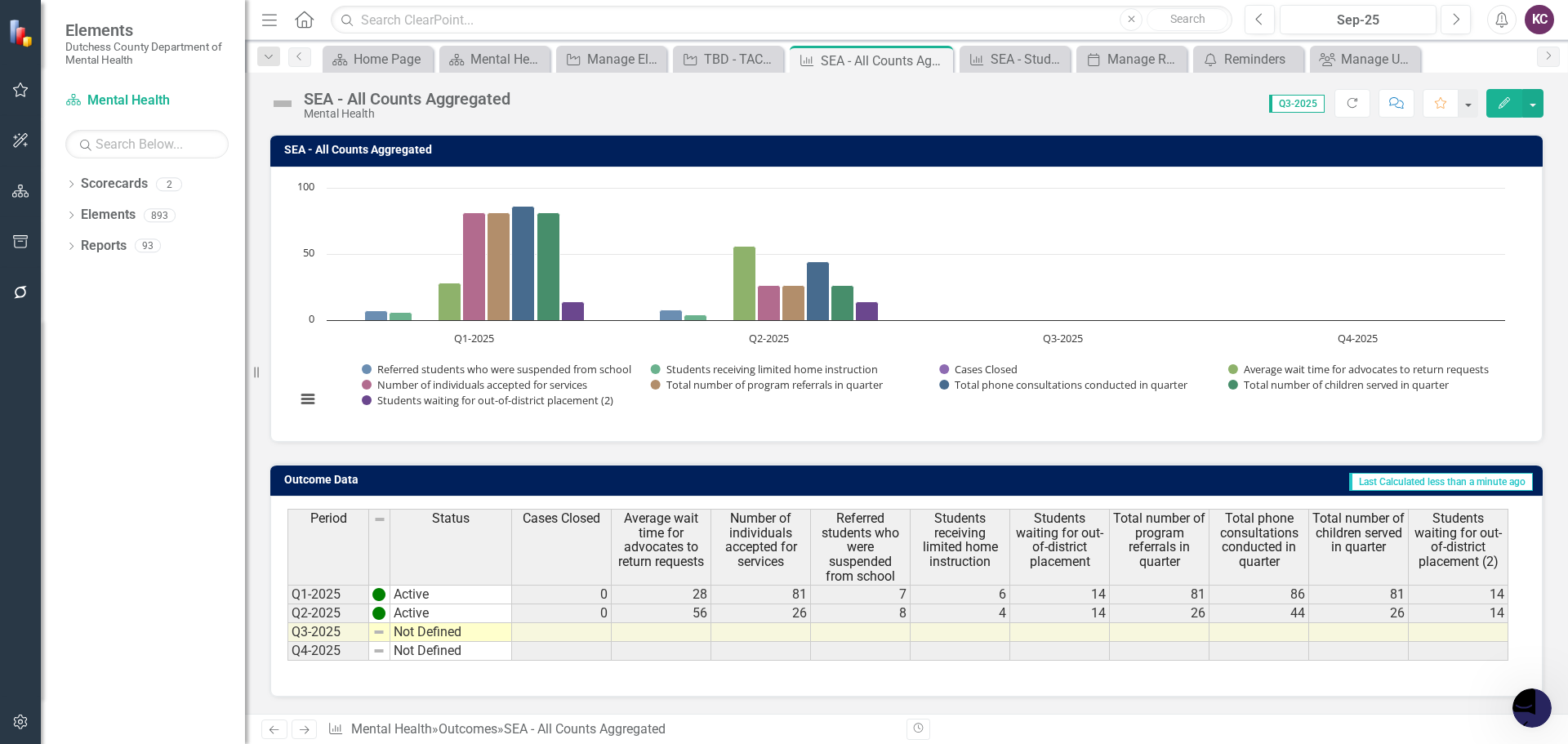
click at [1502, 105] on icon "Edit" at bounding box center [1504, 103] width 14 height 12
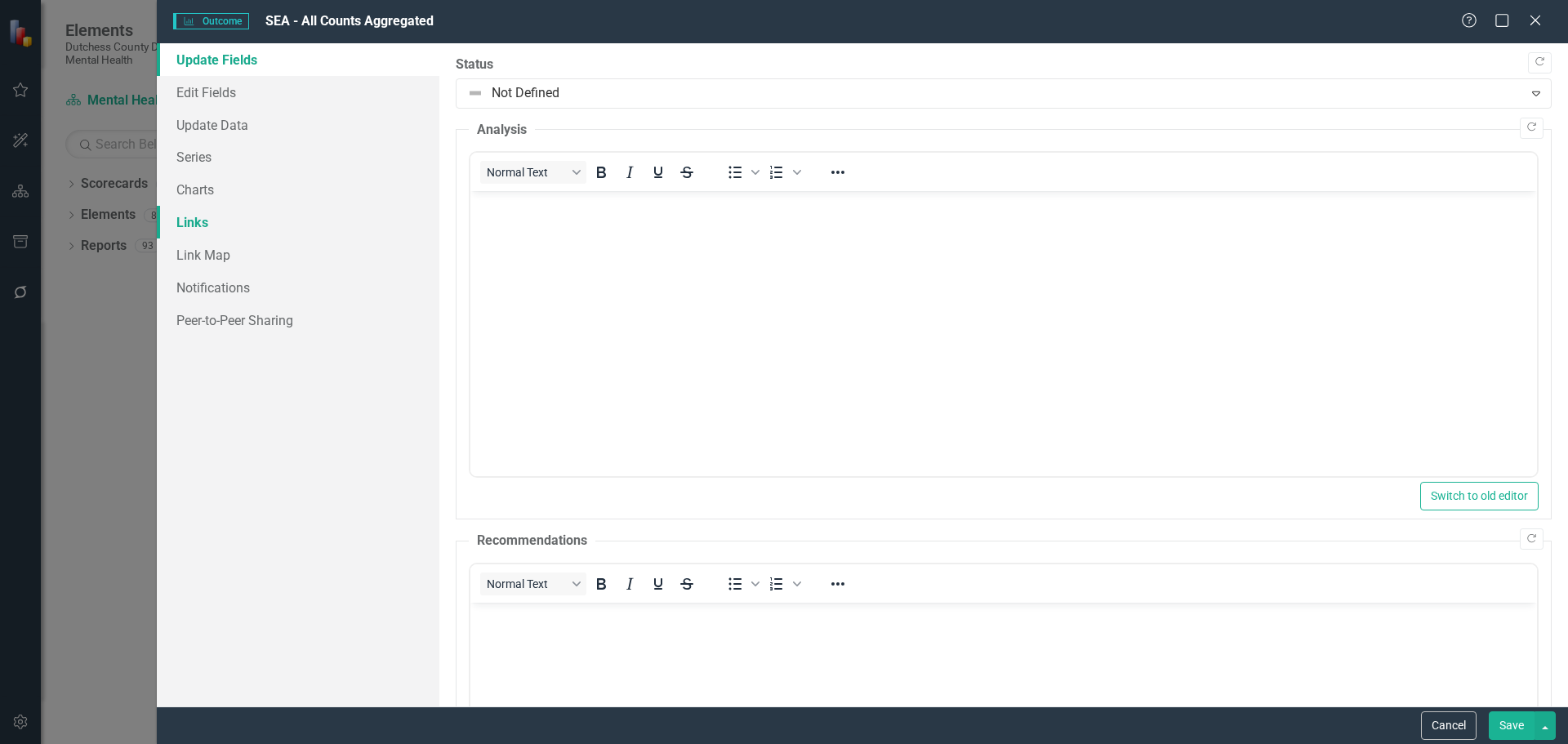
scroll to position [0, 0]
click at [218, 88] on link "Edit Fields" at bounding box center [298, 92] width 282 height 33
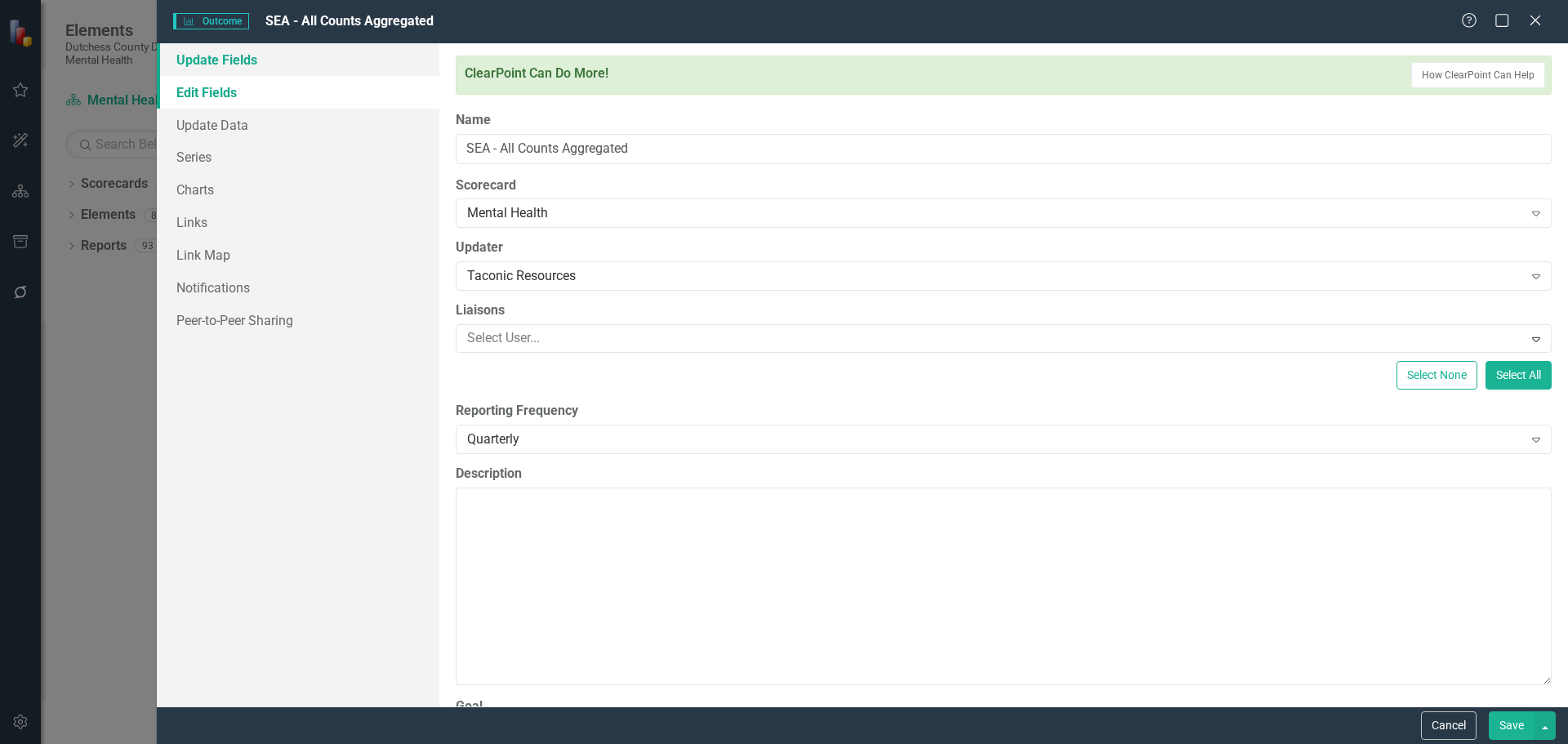
click at [231, 55] on link "Update Fields" at bounding box center [298, 59] width 282 height 33
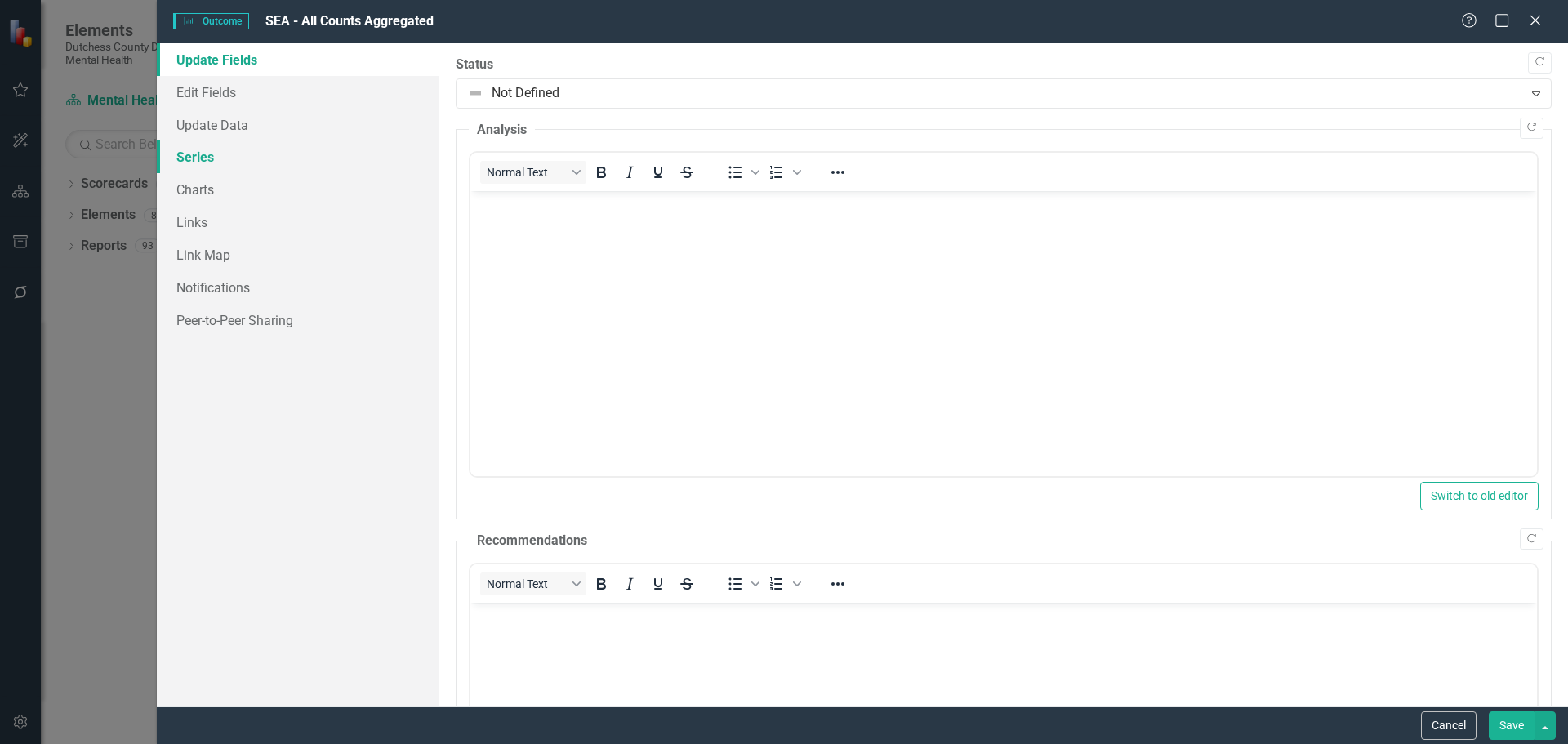
click at [193, 160] on link "Series" at bounding box center [298, 156] width 282 height 33
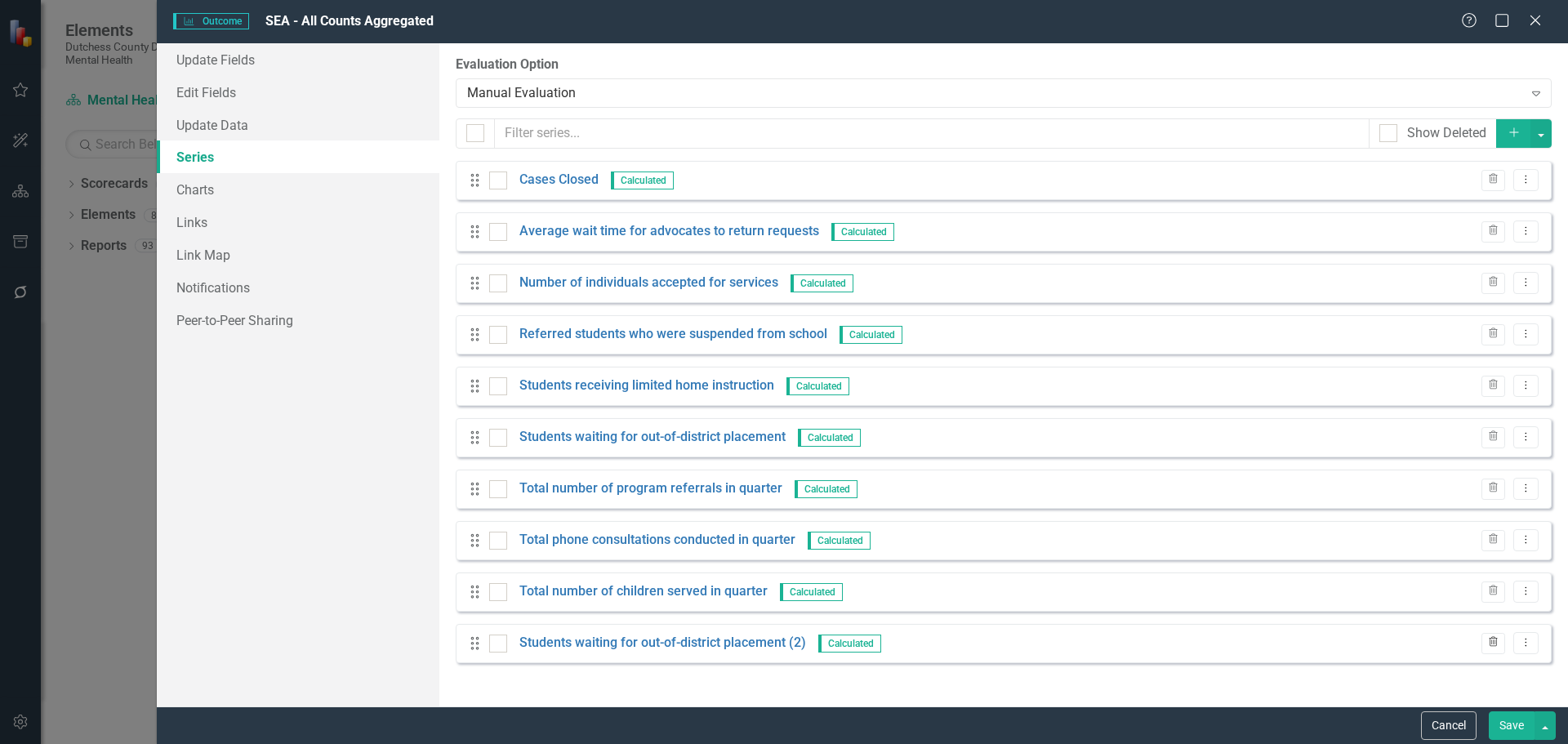
click at [1493, 648] on icon "Trash" at bounding box center [1493, 643] width 12 height 10
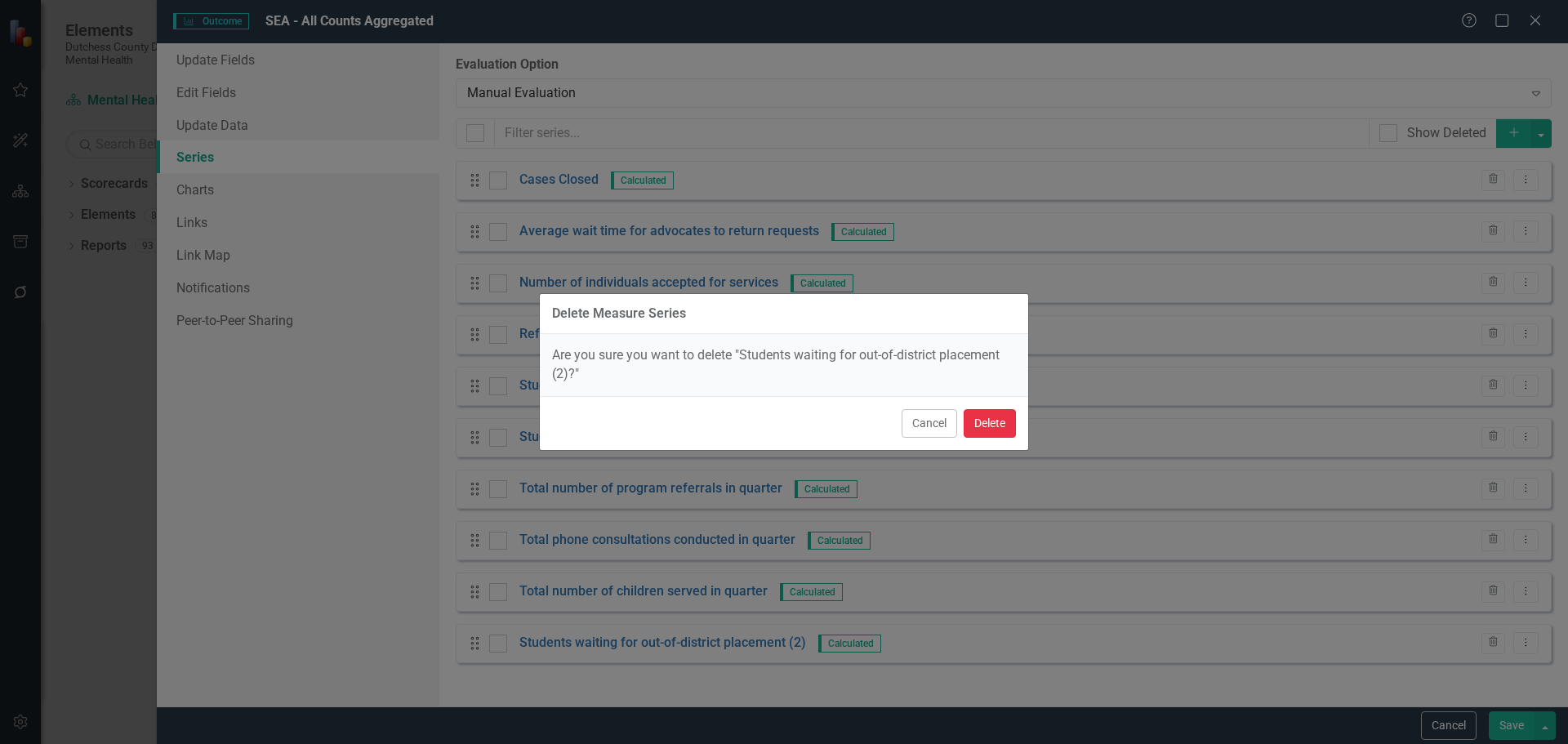
click at [986, 424] on button "Delete" at bounding box center [990, 423] width 52 height 29
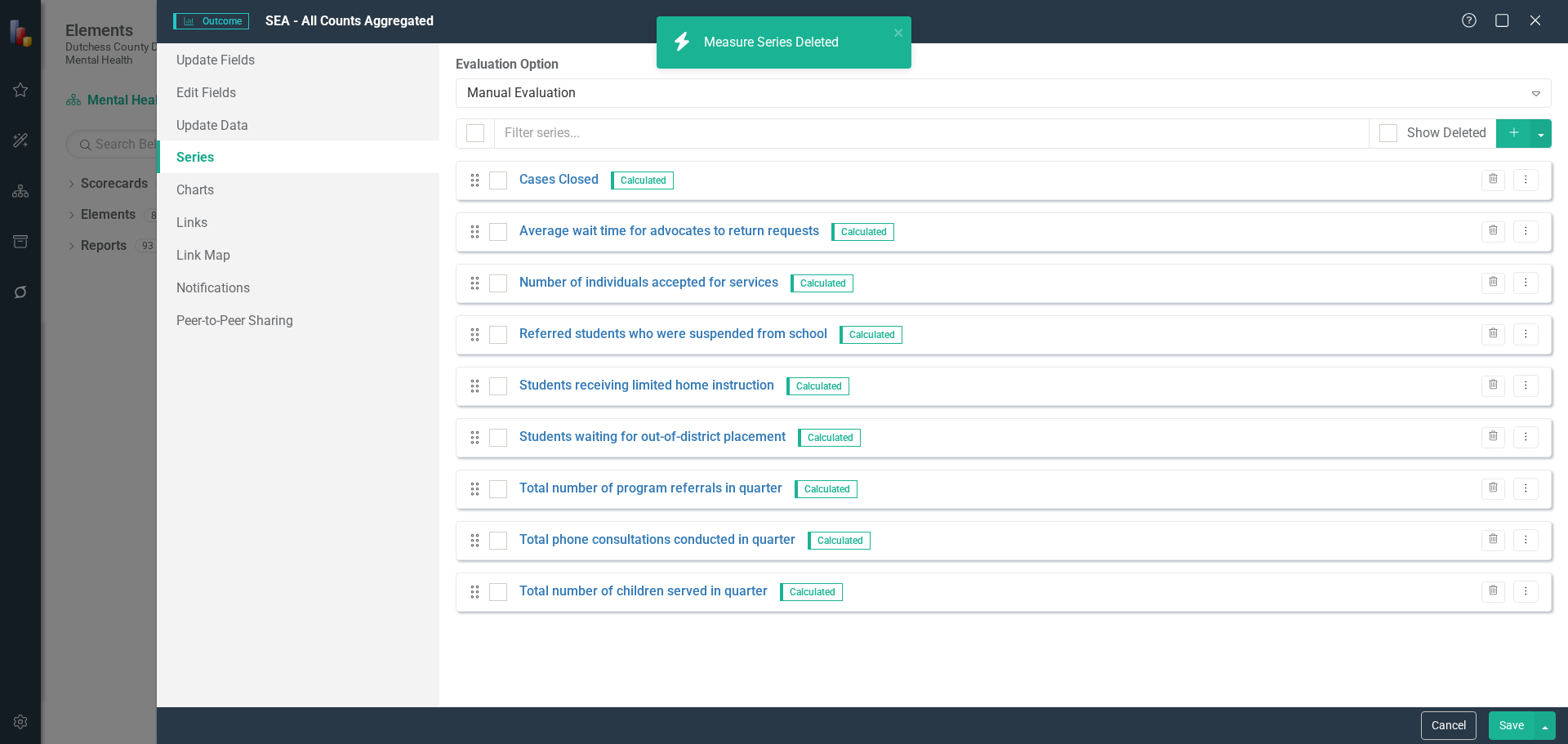
click at [1516, 728] on button "Save" at bounding box center [1511, 725] width 46 height 29
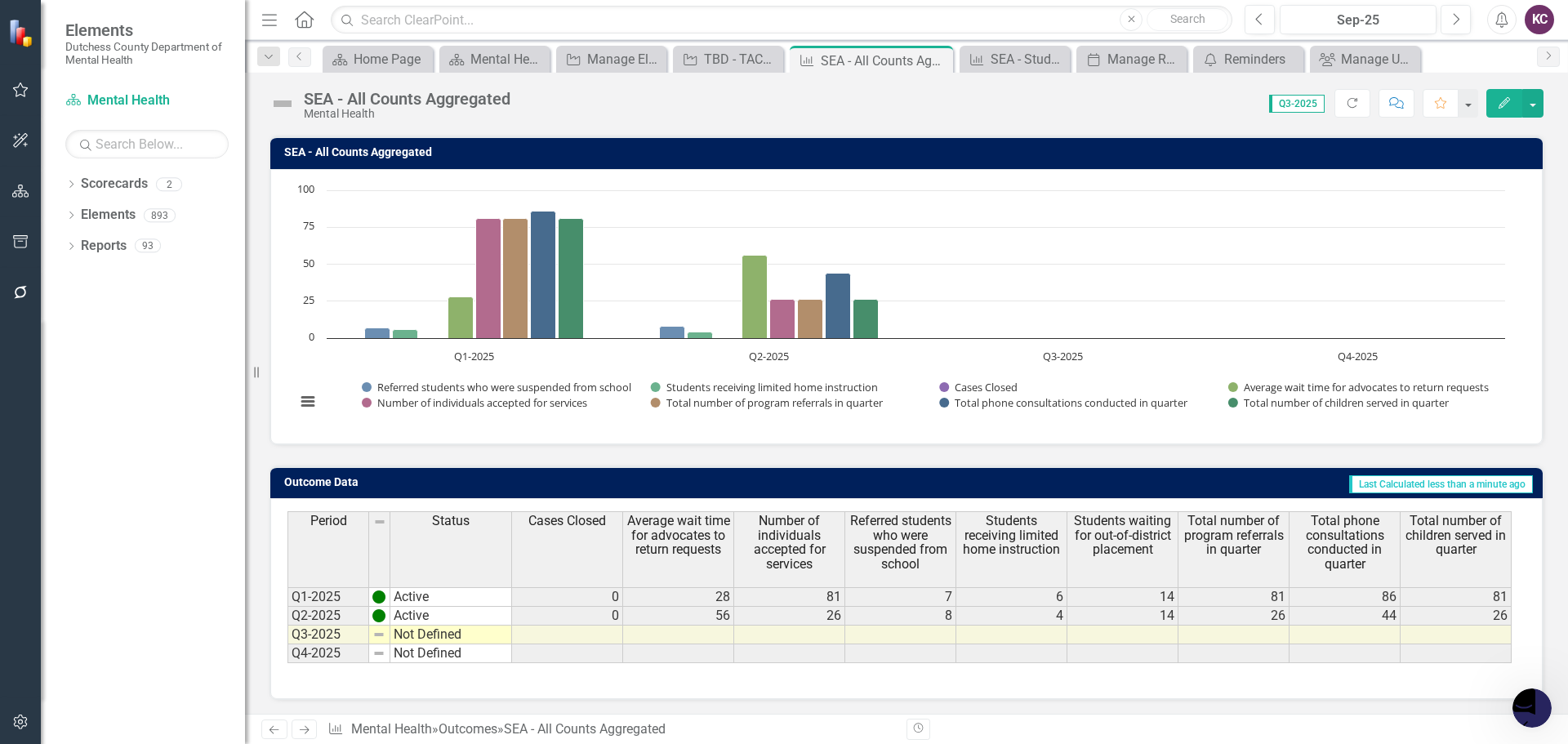
scroll to position [129, 0]
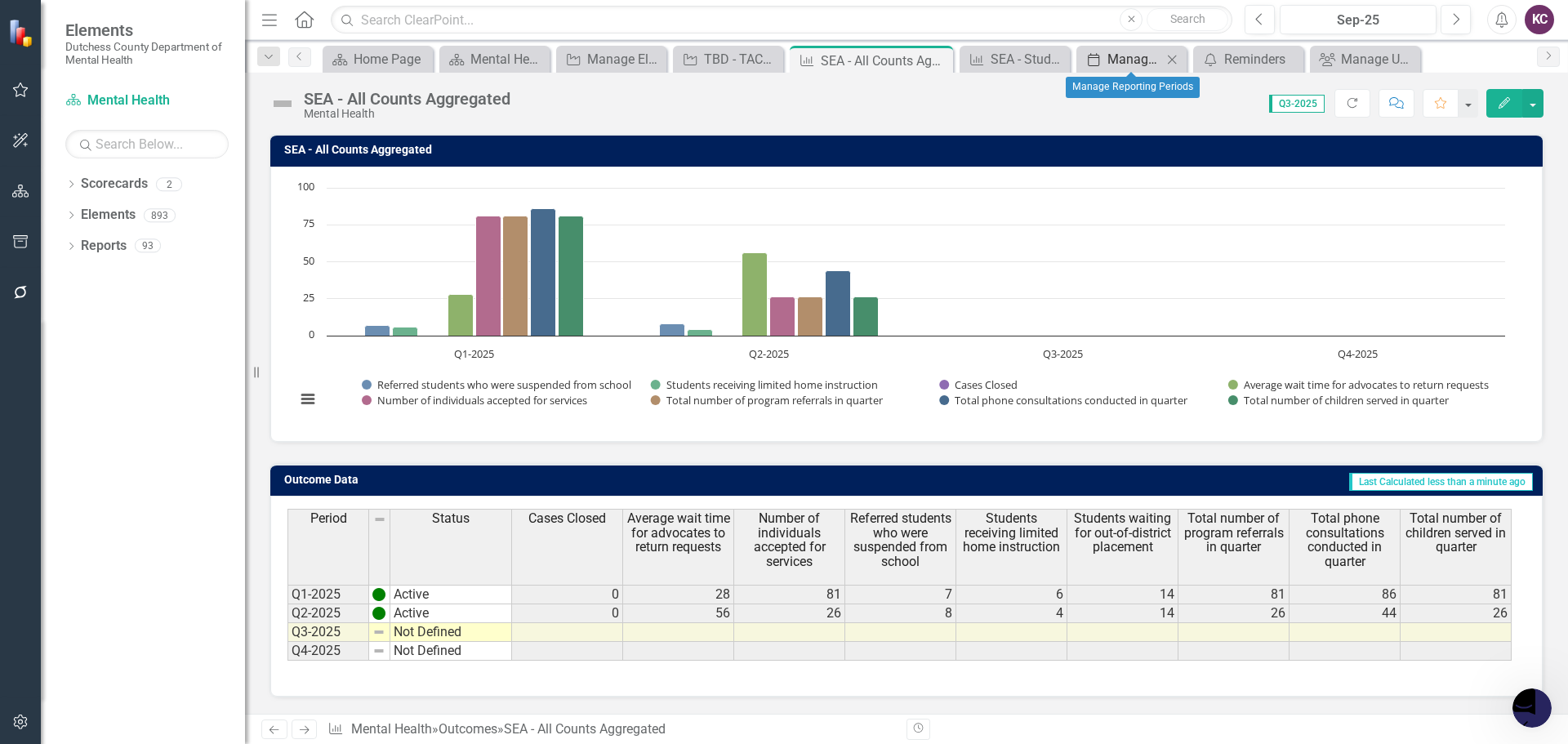
click at [1121, 61] on div "Manage Reporting Periods" at bounding box center [1135, 59] width 55 height 20
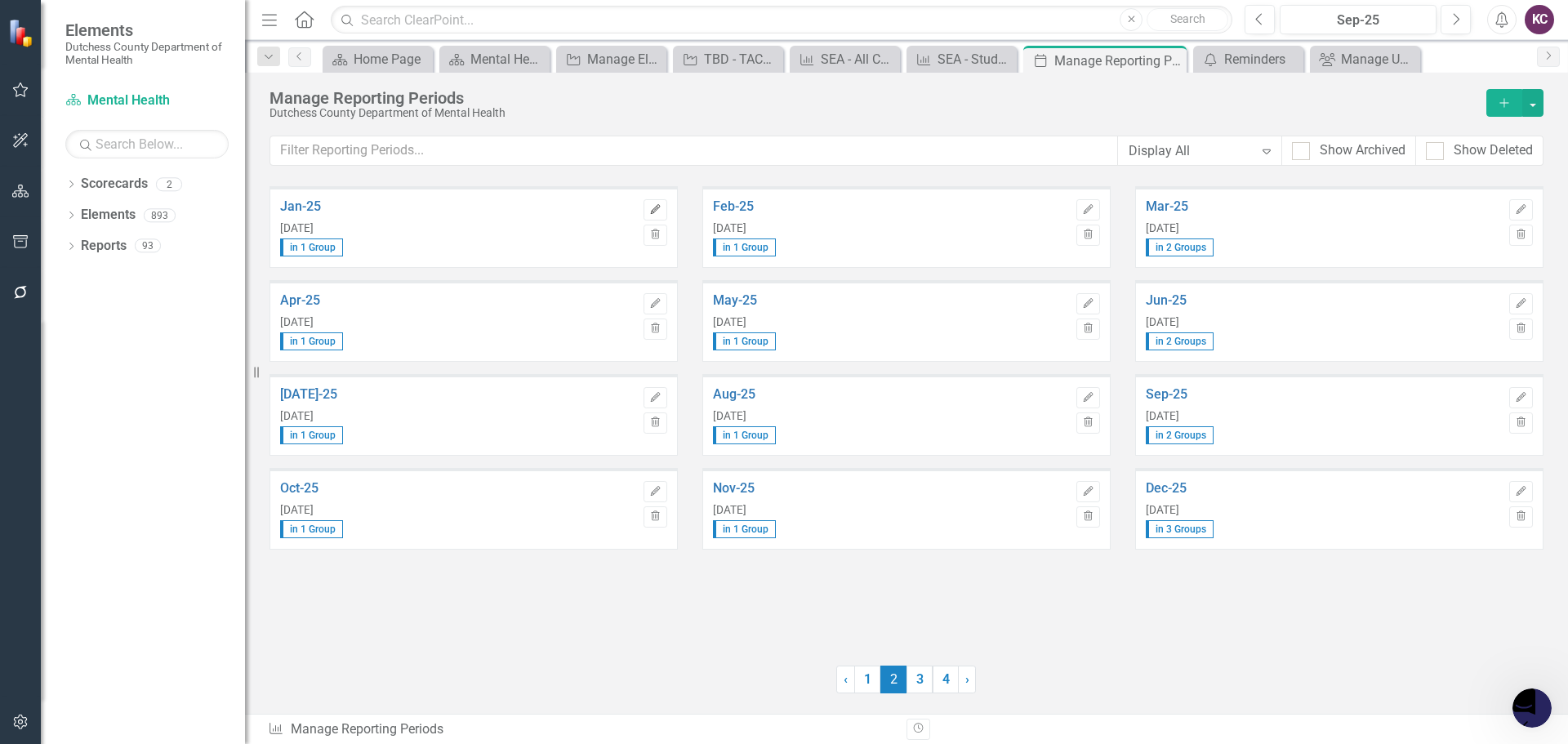
click at [655, 210] on icon "Edit" at bounding box center [655, 210] width 12 height 10
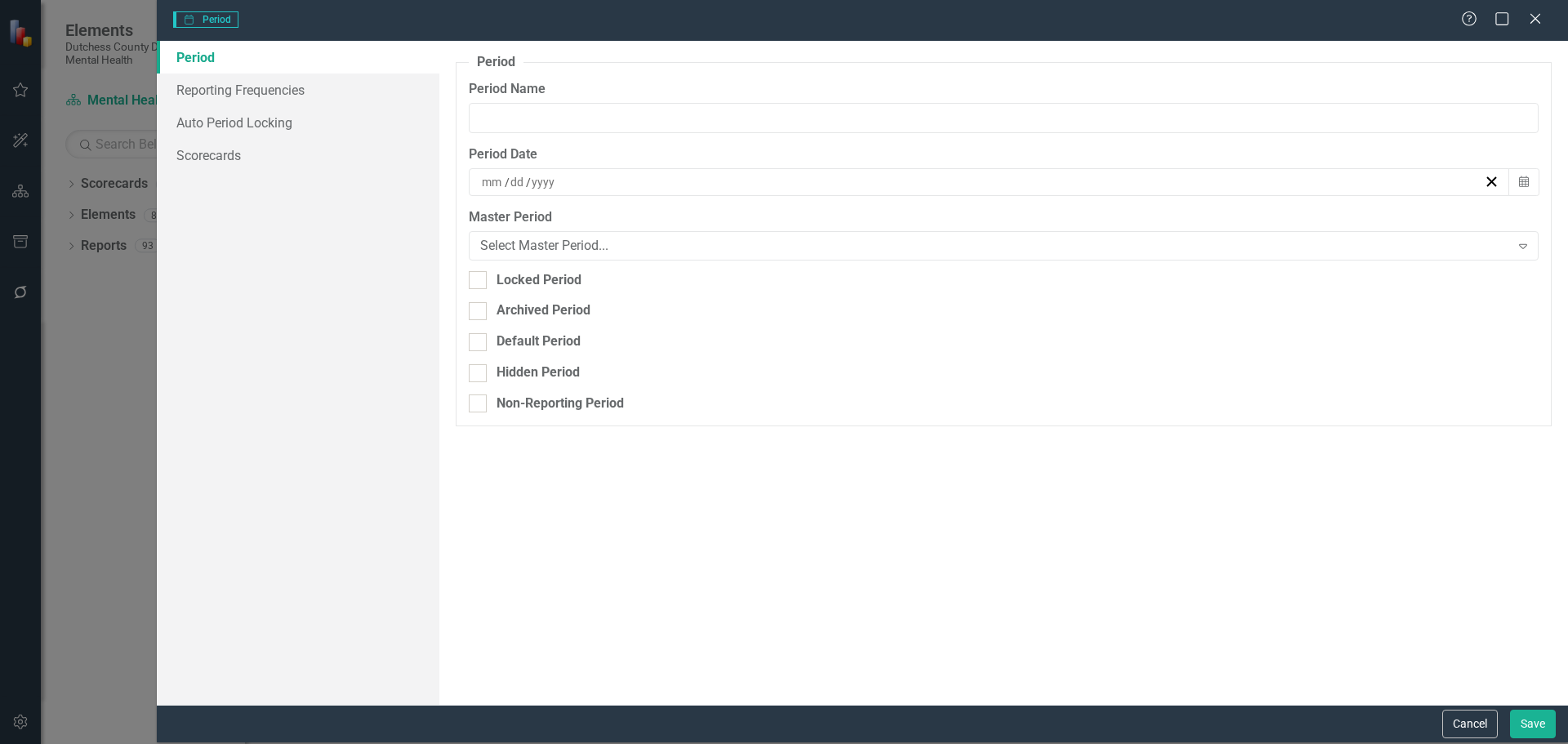
type input "Jan-25"
type input "1"
type input "2025"
click at [476, 280] on input "Locked Period" at bounding box center [474, 276] width 11 height 11
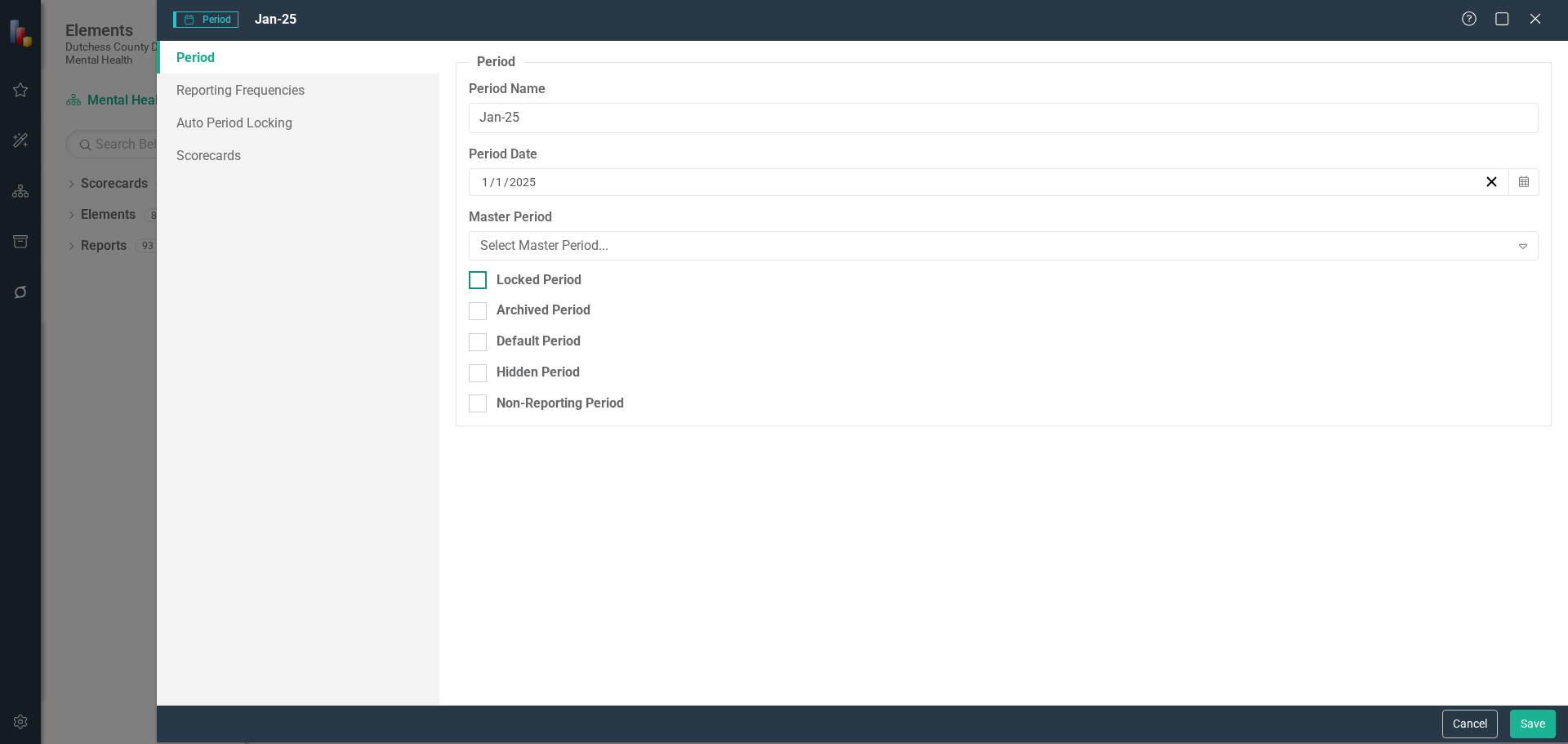
checkbox input "true"
click at [1542, 725] on button "Save" at bounding box center [1533, 724] width 46 height 29
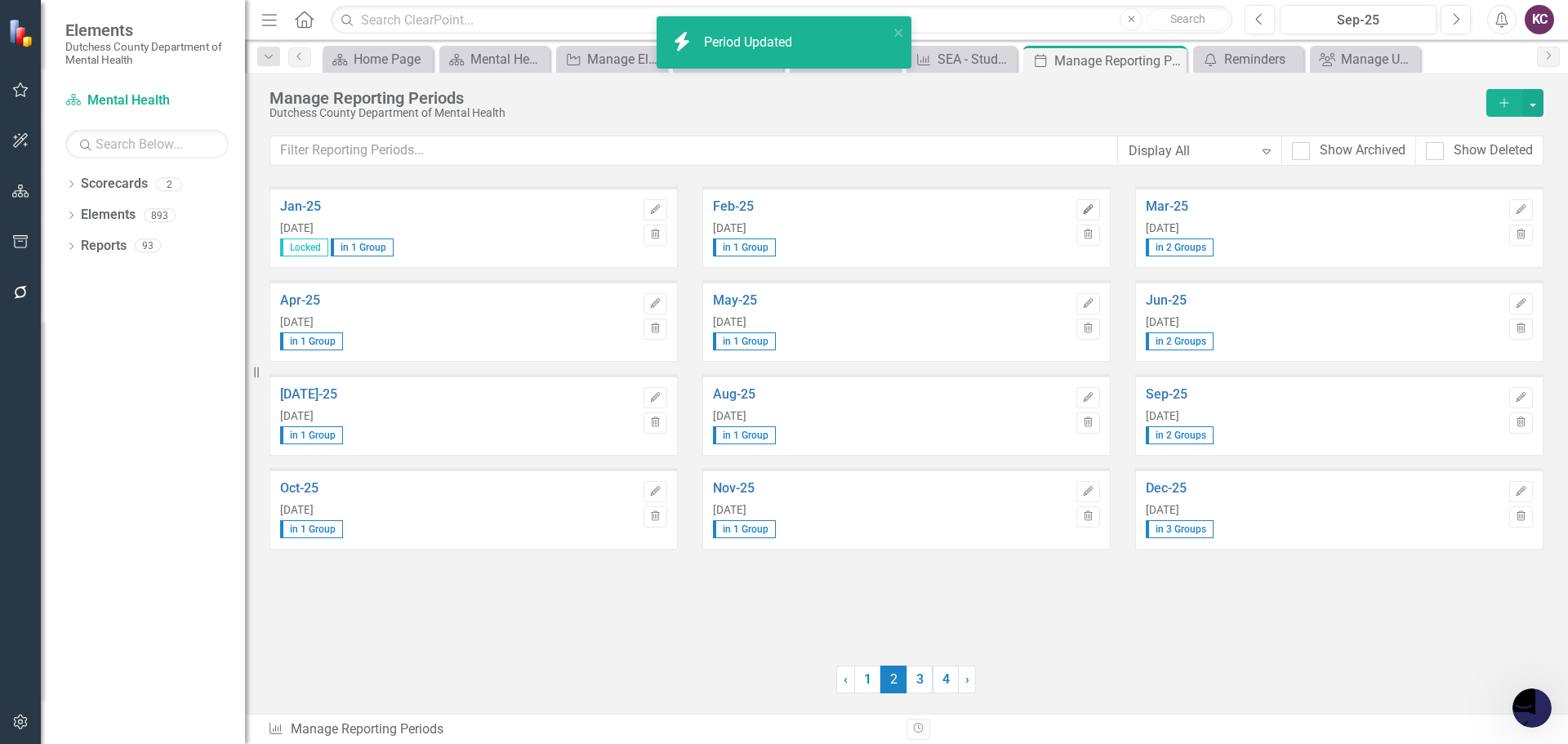
click at [1086, 209] on icon "button" at bounding box center [1088, 209] width 10 height 10
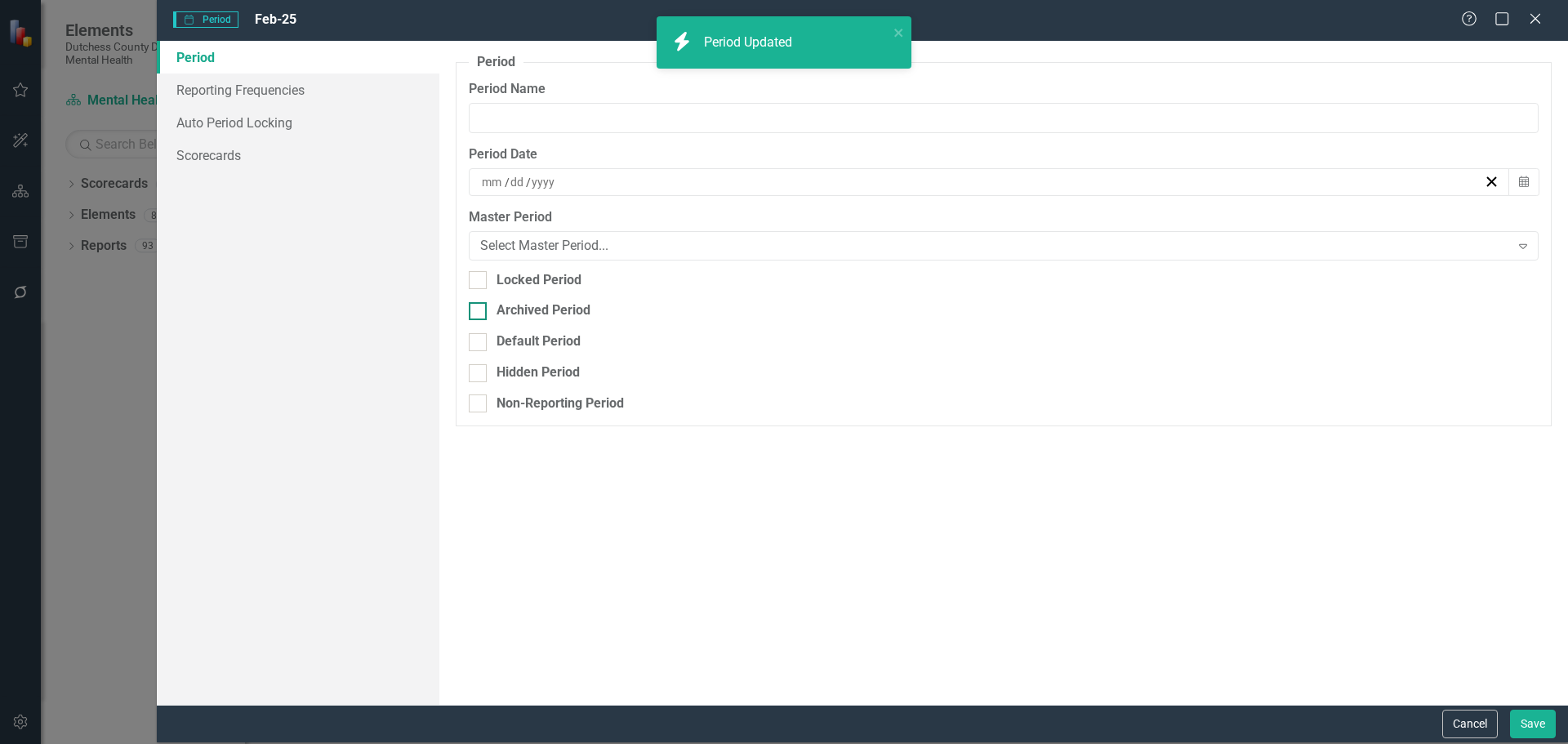
type input "Feb-25"
type input "2"
type input "28"
type input "2025"
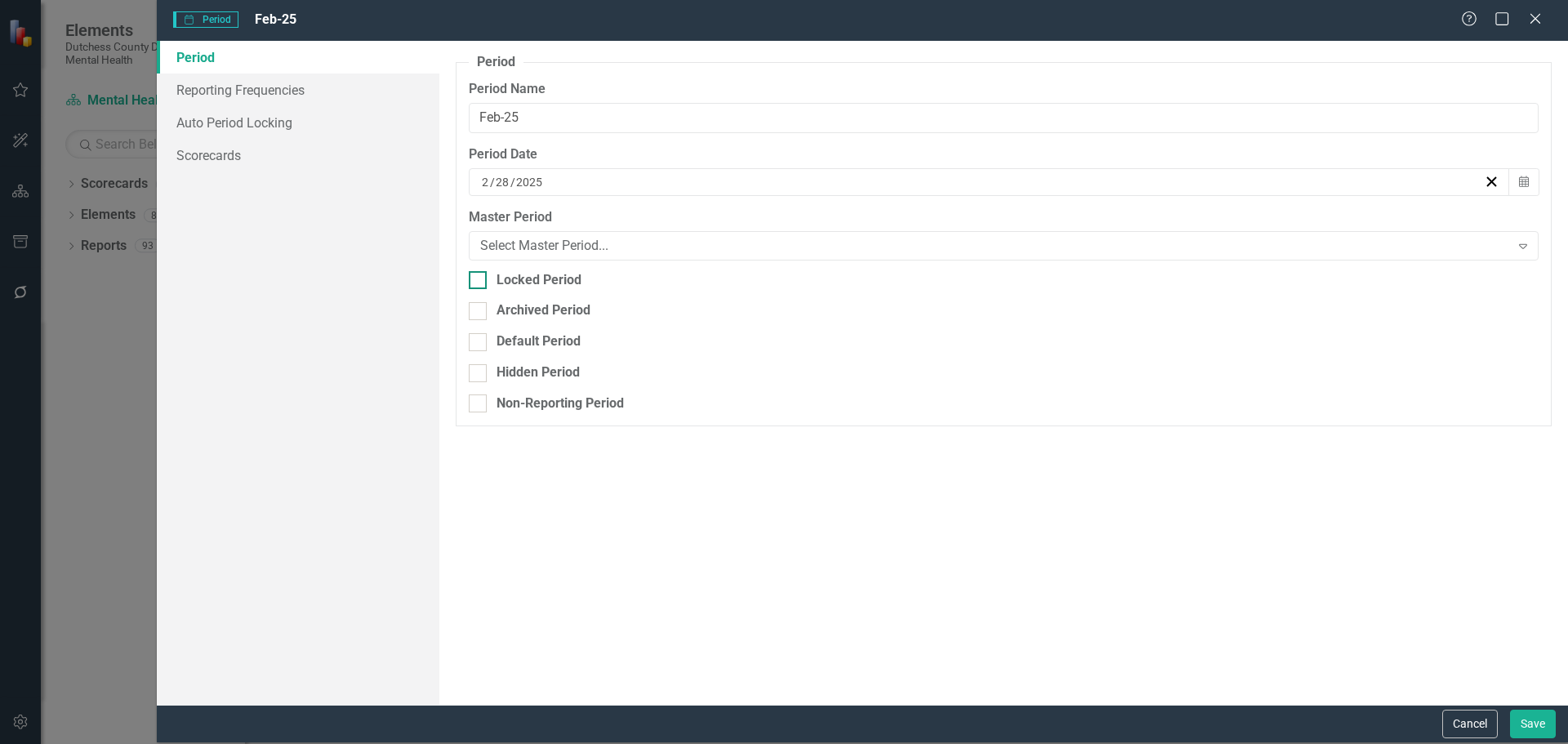
click at [476, 277] on input "Locked Period" at bounding box center [474, 276] width 11 height 11
checkbox input "true"
click at [1529, 714] on button "Save" at bounding box center [1533, 724] width 46 height 29
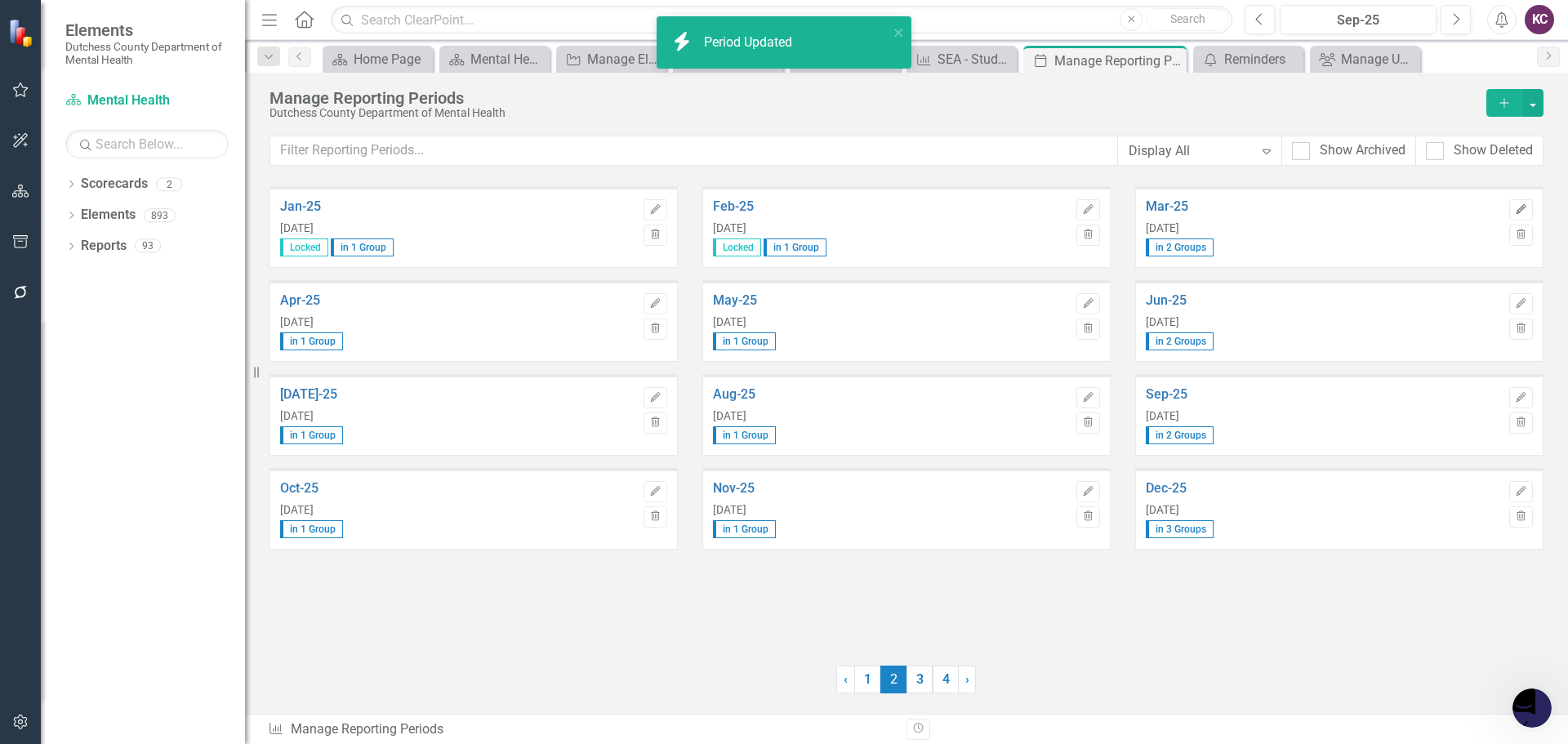
click at [1518, 208] on icon "Edit" at bounding box center [1521, 210] width 12 height 10
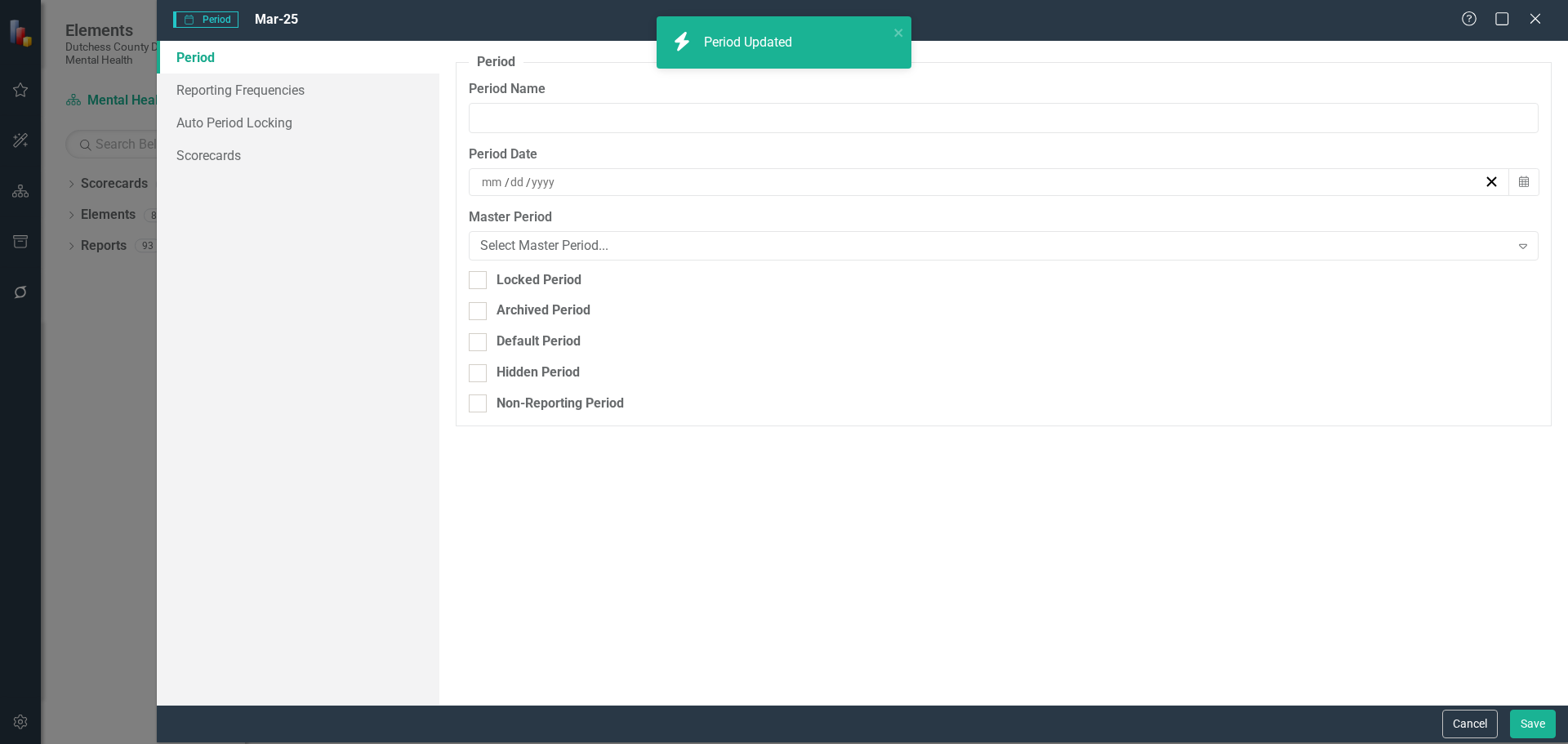
type input "Mar-25"
type input "3"
type input "31"
type input "2025"
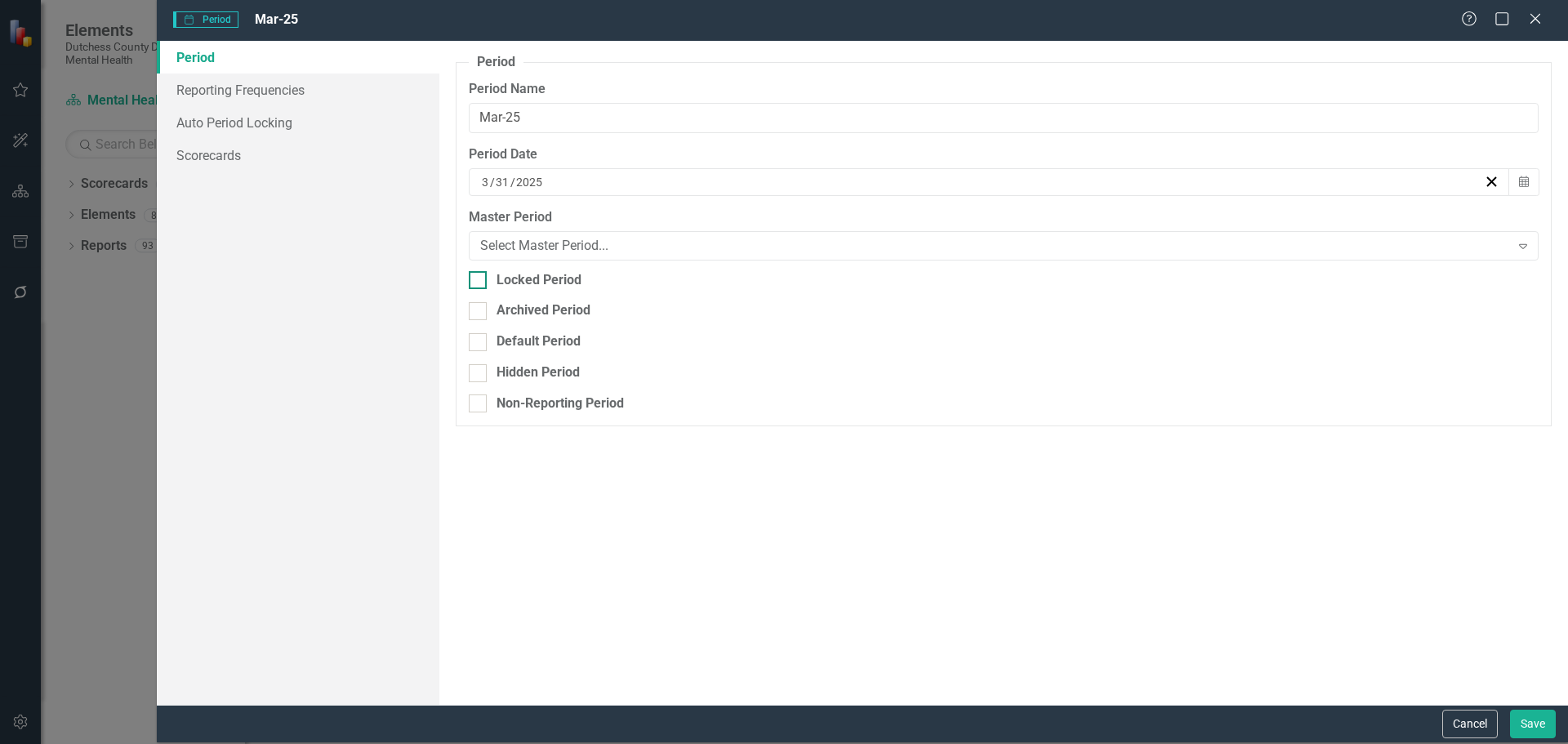
click at [480, 285] on div at bounding box center [477, 280] width 18 height 18
click at [479, 281] on input "Locked Period" at bounding box center [474, 276] width 11 height 11
checkbox input "true"
click at [1546, 720] on button "Save" at bounding box center [1533, 724] width 46 height 29
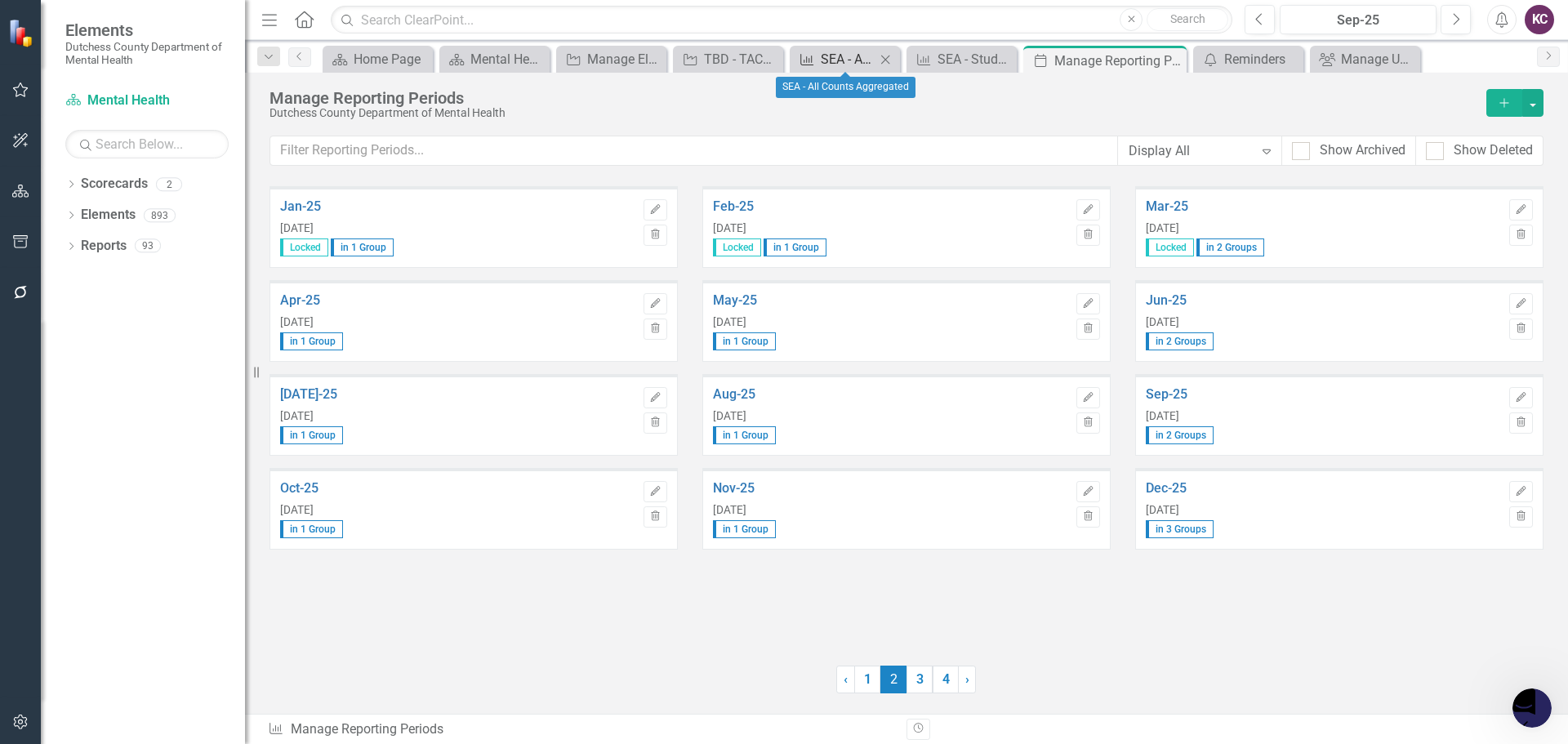
click at [841, 62] on div "SEA - All Counts Aggregated" at bounding box center [847, 59] width 55 height 20
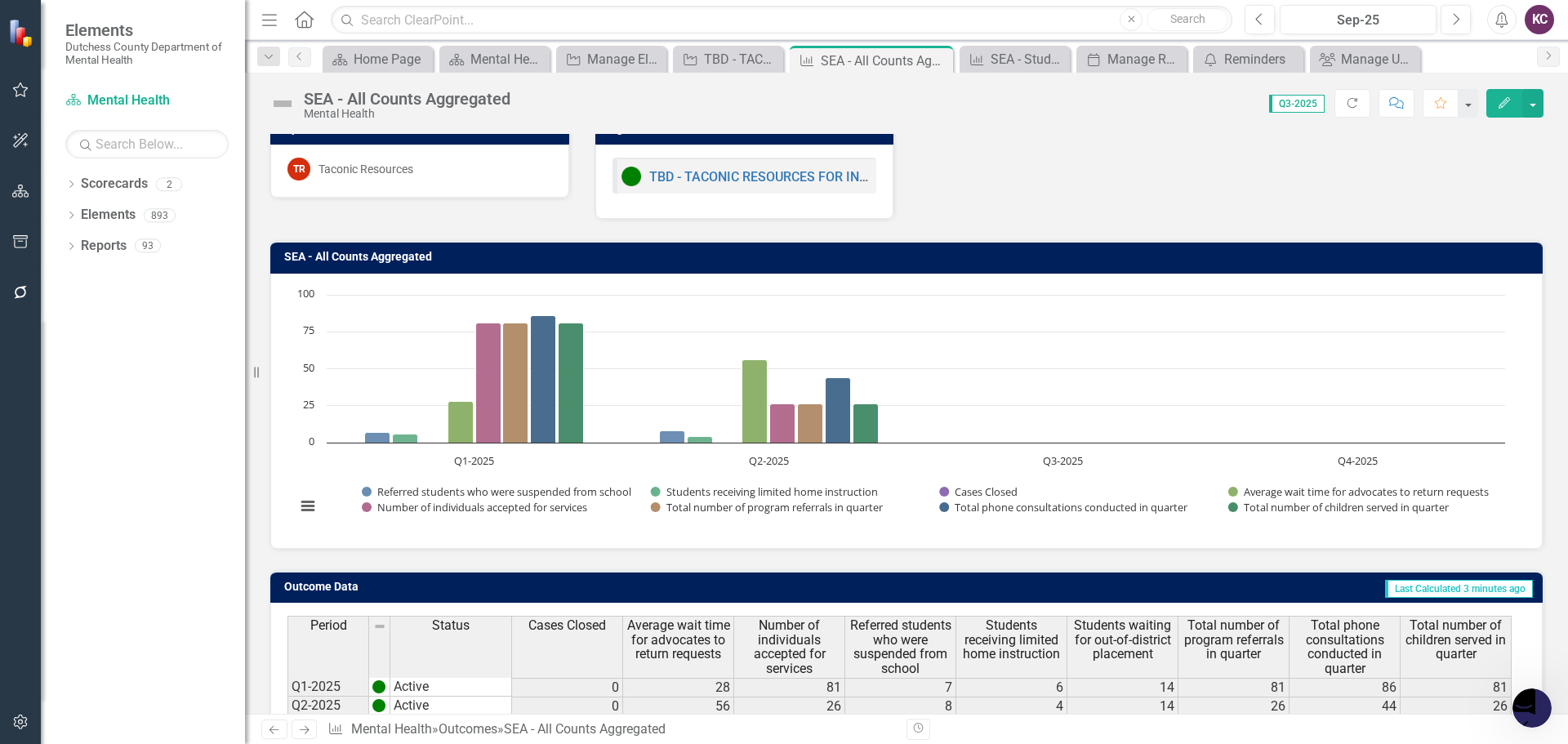
scroll to position [129, 0]
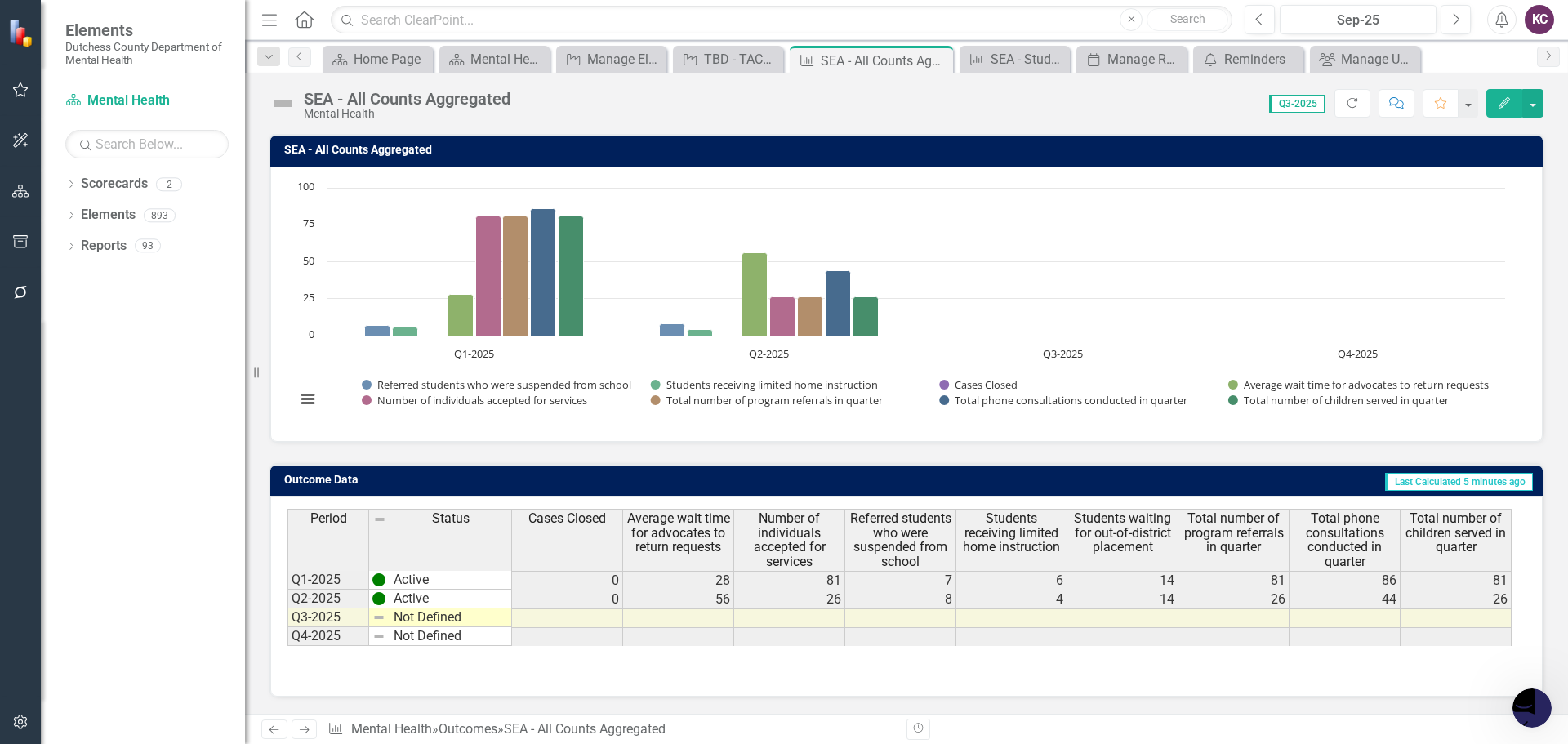
click at [967, 106] on div "Score: 0.00 Q3-2025 Completed Refresh Comment Favorite Edit" at bounding box center [1031, 102] width 1025 height 28
click at [717, 153] on h3 "SEA - All Counts Aggregated" at bounding box center [909, 149] width 1250 height 12
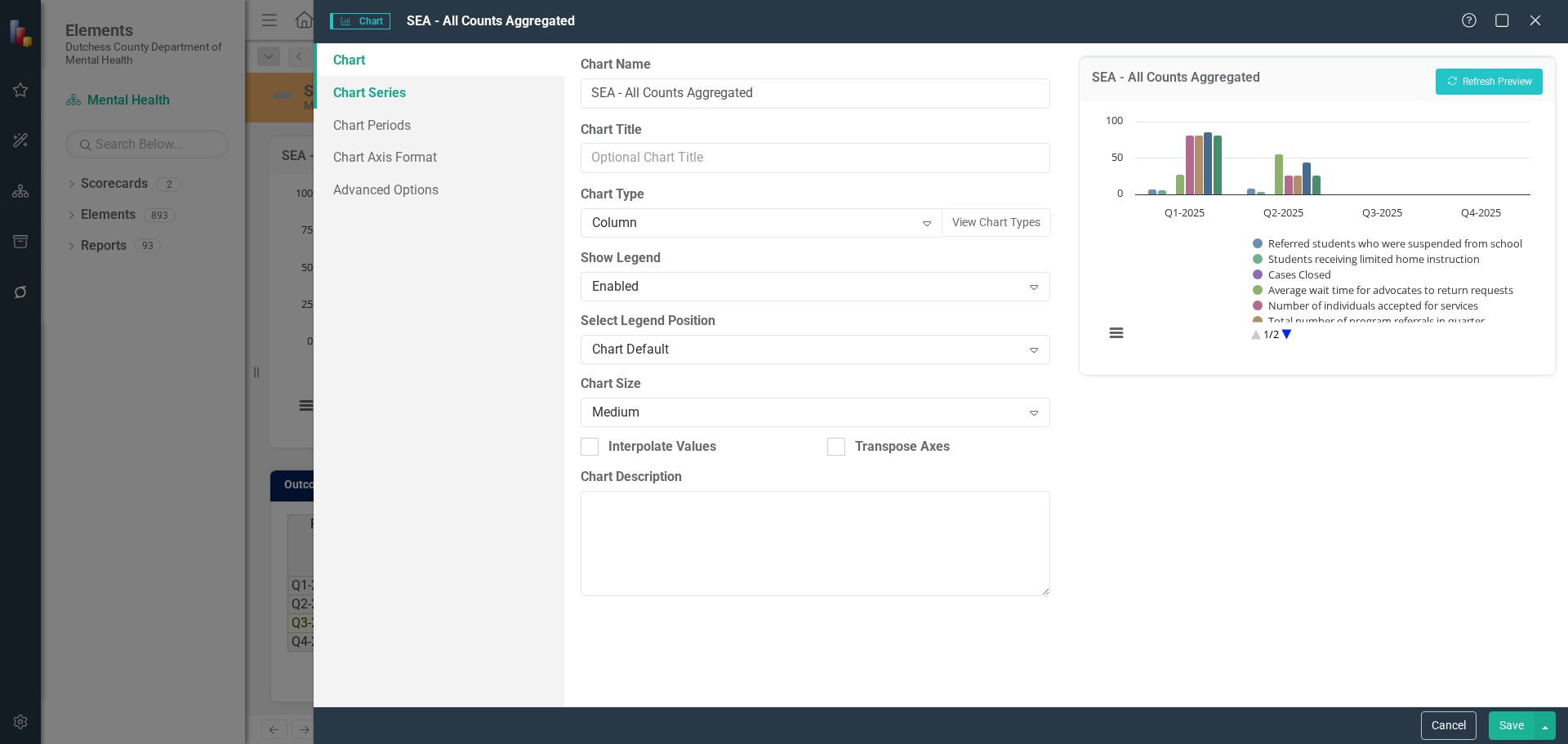
click at [373, 93] on link "Chart Series" at bounding box center [438, 92] width 251 height 33
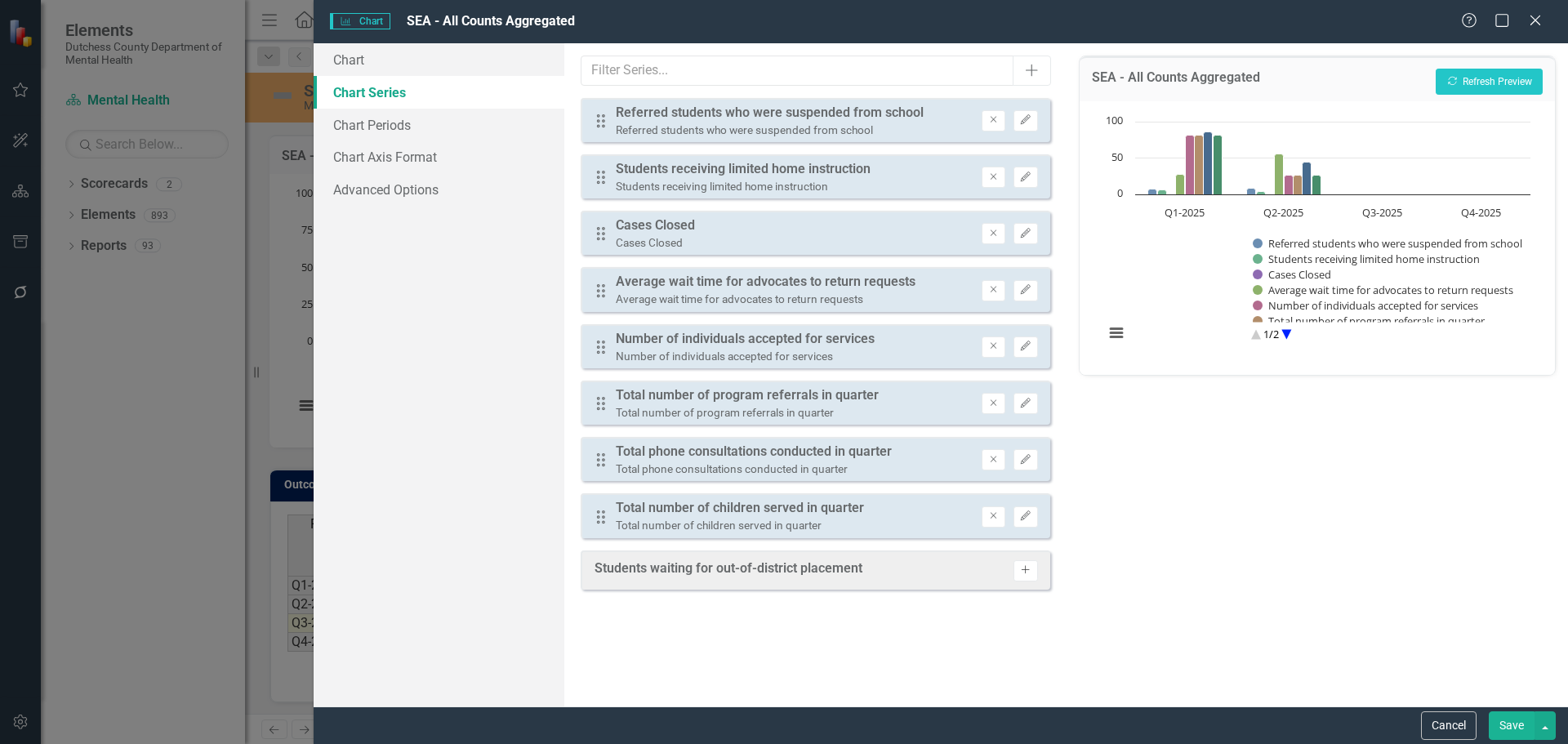
click at [1028, 575] on button "Activate" at bounding box center [1026, 570] width 24 height 21
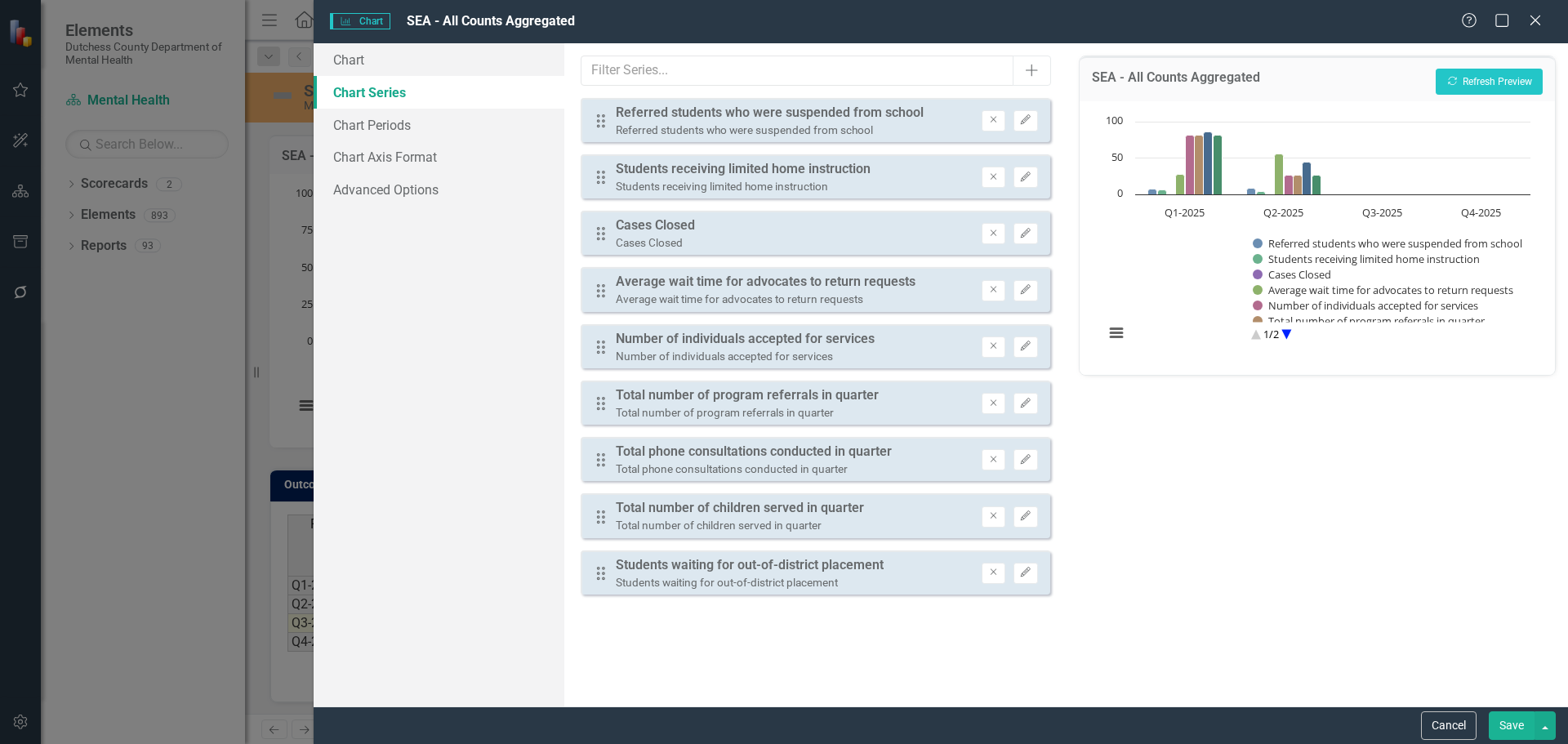
click at [1500, 724] on button "Save" at bounding box center [1511, 725] width 46 height 29
